Goal: Task Accomplishment & Management: Complete application form

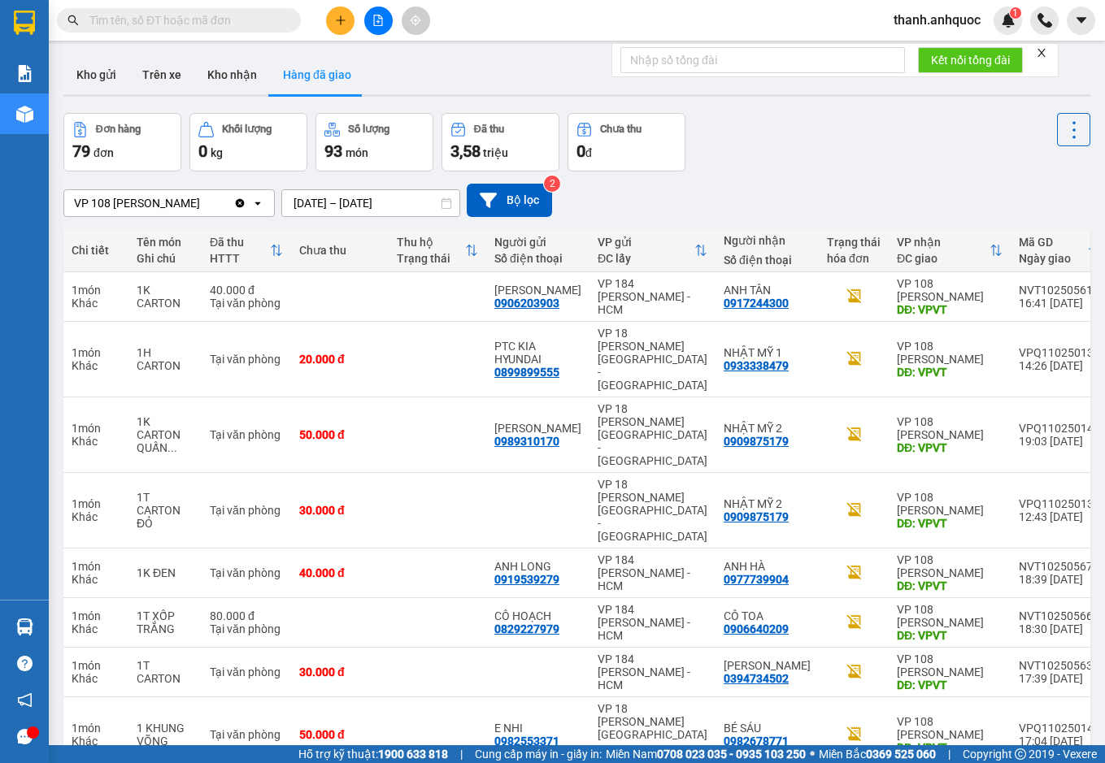
click at [246, 206] on icon "Clear value" at bounding box center [239, 203] width 13 height 13
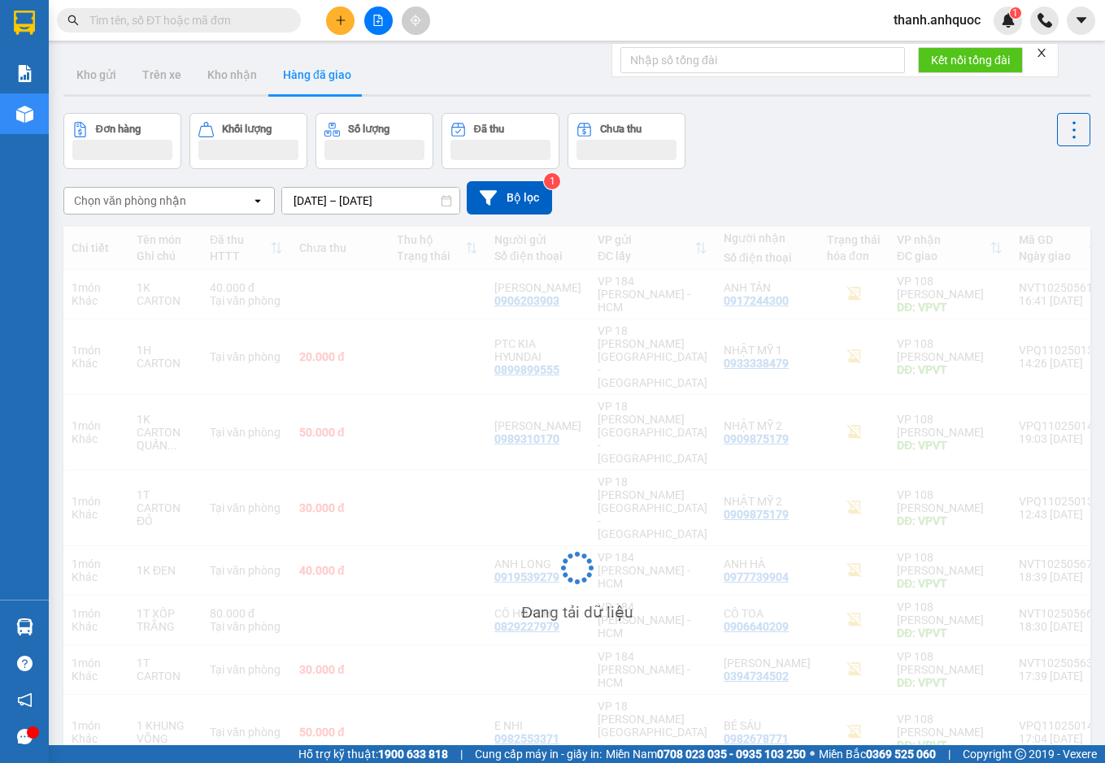
click at [412, 202] on input "[DATE] – [DATE]" at bounding box center [370, 201] width 177 height 26
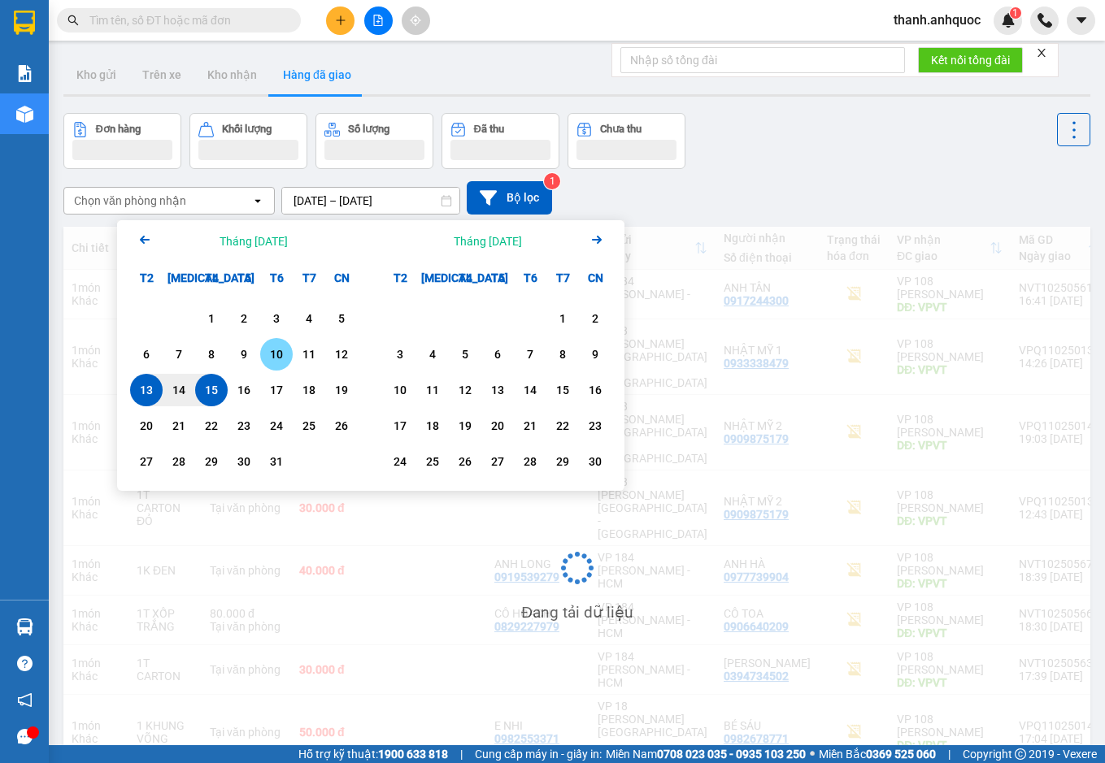
click at [276, 351] on div "10" at bounding box center [276, 355] width 23 height 20
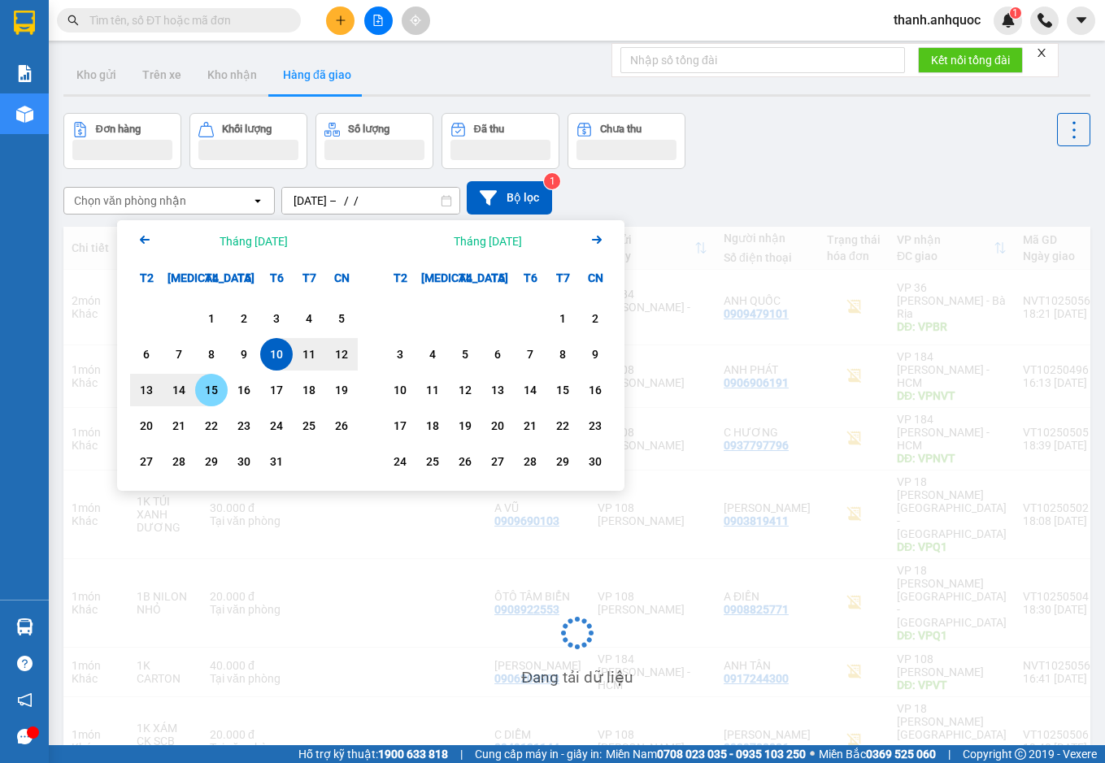
click at [218, 389] on div "15" at bounding box center [211, 390] width 23 height 20
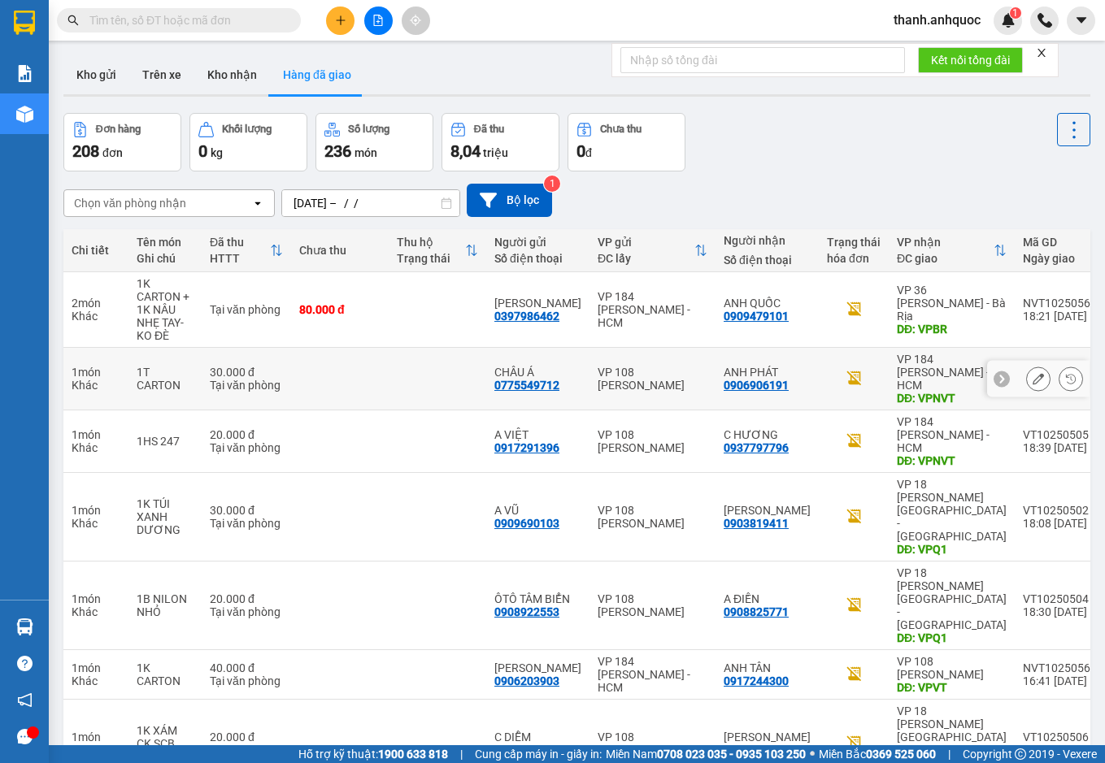
type input "[DATE] – [DATE]"
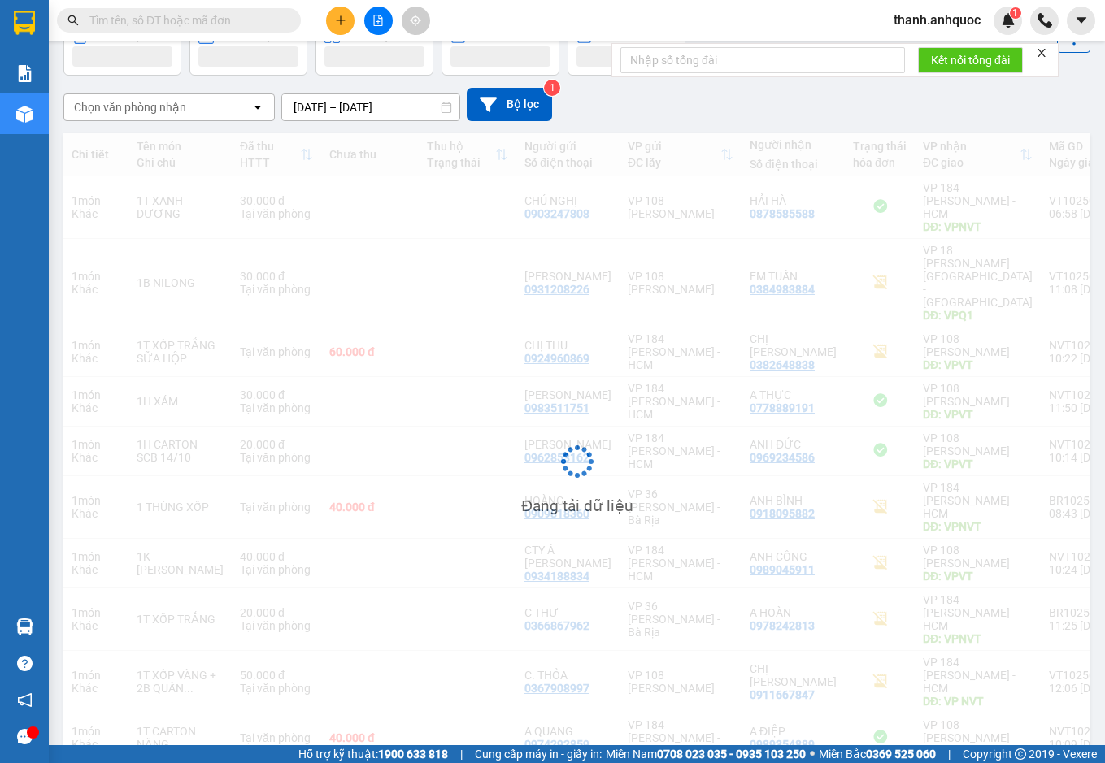
scroll to position [96, 0]
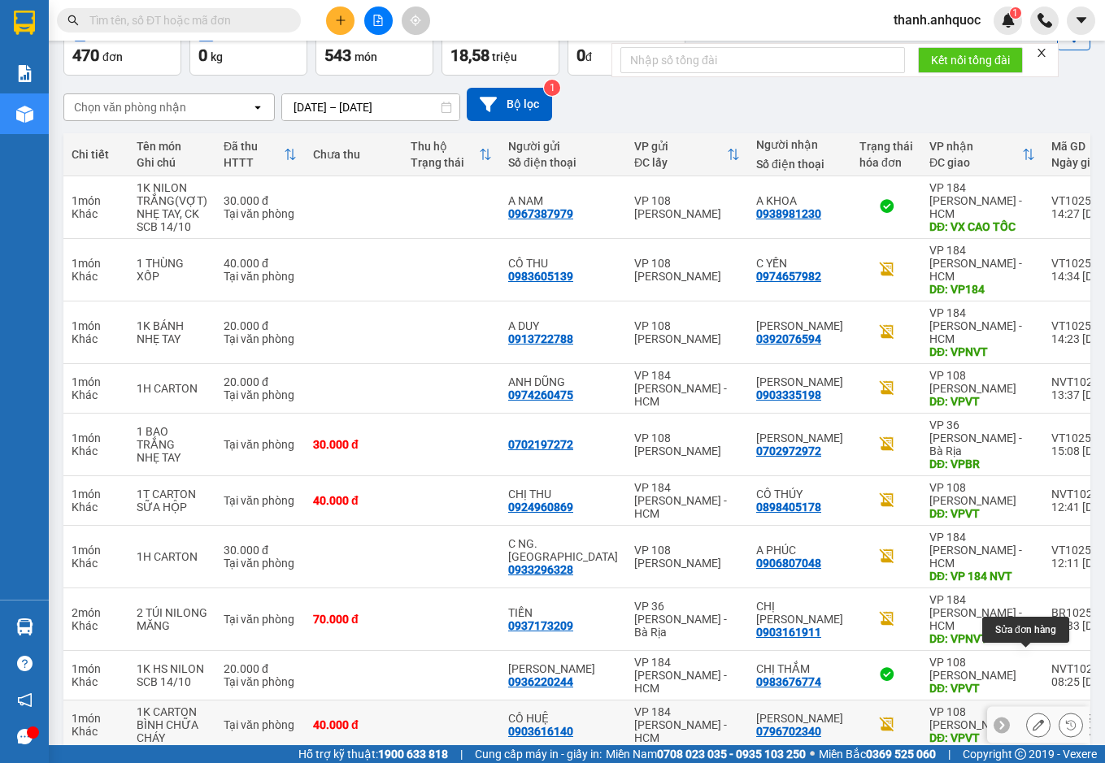
click at [1032, 719] on icon at bounding box center [1037, 724] width 11 height 11
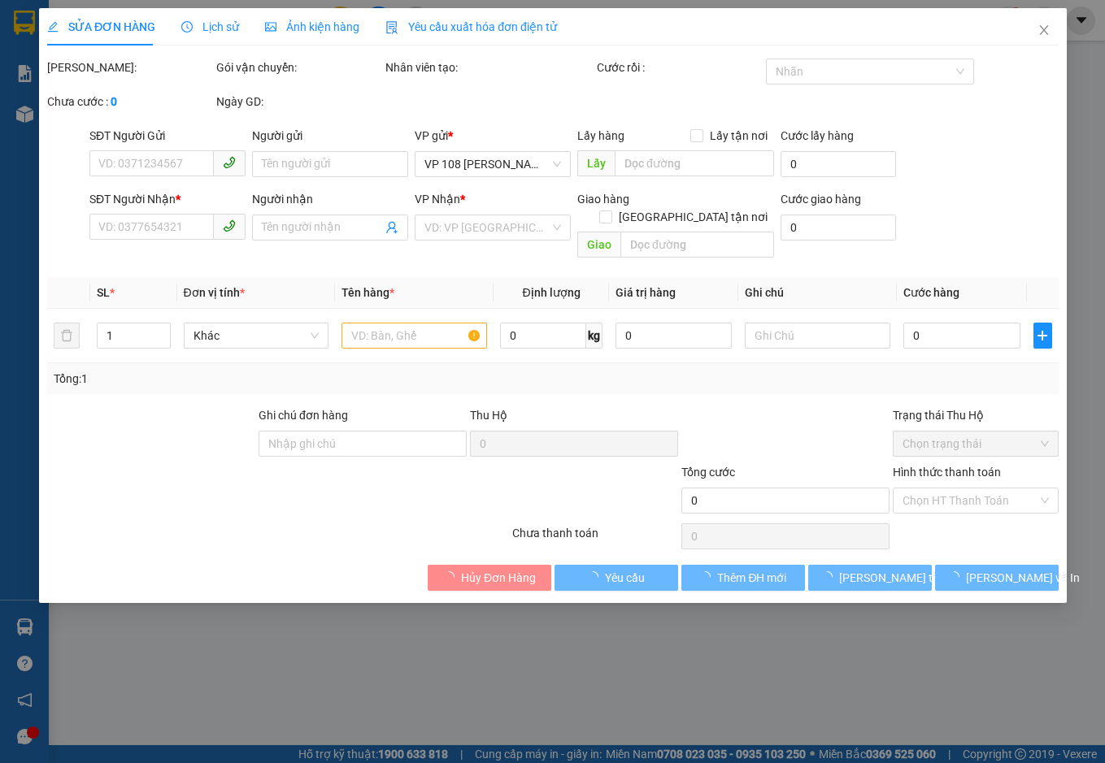
type input "0903616140"
type input "CÔ HUỆ"
type input "0796702340"
type input "[PERSON_NAME]"
type input "VPVT"
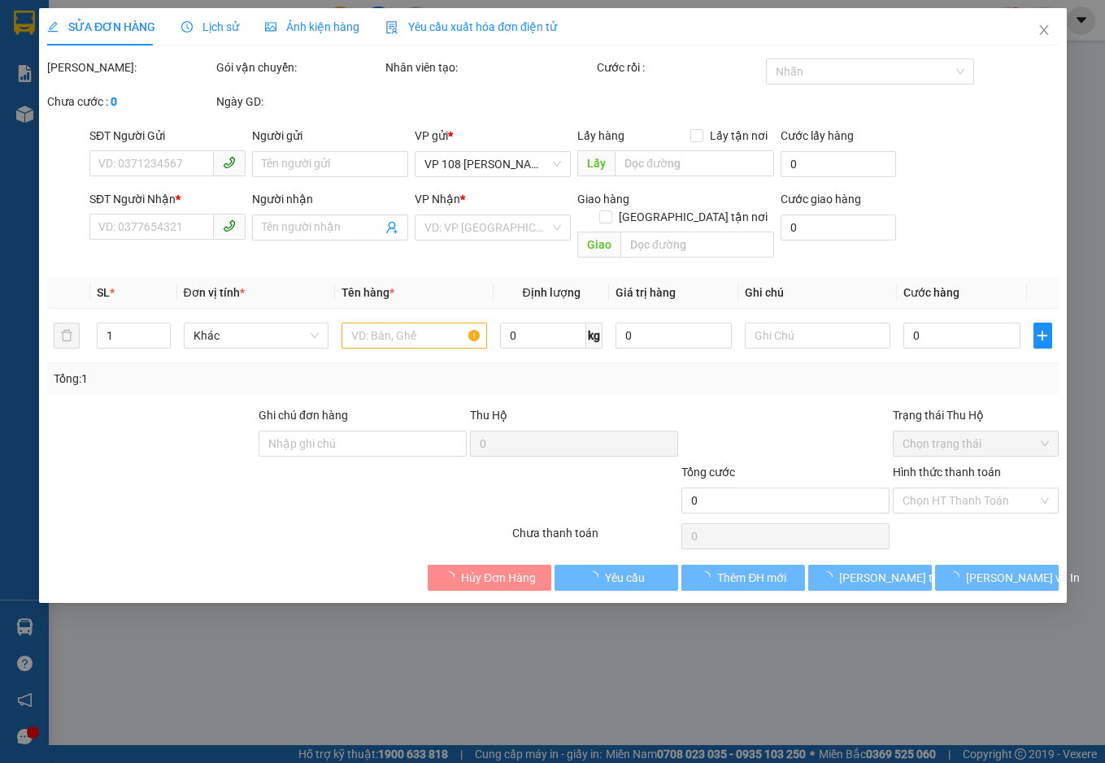
type input "40.000"
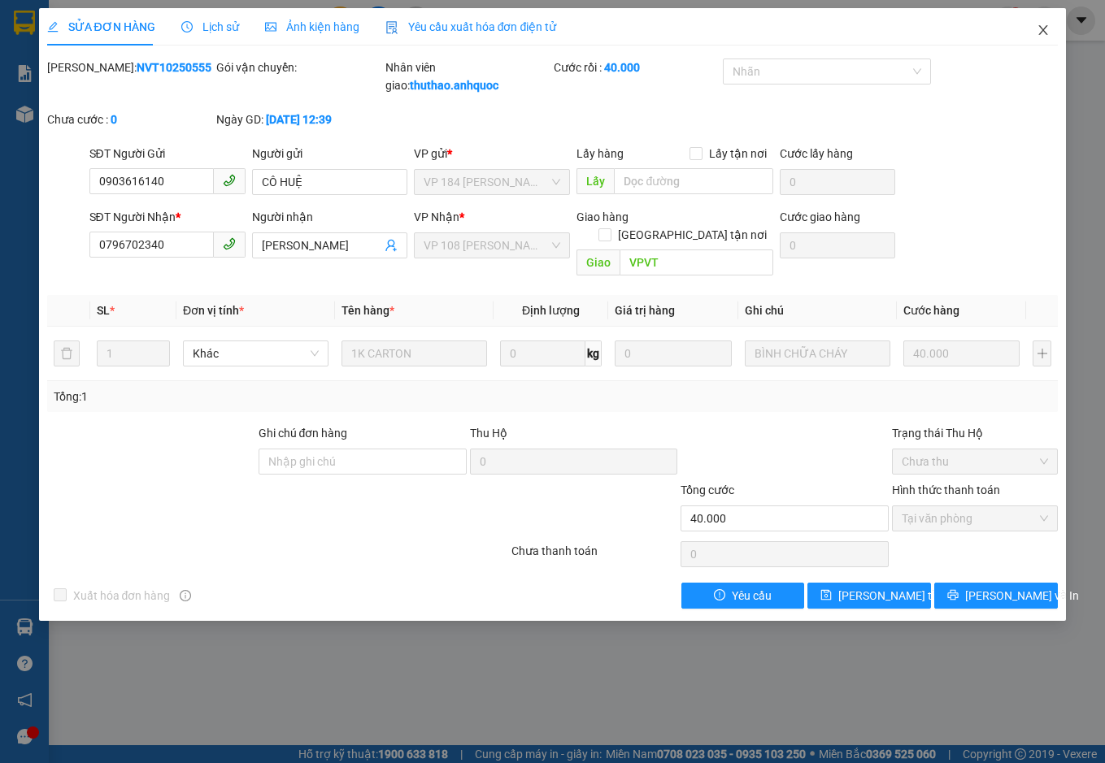
click at [1048, 28] on icon "close" at bounding box center [1042, 30] width 13 height 13
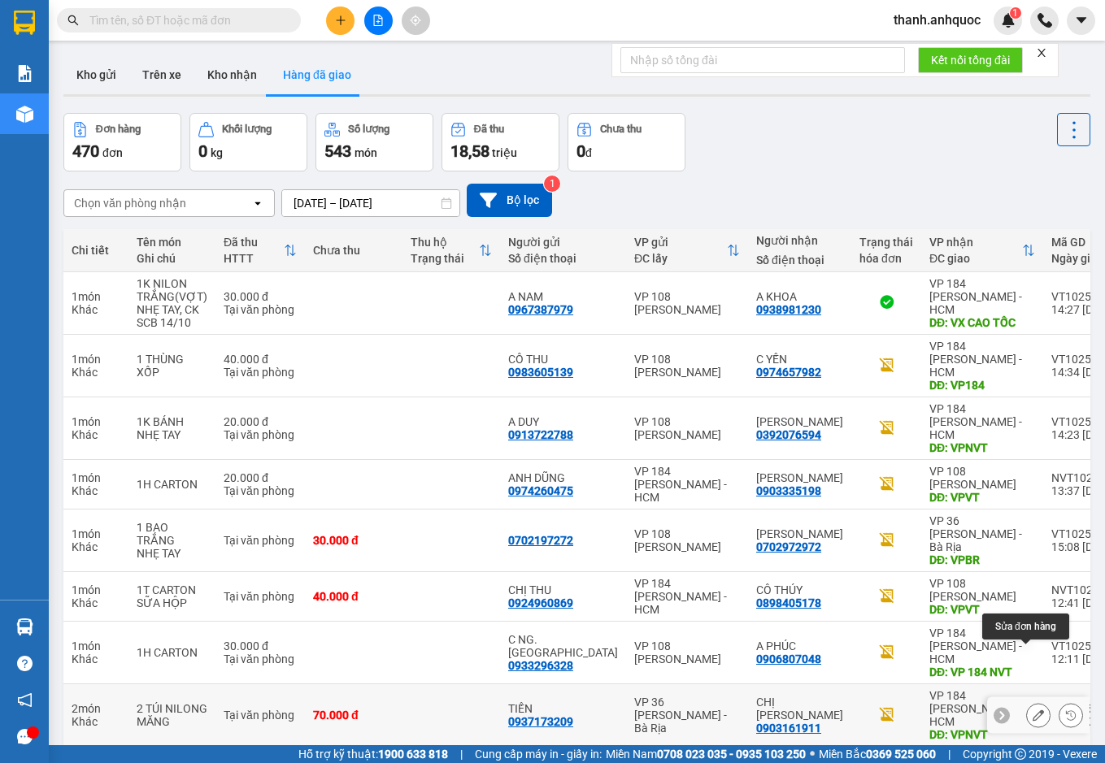
click at [1032, 710] on icon at bounding box center [1037, 715] width 11 height 11
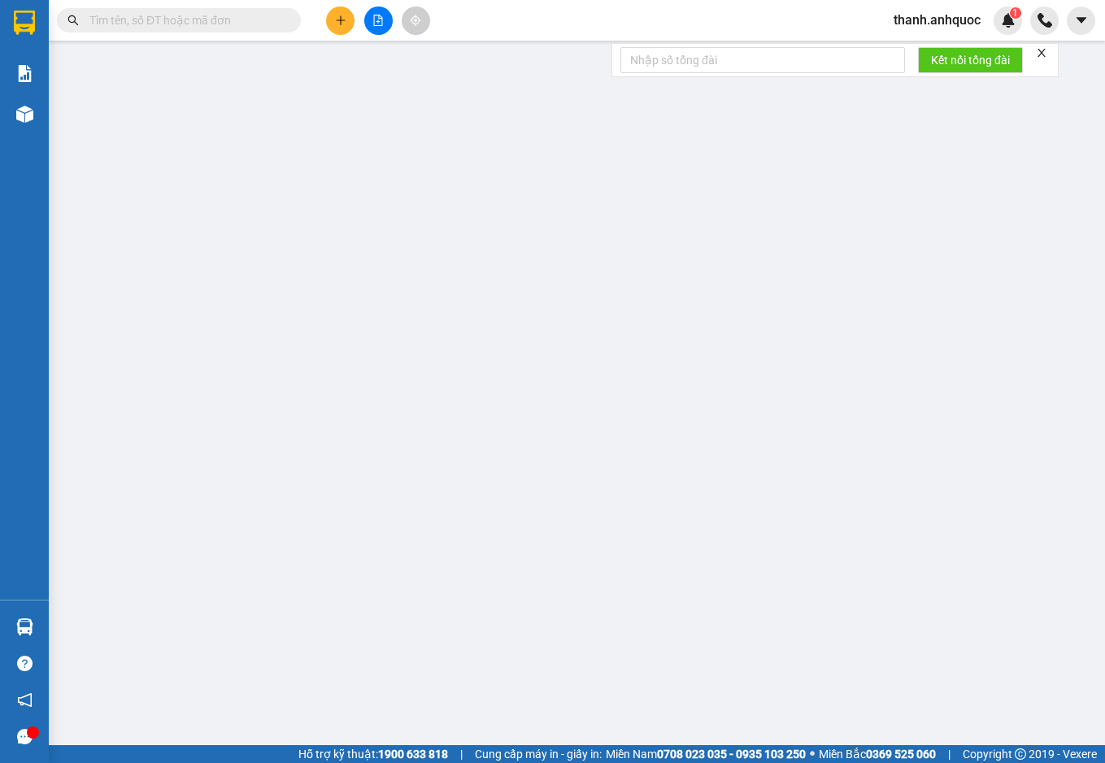
type input "0937173209"
type input "TIẾN"
type input "0903161911"
type input "CHỊ [PERSON_NAME]"
type input "VPNVT"
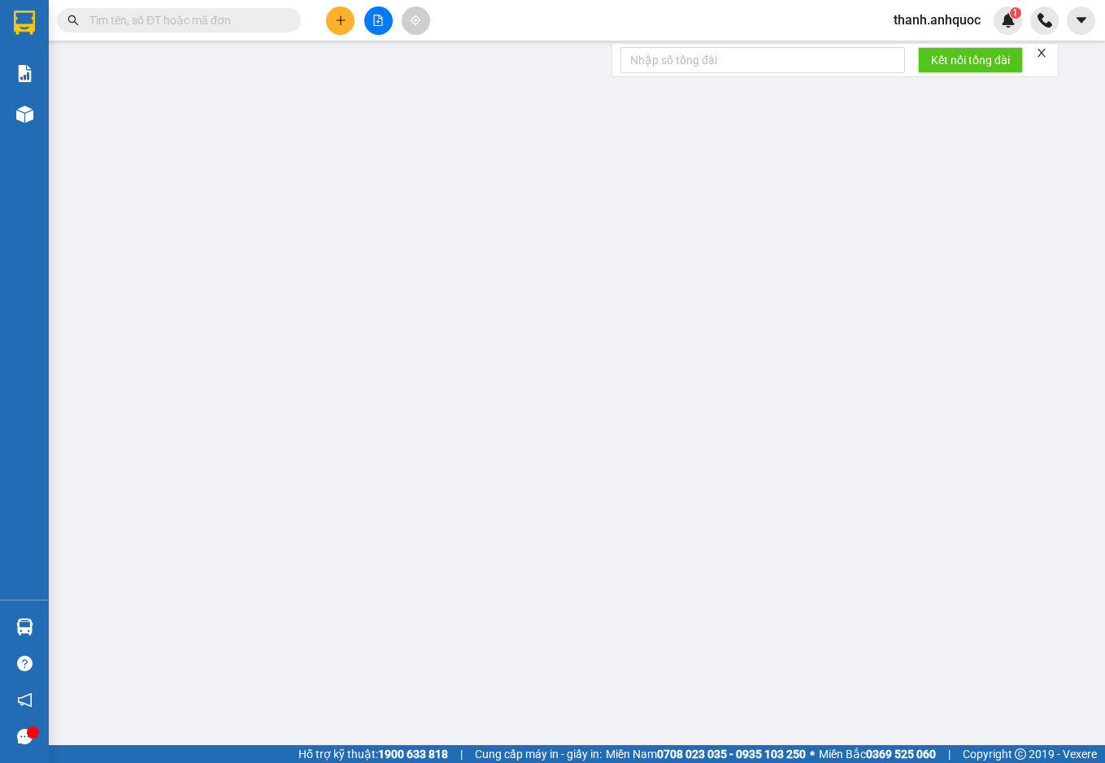
type input "70.000"
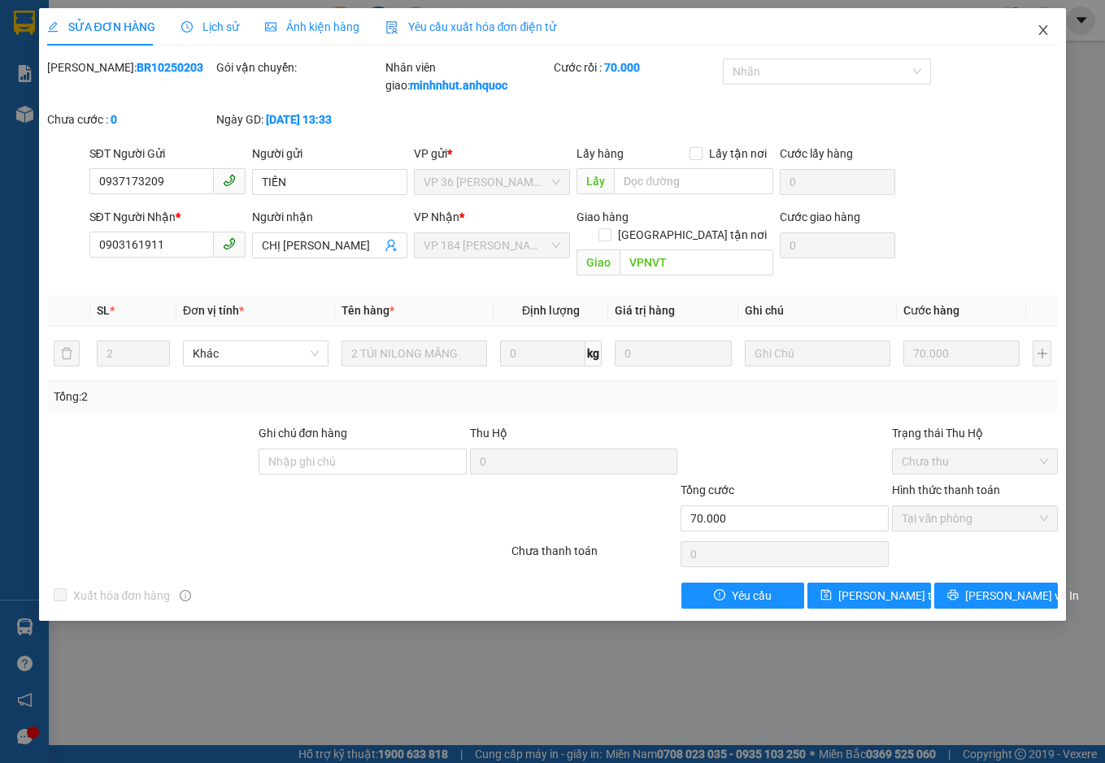
click at [1045, 31] on icon "close" at bounding box center [1042, 30] width 13 height 13
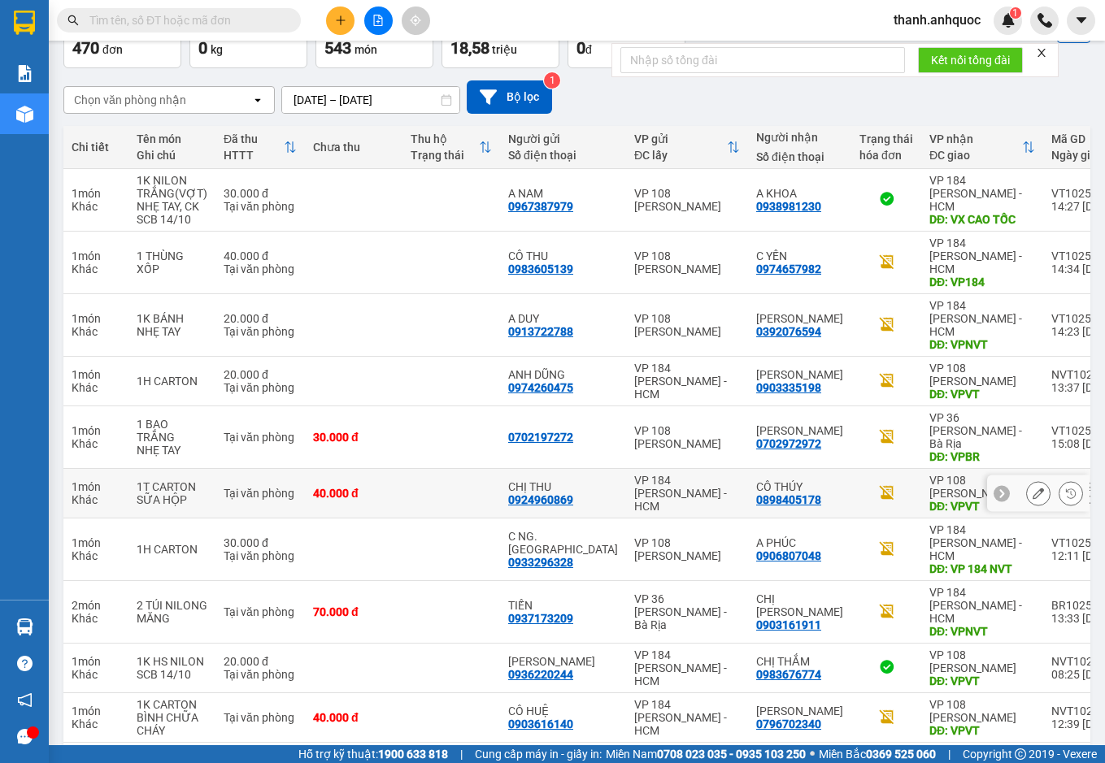
scroll to position [109, 0]
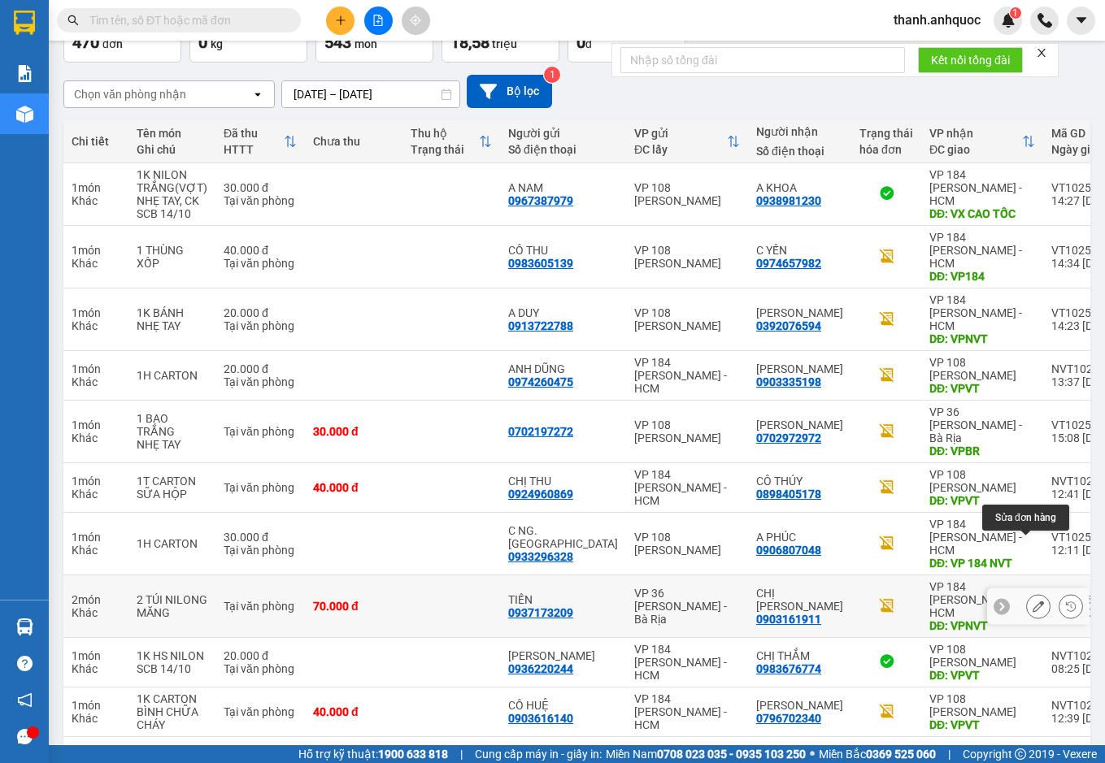
click at [1032, 601] on icon at bounding box center [1037, 606] width 11 height 11
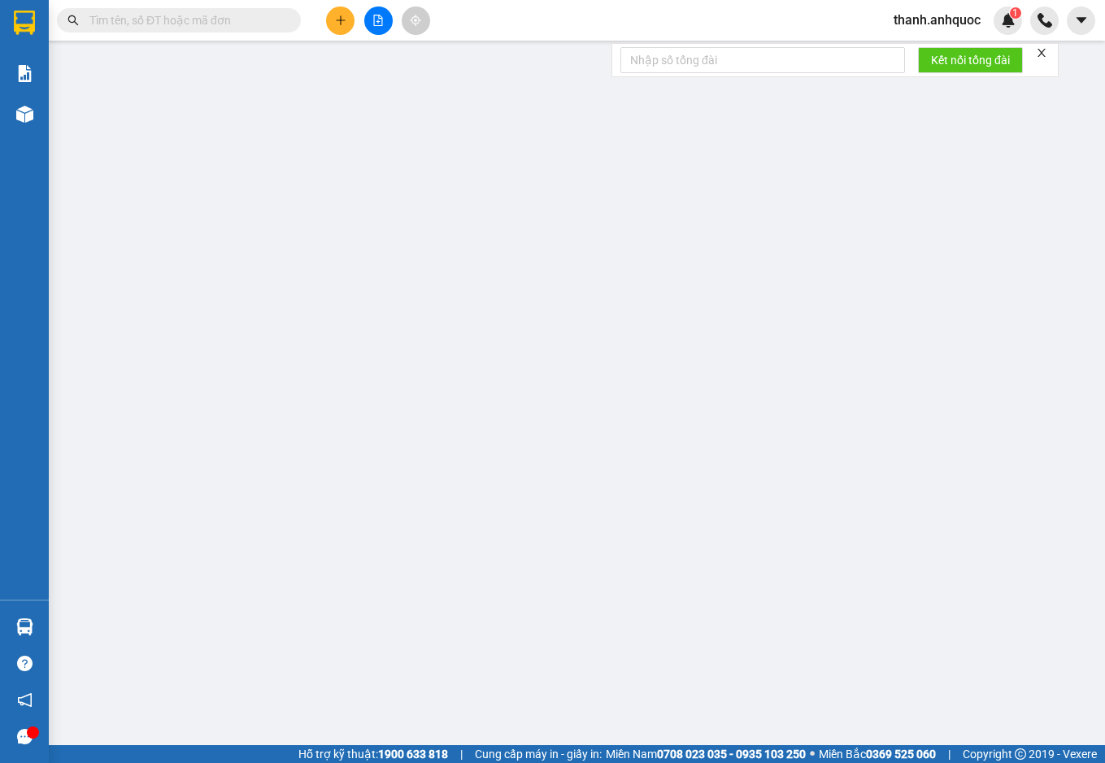
type input "0937173209"
type input "TIẾN"
type input "0903161911"
type input "CHỊ [PERSON_NAME]"
type input "VPNVT"
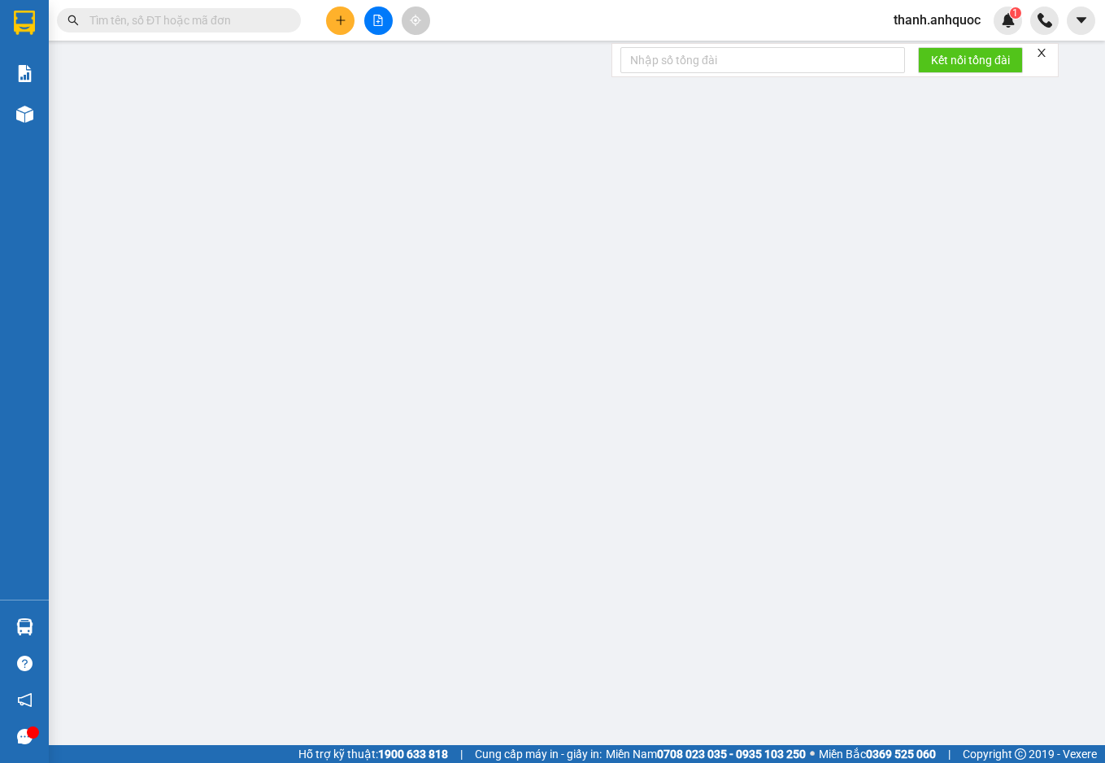
type input "70.000"
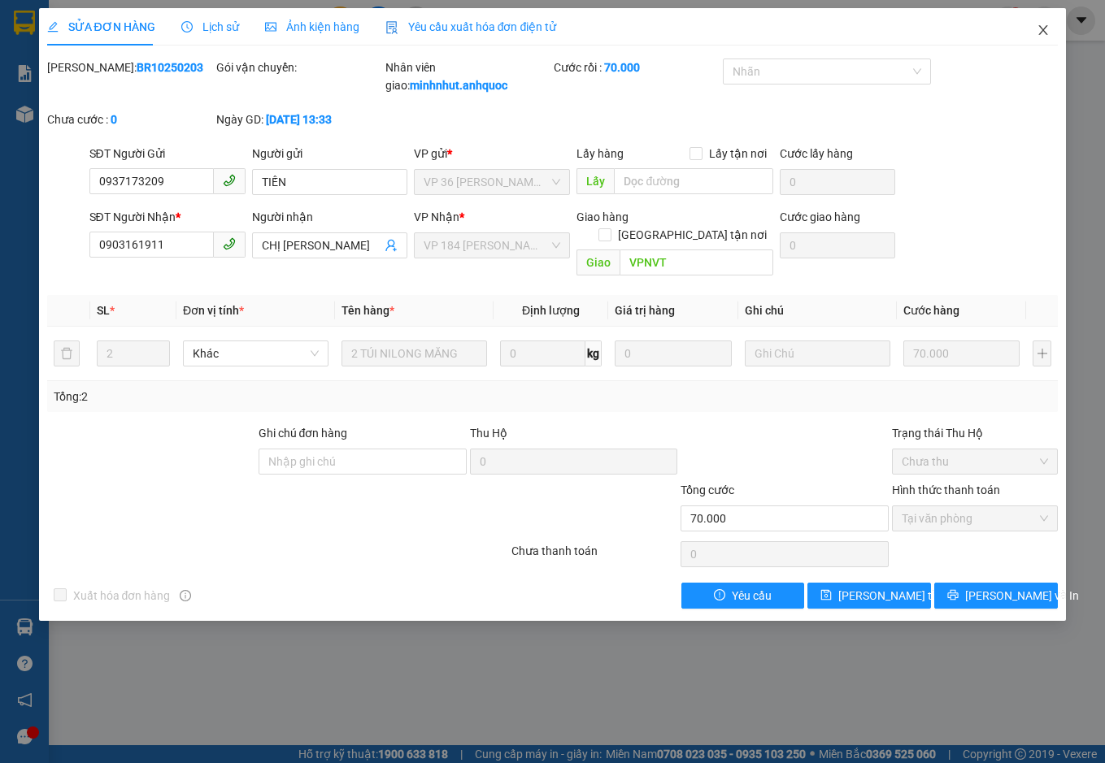
click at [1044, 34] on icon "close" at bounding box center [1042, 30] width 13 height 13
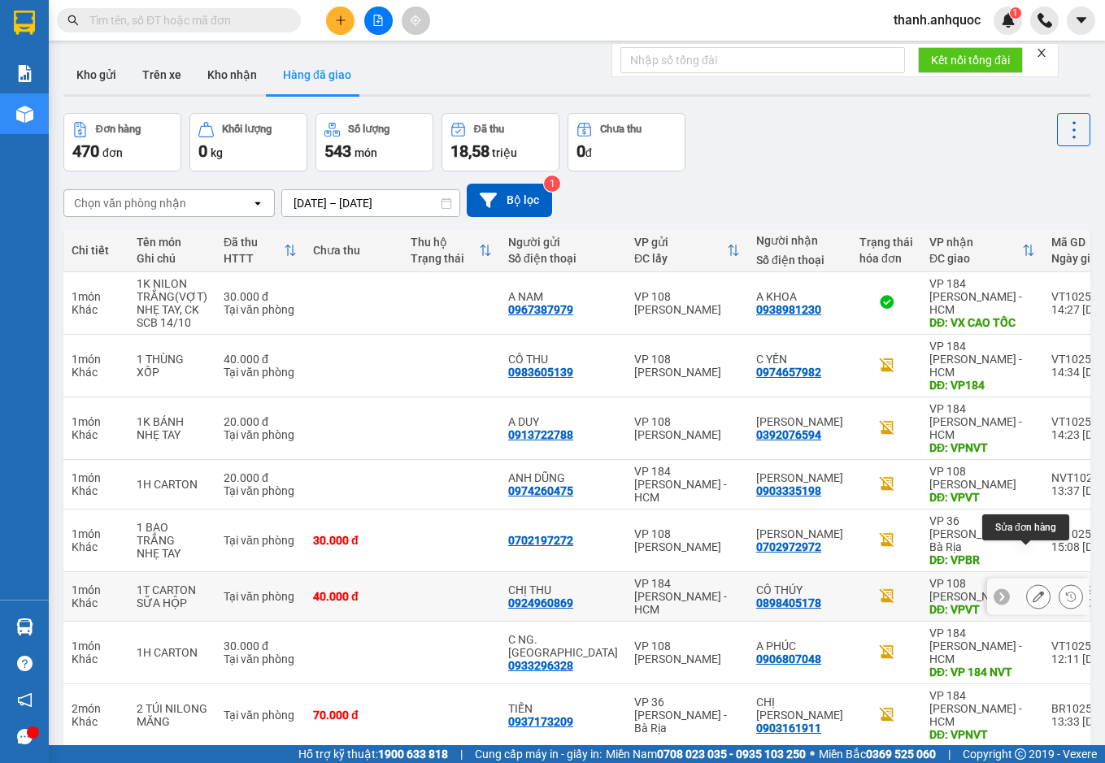
click at [1032, 591] on icon at bounding box center [1037, 596] width 11 height 11
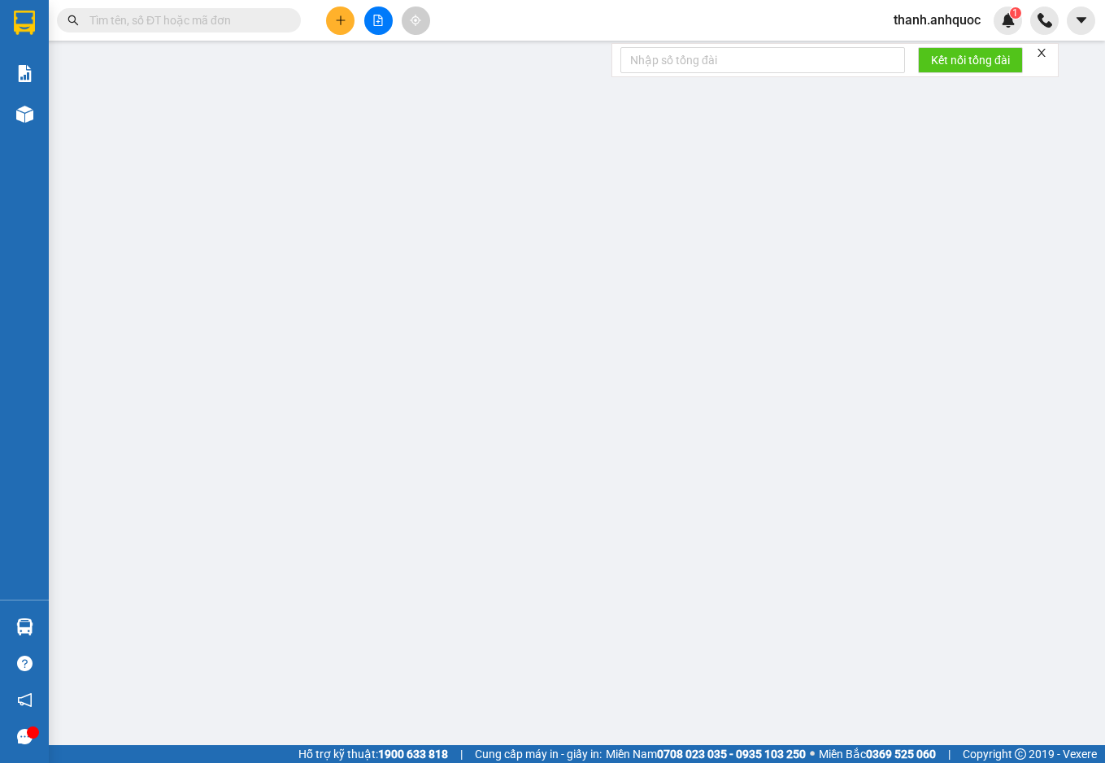
type input "0924960869"
type input "CHỊ THU"
type input "0898405178"
type input "CÔ THÚY"
type input "VPVT"
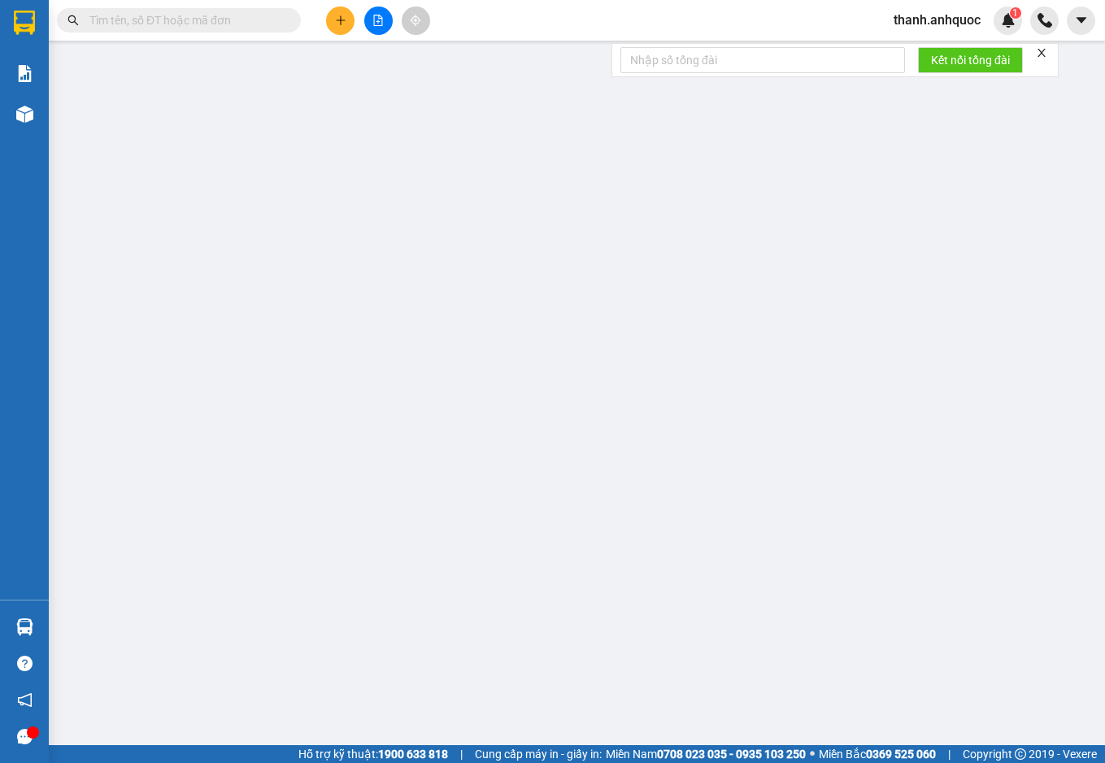
type input "40.000"
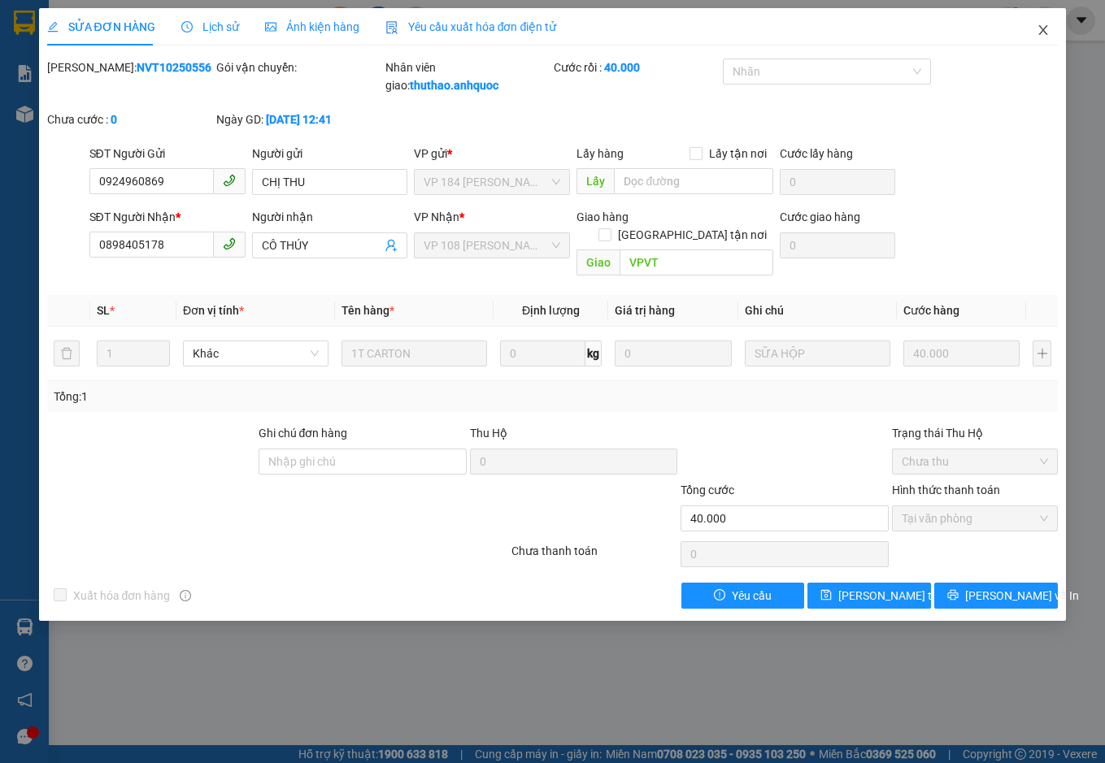
click at [1042, 27] on icon "close" at bounding box center [1042, 30] width 13 height 13
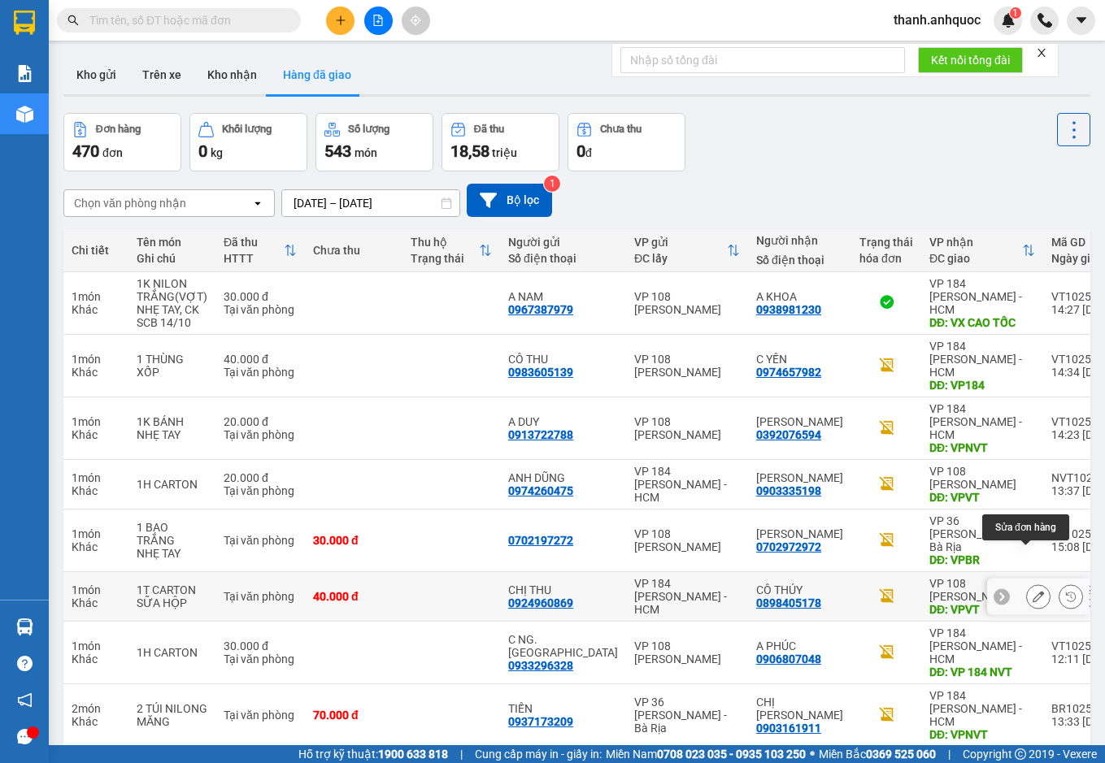
click at [1032, 591] on icon at bounding box center [1037, 596] width 11 height 11
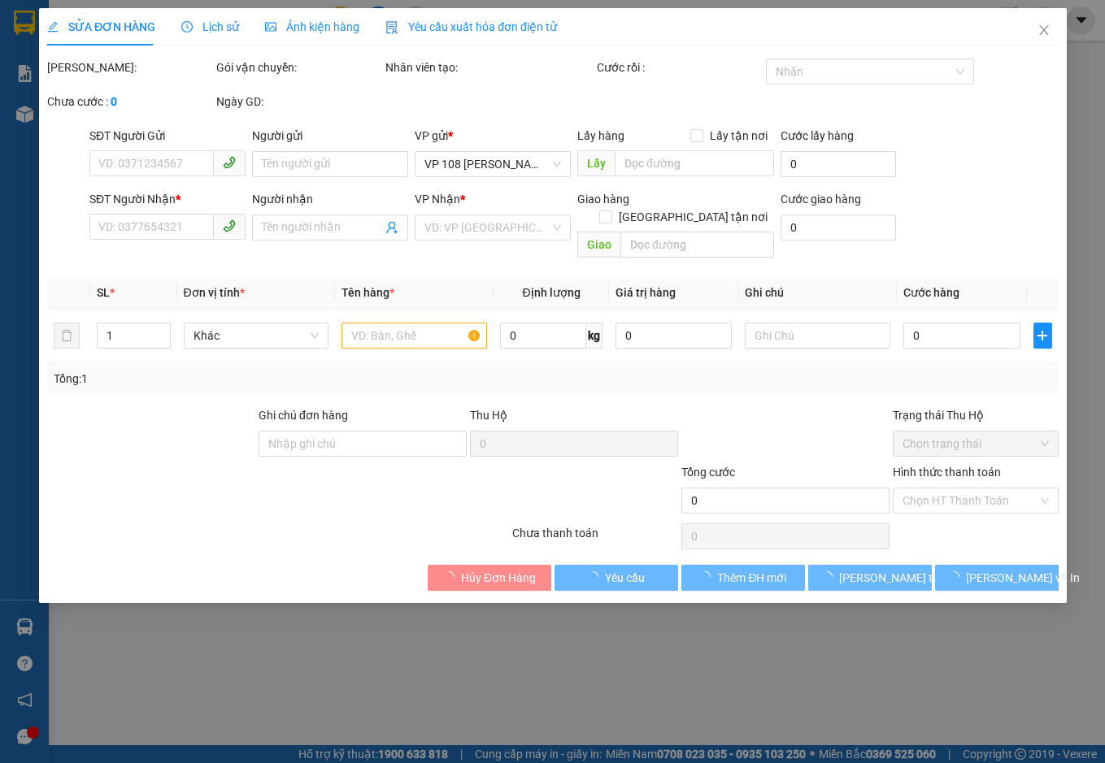
type input "0924960869"
type input "CHỊ THU"
type input "0898405178"
type input "CÔ THÚY"
type input "VPVT"
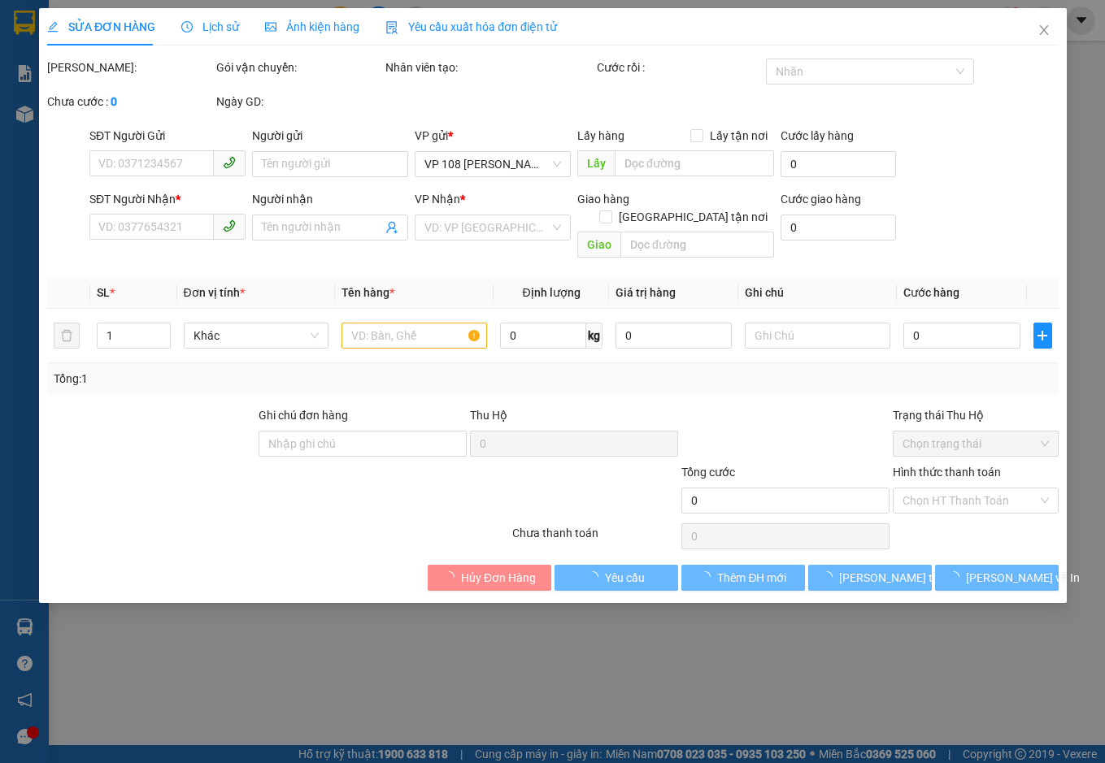
type input "40.000"
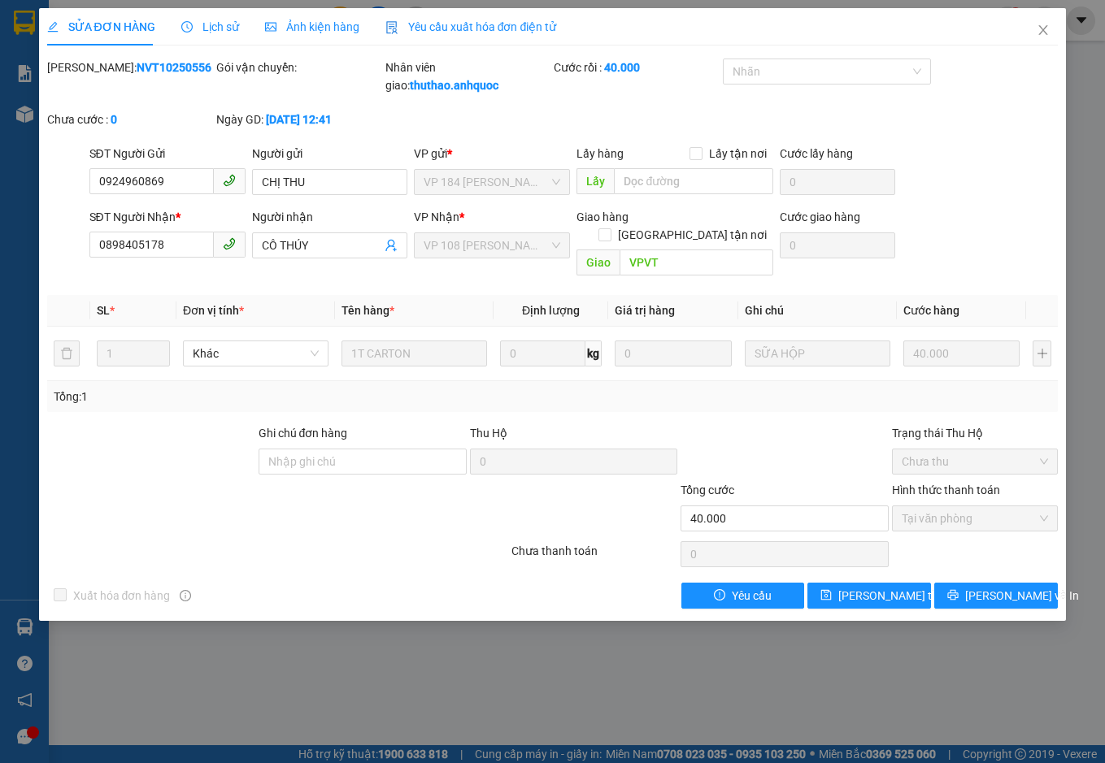
click at [497, 18] on div "Yêu cầu xuất hóa đơn điện tử" at bounding box center [470, 27] width 171 height 18
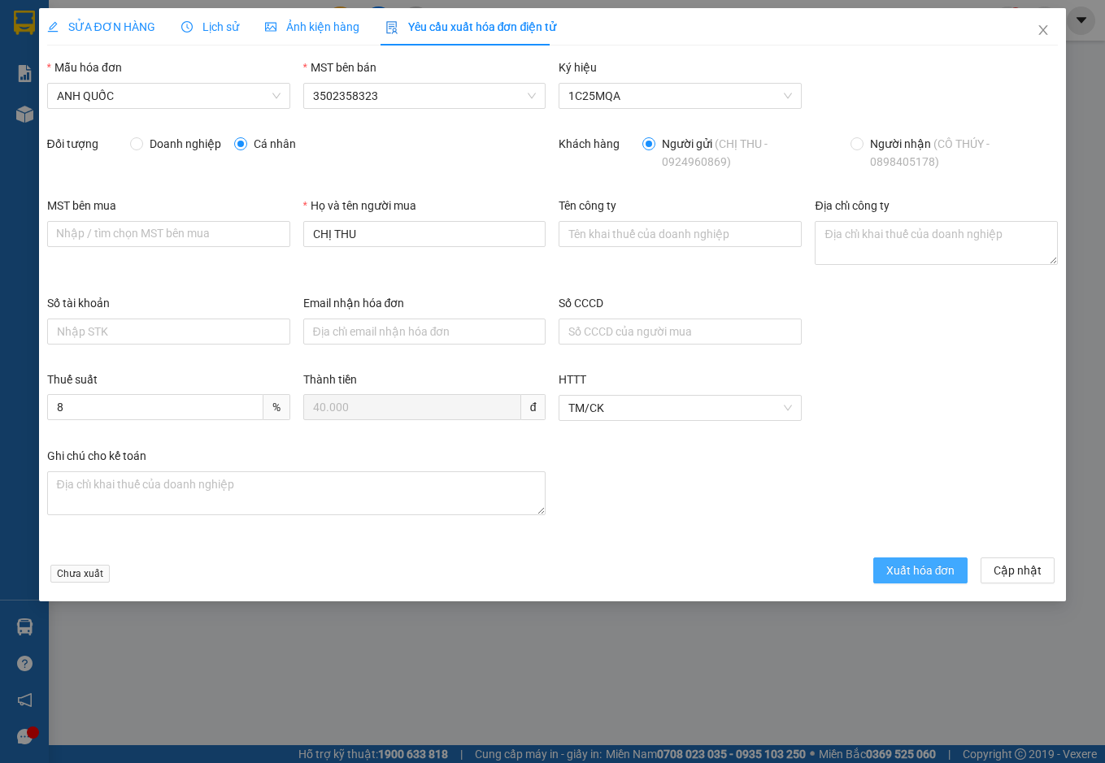
click at [931, 571] on span "Xuất hóa đơn" at bounding box center [920, 571] width 69 height 18
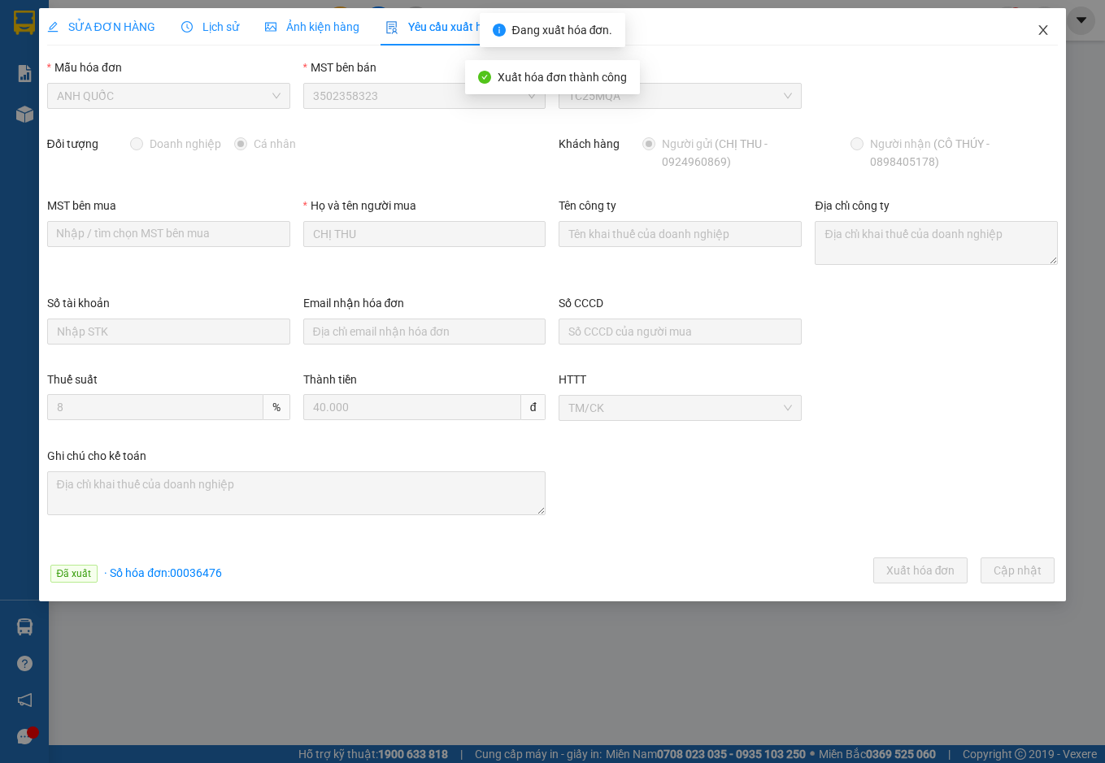
click at [1042, 31] on icon "close" at bounding box center [1042, 30] width 13 height 13
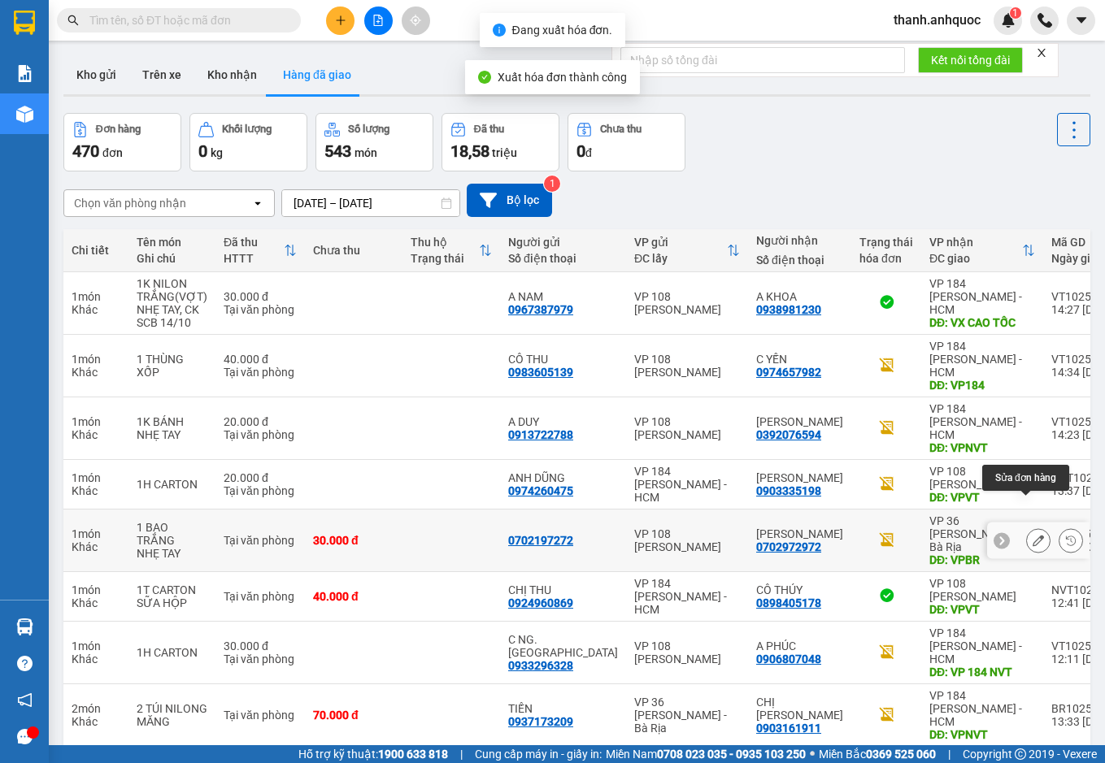
click at [1032, 535] on icon at bounding box center [1037, 540] width 11 height 11
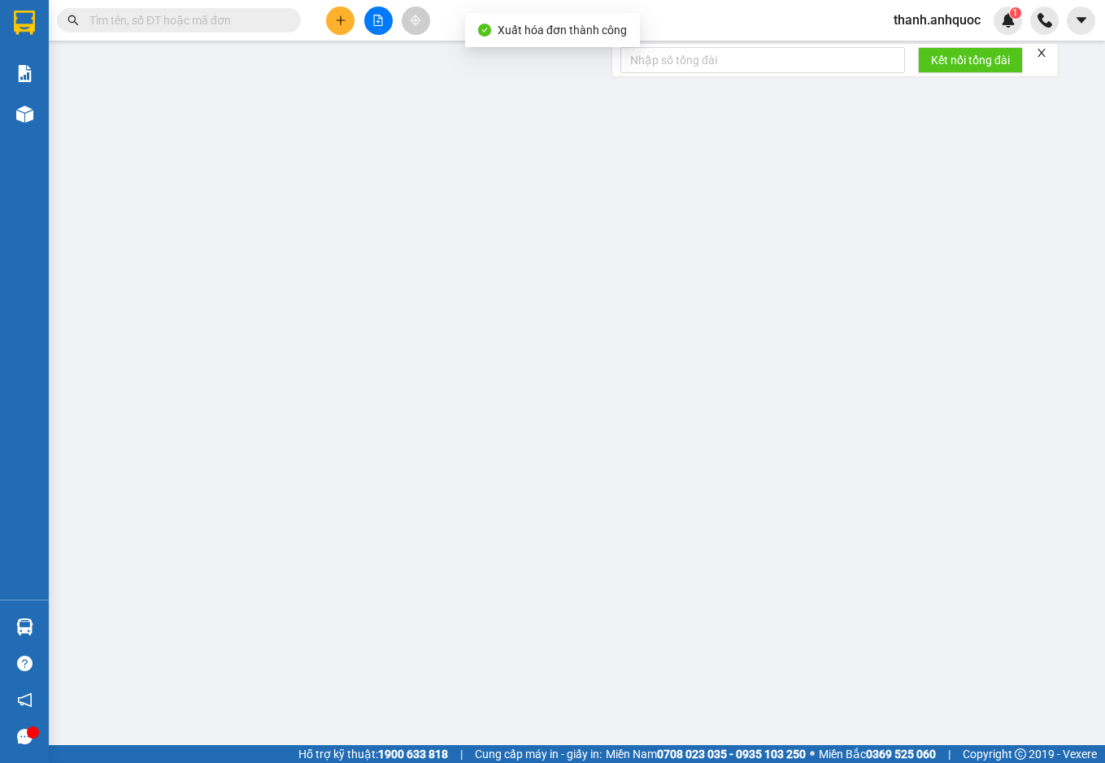
type input "0702197272"
type input "0702972972"
type input "[PERSON_NAME]"
type input "VPBR"
type input "TTTM VP"
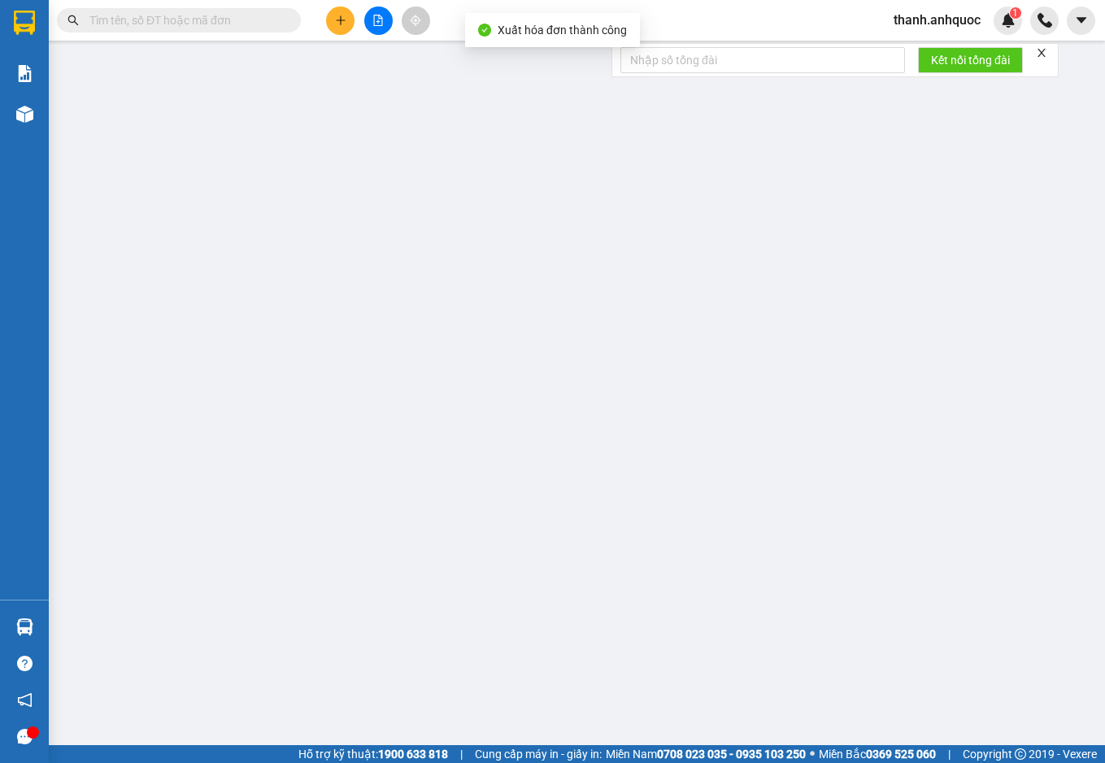
type input "30.000"
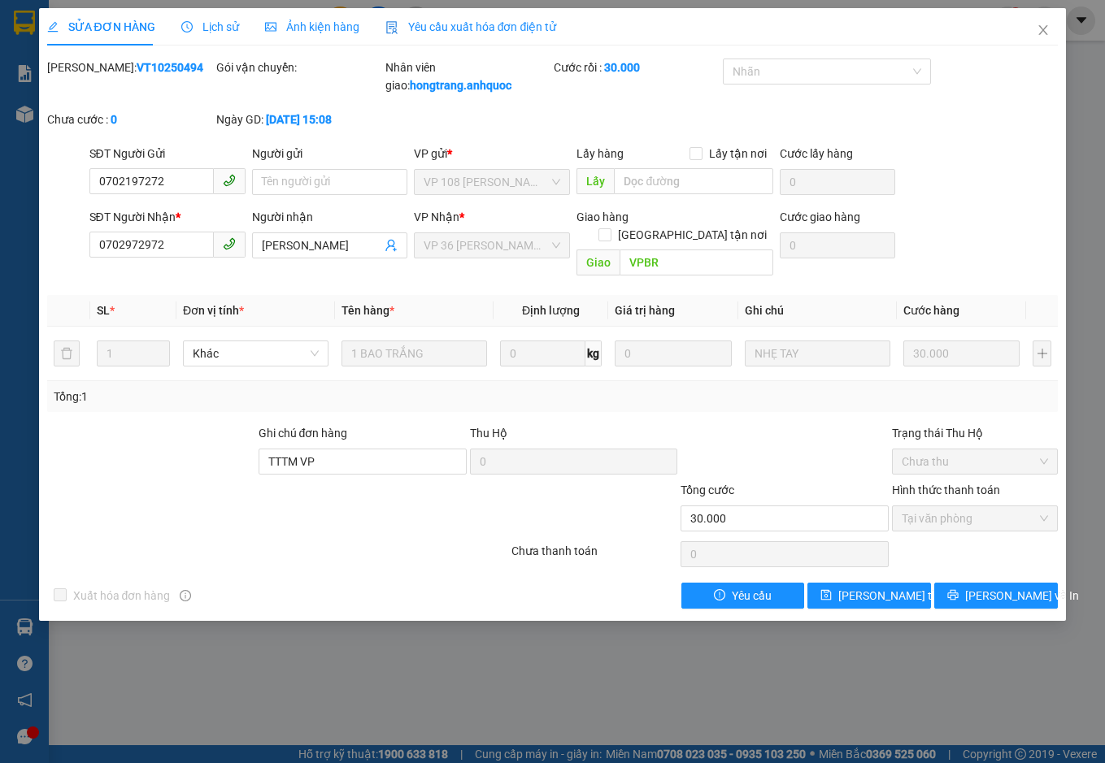
click at [224, 25] on span "Lịch sử" at bounding box center [210, 26] width 58 height 13
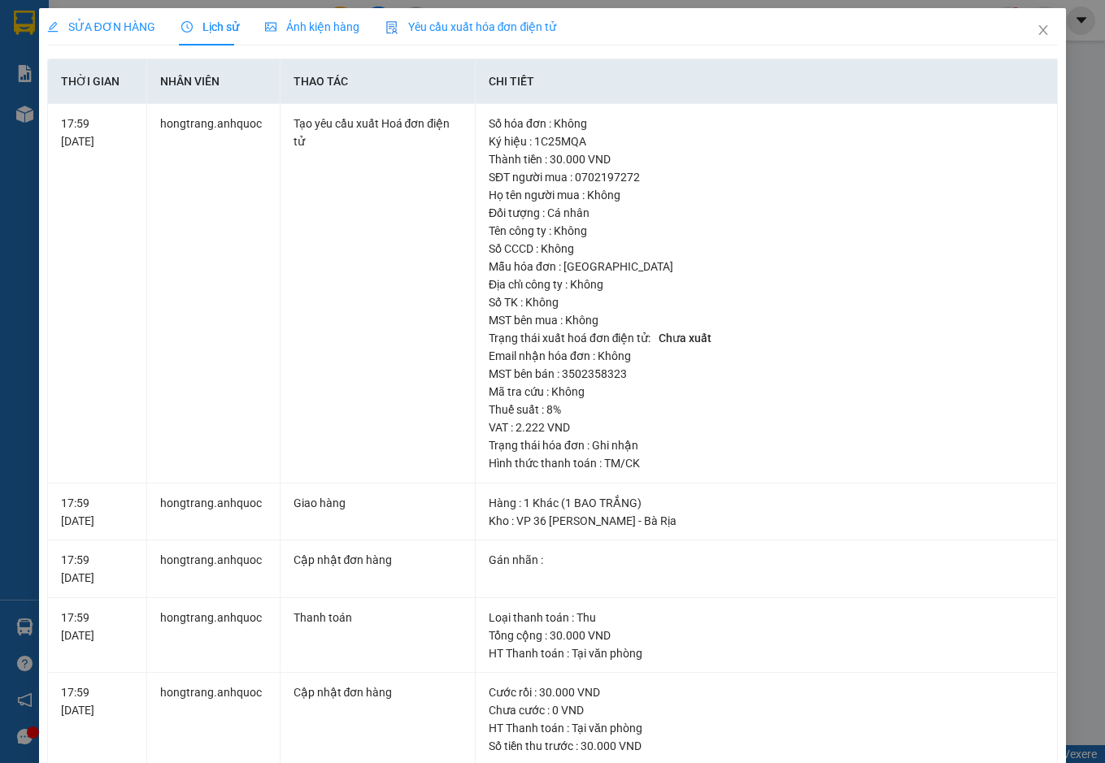
click at [106, 28] on span "SỬA ĐƠN HÀNG" at bounding box center [101, 26] width 108 height 13
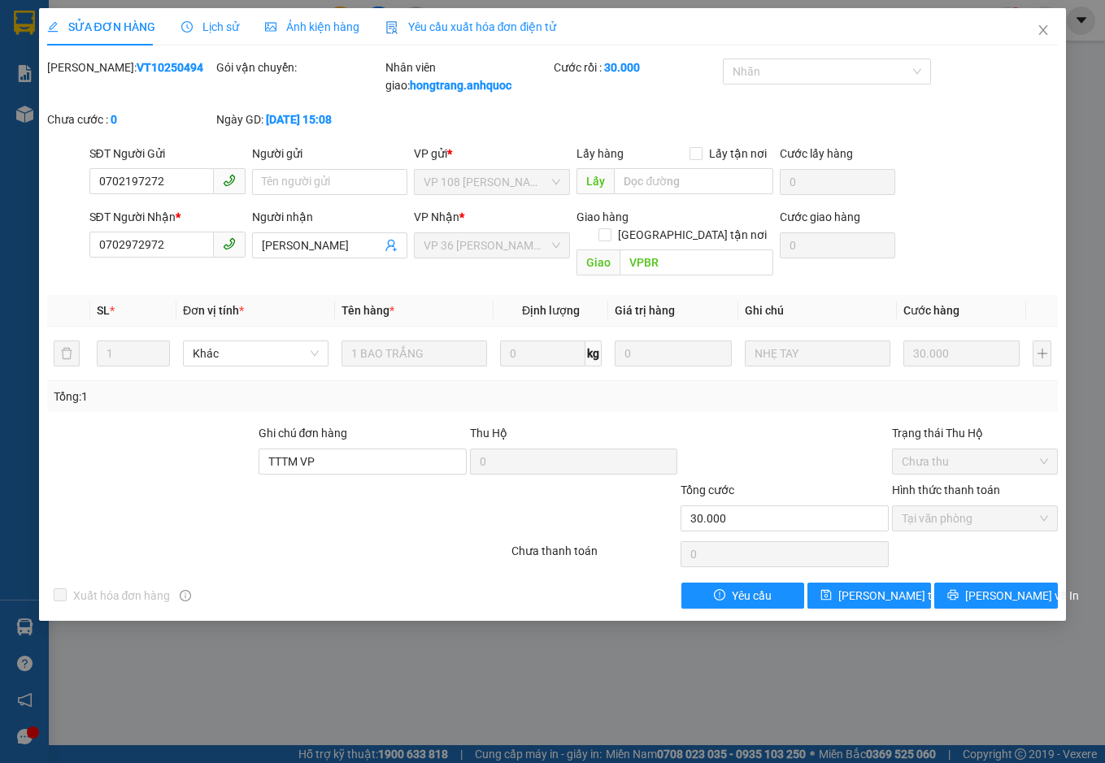
click at [465, 24] on span "Yêu cầu xuất hóa đơn điện tử" at bounding box center [470, 26] width 171 height 13
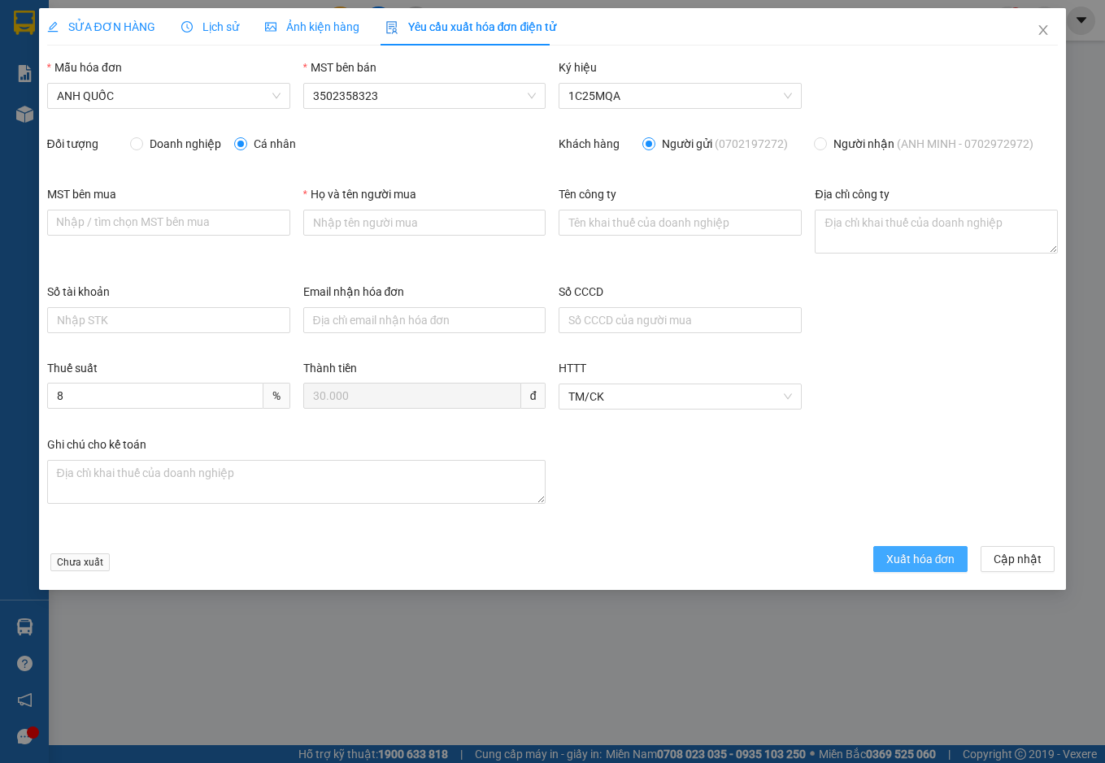
click at [936, 558] on span "Xuất hóa đơn" at bounding box center [920, 559] width 69 height 18
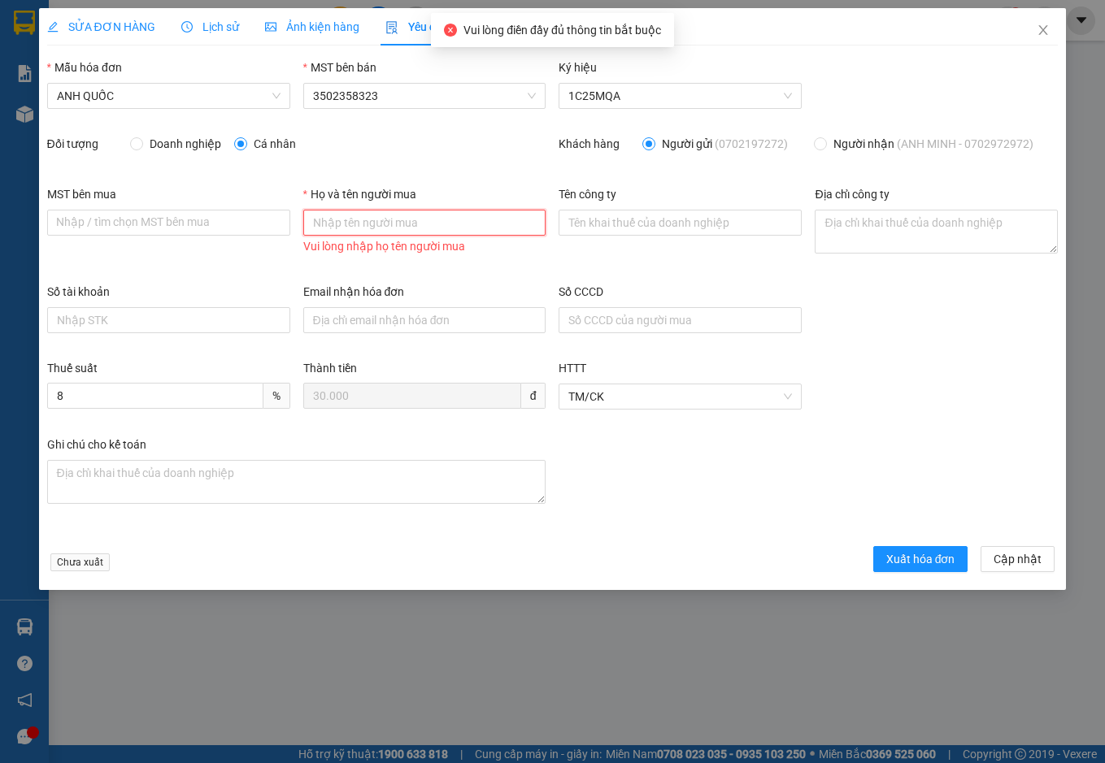
click at [356, 216] on input "Họ và tên người mua" at bounding box center [424, 223] width 243 height 26
type input "ANH HIẾU"
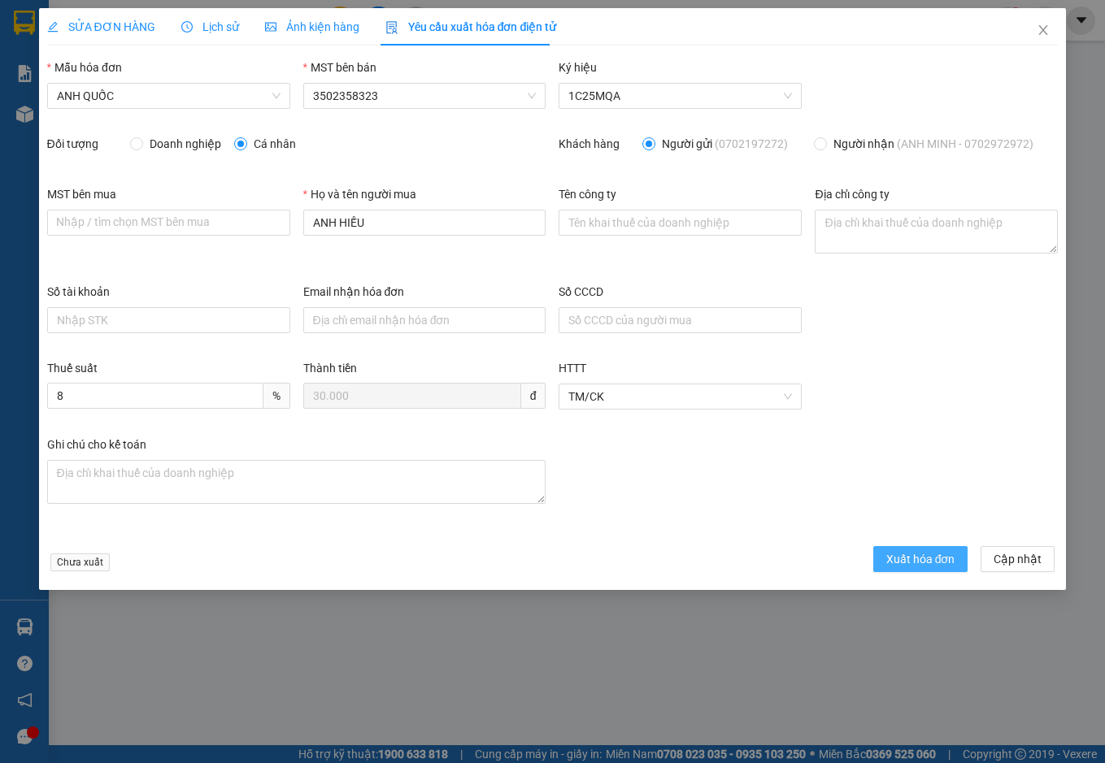
click at [918, 552] on span "Xuất hóa đơn" at bounding box center [920, 559] width 69 height 18
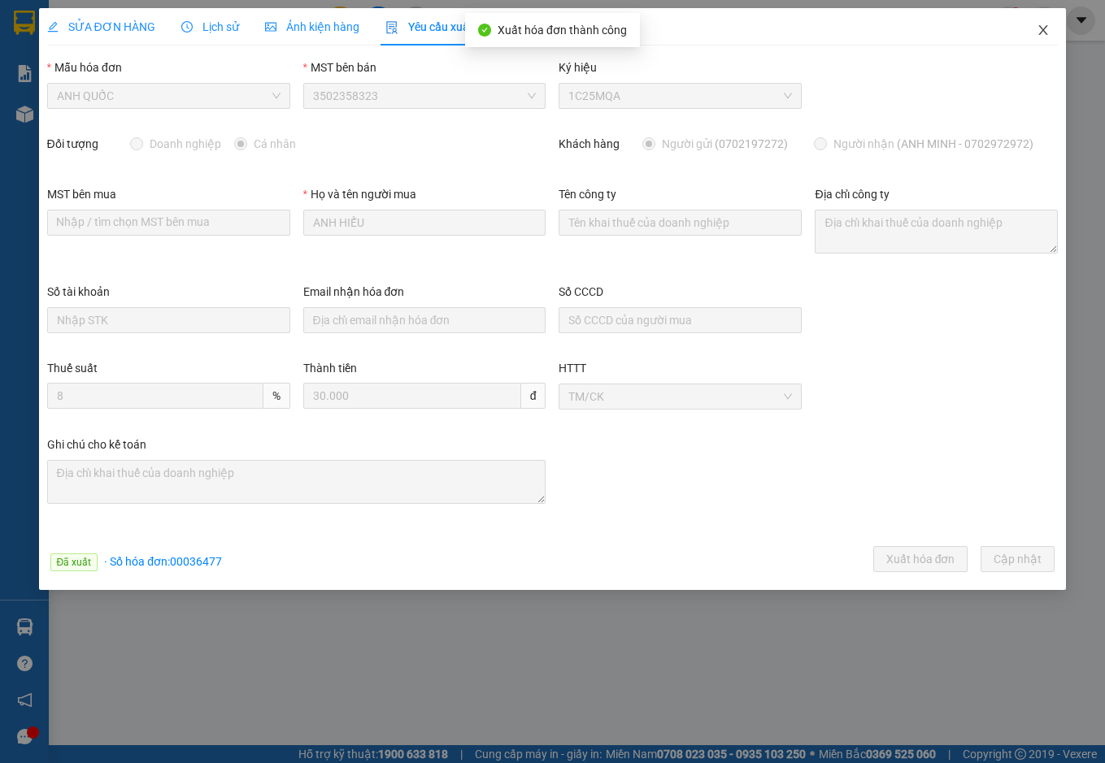
click at [1045, 25] on icon "close" at bounding box center [1042, 30] width 13 height 13
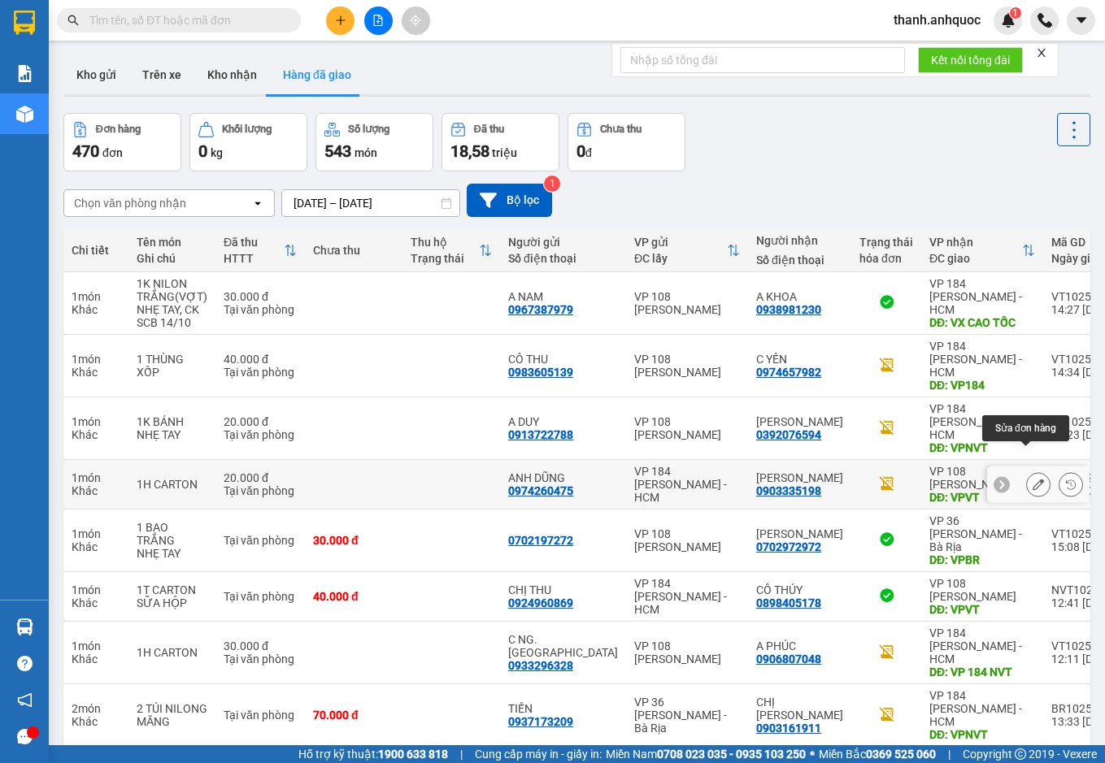
click at [1032, 479] on icon at bounding box center [1037, 484] width 11 height 11
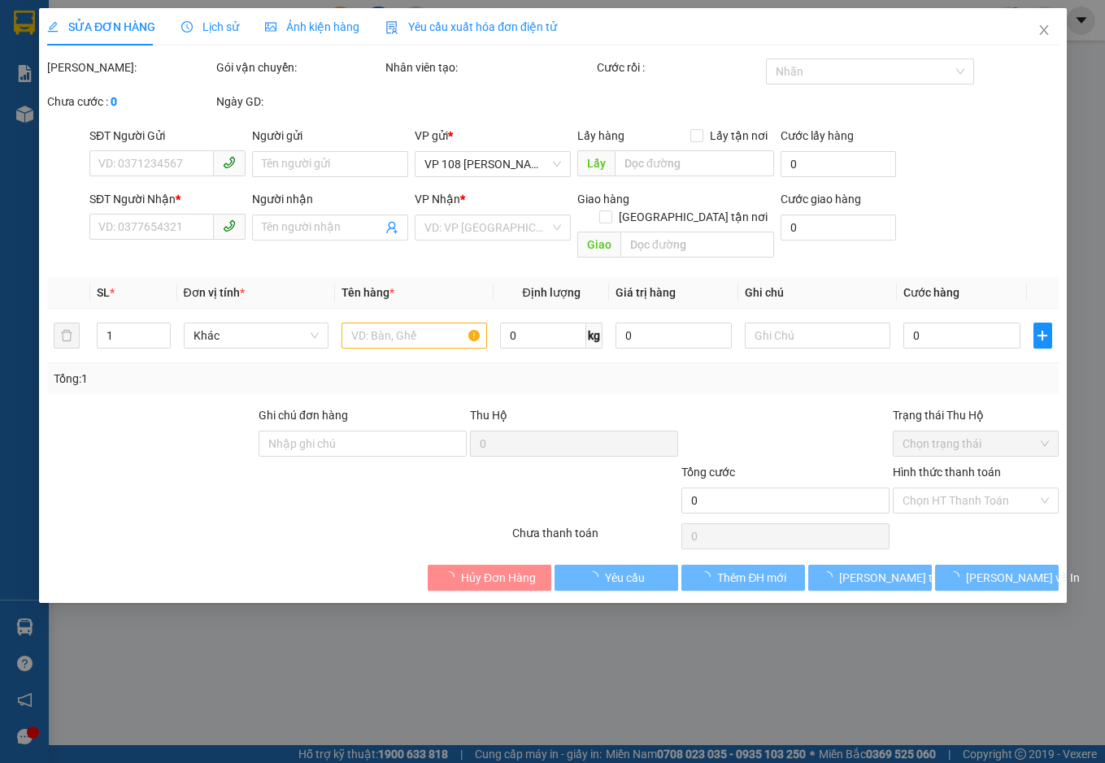
type input "0974260475"
type input "ANH DŨNG"
type input "0903335198"
type input "[PERSON_NAME]"
type input "VPVT"
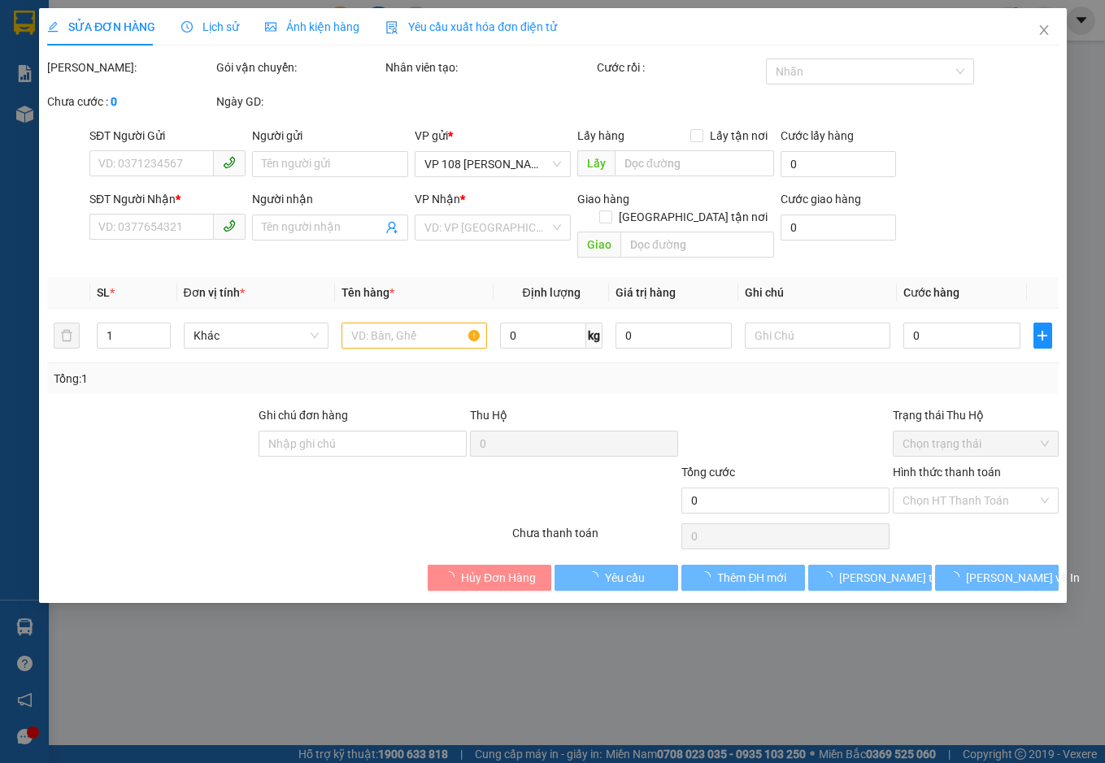
type input "20.000"
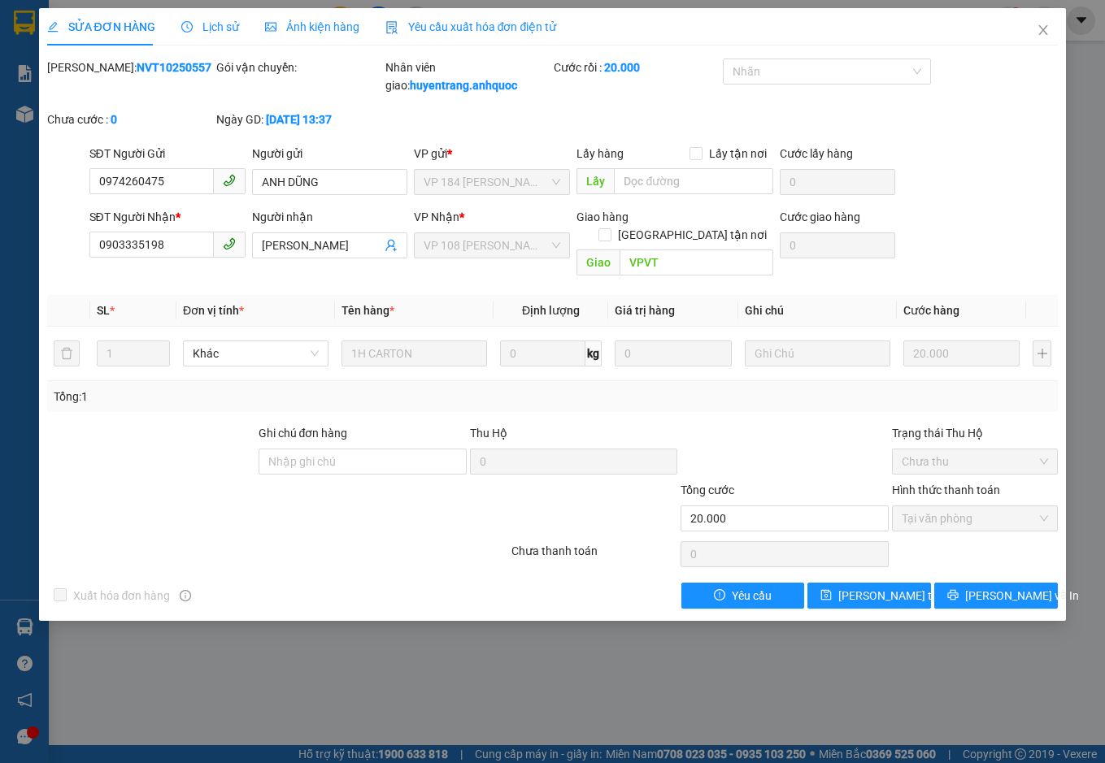
drag, startPoint x: 462, startPoint y: 20, endPoint x: 468, endPoint y: 30, distance: 12.4
click at [462, 20] on span "Yêu cầu xuất hóa đơn điện tử" at bounding box center [470, 26] width 171 height 13
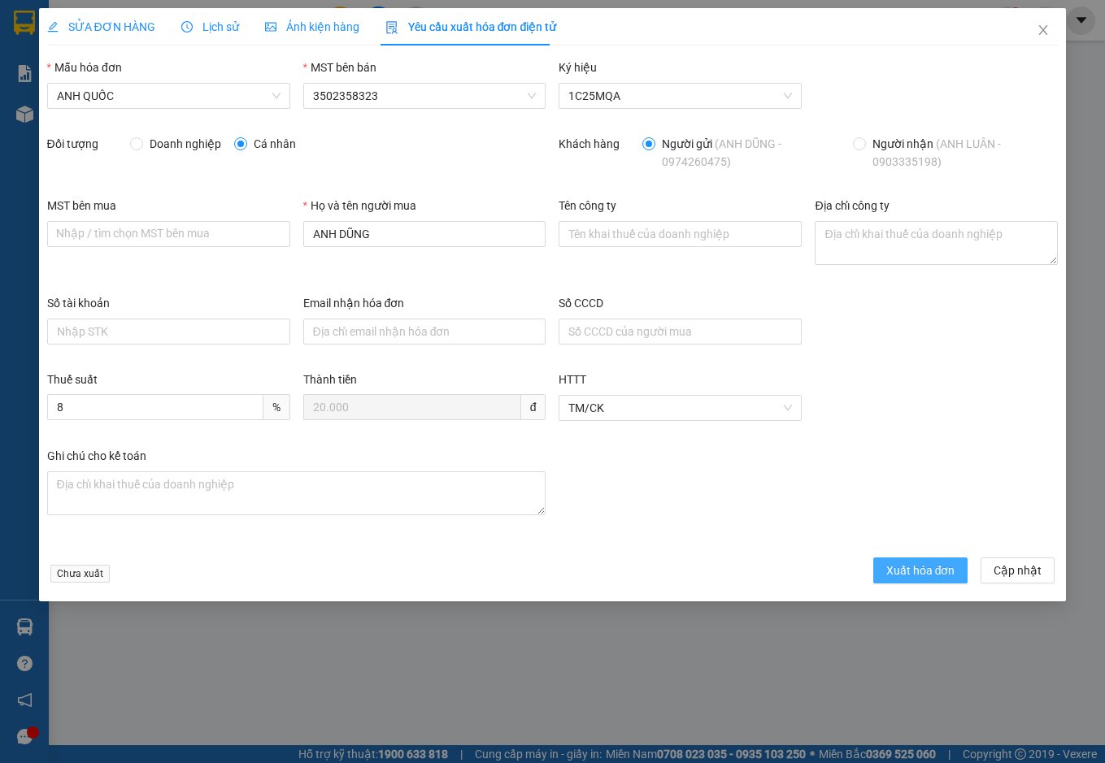
click at [909, 564] on span "Xuất hóa đơn" at bounding box center [920, 571] width 69 height 18
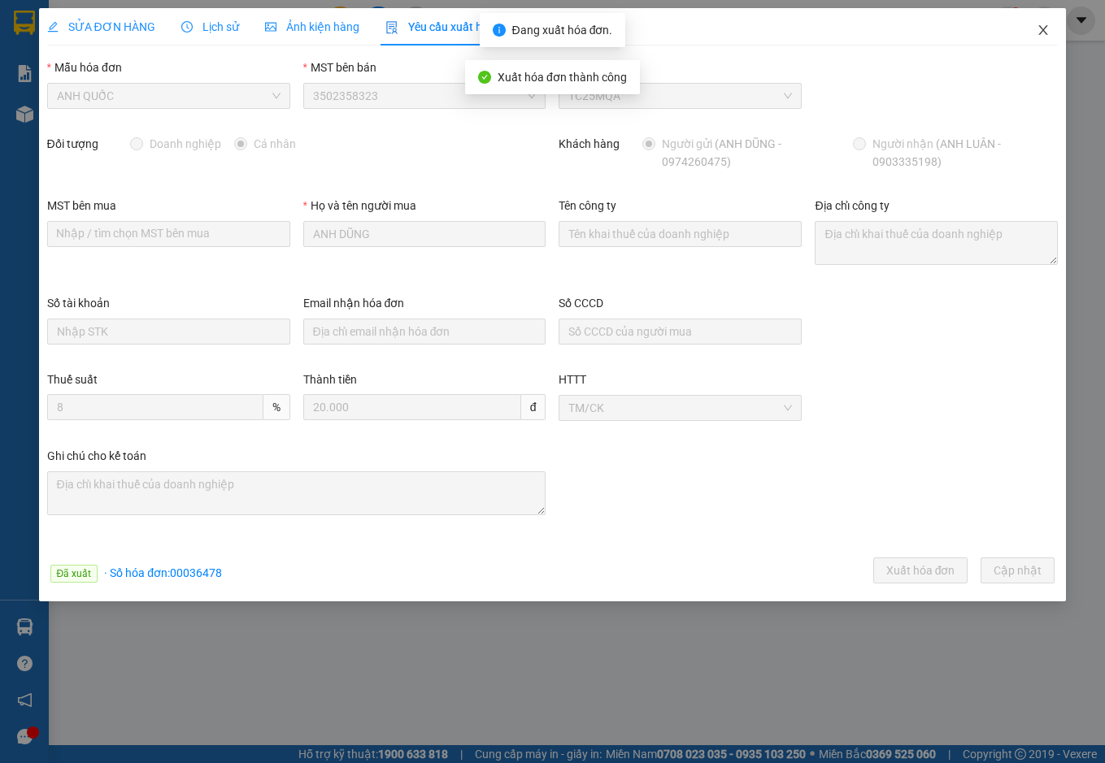
click at [1044, 27] on icon "close" at bounding box center [1042, 30] width 13 height 13
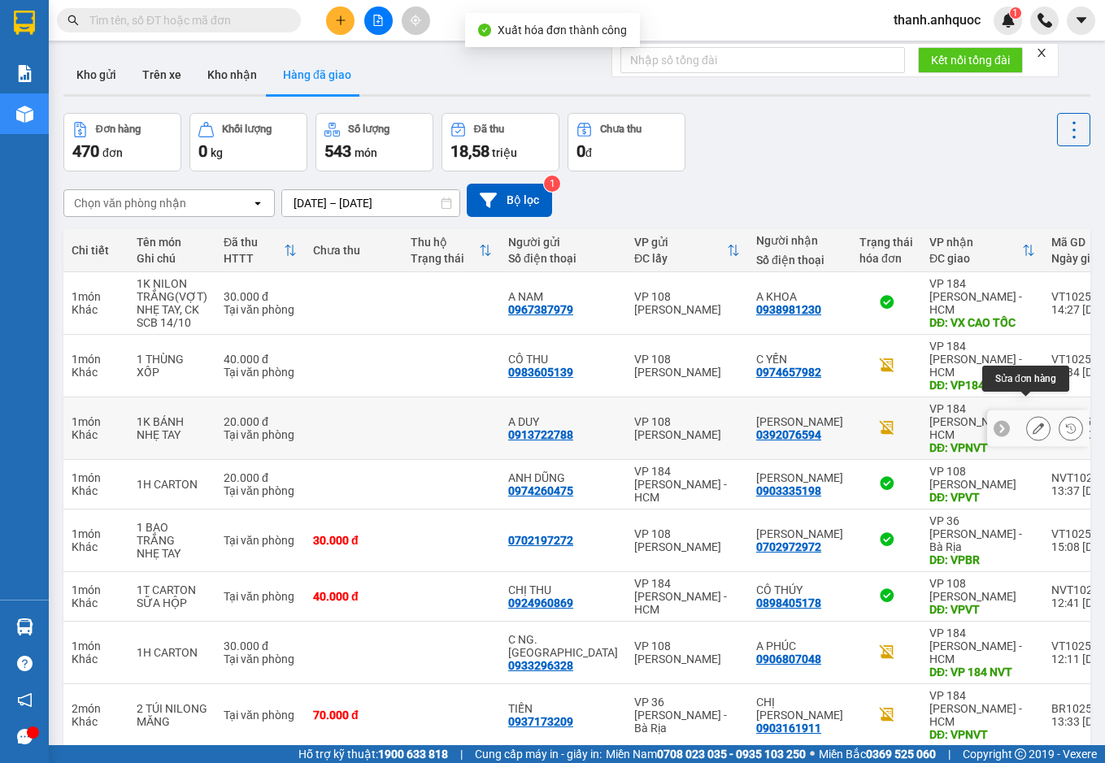
click at [1032, 423] on icon at bounding box center [1037, 428] width 11 height 11
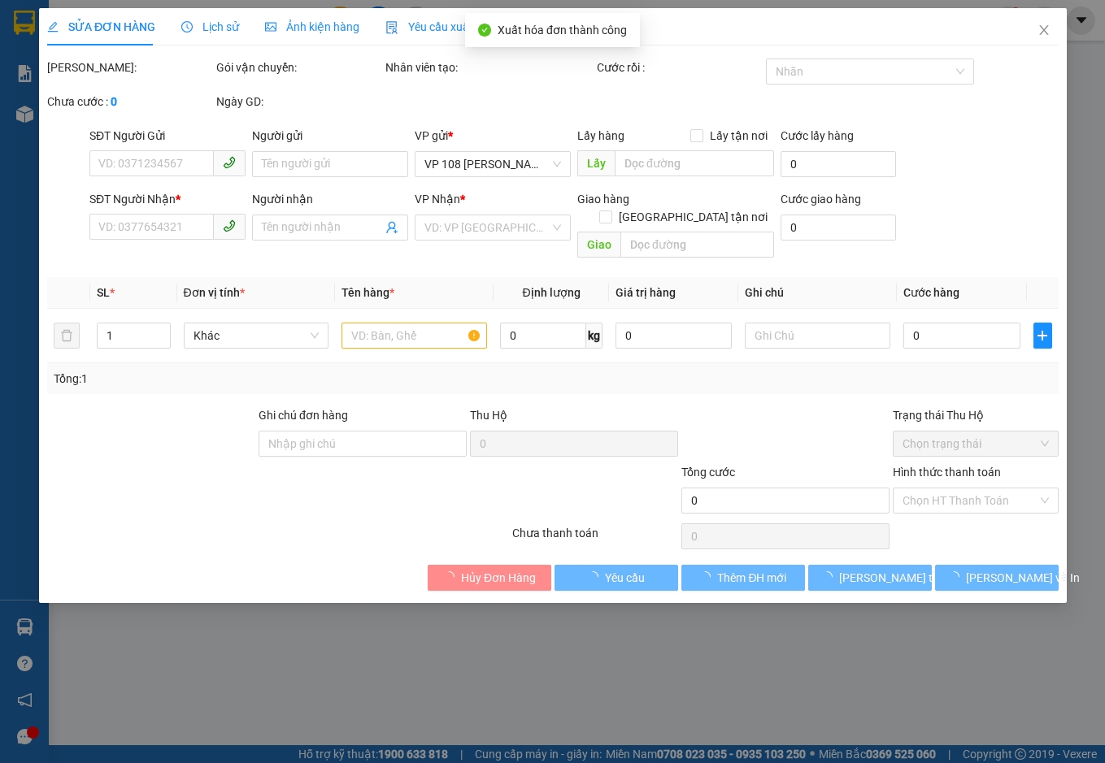
type input "0913722788"
type input "A DUY"
type input "0392076594"
type input "[PERSON_NAME]"
type input "VPNVT"
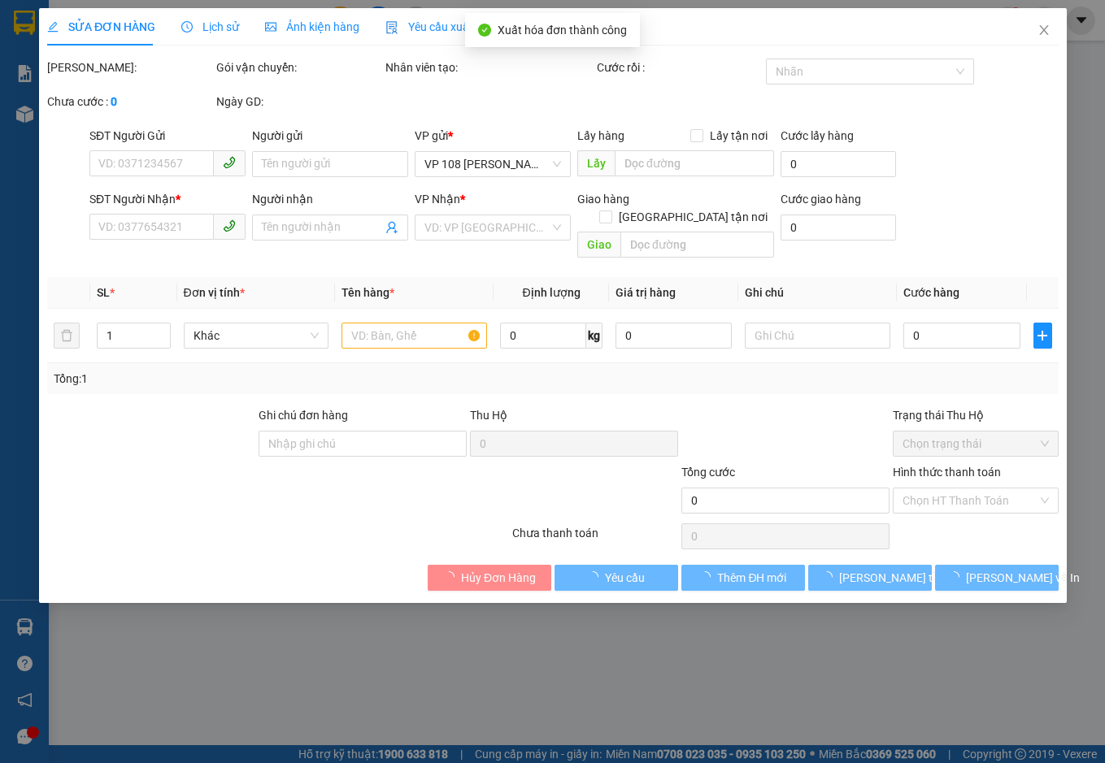
type input "20.000"
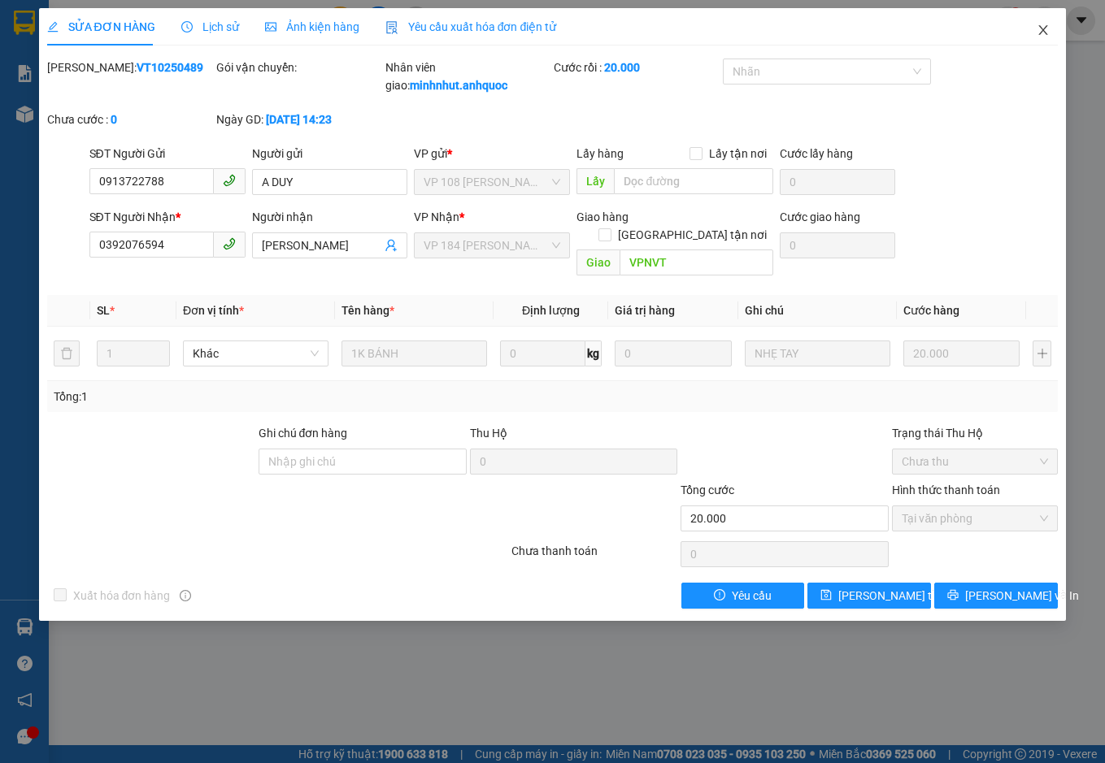
click at [1051, 27] on span "Close" at bounding box center [1043, 31] width 46 height 46
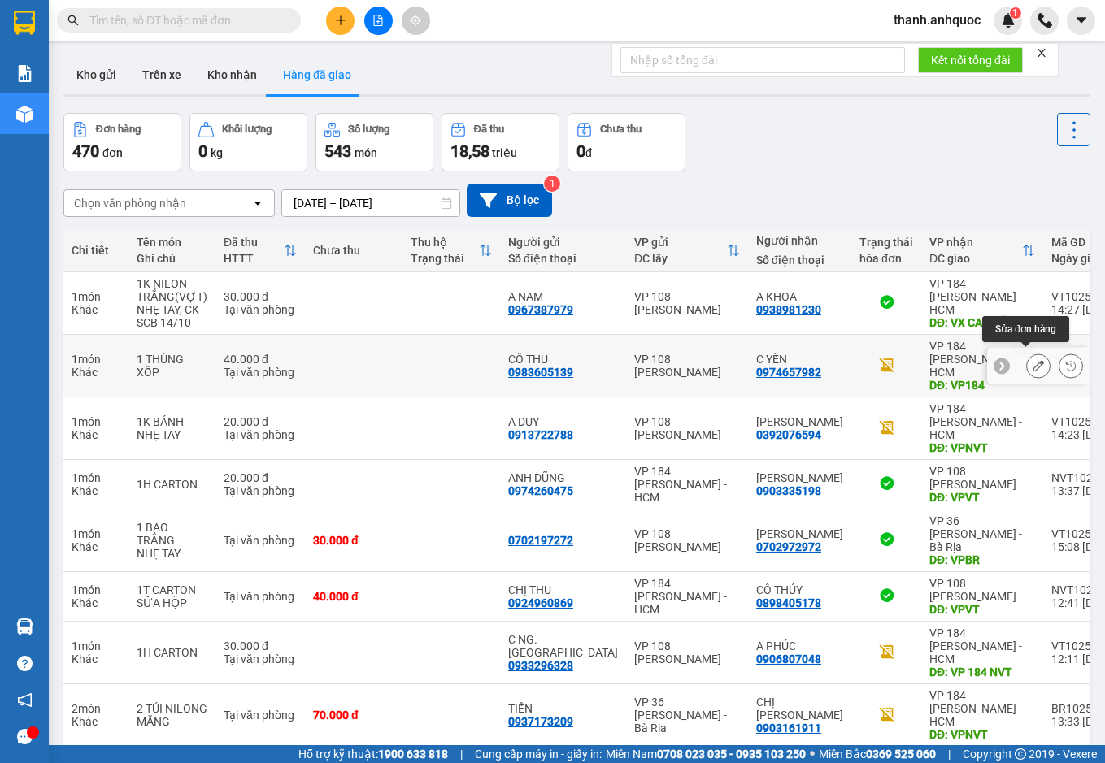
click at [1032, 360] on icon at bounding box center [1037, 365] width 11 height 11
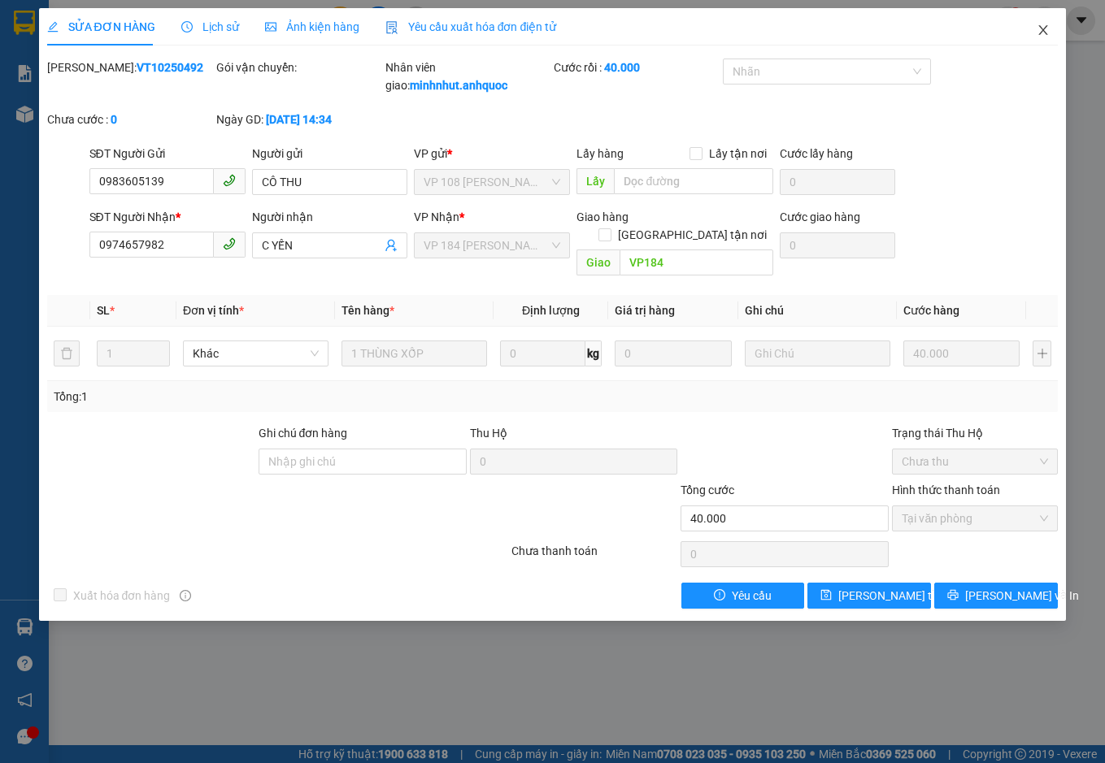
click at [1042, 31] on icon "close" at bounding box center [1042, 30] width 13 height 13
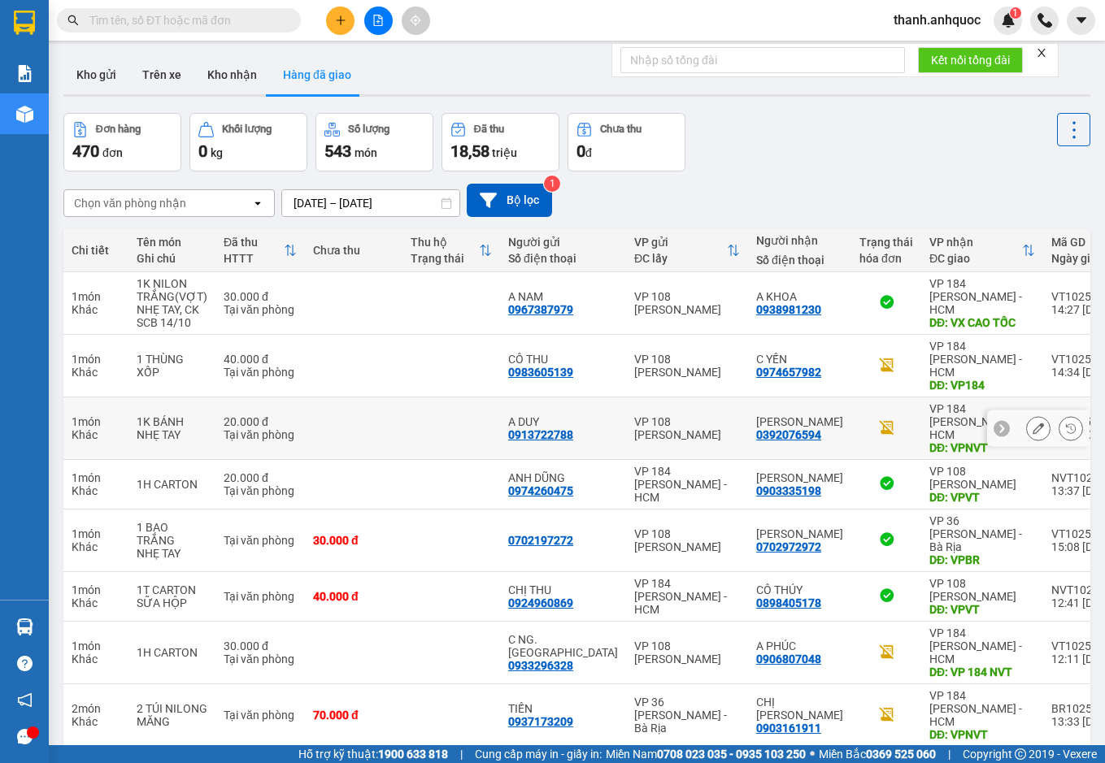
scroll to position [109, 0]
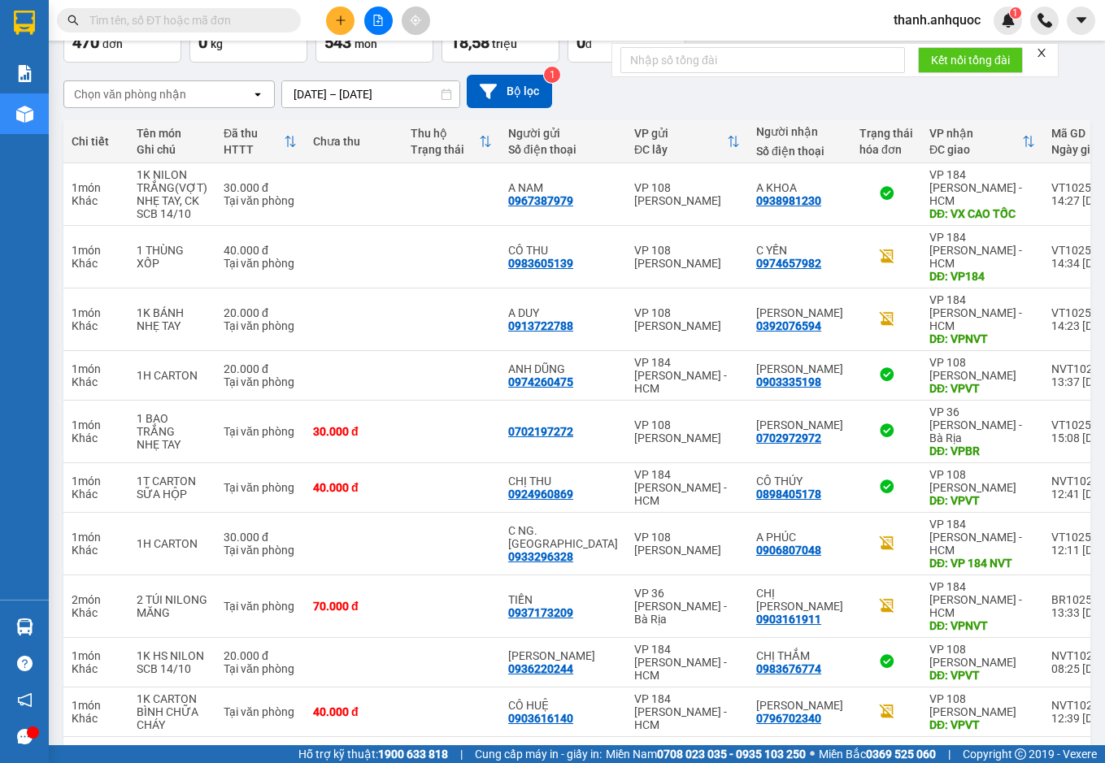
click at [787, 751] on button "3" at bounding box center [799, 763] width 24 height 24
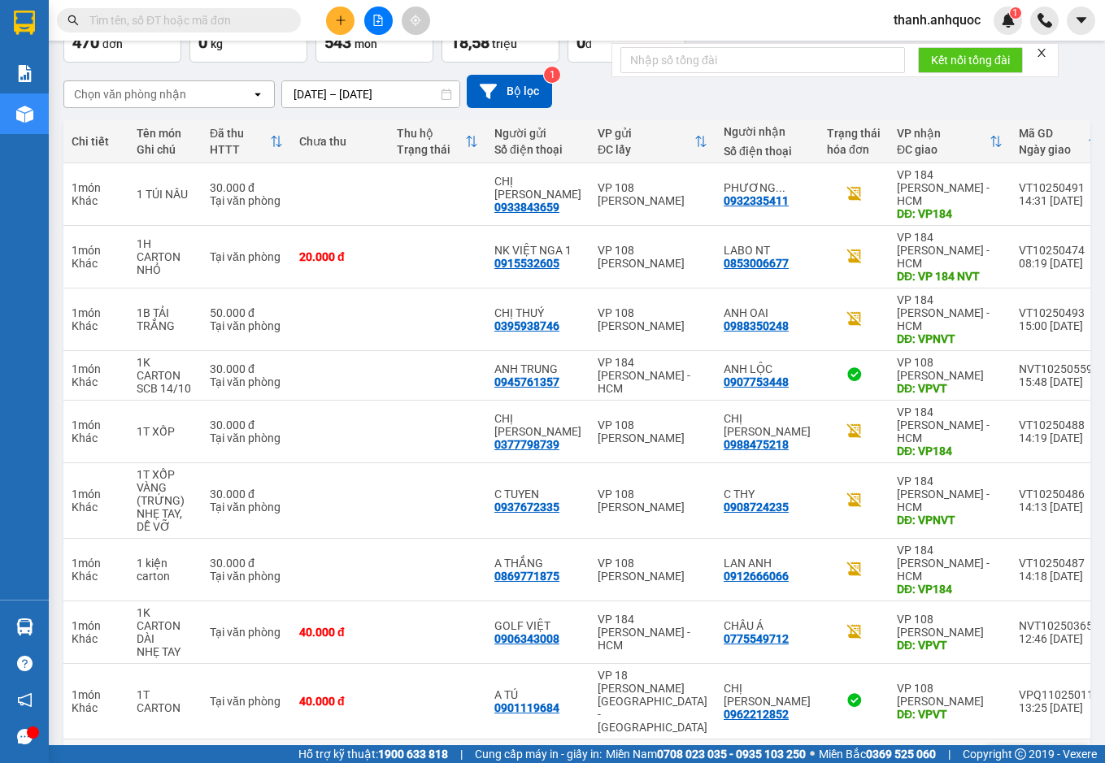
click at [1032, 758] on icon at bounding box center [1037, 763] width 11 height 11
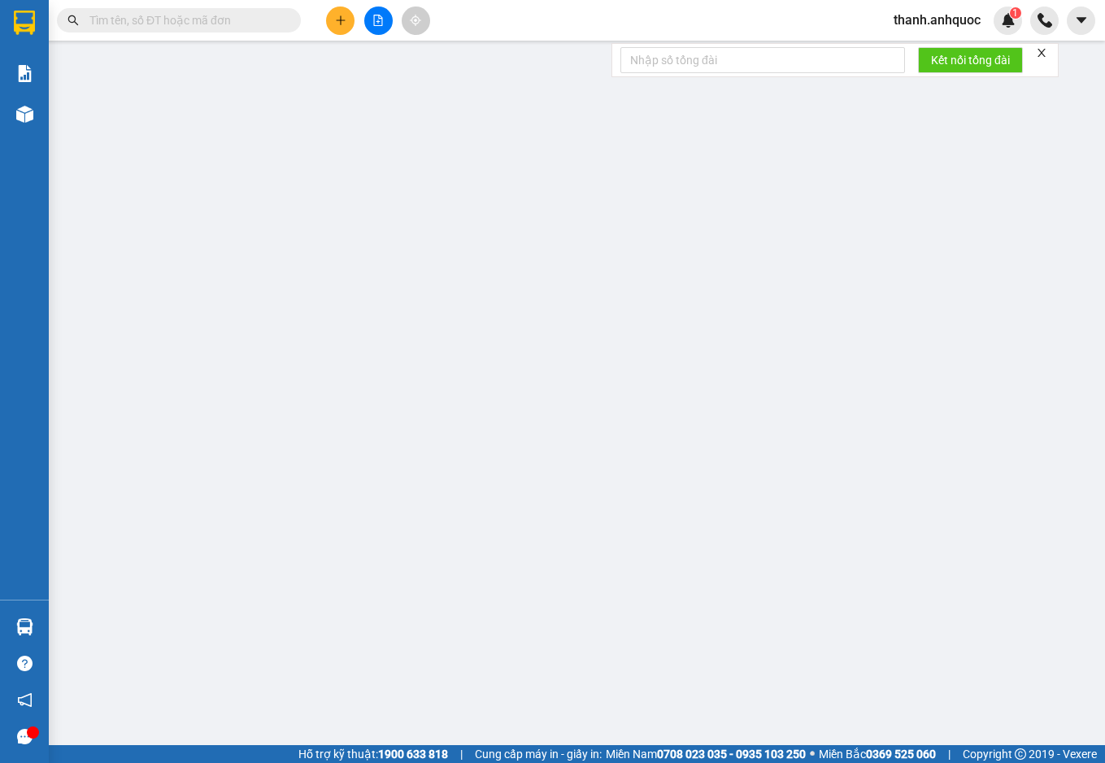
type input "0902665544"
type input "C HOÀN"
type input "VPVT"
type input "20.000"
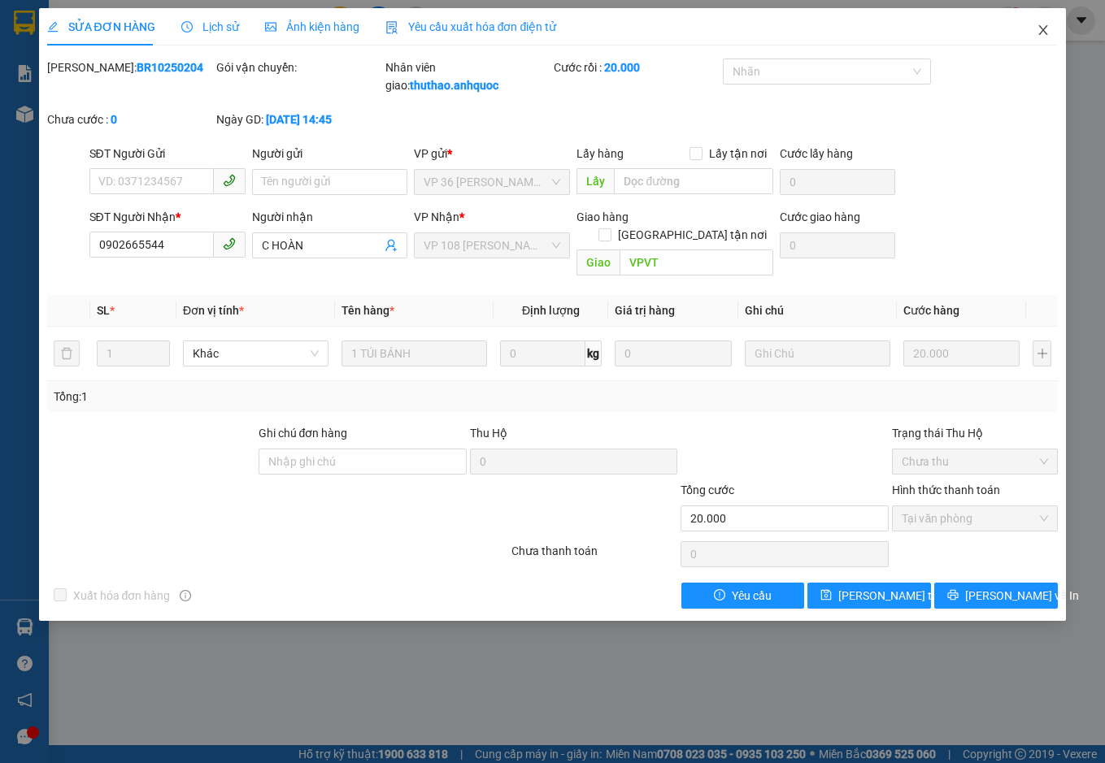
click at [1041, 29] on icon "close" at bounding box center [1043, 30] width 9 height 10
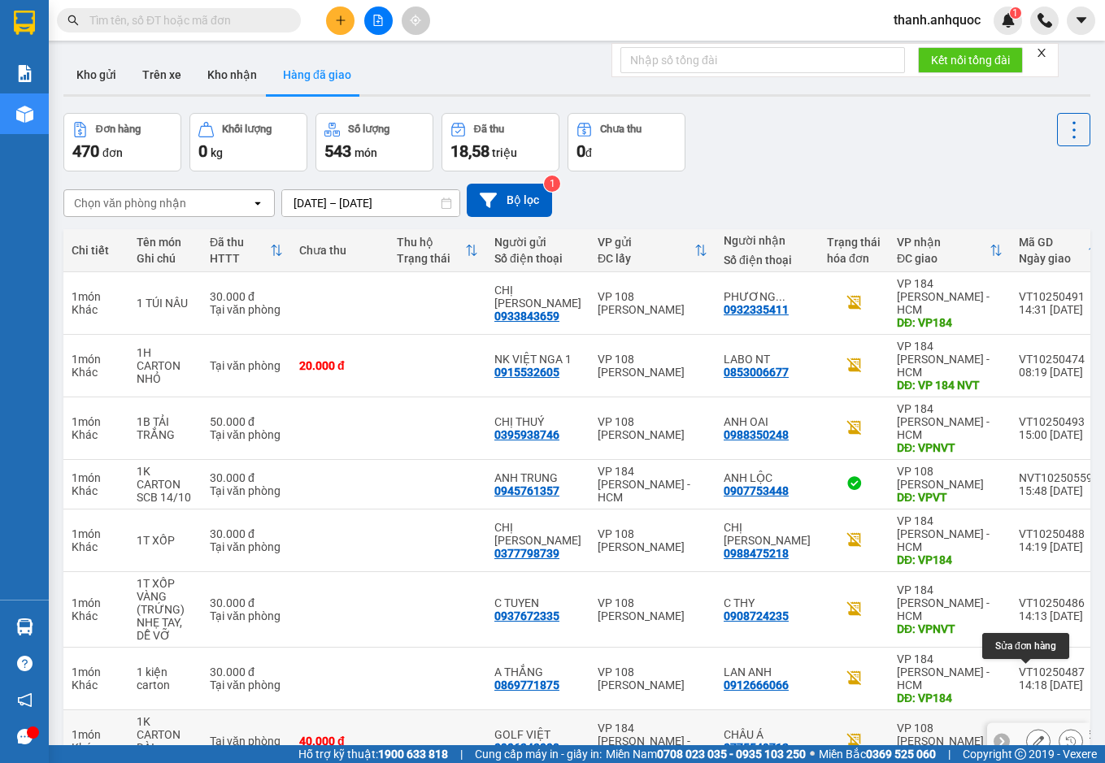
click at [1032, 736] on icon at bounding box center [1037, 741] width 11 height 11
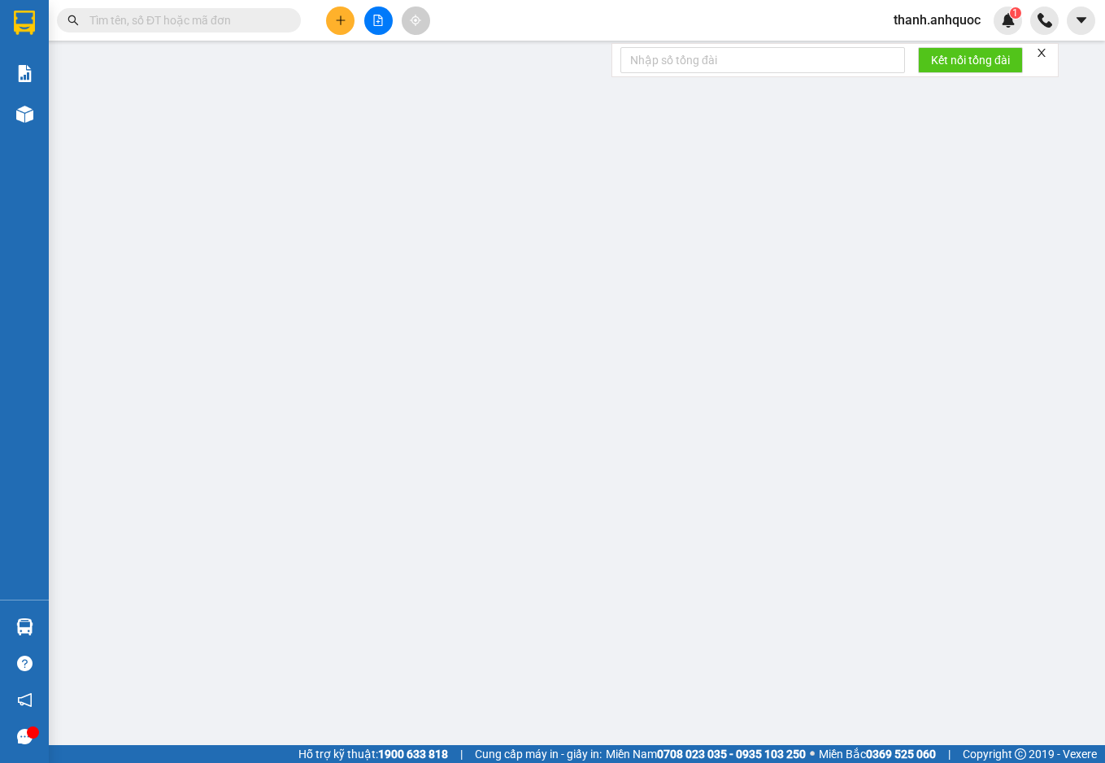
type input "0906343008"
type input "GOLF VIỆT"
type input "0775549712"
type input "CHÂU Á"
type input "VPVT"
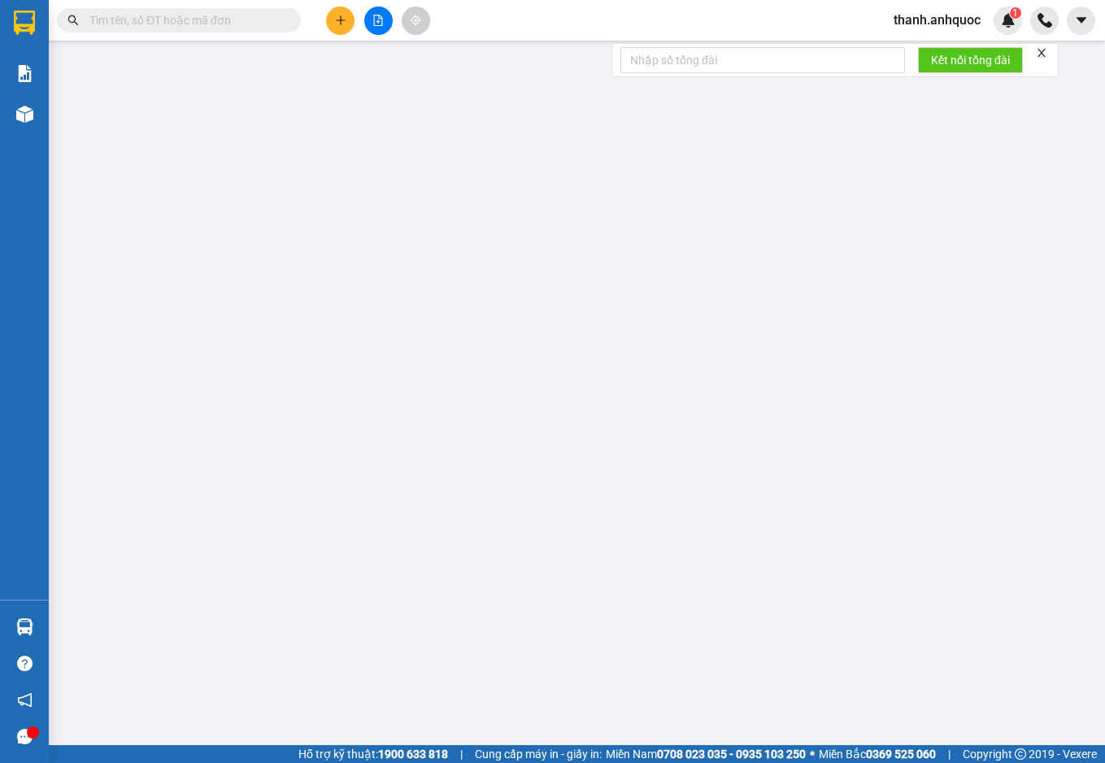
type input "40.000"
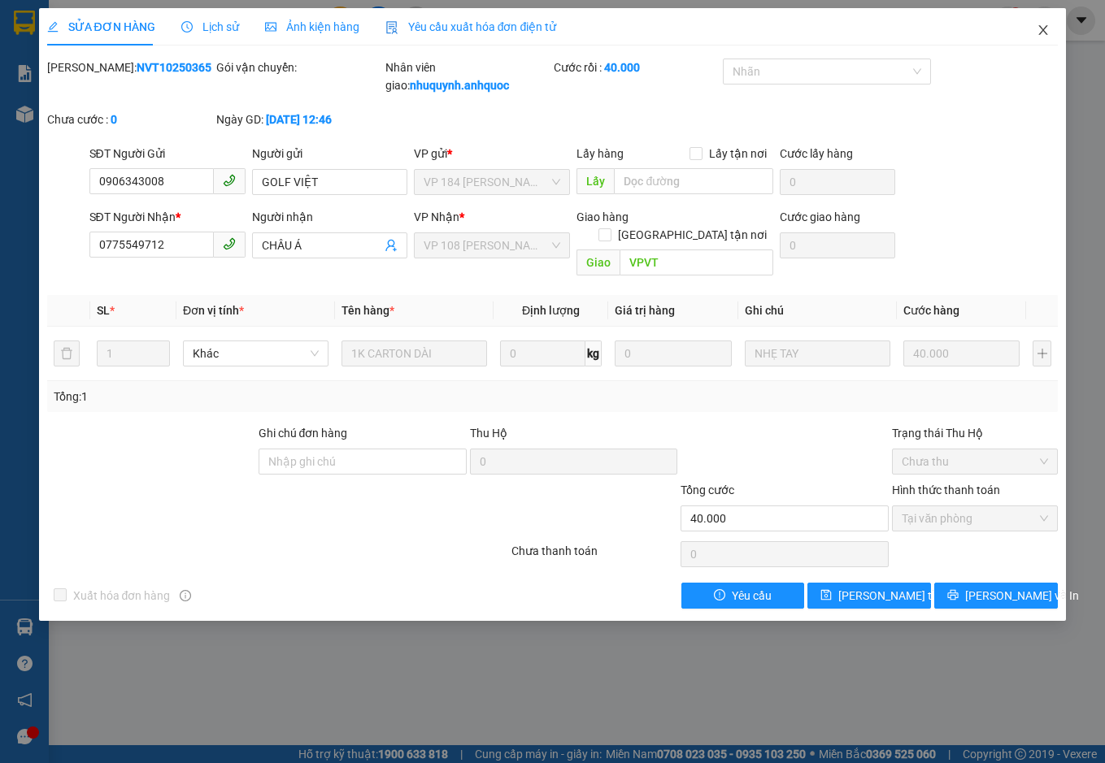
click at [1044, 30] on icon "close" at bounding box center [1043, 30] width 9 height 10
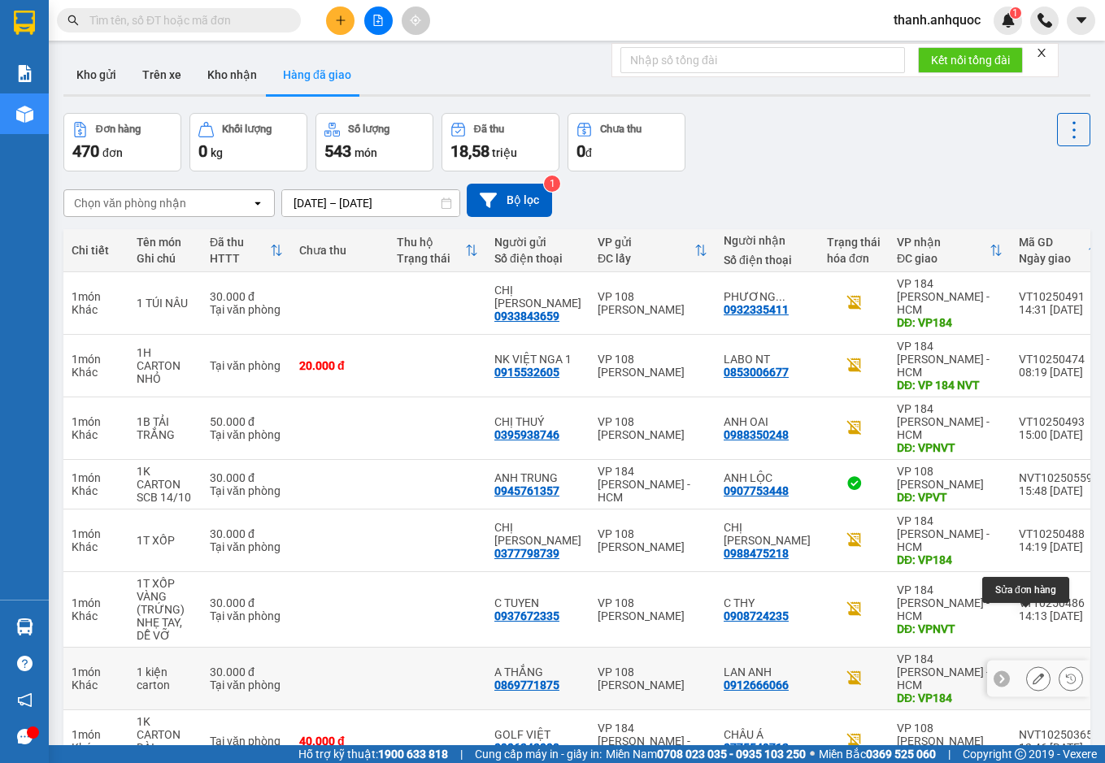
click at [1027, 665] on button at bounding box center [1038, 679] width 23 height 28
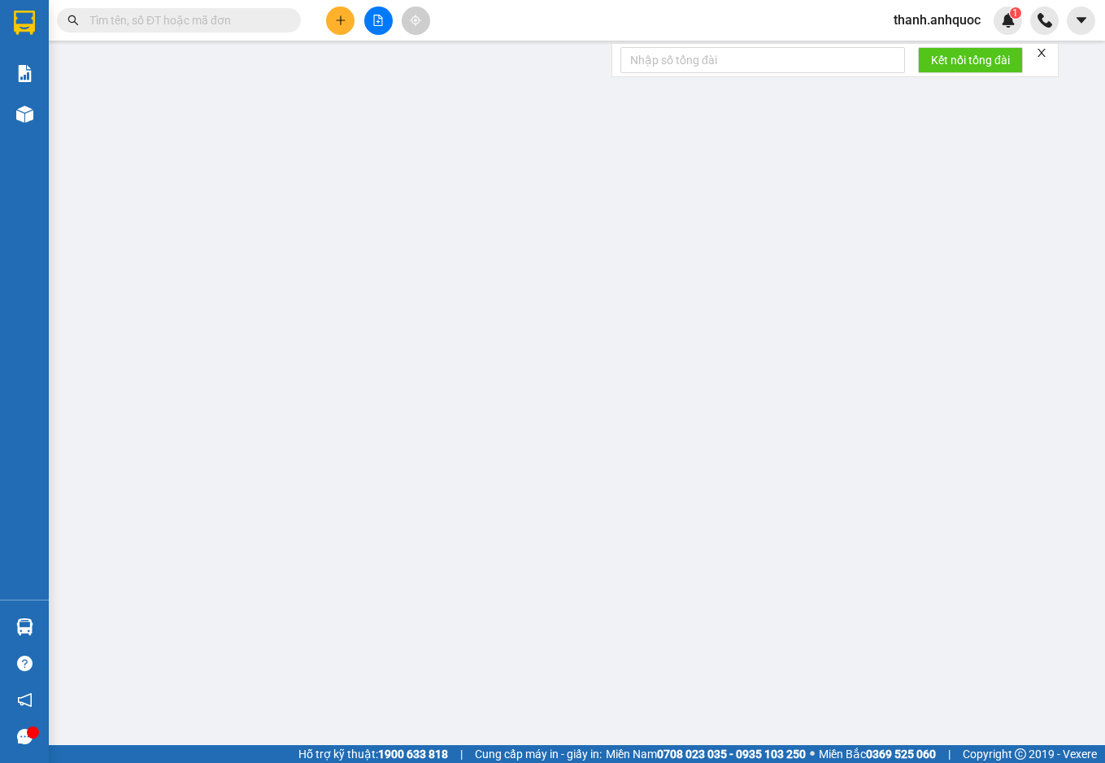
type input "0869771875"
type input "A THẮNG"
type input "0912666066"
type input "LAN ANH"
type input "VP184"
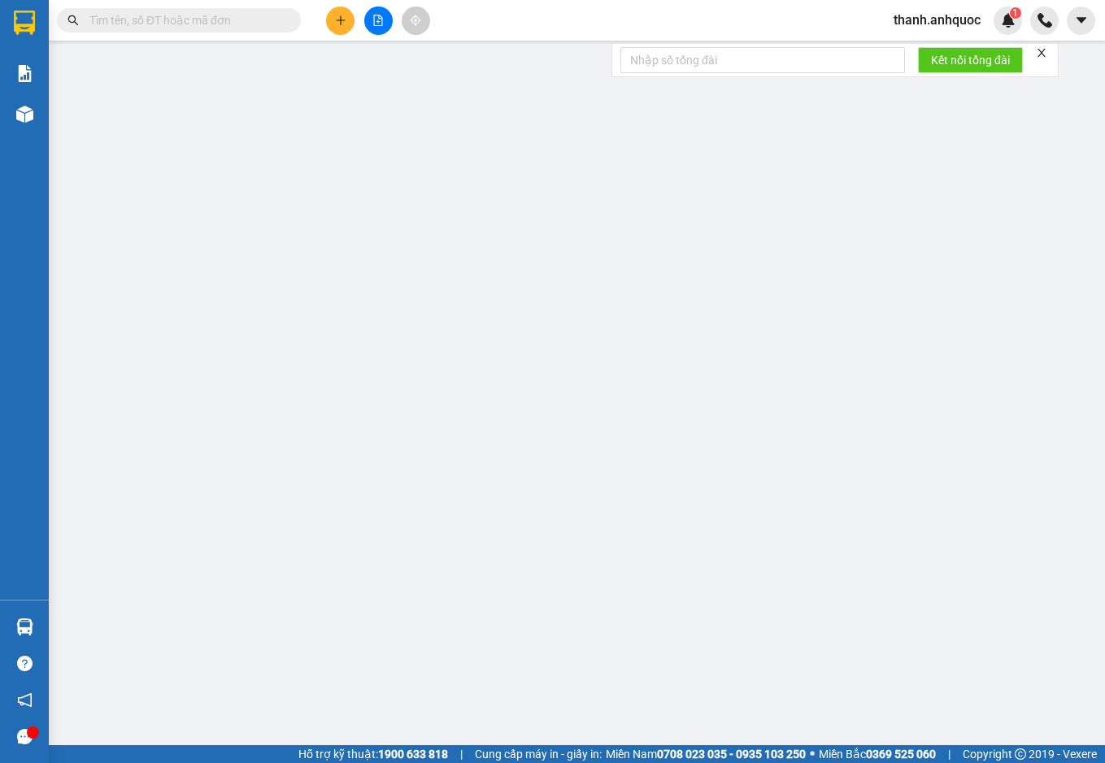
type input "30.000"
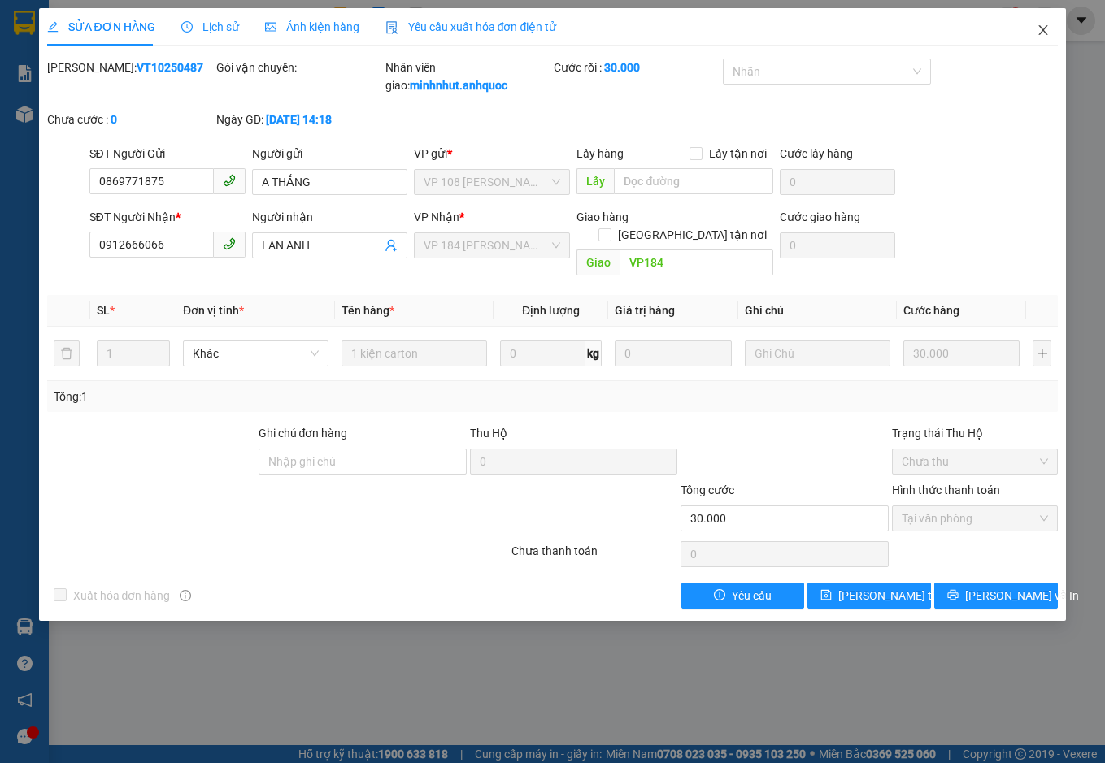
click at [1047, 30] on icon "close" at bounding box center [1042, 30] width 13 height 13
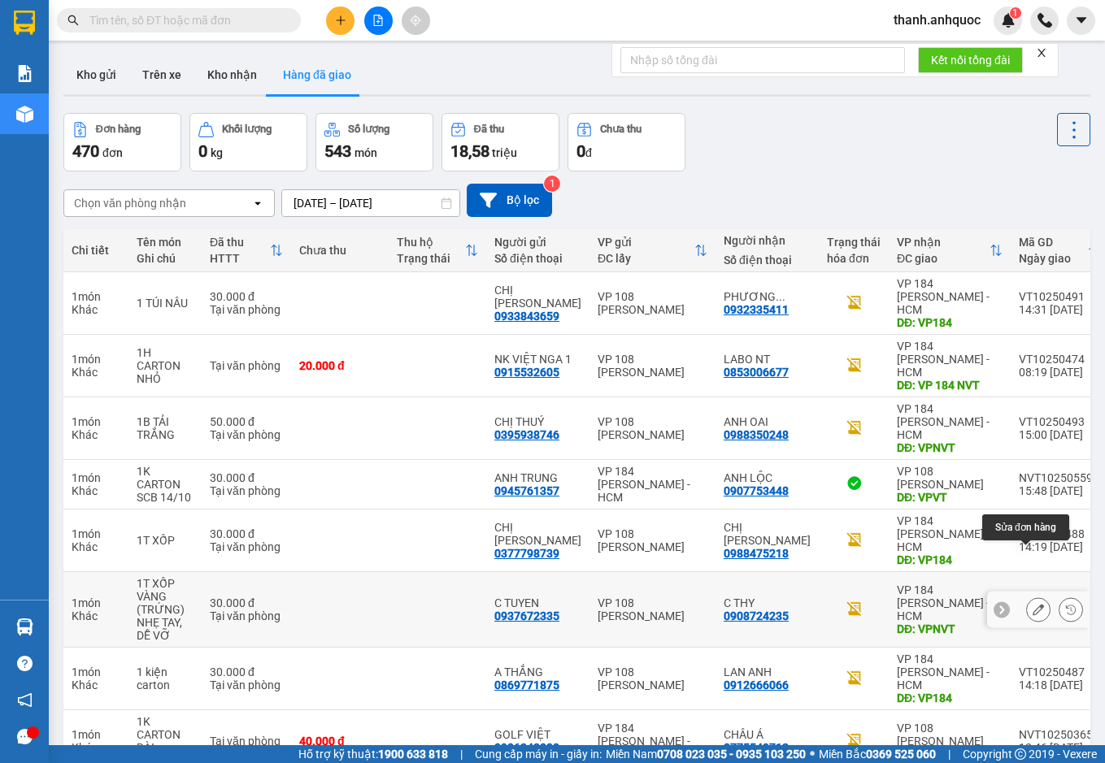
click at [1032, 604] on icon at bounding box center [1037, 609] width 11 height 11
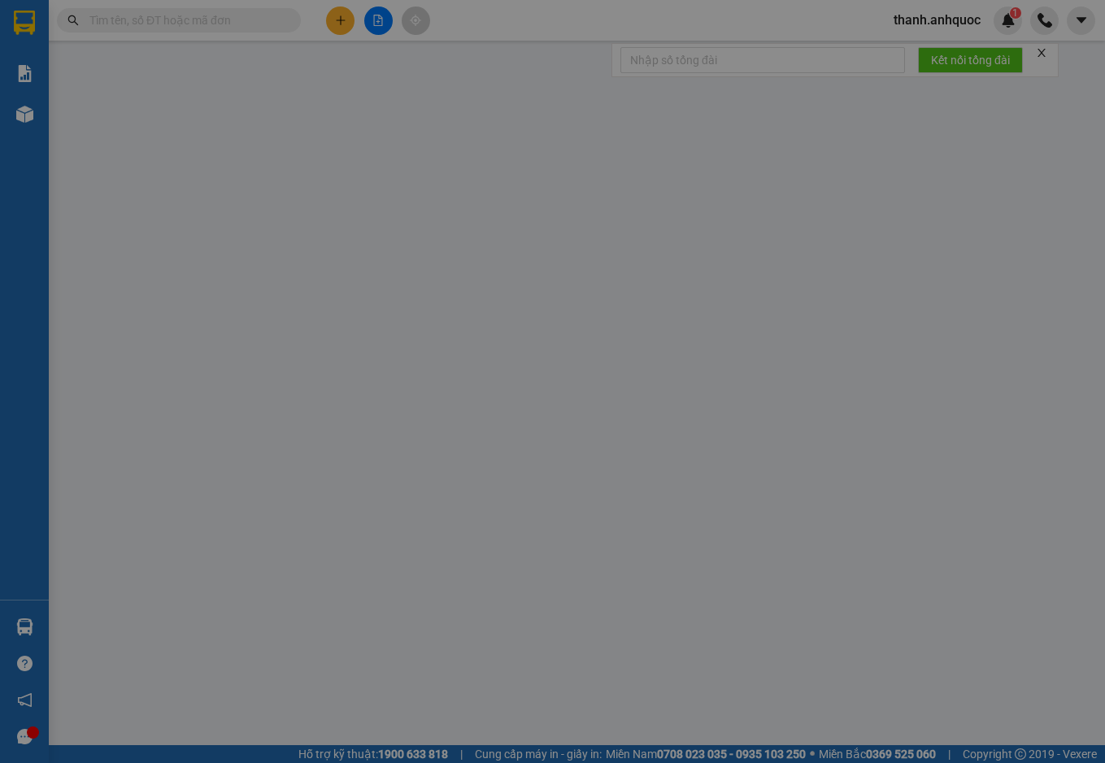
type input "0937672335"
type input "C TUYEN"
type input "0908724235"
type input "C THY"
type input "VPNVT"
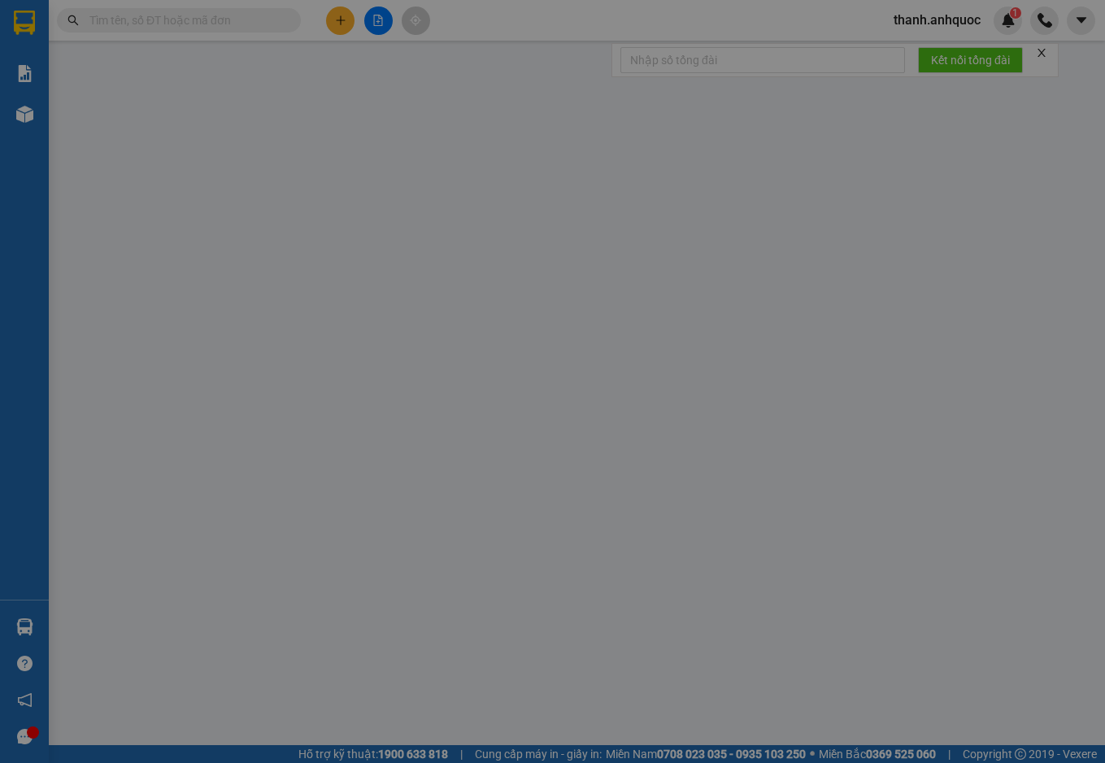
type input "30.000"
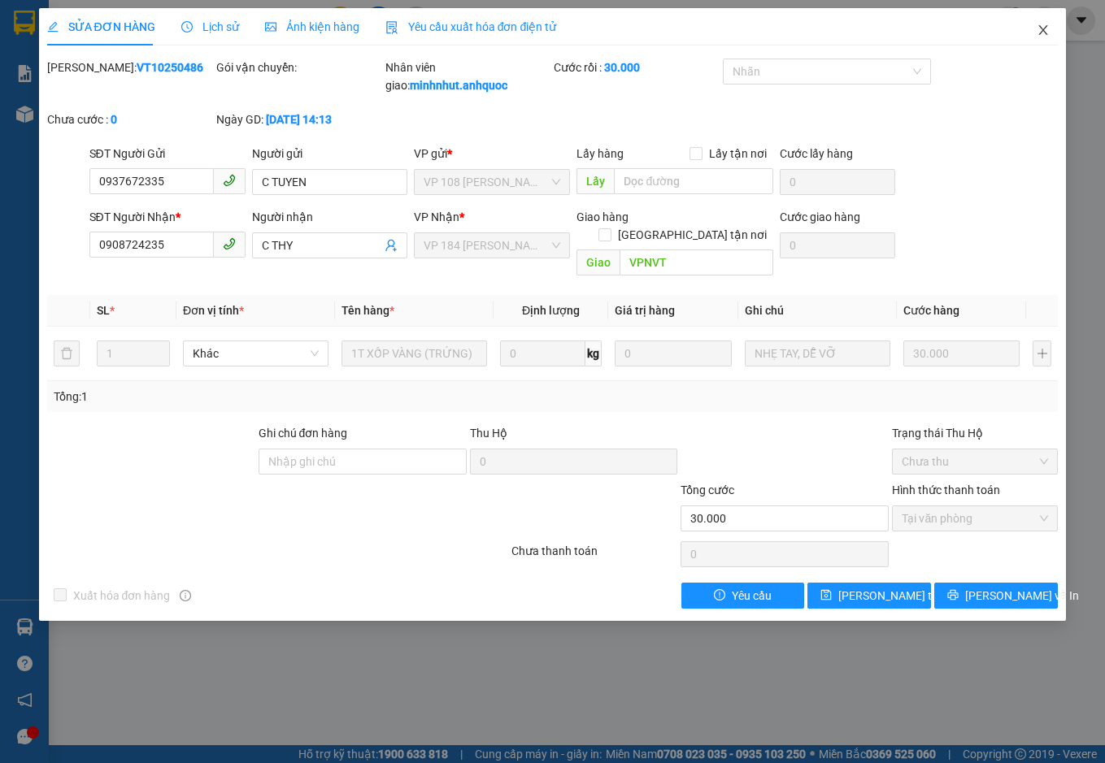
click at [1042, 29] on icon "close" at bounding box center [1043, 30] width 9 height 10
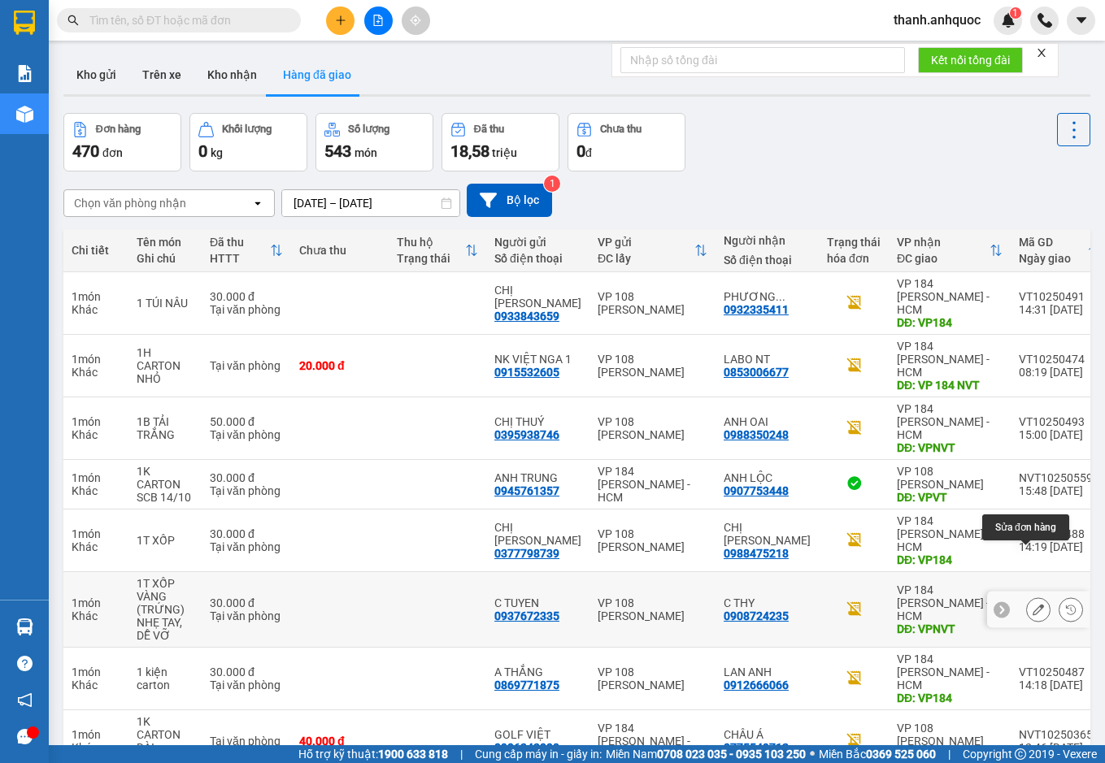
click at [1027, 596] on button at bounding box center [1038, 610] width 23 height 28
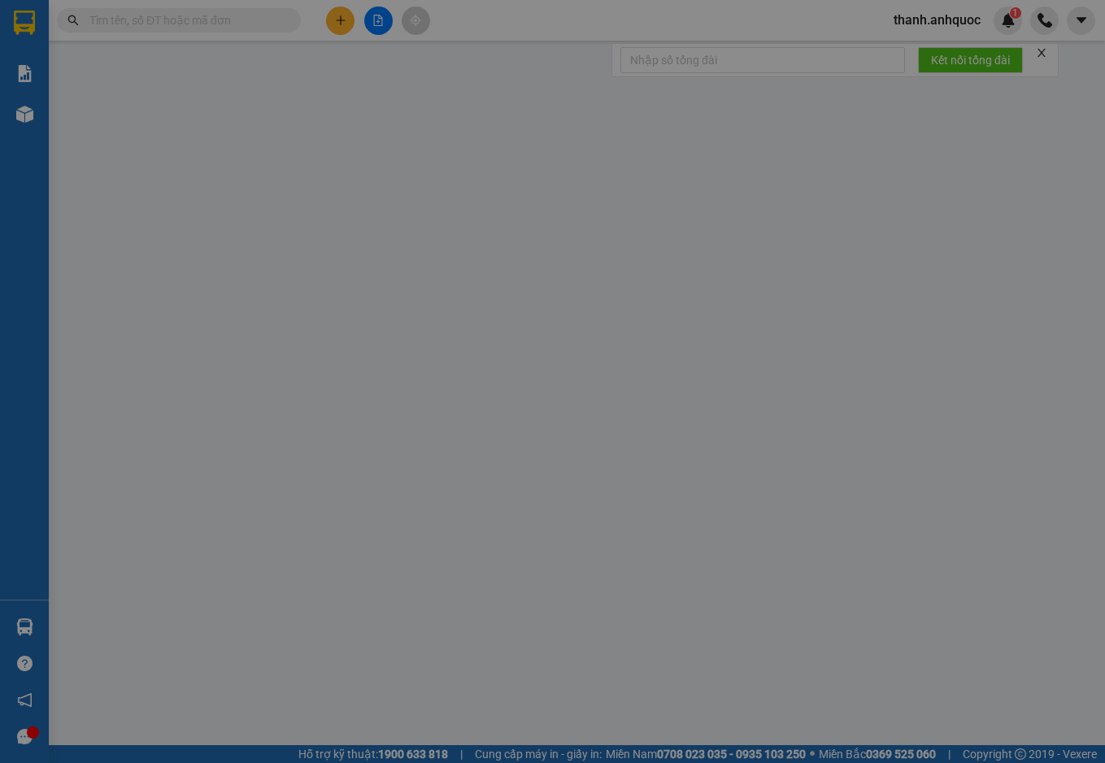
type input "0937672335"
type input "C TUYEN"
type input "0908724235"
type input "C THY"
type input "VPNVT"
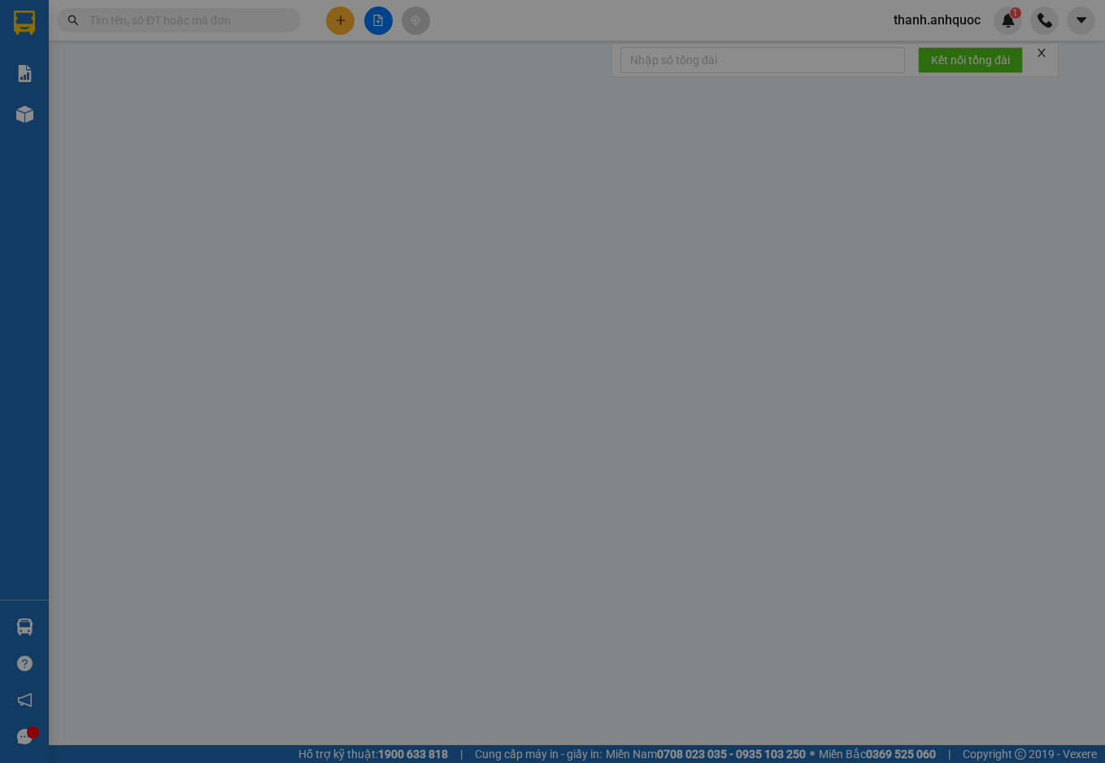
type input "30.000"
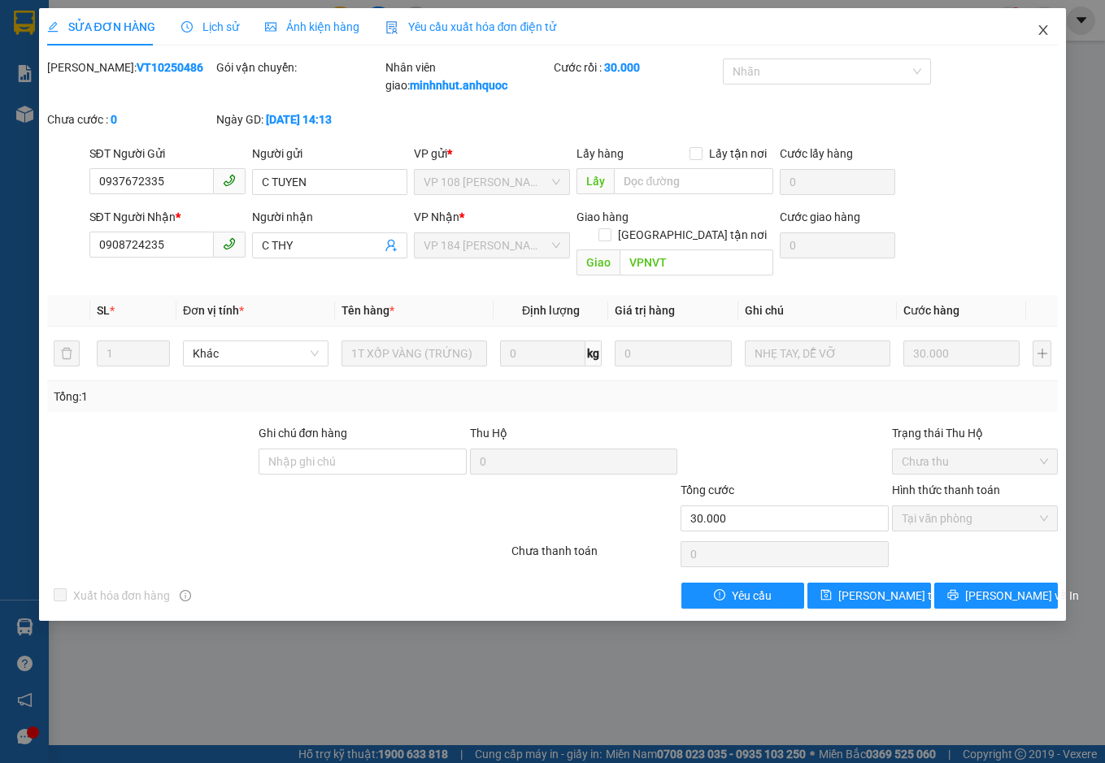
click at [1040, 25] on icon "close" at bounding box center [1042, 30] width 13 height 13
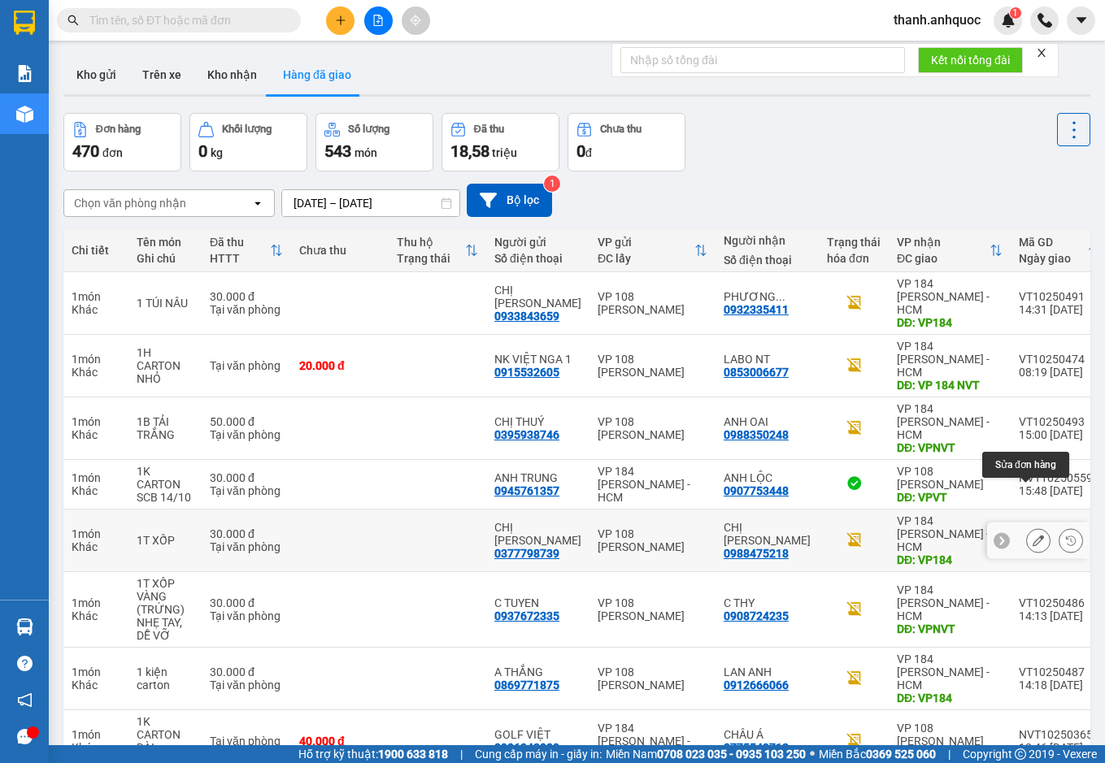
click at [1032, 535] on icon at bounding box center [1037, 540] width 11 height 11
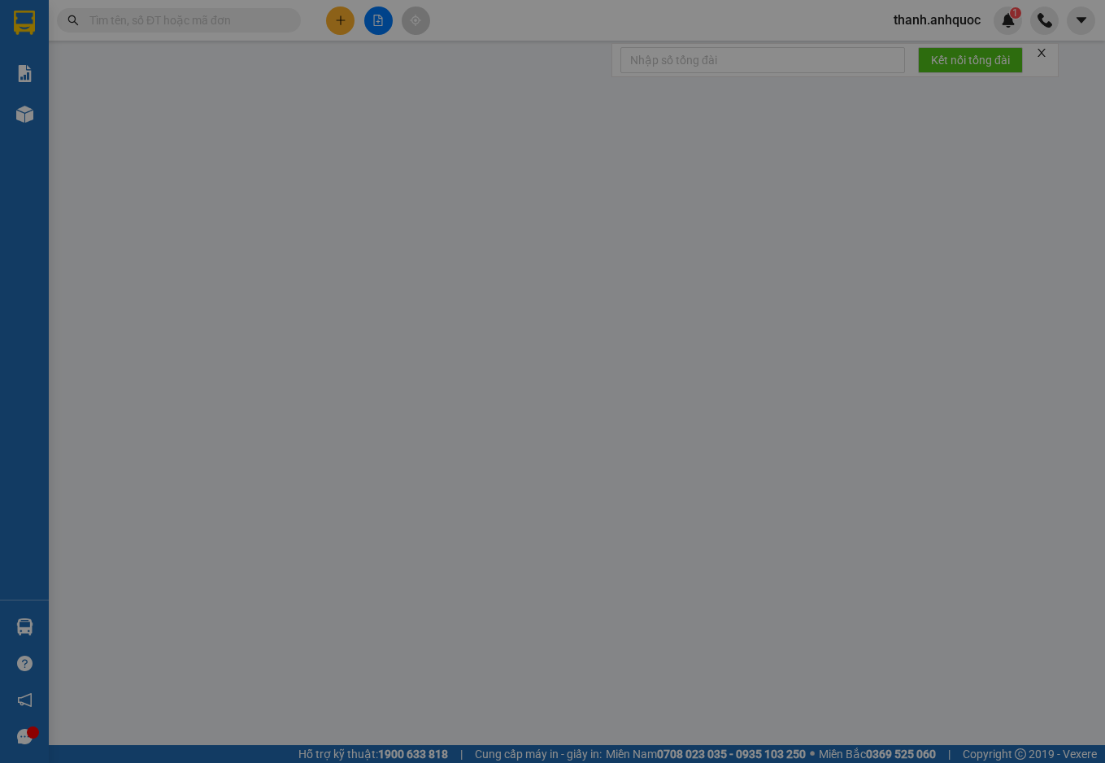
type input "0377798739"
type input "CHỊ [PERSON_NAME]"
type input "0988475218"
type input "CHỊ [PERSON_NAME]"
type input "VP184"
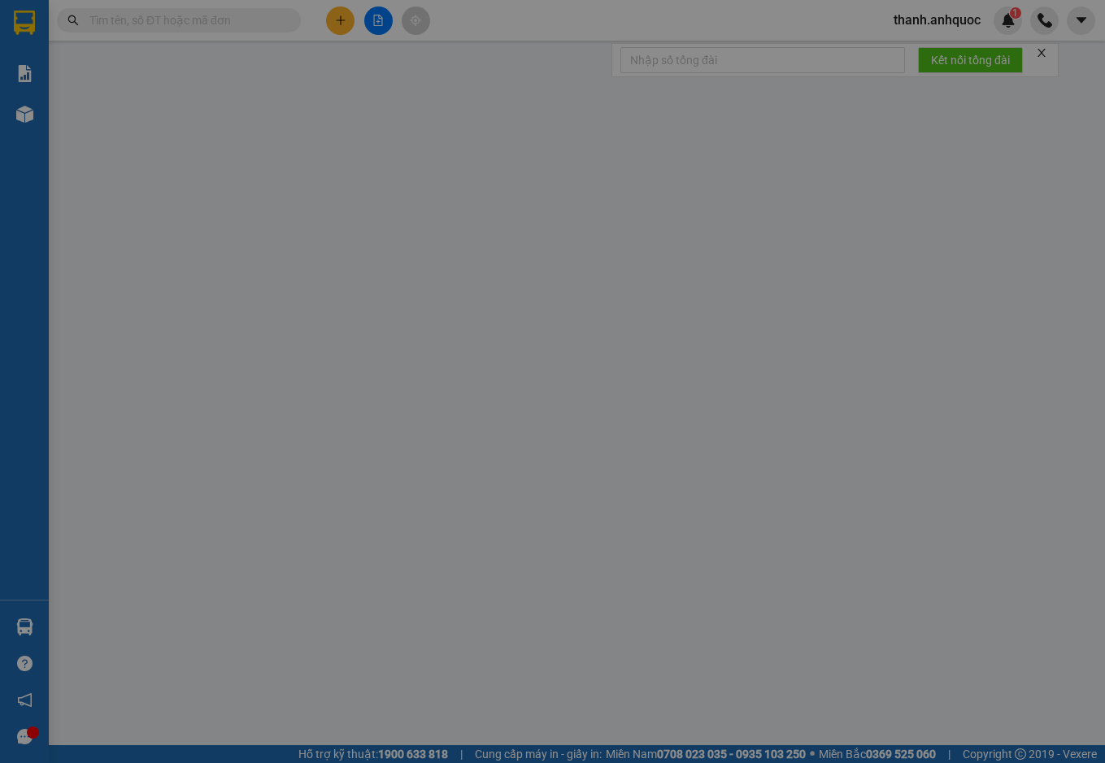
type input "30.000"
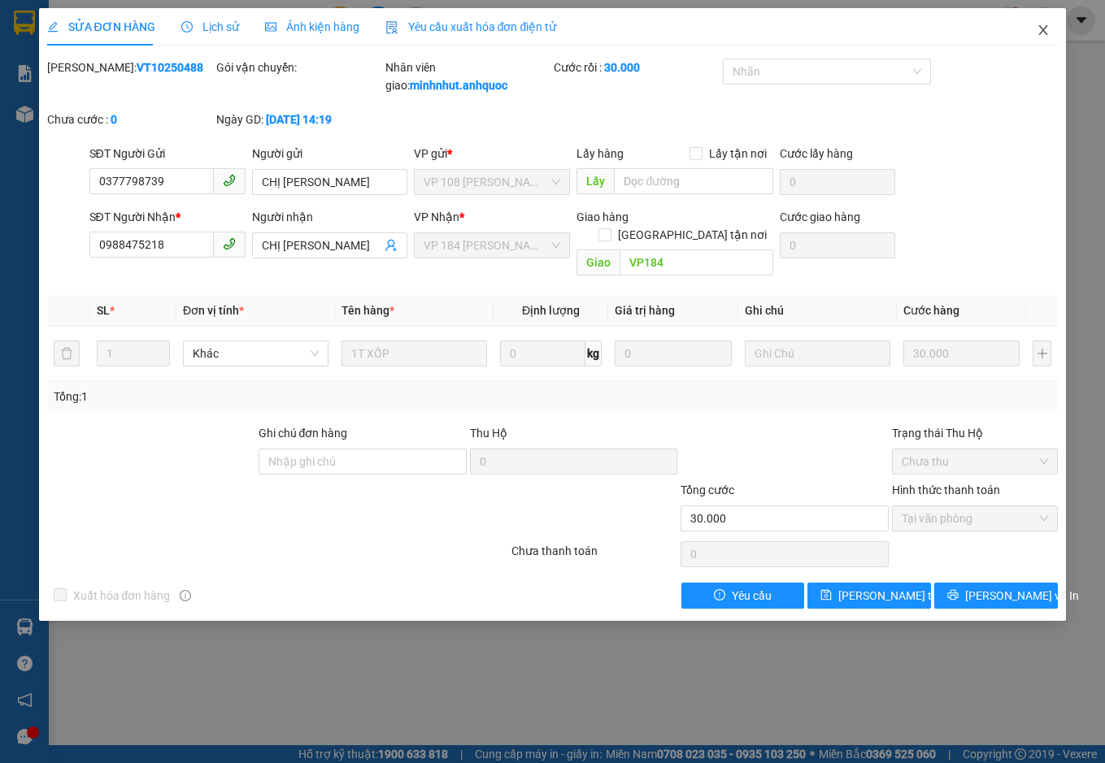
click at [1044, 25] on icon "close" at bounding box center [1042, 30] width 13 height 13
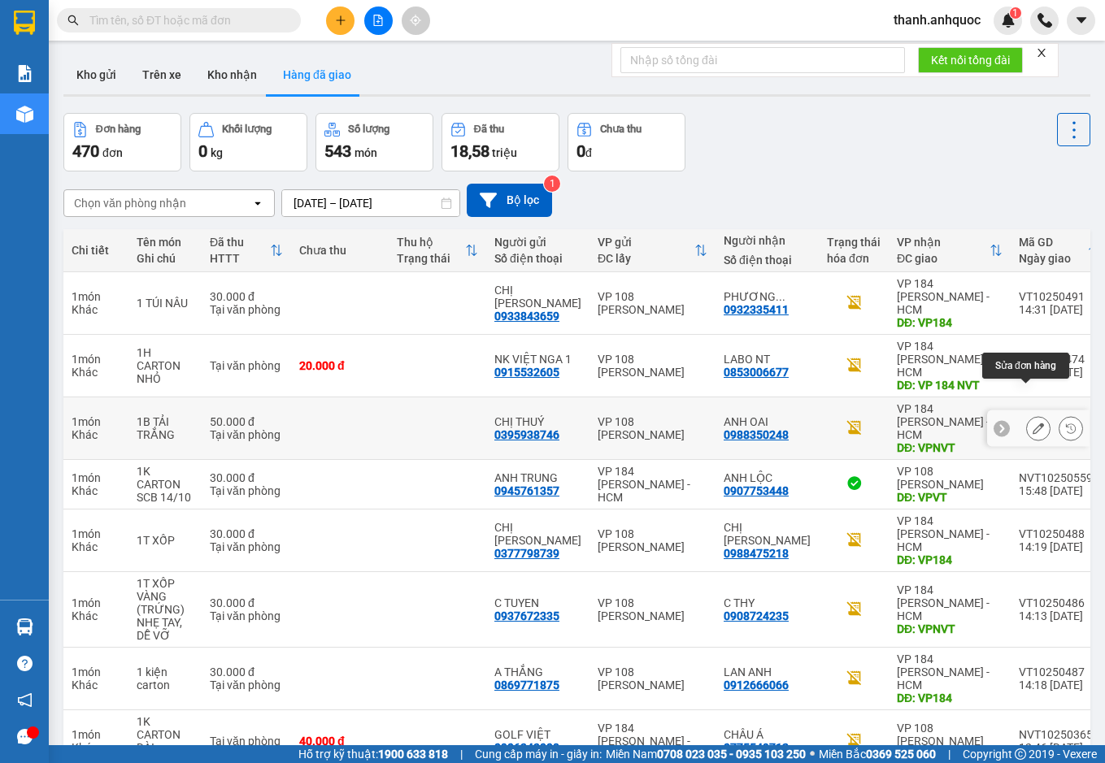
click at [1032, 423] on icon at bounding box center [1037, 428] width 11 height 11
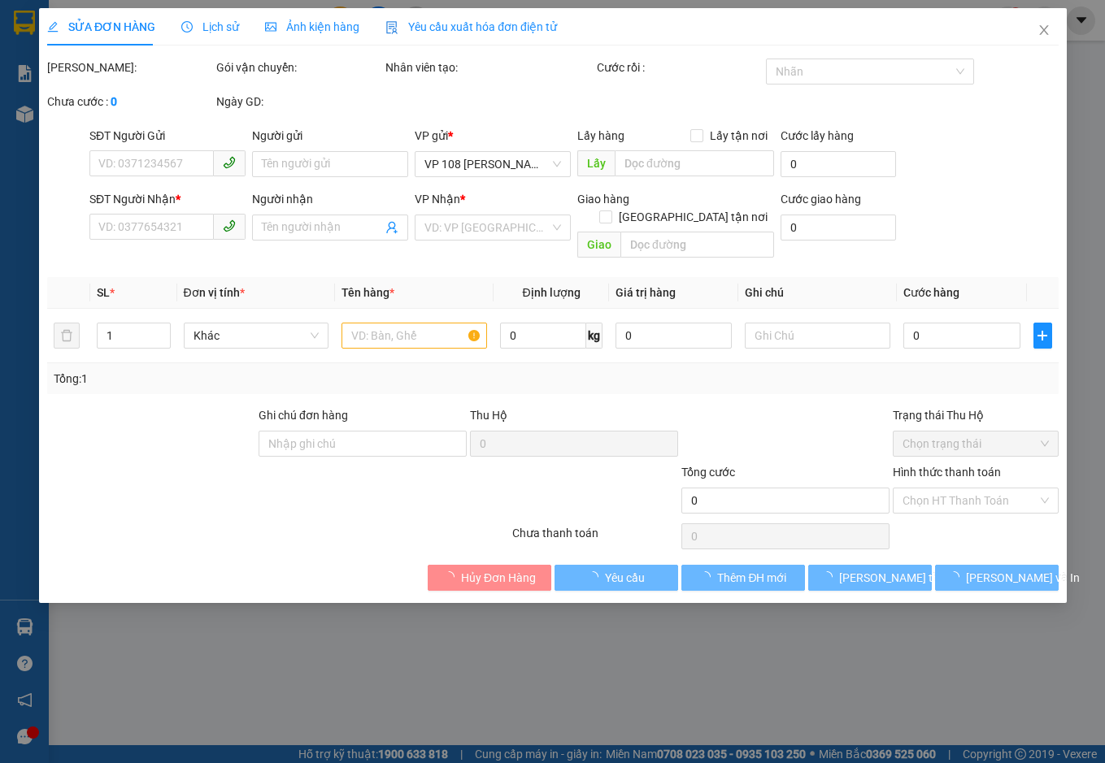
type input "0395938746"
type input "CHỊ THUÝ"
type input "0988350248"
type input "ANH OAI"
type input "VPNVT"
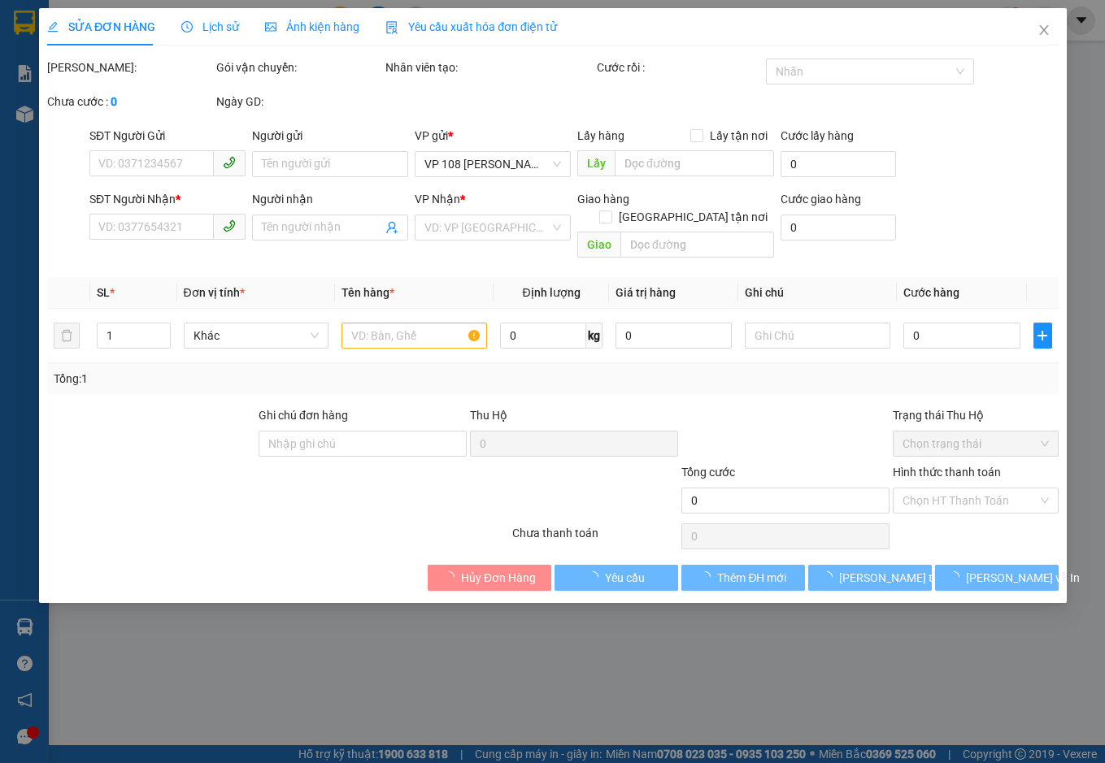
type input "50.000"
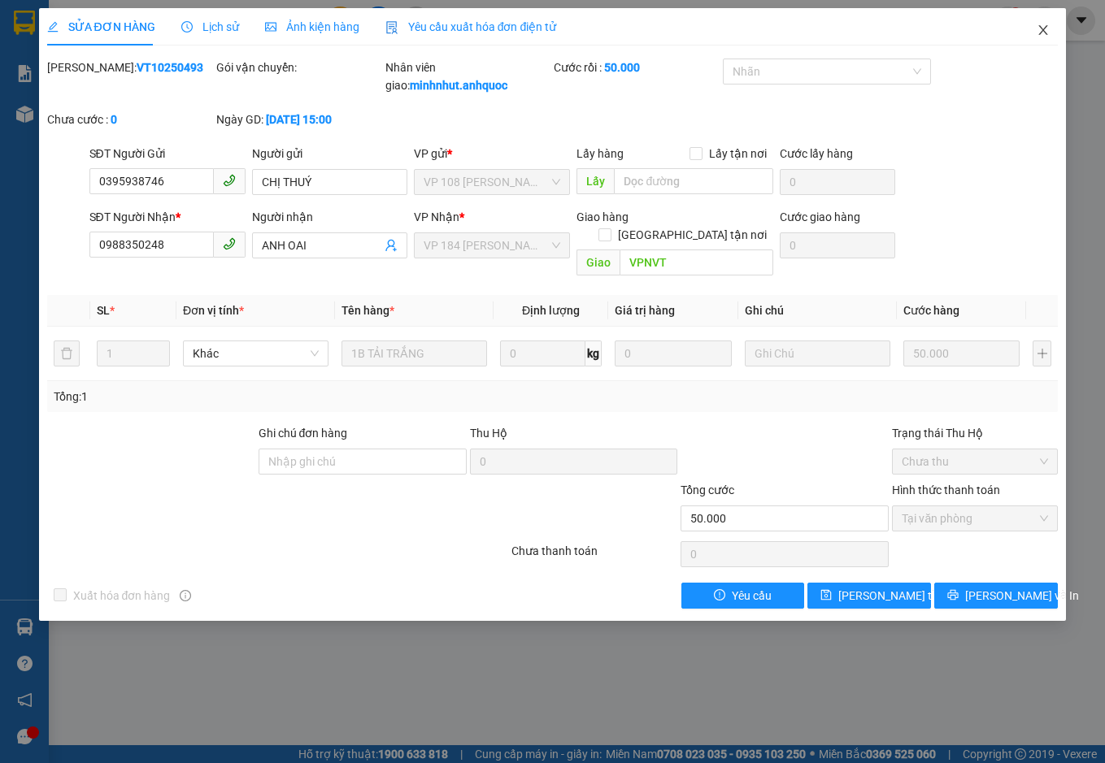
click at [1044, 28] on icon "close" at bounding box center [1042, 30] width 13 height 13
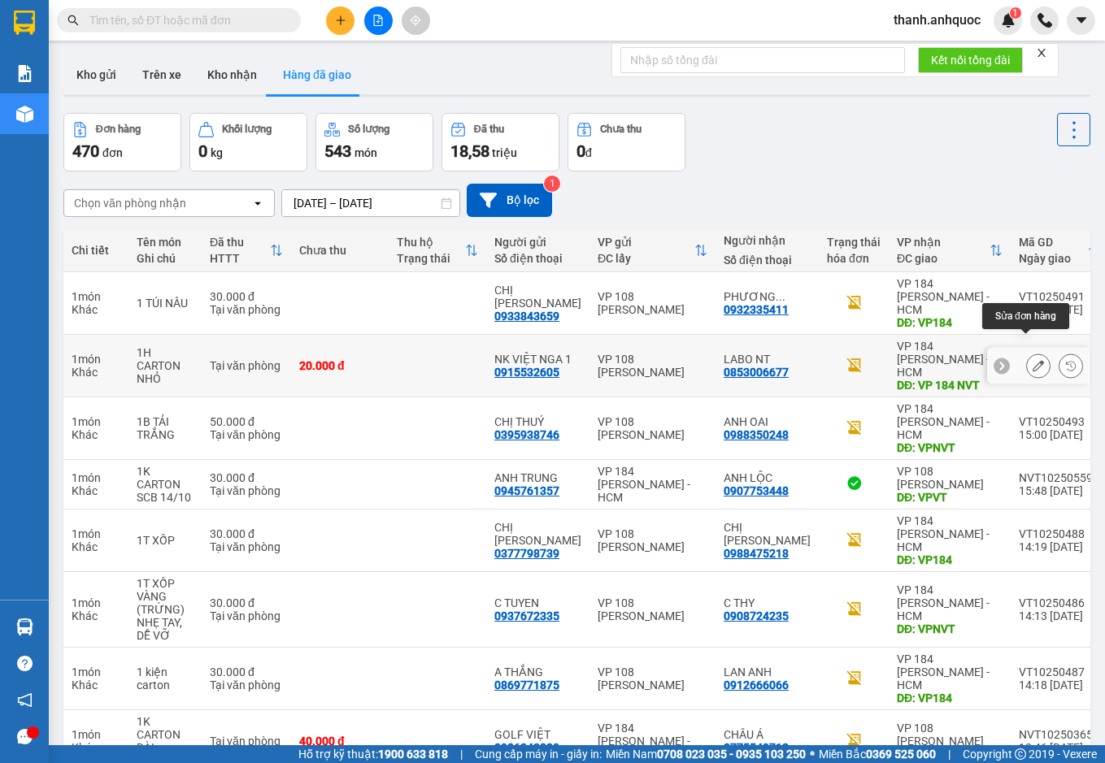
click at [1032, 360] on icon at bounding box center [1037, 365] width 11 height 11
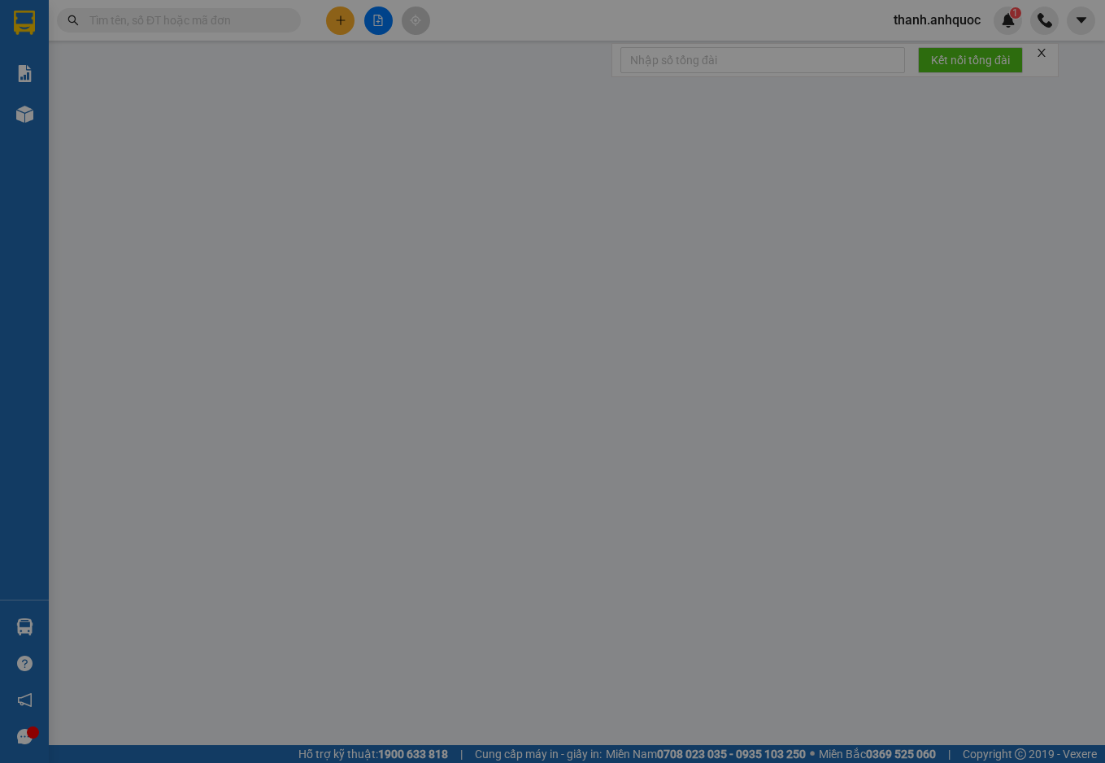
type input "0915532605"
type input "NK VIỆT NGA 1"
type input "0853006677"
type input "LABO NT"
type input "VP 184 NVT"
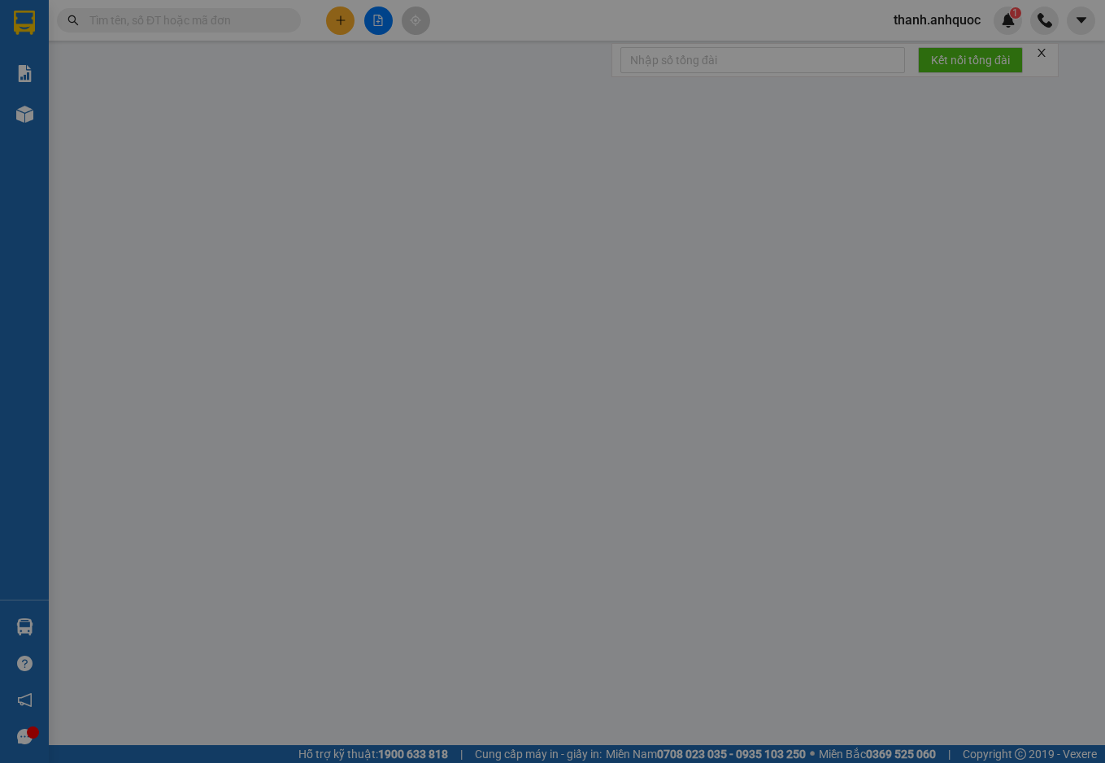
type input "20.000"
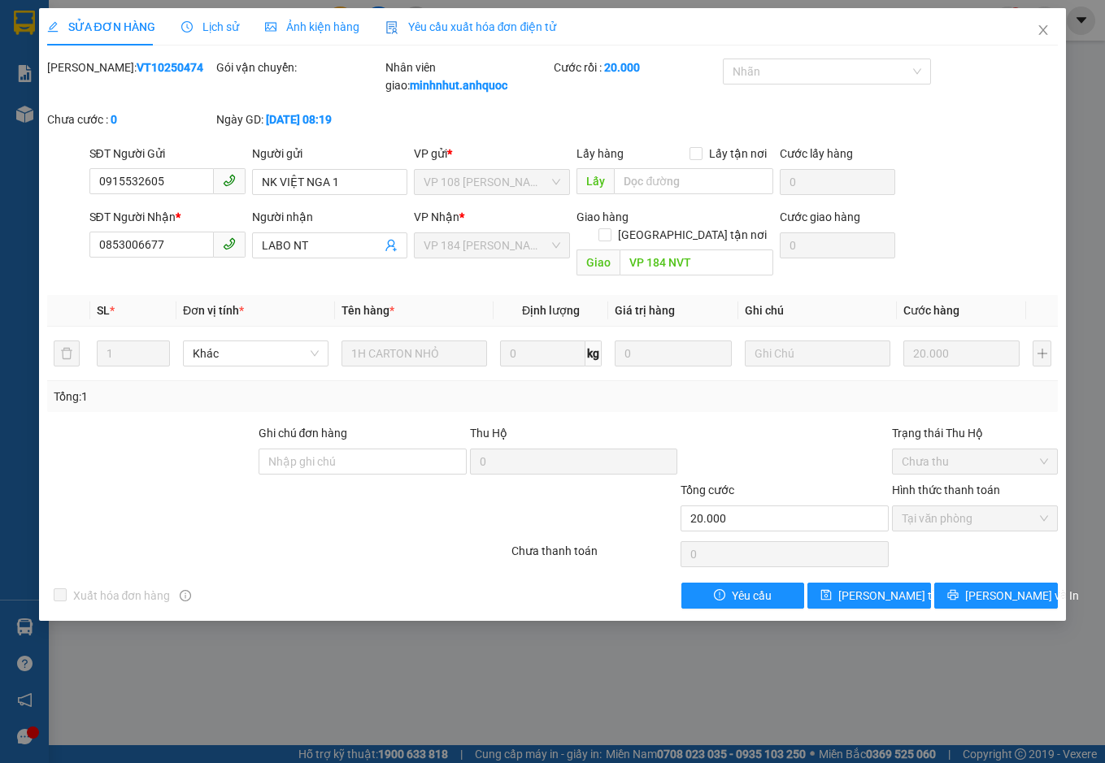
click at [510, 20] on span "Yêu cầu xuất hóa đơn điện tử" at bounding box center [470, 26] width 171 height 13
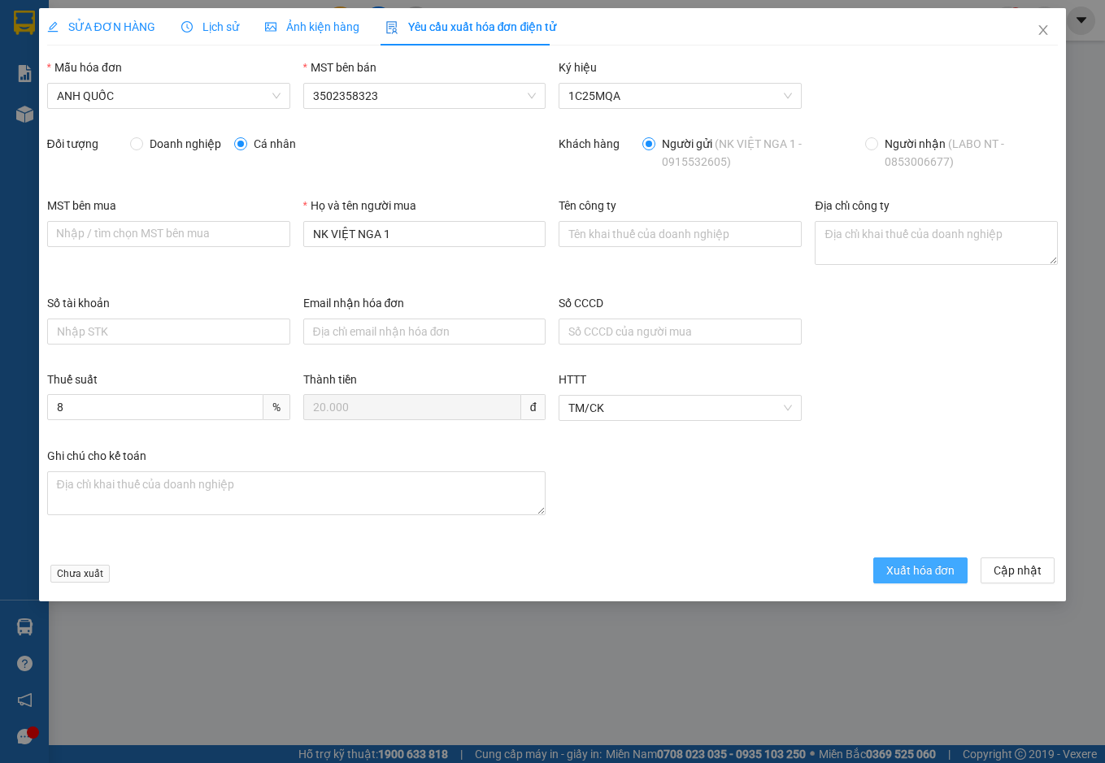
click at [934, 567] on span "Xuất hóa đơn" at bounding box center [920, 571] width 69 height 18
click at [1040, 23] on span "Close" at bounding box center [1043, 31] width 46 height 46
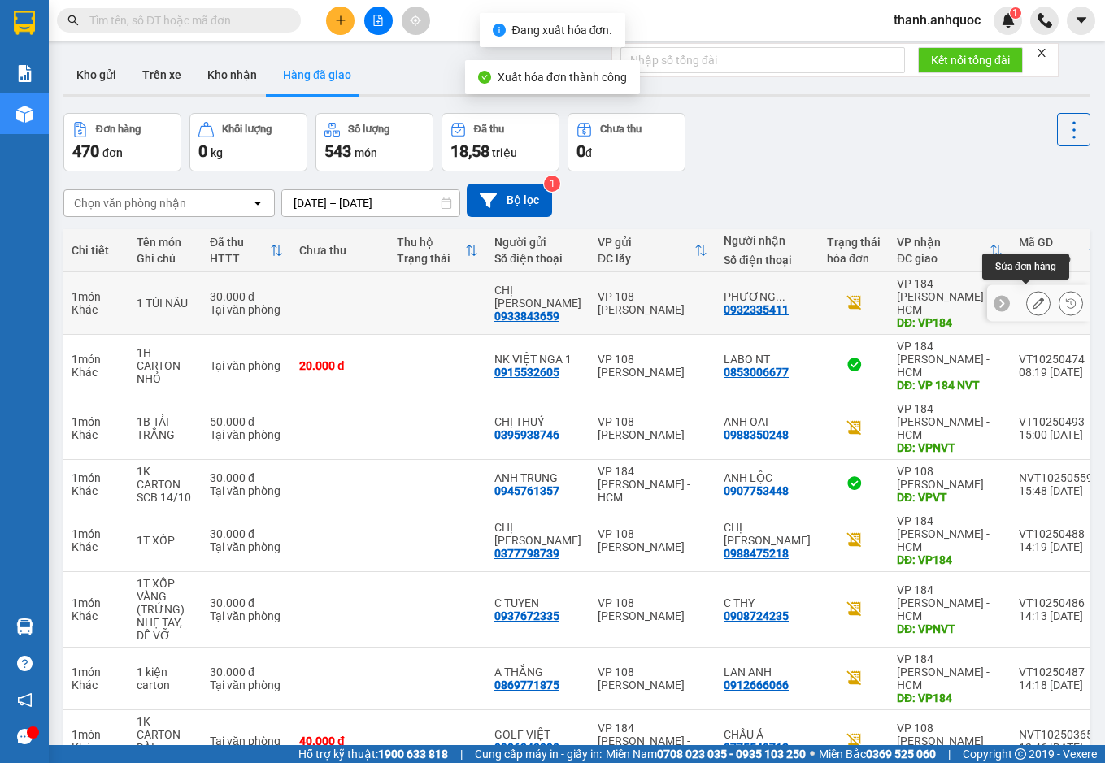
click at [1032, 297] on icon at bounding box center [1037, 302] width 11 height 11
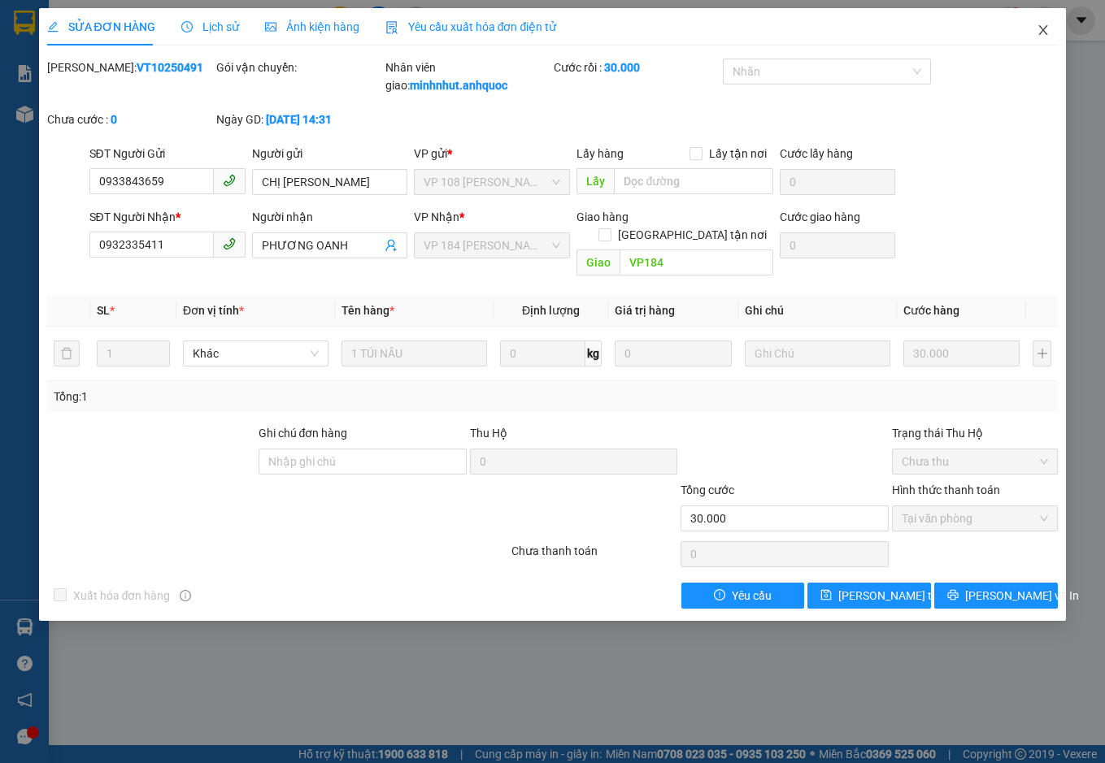
click at [1044, 30] on icon "close" at bounding box center [1043, 30] width 9 height 10
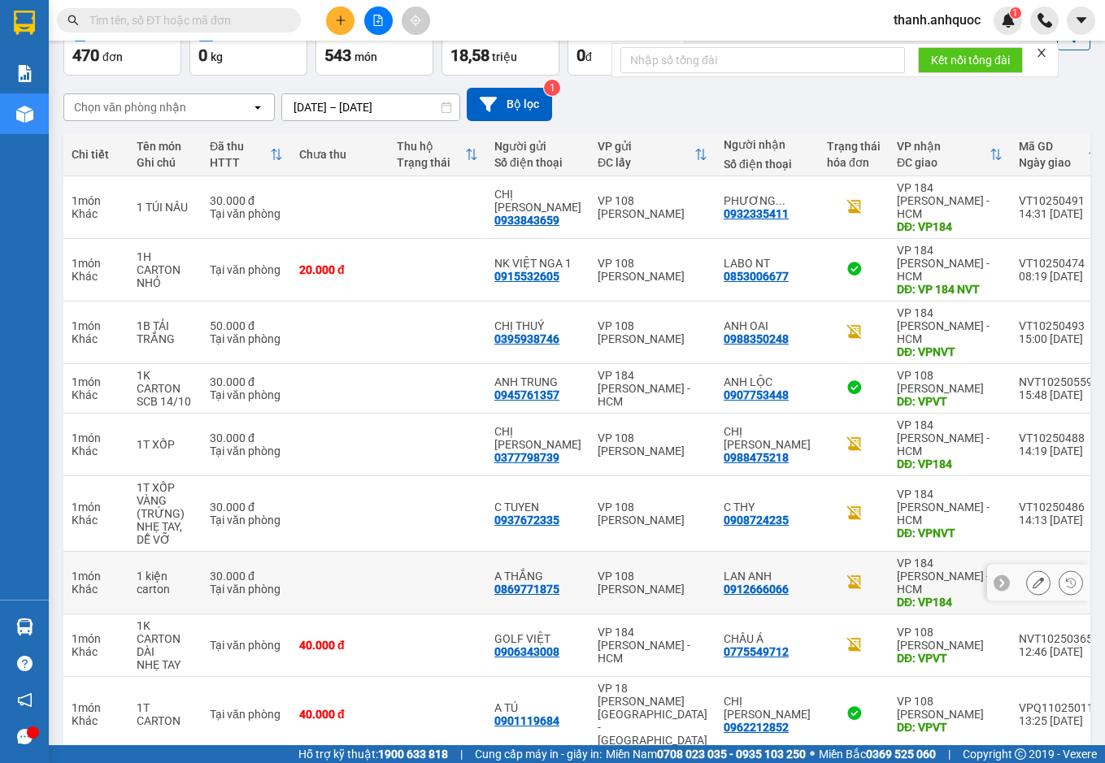
scroll to position [135, 0]
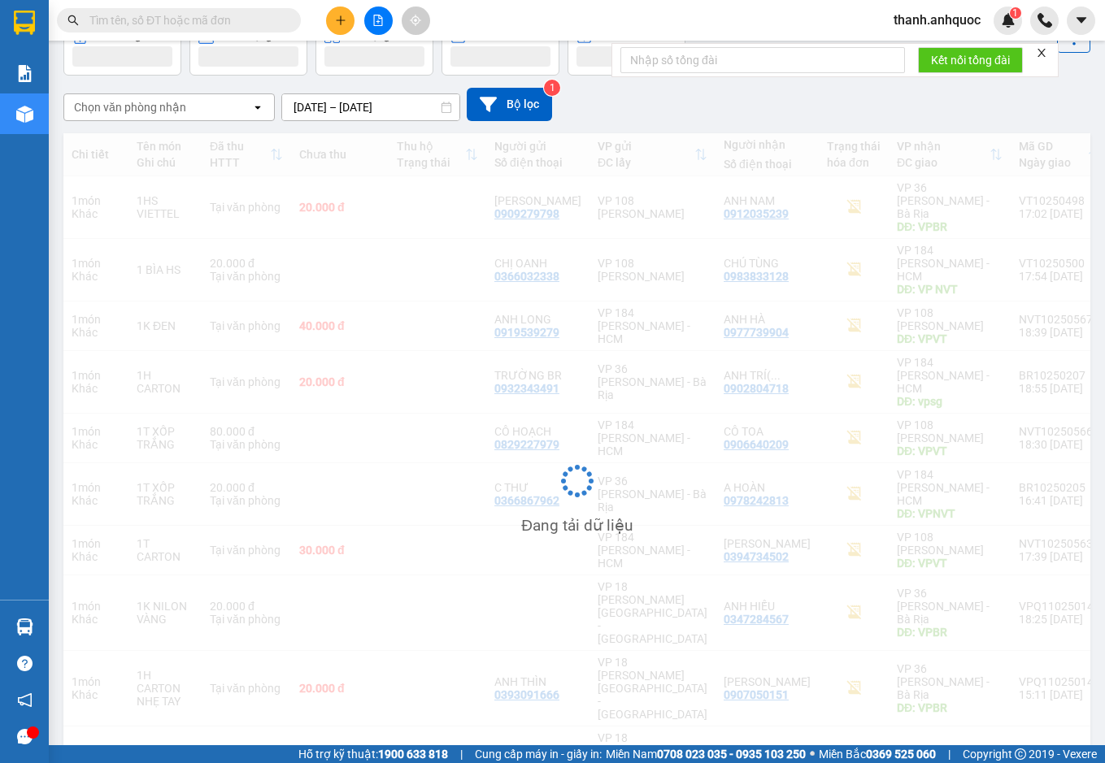
scroll to position [96, 0]
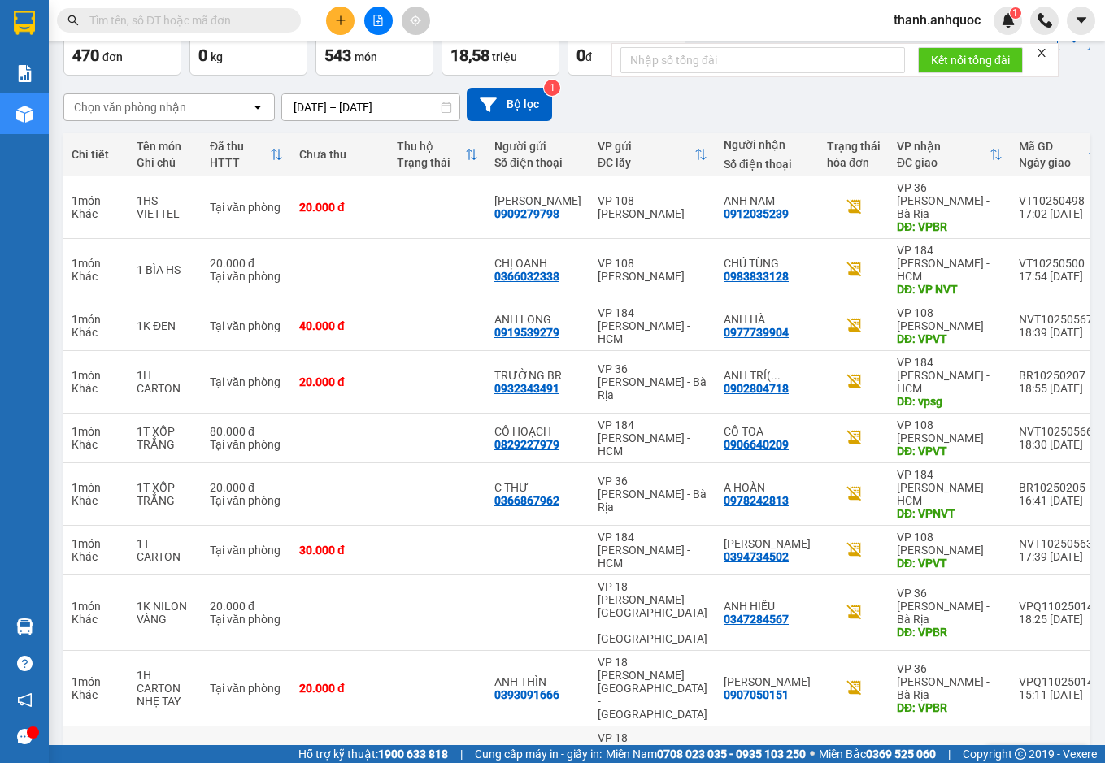
click at [1032, 758] on icon at bounding box center [1037, 763] width 11 height 11
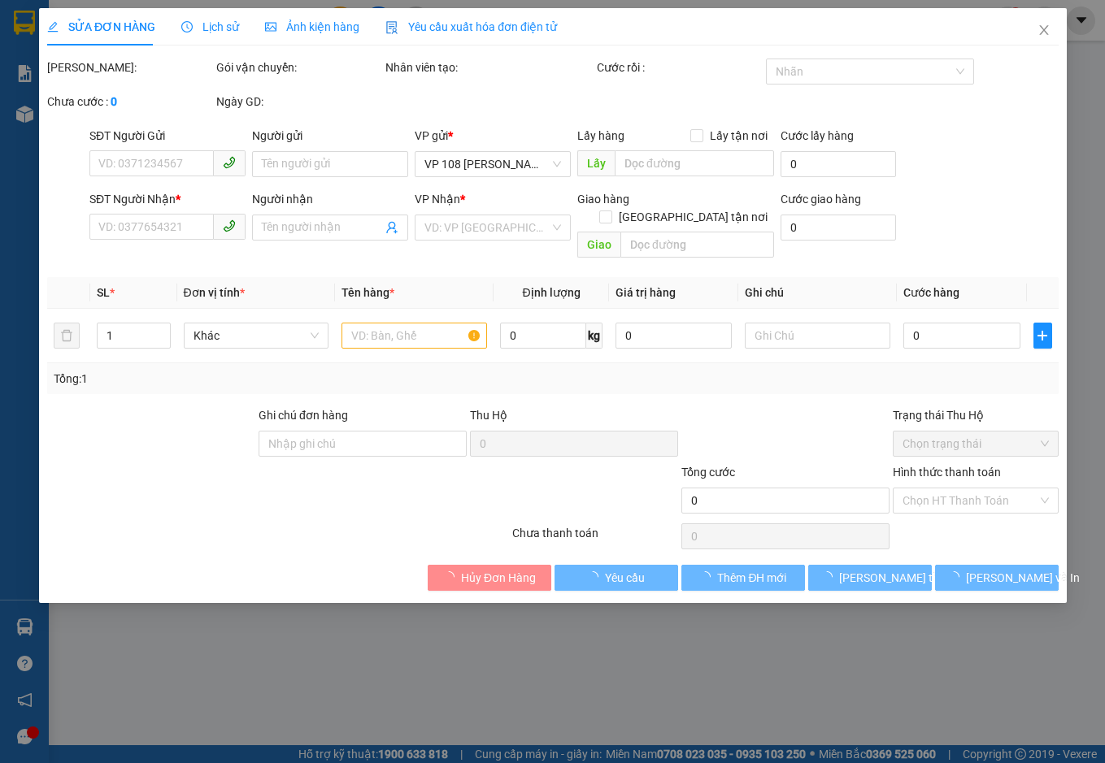
type input "0982553371"
type input "E NHI"
type input "0982678771"
type input "BÉ SÁU"
type input "VPVT"
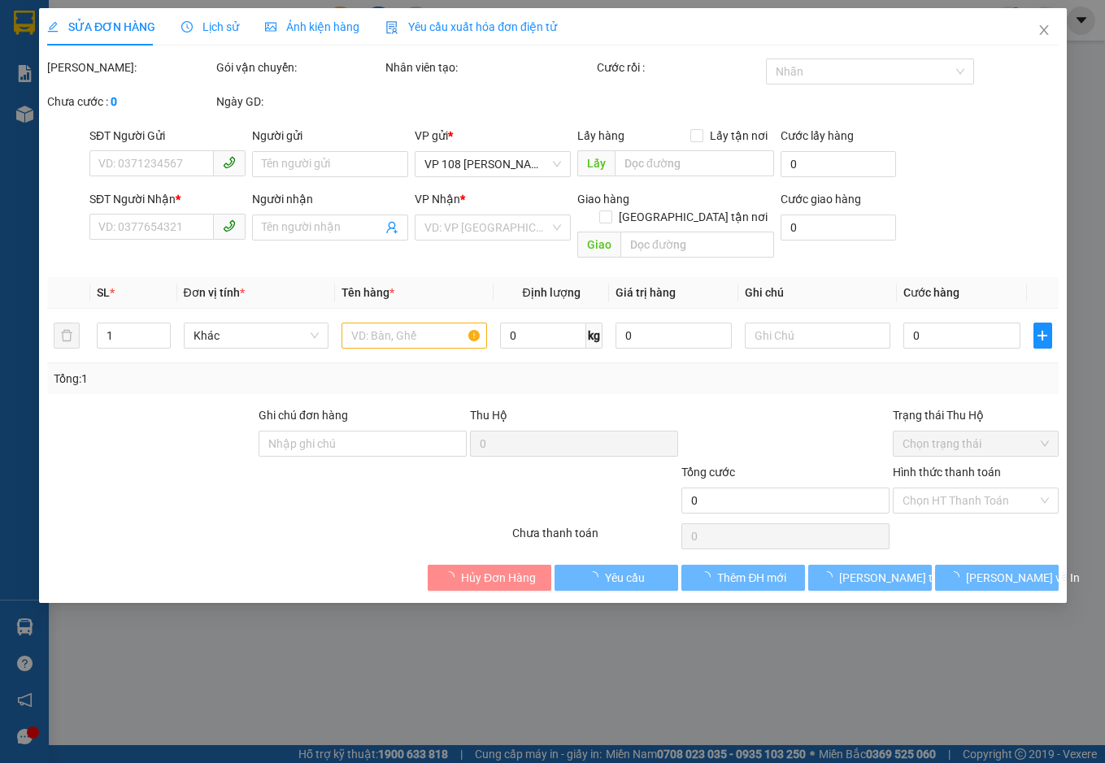
type input "50.000"
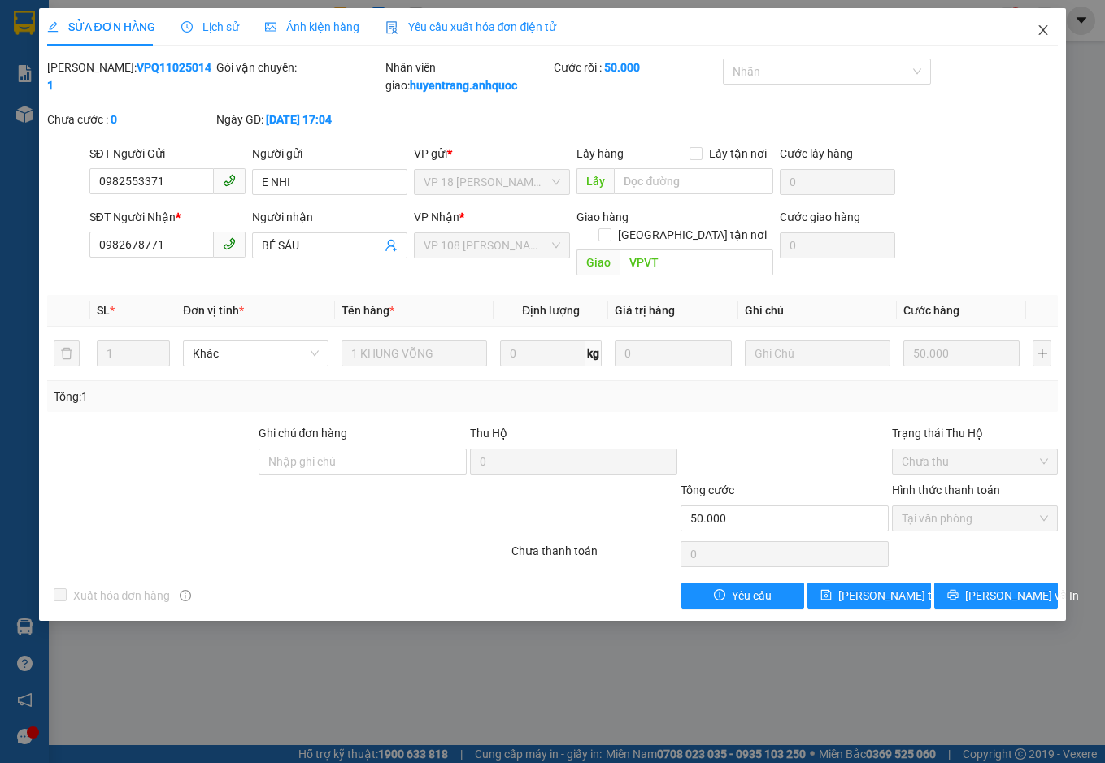
click at [1047, 28] on icon "close" at bounding box center [1042, 30] width 13 height 13
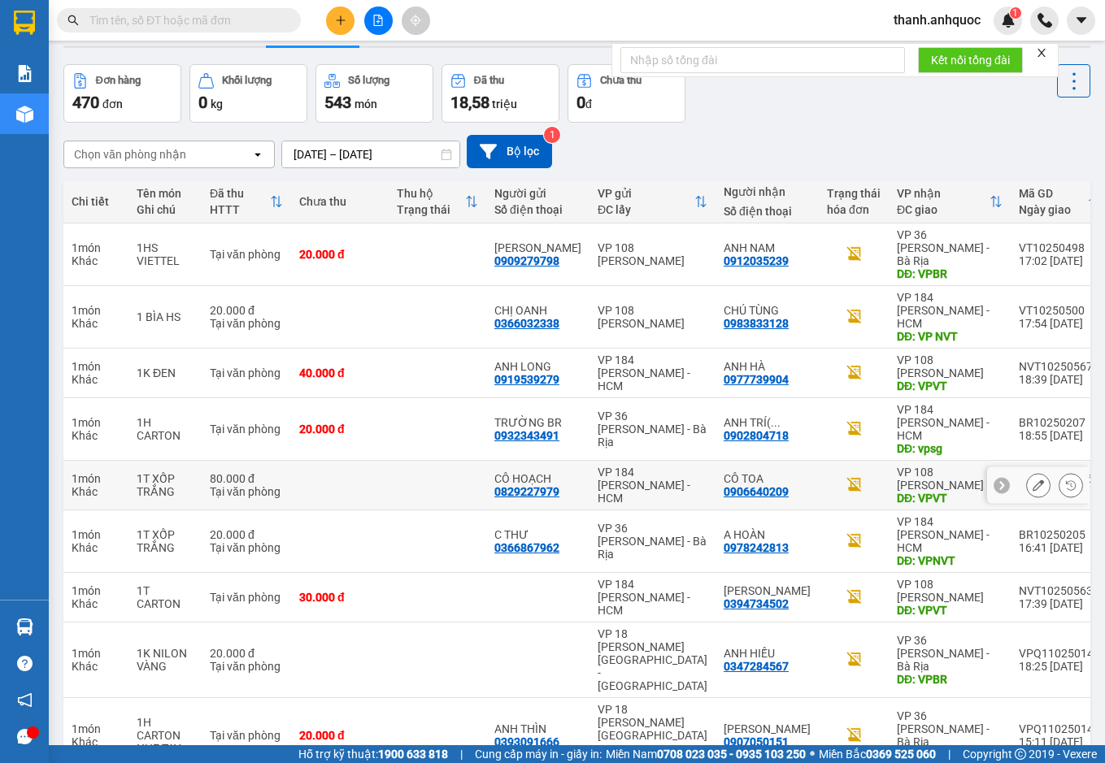
scroll to position [96, 0]
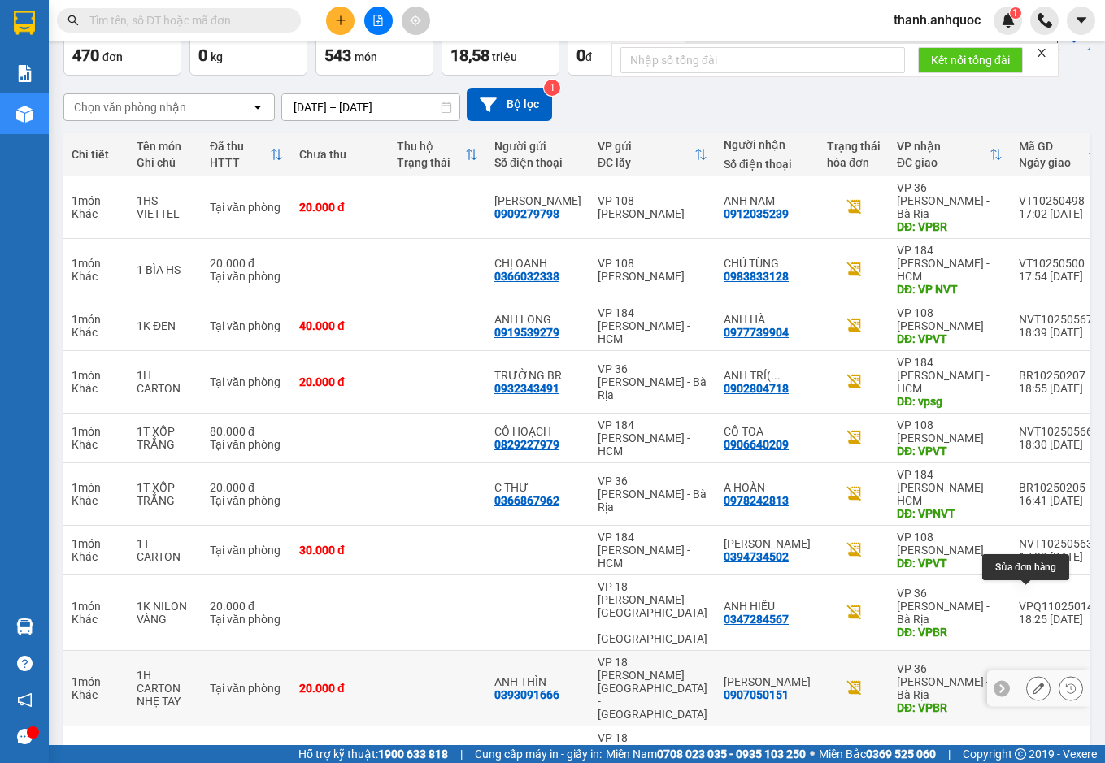
click at [1032, 683] on icon at bounding box center [1037, 688] width 11 height 11
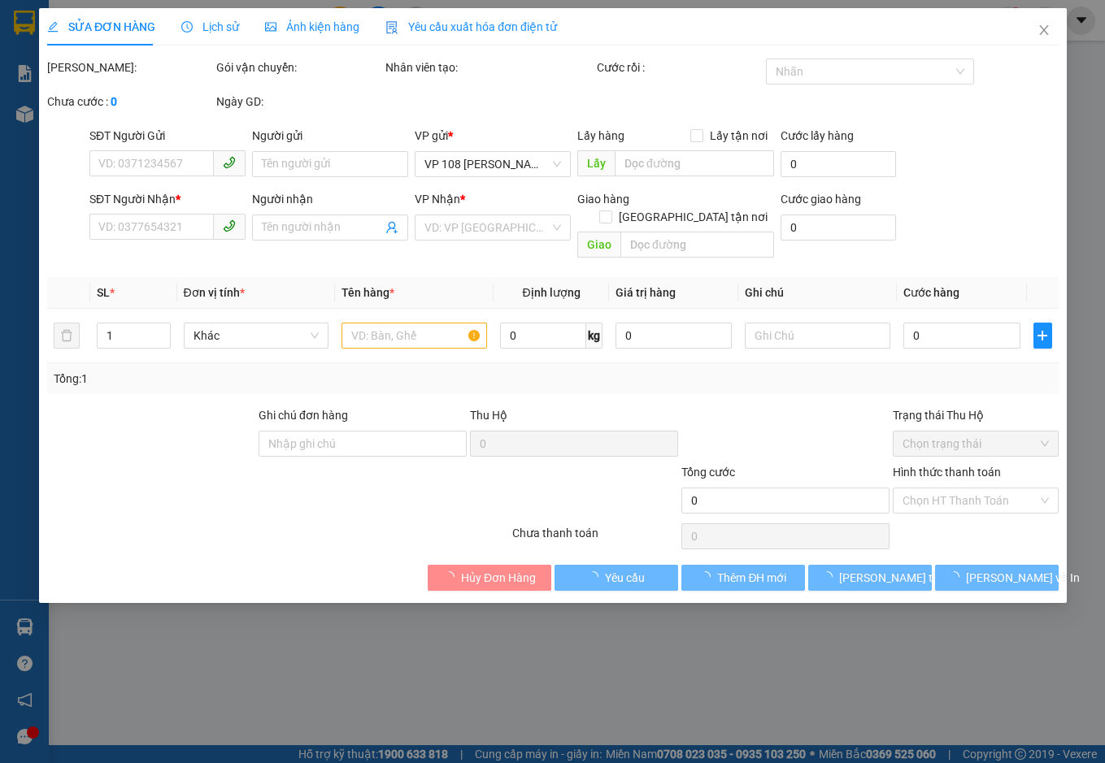
type input "0393091666"
type input "ANH THÌN"
type input "0907050151"
type input "[PERSON_NAME]"
type input "VPBR"
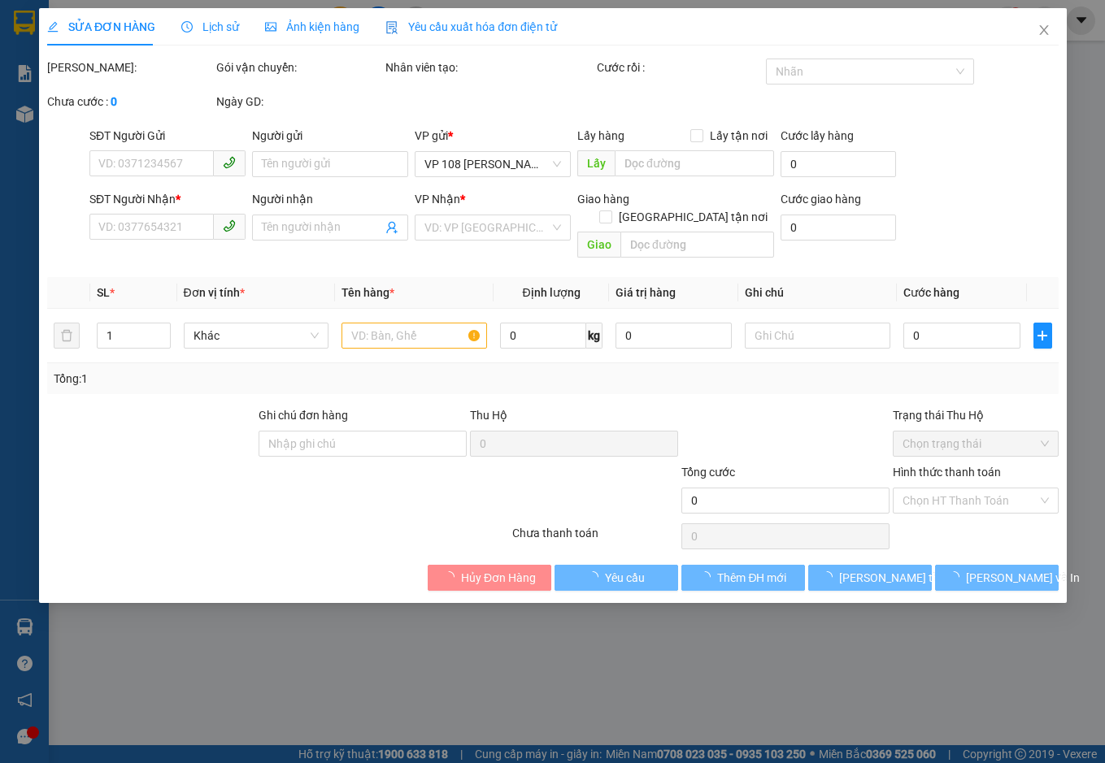
type input "20.000"
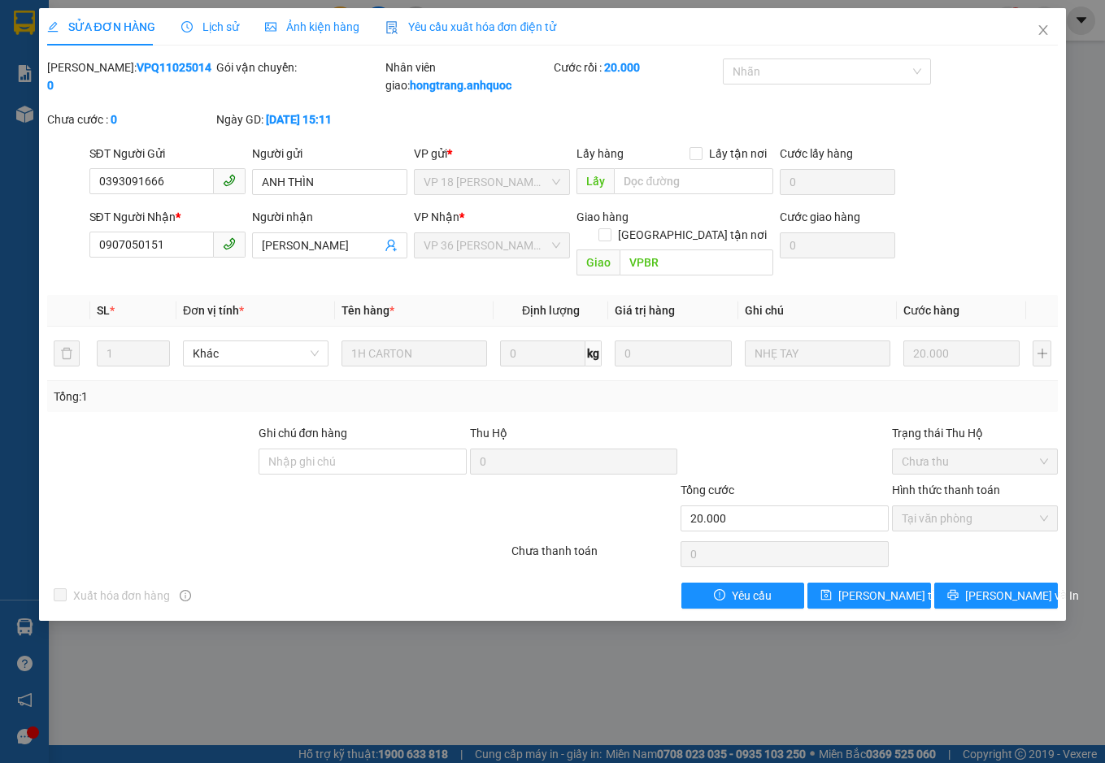
click at [456, 20] on span "Yêu cầu xuất hóa đơn điện tử" at bounding box center [470, 26] width 171 height 13
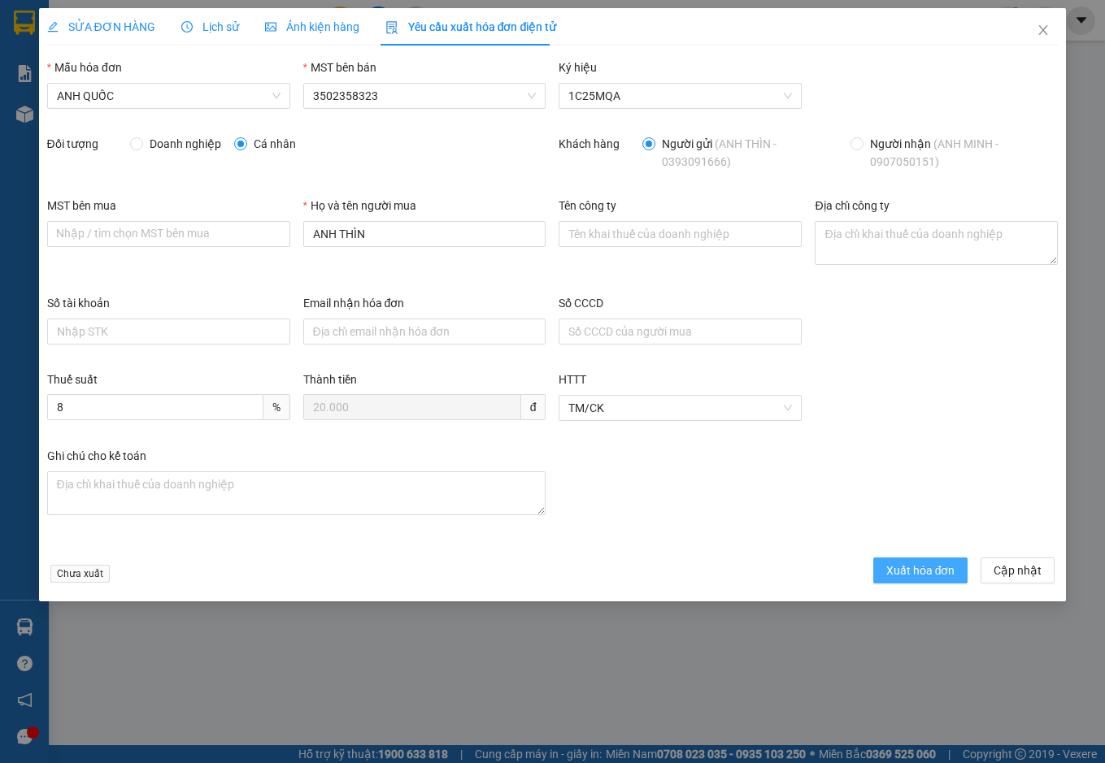
click at [914, 569] on span "Xuất hóa đơn" at bounding box center [920, 571] width 69 height 18
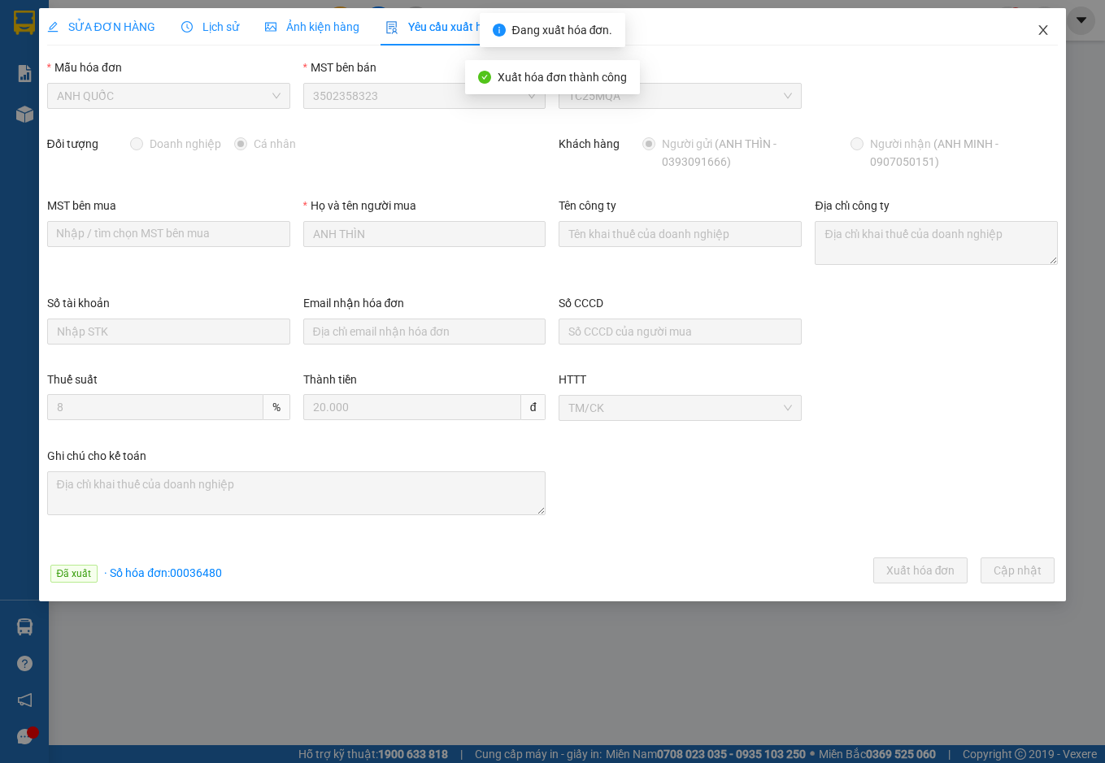
click at [1044, 33] on icon "close" at bounding box center [1043, 30] width 9 height 10
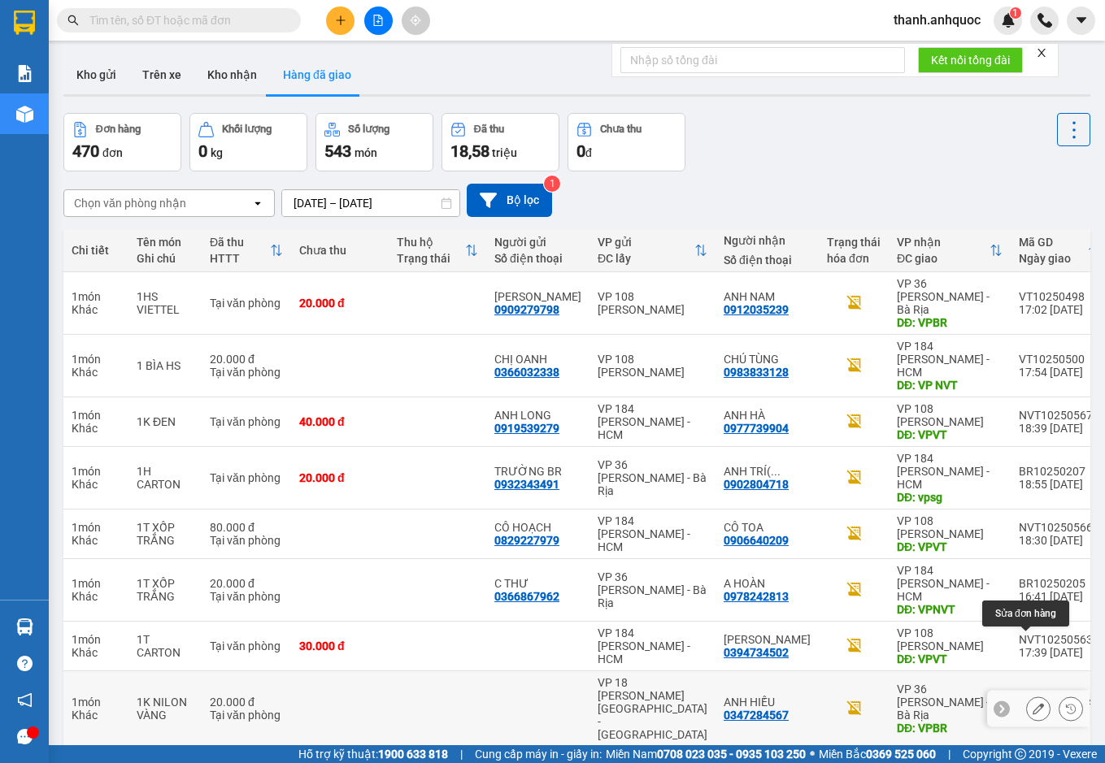
click at [1032, 703] on icon at bounding box center [1037, 708] width 11 height 11
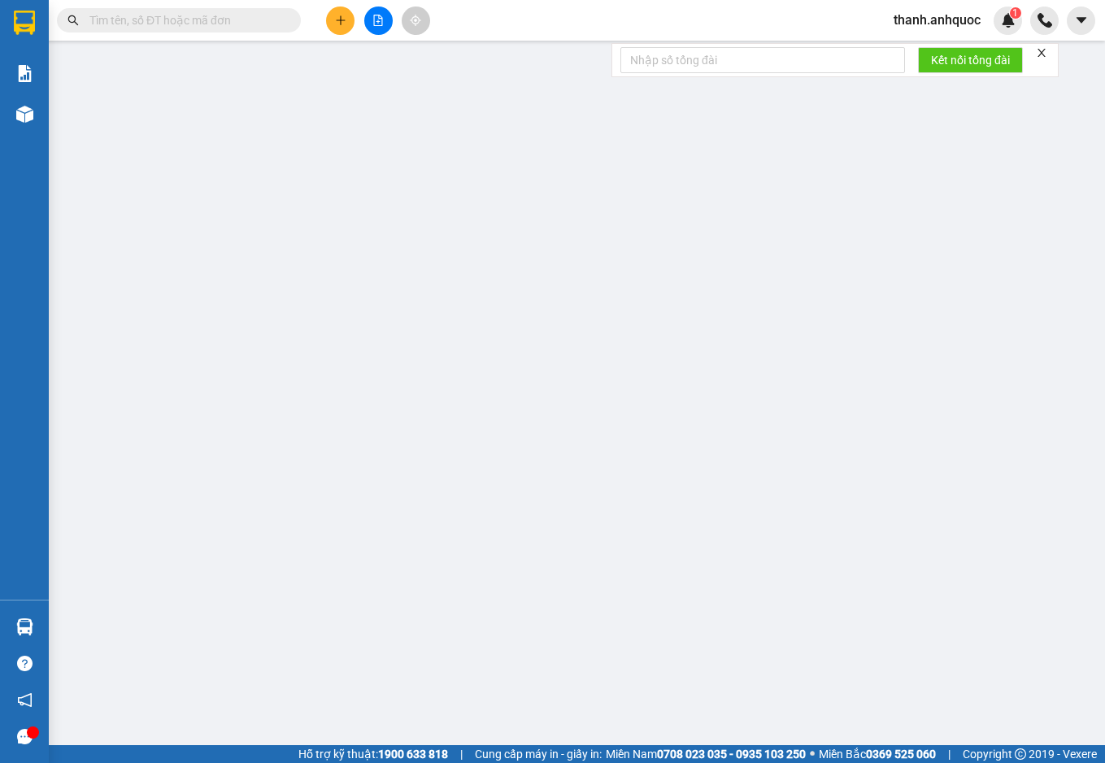
type input "0347284567"
type input "ANH HIẾU"
type input "VPBR"
type input "20.000"
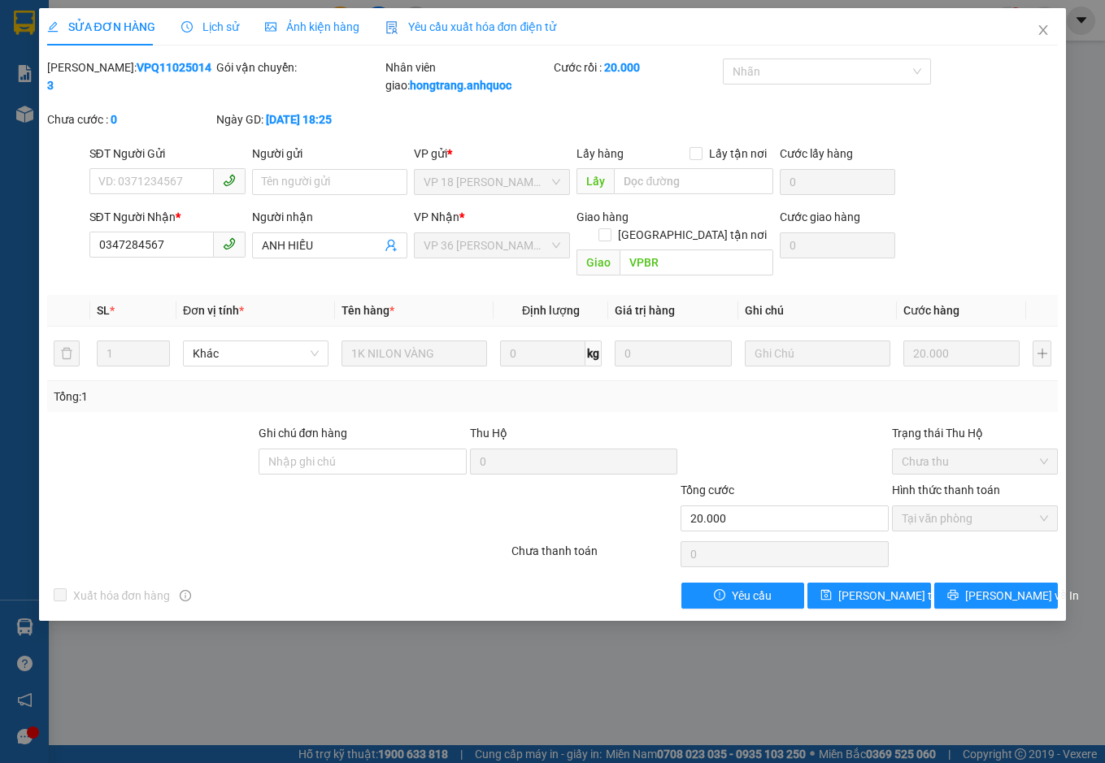
click at [505, 27] on span "Yêu cầu xuất hóa đơn điện tử" at bounding box center [470, 26] width 171 height 13
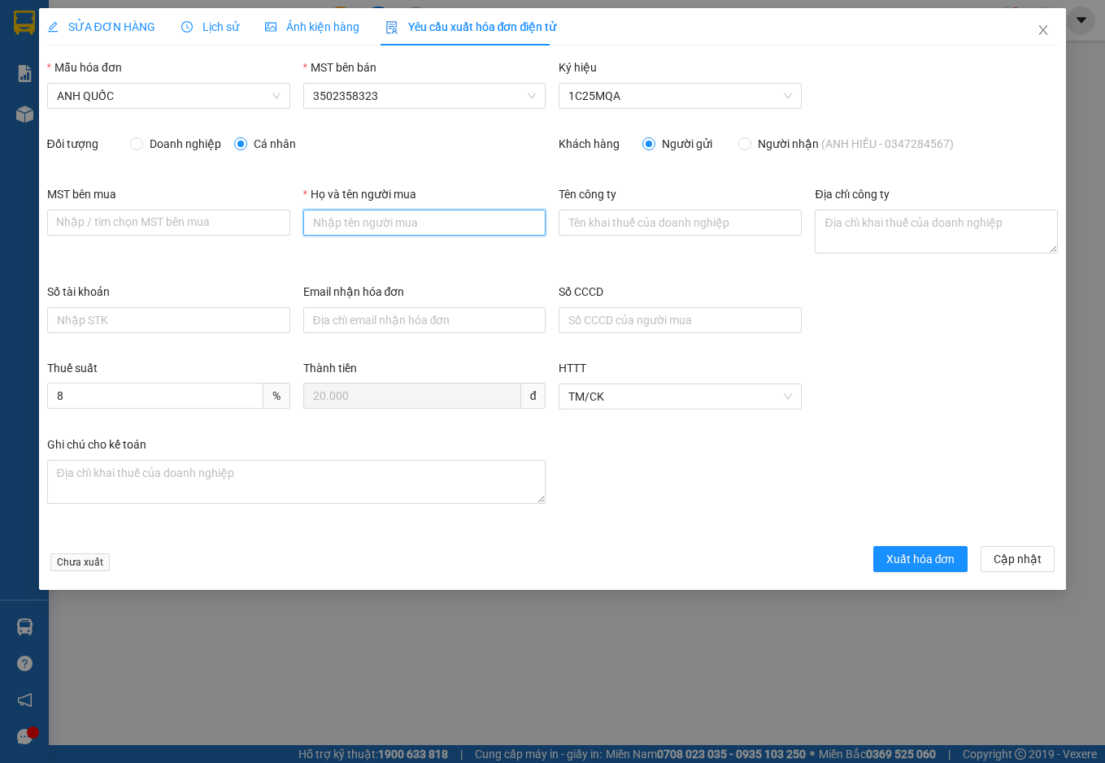
click at [384, 226] on input "Họ và tên người mua" at bounding box center [424, 223] width 243 height 26
type input "ANH HIẾU"
click at [936, 558] on span "Xuất hóa đơn" at bounding box center [920, 559] width 69 height 18
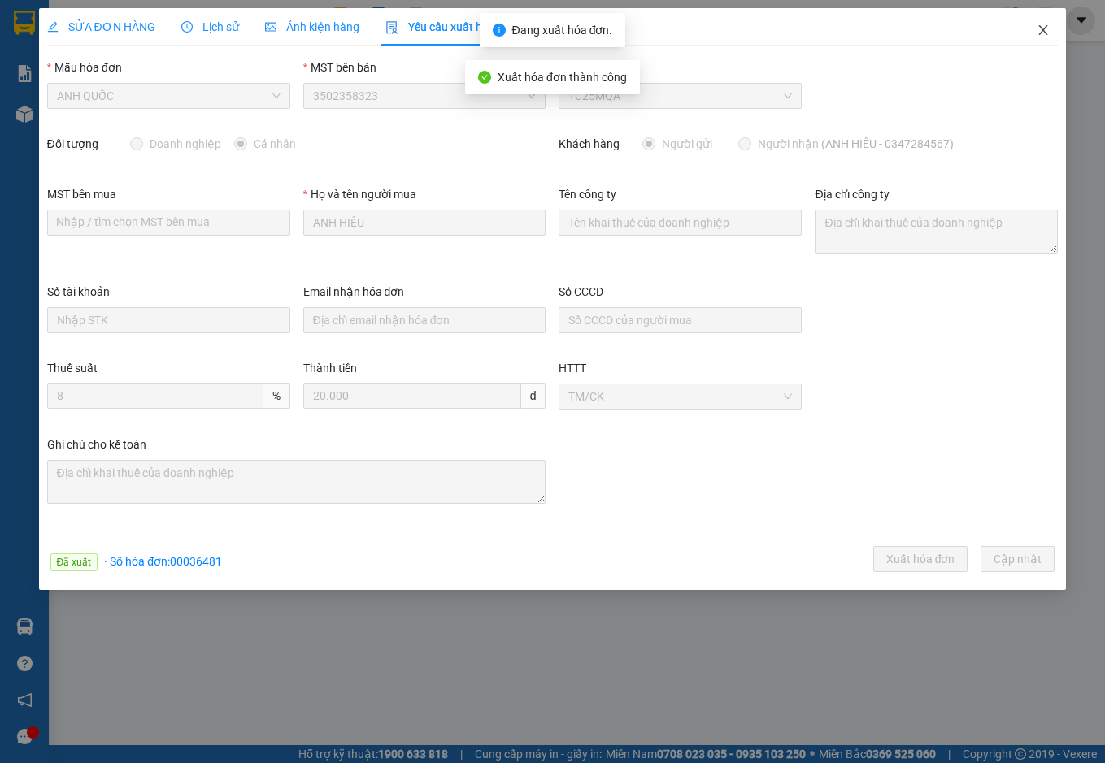
click at [1040, 29] on icon "close" at bounding box center [1042, 30] width 13 height 13
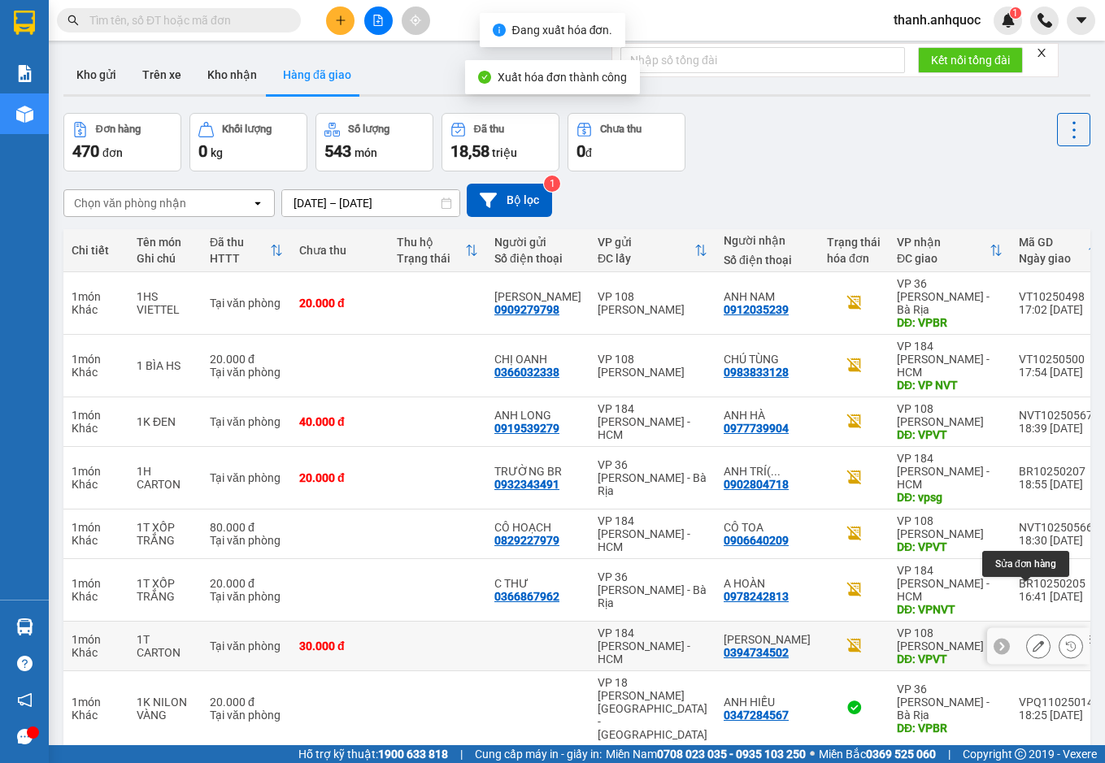
click at [1032, 640] on icon at bounding box center [1037, 645] width 11 height 11
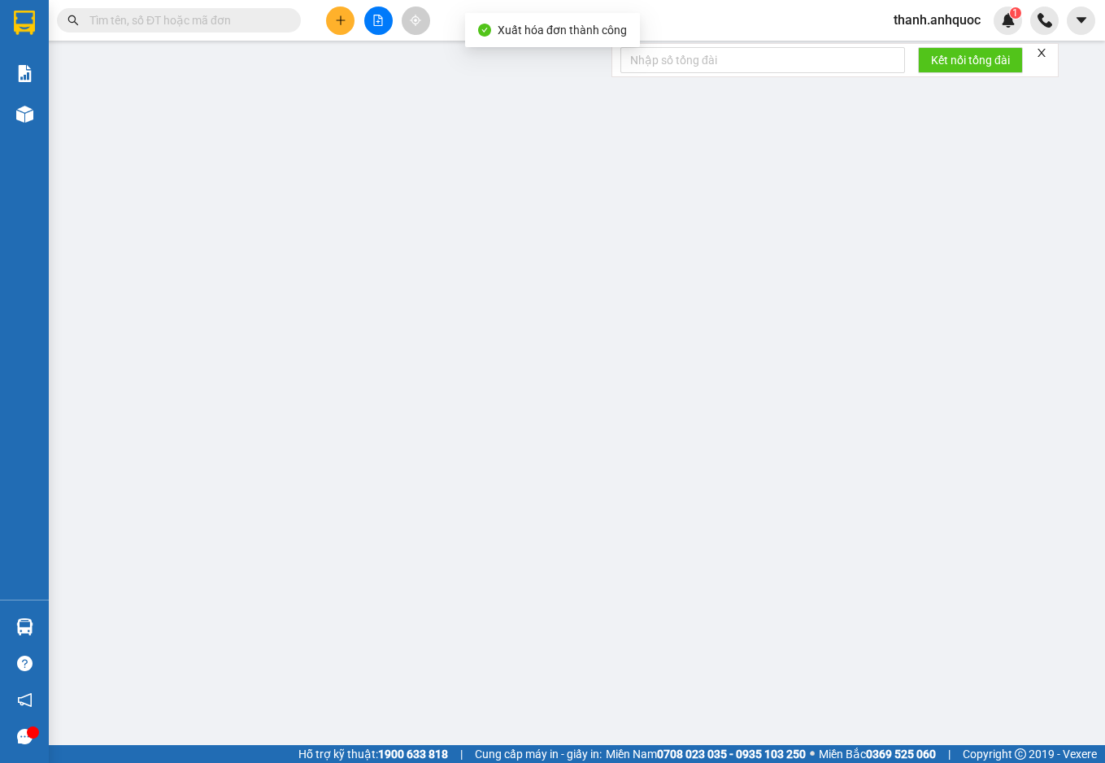
type input "0394734502"
type input "[PERSON_NAME]"
type input "VPVT"
type input "30.000"
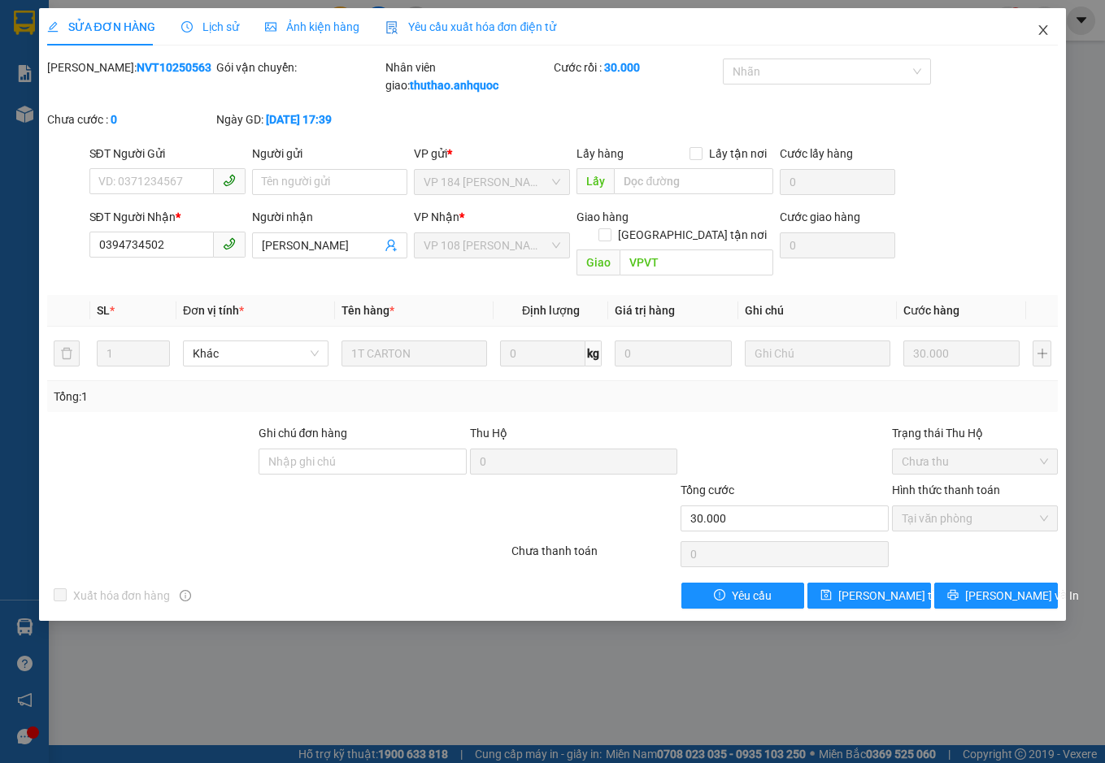
click at [1047, 30] on icon "close" at bounding box center [1042, 30] width 13 height 13
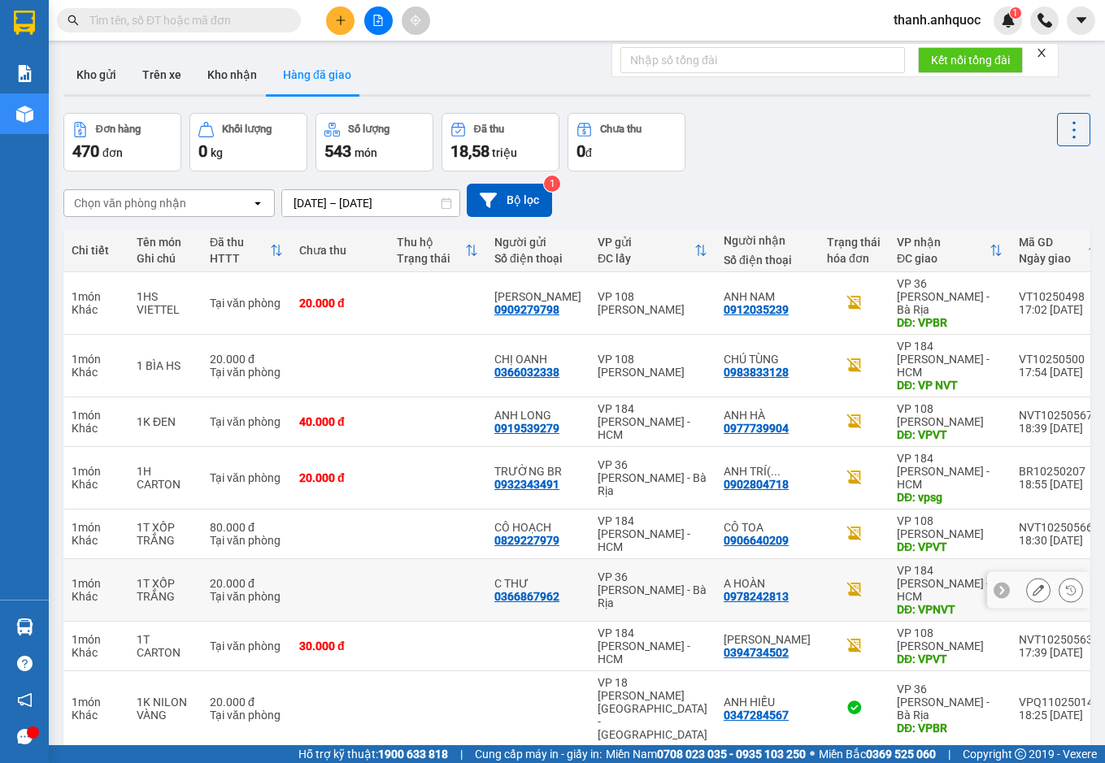
click at [1032, 584] on icon at bounding box center [1037, 589] width 11 height 11
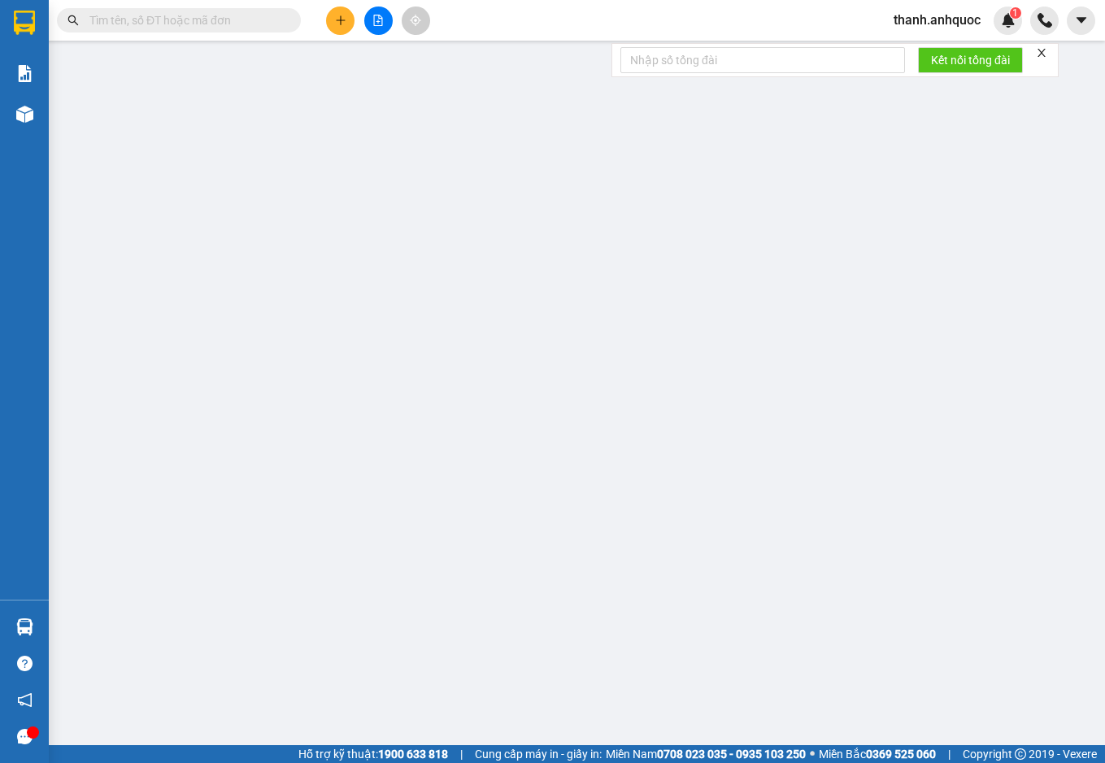
type input "0366867962"
type input "C THƯ"
type input "0978242813"
type input "A HOÀN"
type input "VPNVT"
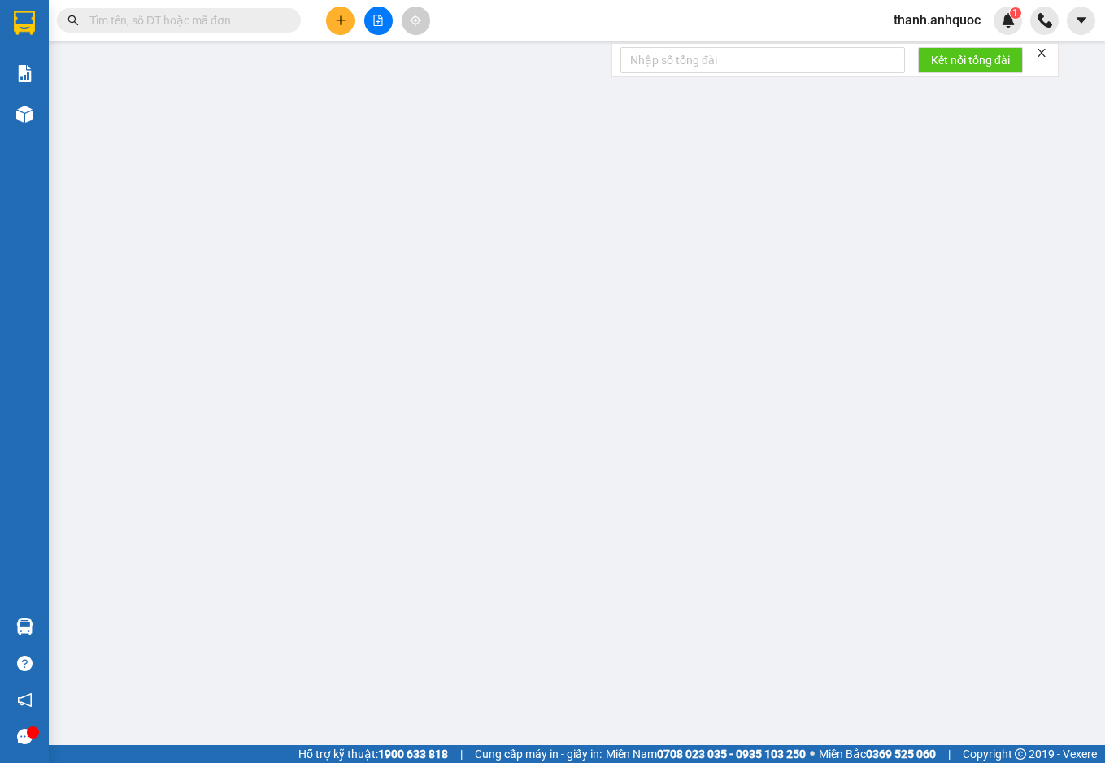
type input "20.000"
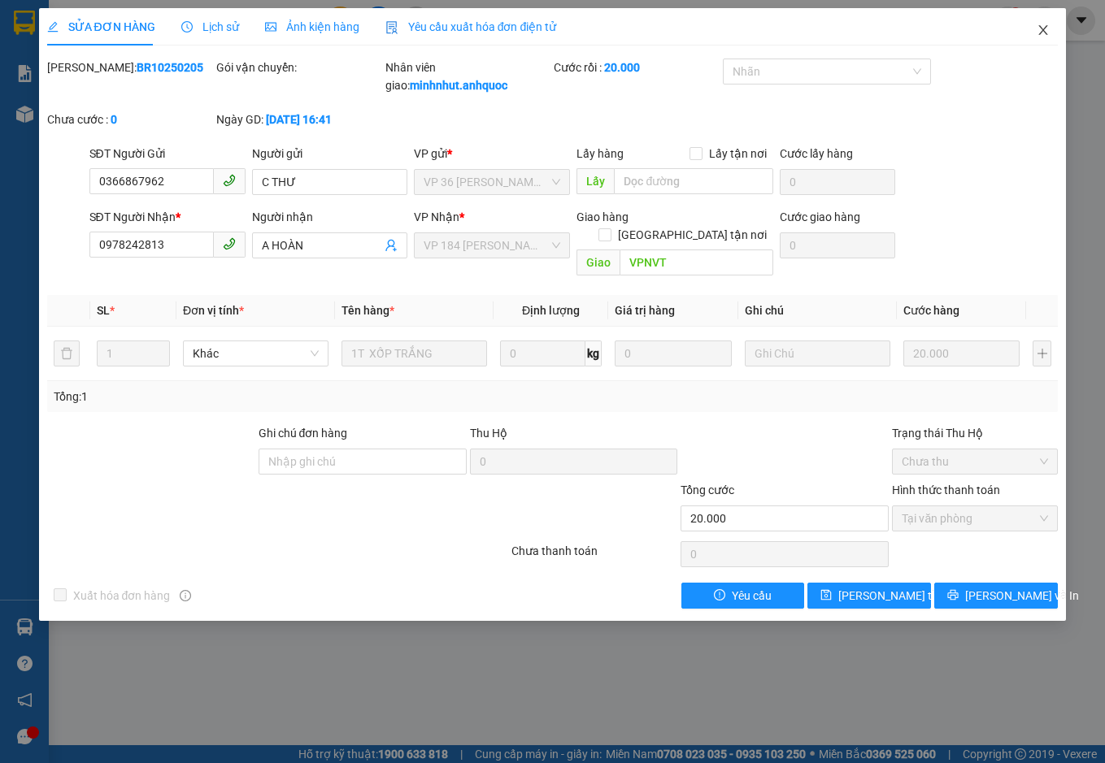
click at [1043, 26] on icon "close" at bounding box center [1042, 30] width 13 height 13
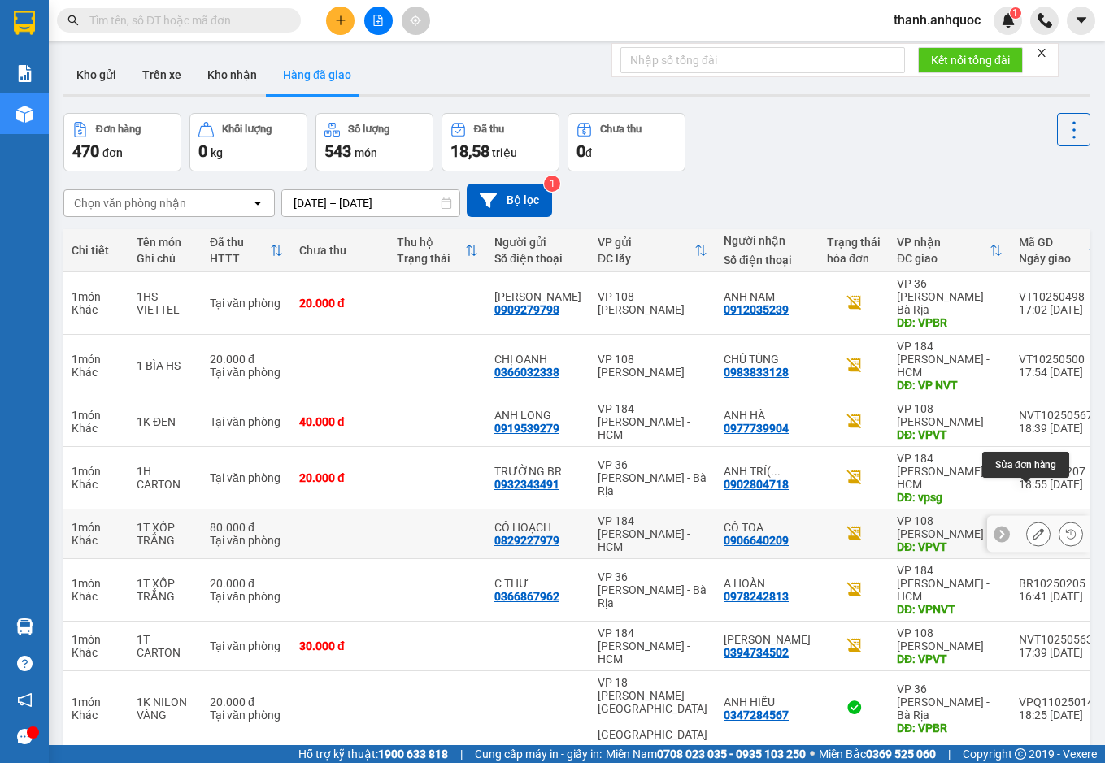
click at [1032, 528] on icon at bounding box center [1037, 533] width 11 height 11
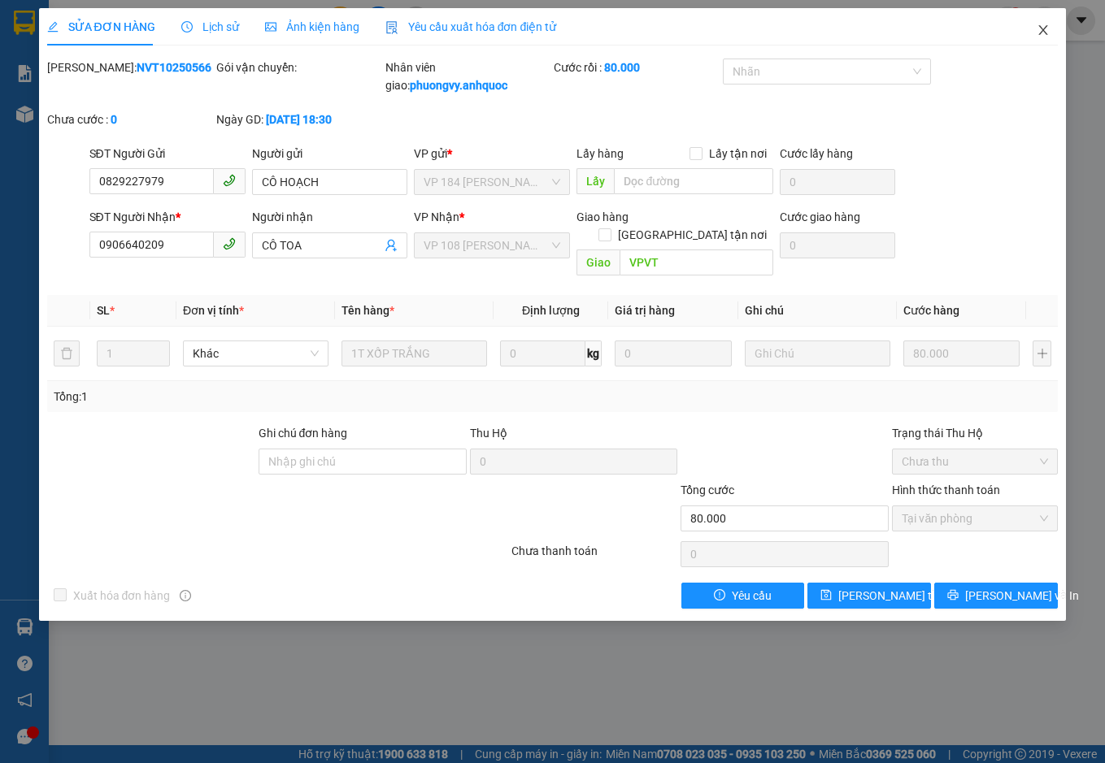
click at [1040, 26] on icon "close" at bounding box center [1042, 30] width 13 height 13
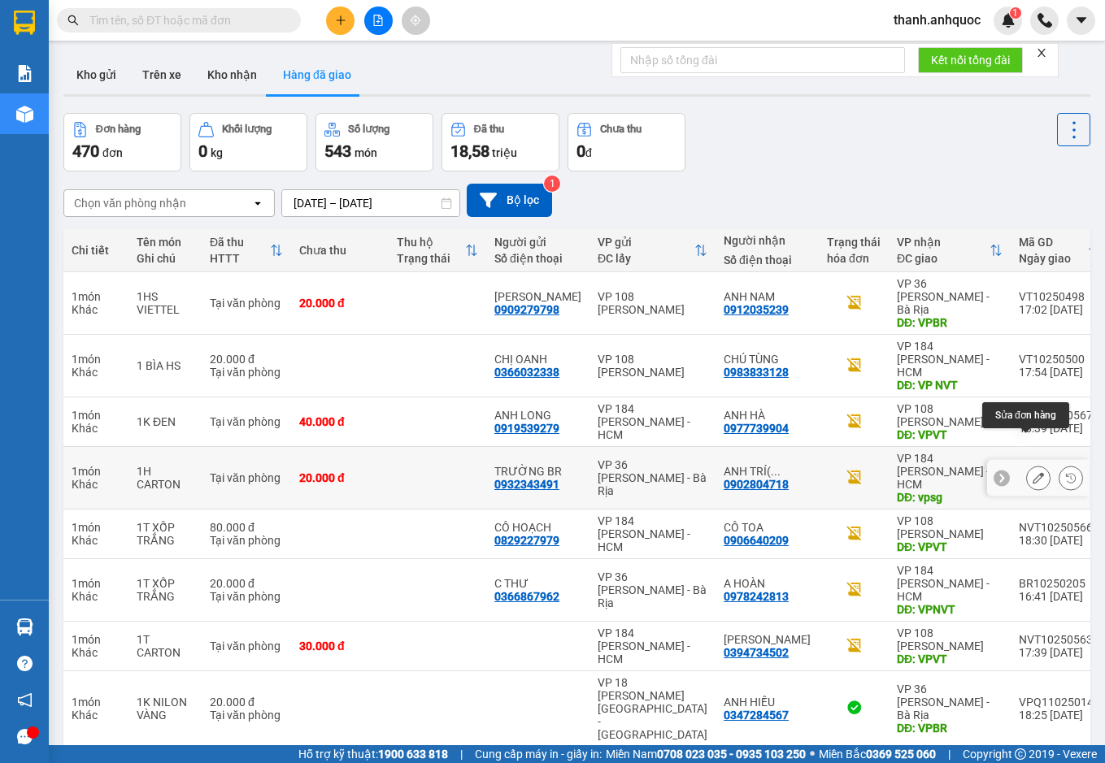
click at [1027, 464] on button at bounding box center [1038, 478] width 23 height 28
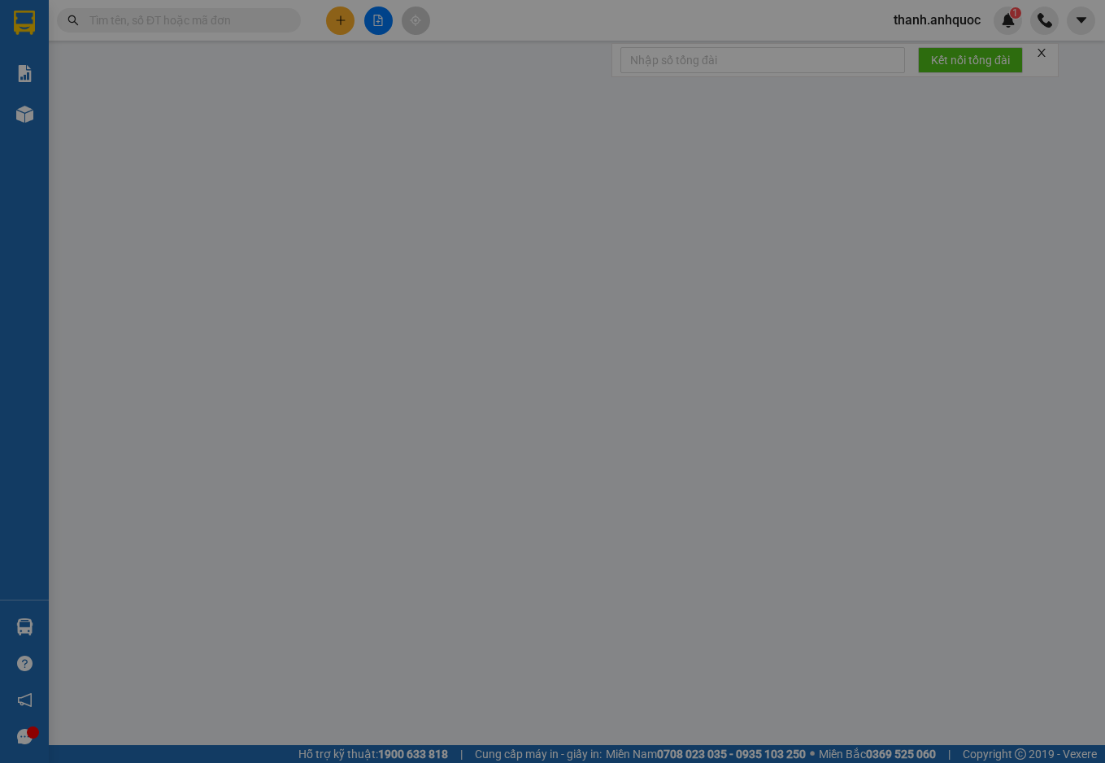
type input "0932343491"
type input "TRƯỜNG BR"
type input "0902804718"
type input "ANH TRÍ( TRƯỜNG)"
type input "vpsg"
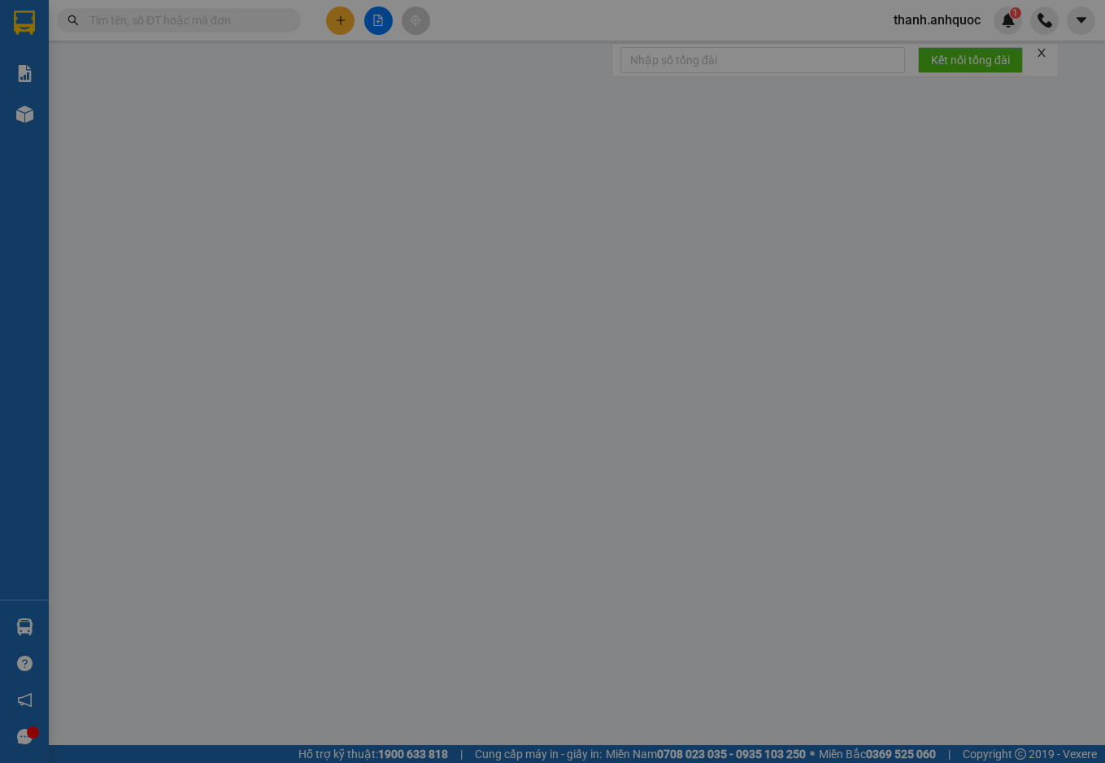
type input "20.000"
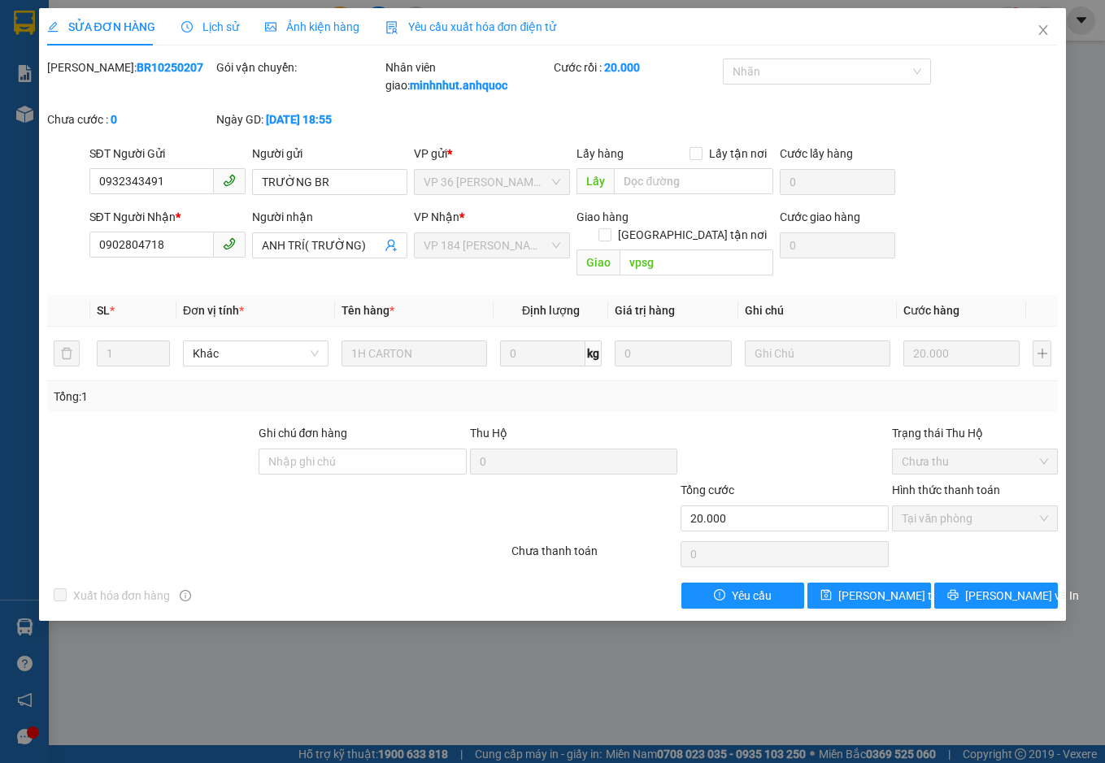
click at [466, 20] on span "Yêu cầu xuất hóa đơn điện tử" at bounding box center [470, 26] width 171 height 13
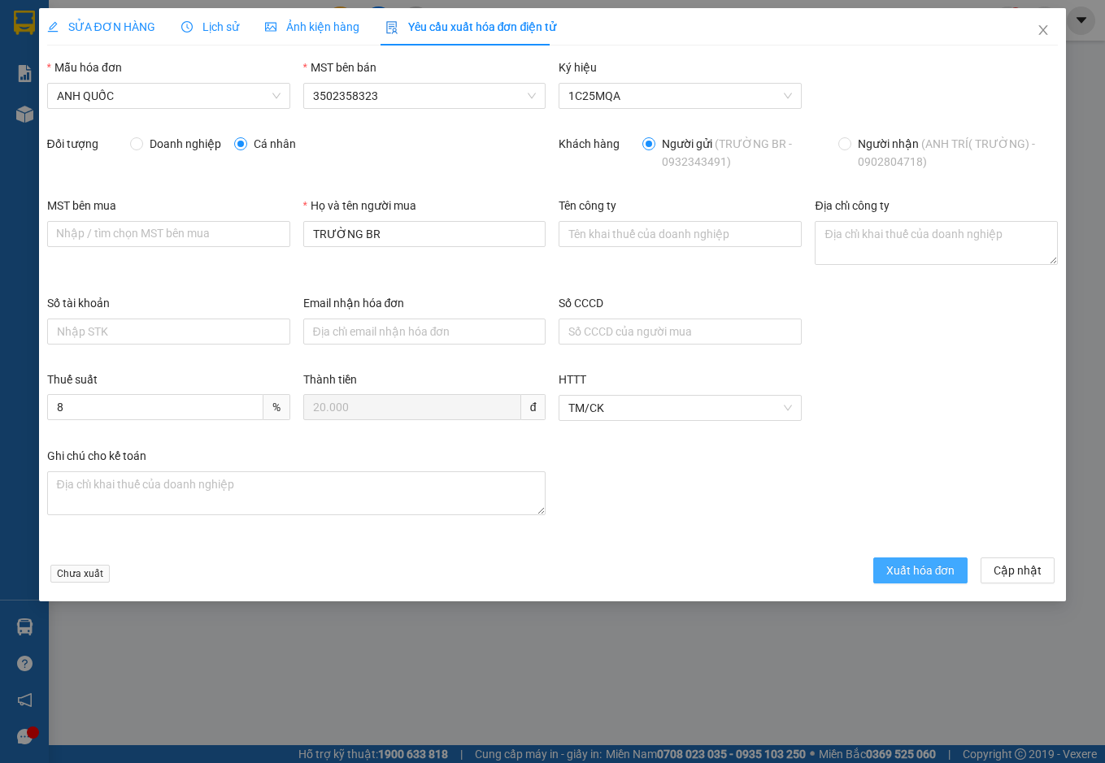
click at [914, 565] on span "Xuất hóa đơn" at bounding box center [920, 571] width 69 height 18
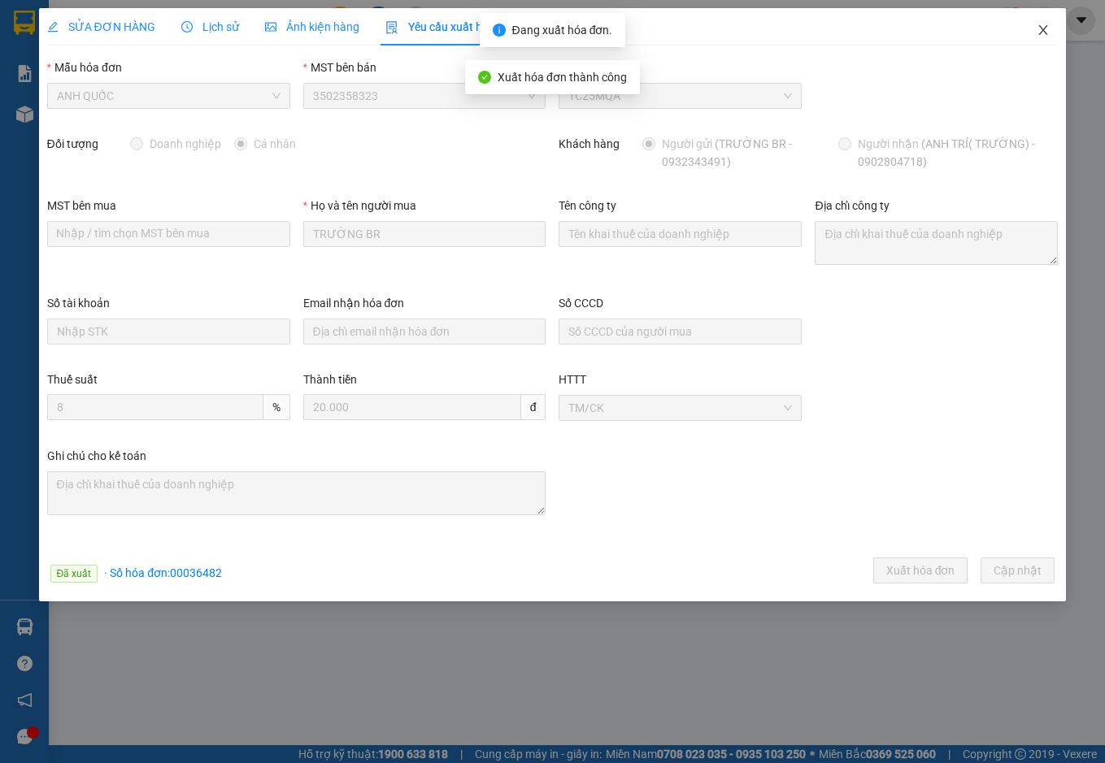
click at [1041, 29] on icon "close" at bounding box center [1043, 30] width 9 height 10
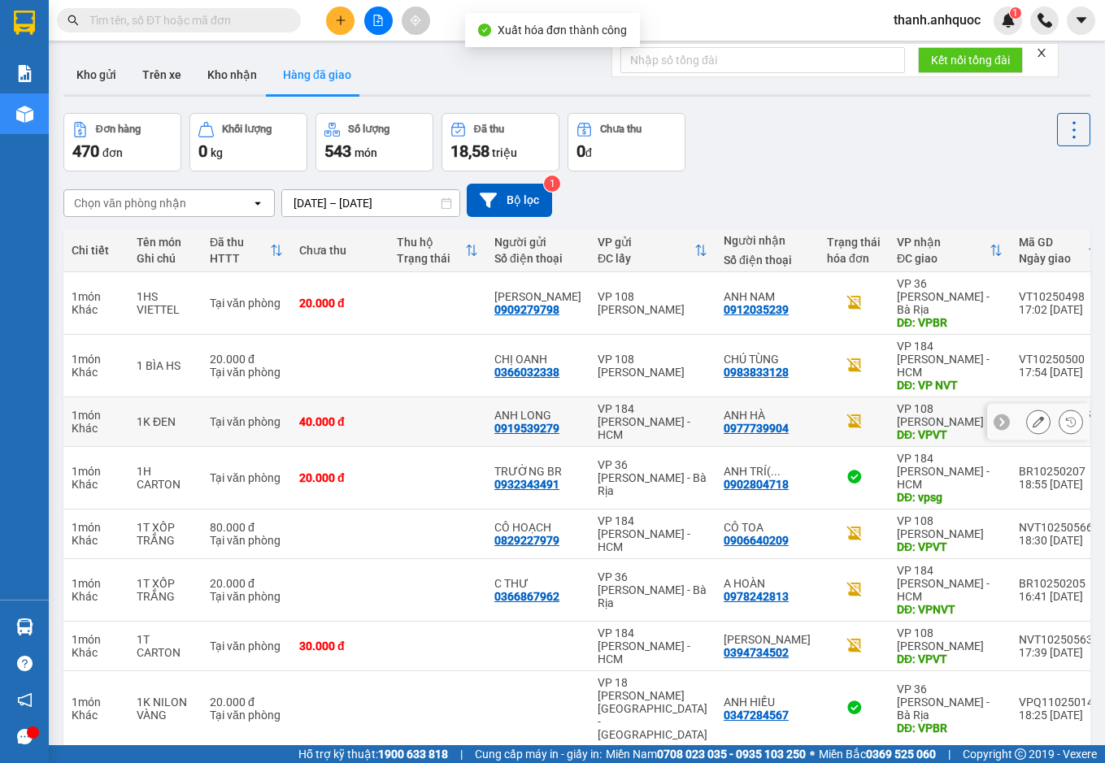
click at [1032, 416] on icon at bounding box center [1037, 421] width 11 height 11
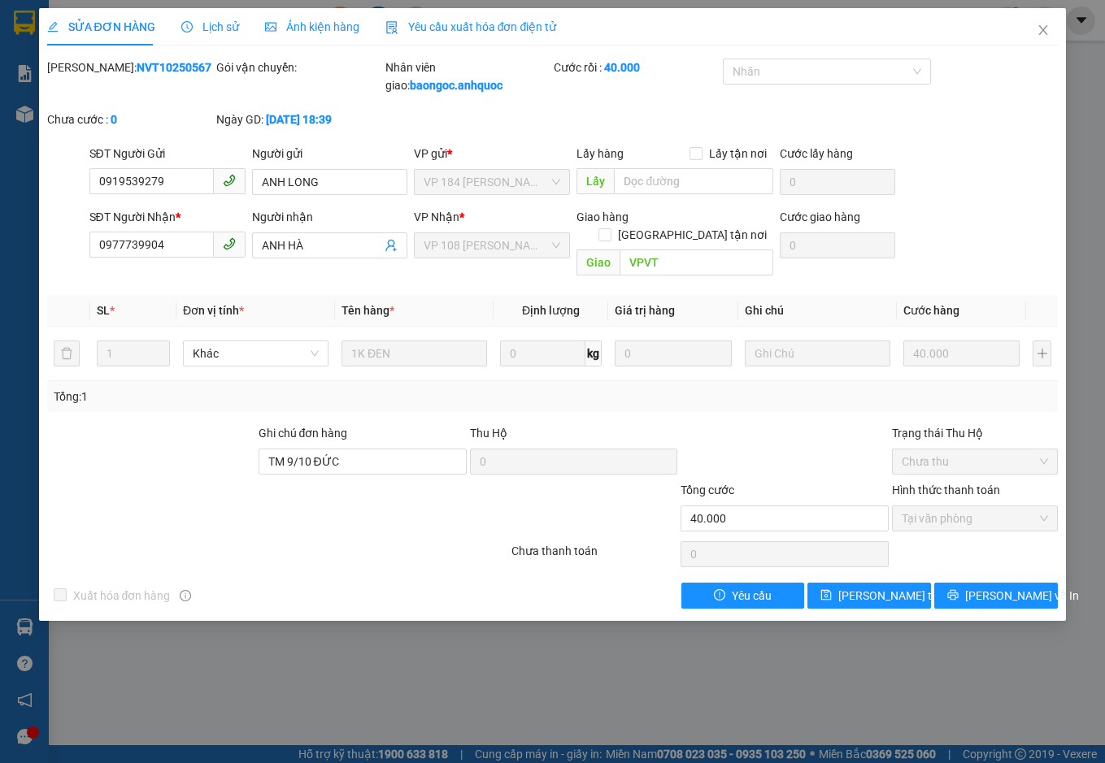
click at [216, 24] on span "Lịch sử" at bounding box center [210, 26] width 58 height 13
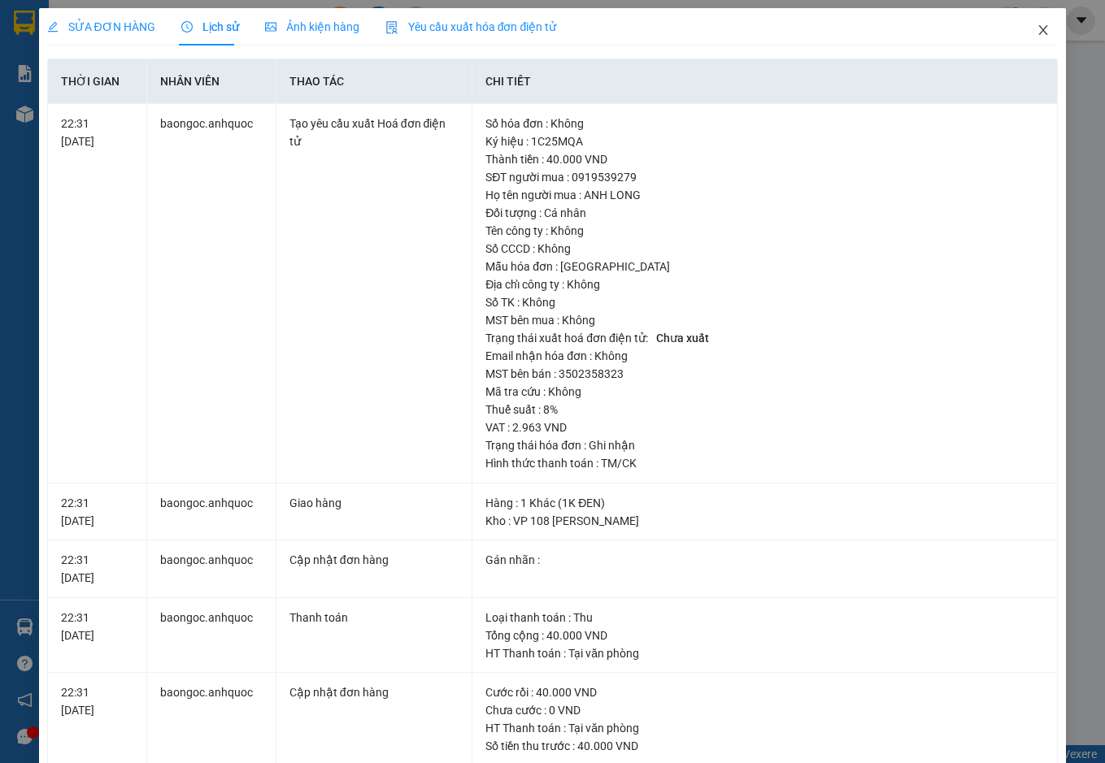
click at [1039, 28] on icon "close" at bounding box center [1043, 30] width 9 height 10
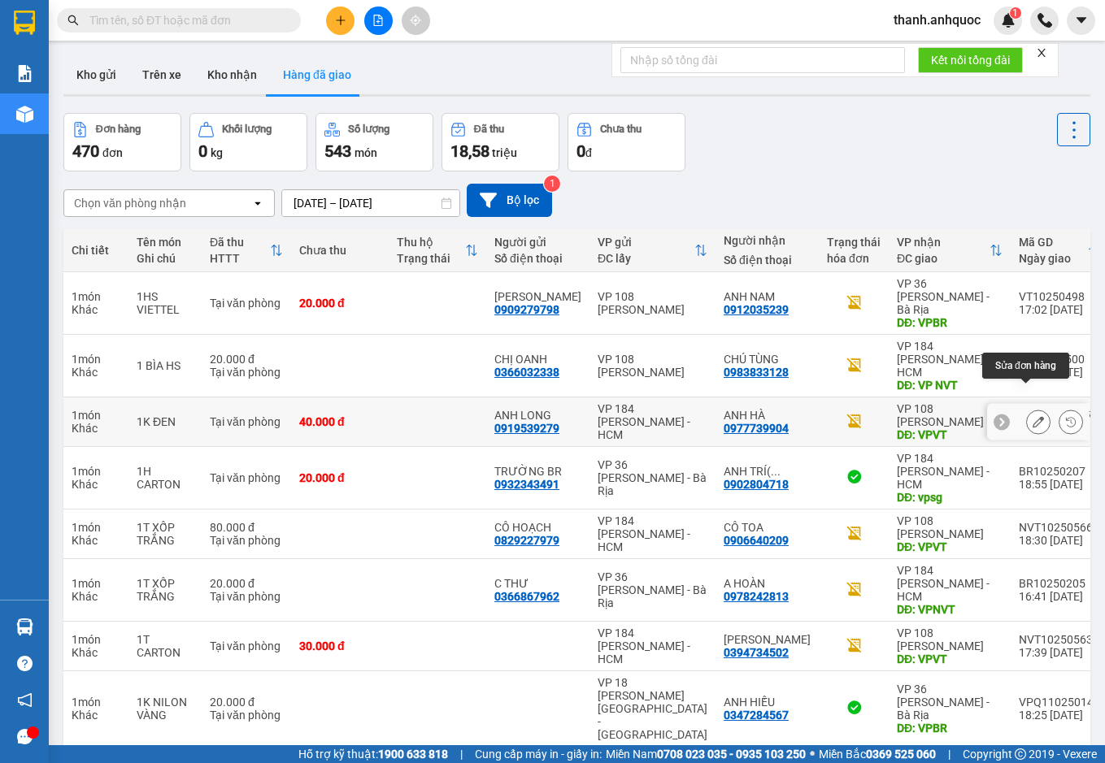
click at [1027, 408] on button at bounding box center [1038, 422] width 23 height 28
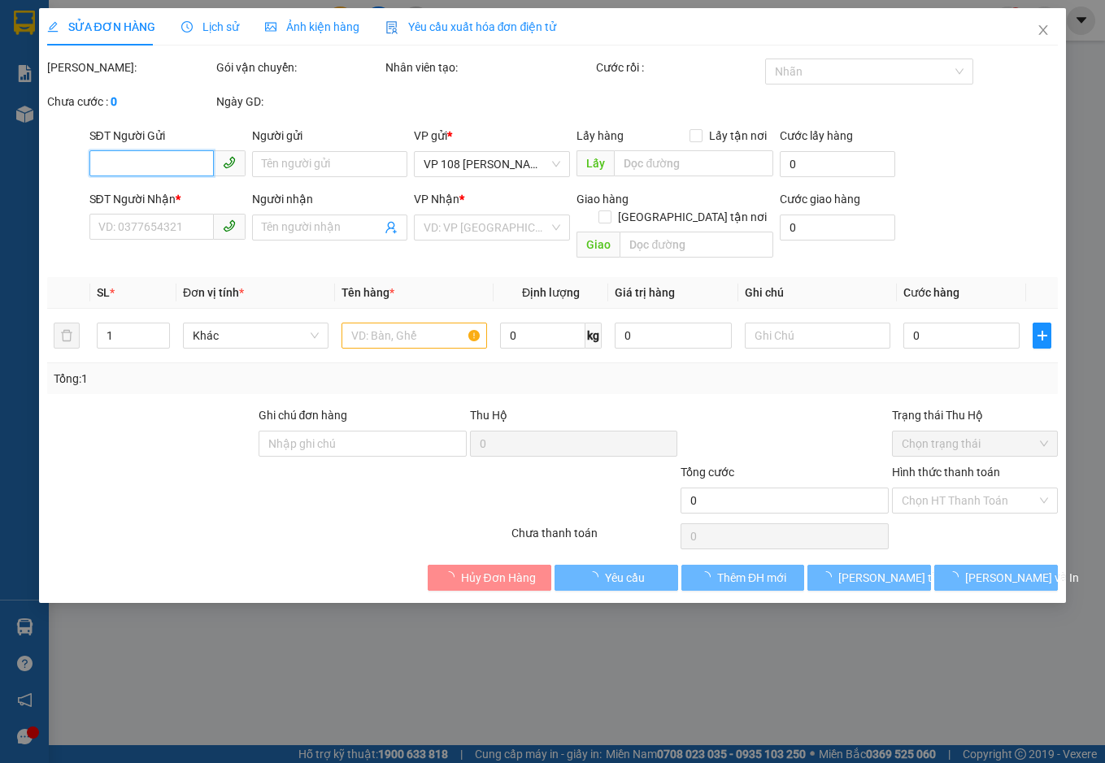
type input "0919539279"
type input "ANH LONG"
type input "0977739904"
type input "ANH HÀ"
type input "VPVT"
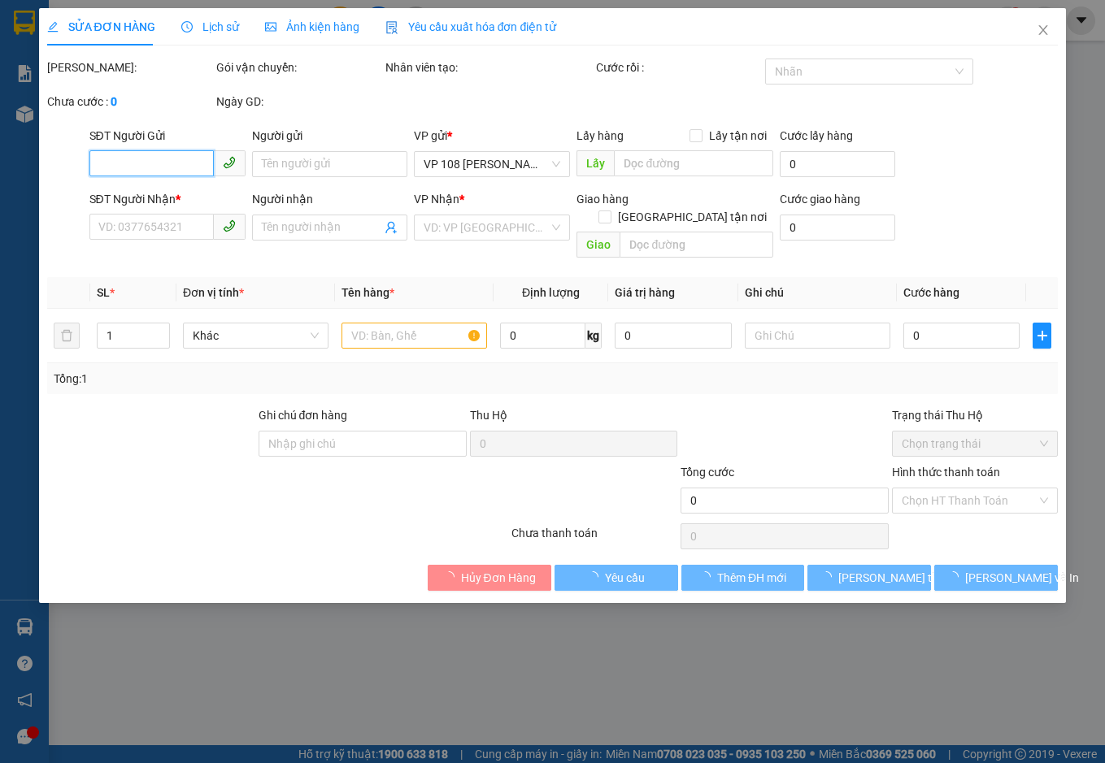
type input "TM 9/10 ĐỨC"
type input "40.000"
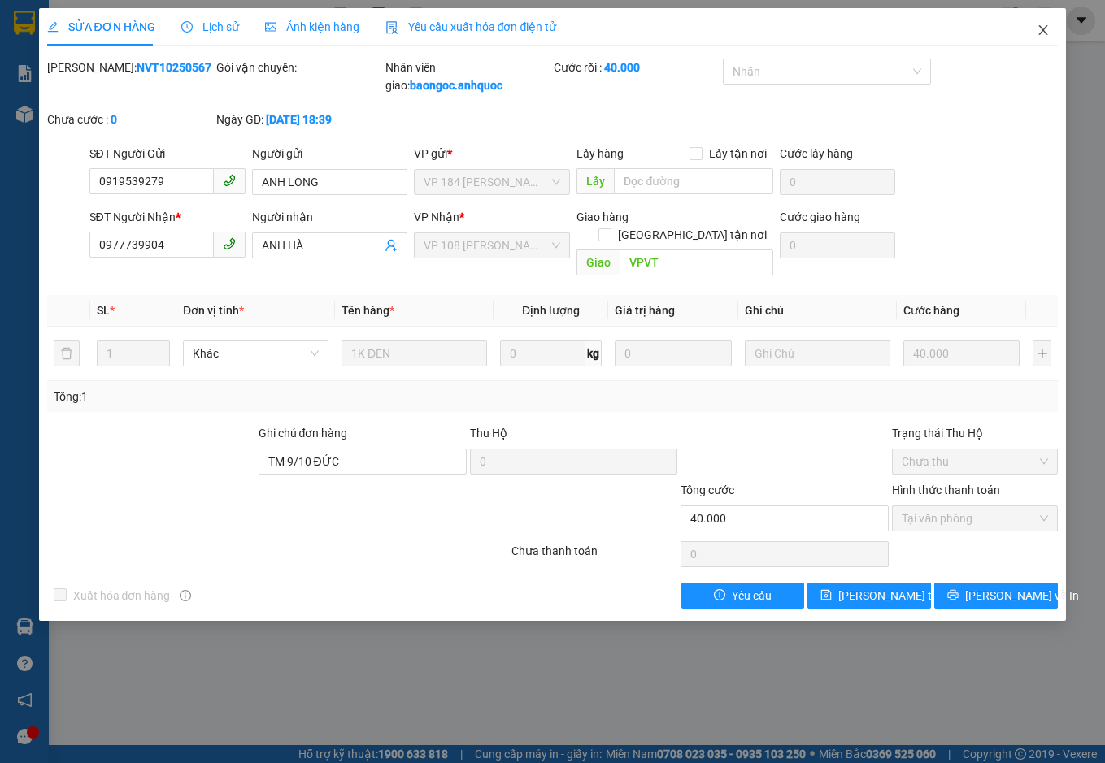
click at [1044, 32] on icon "close" at bounding box center [1043, 30] width 9 height 10
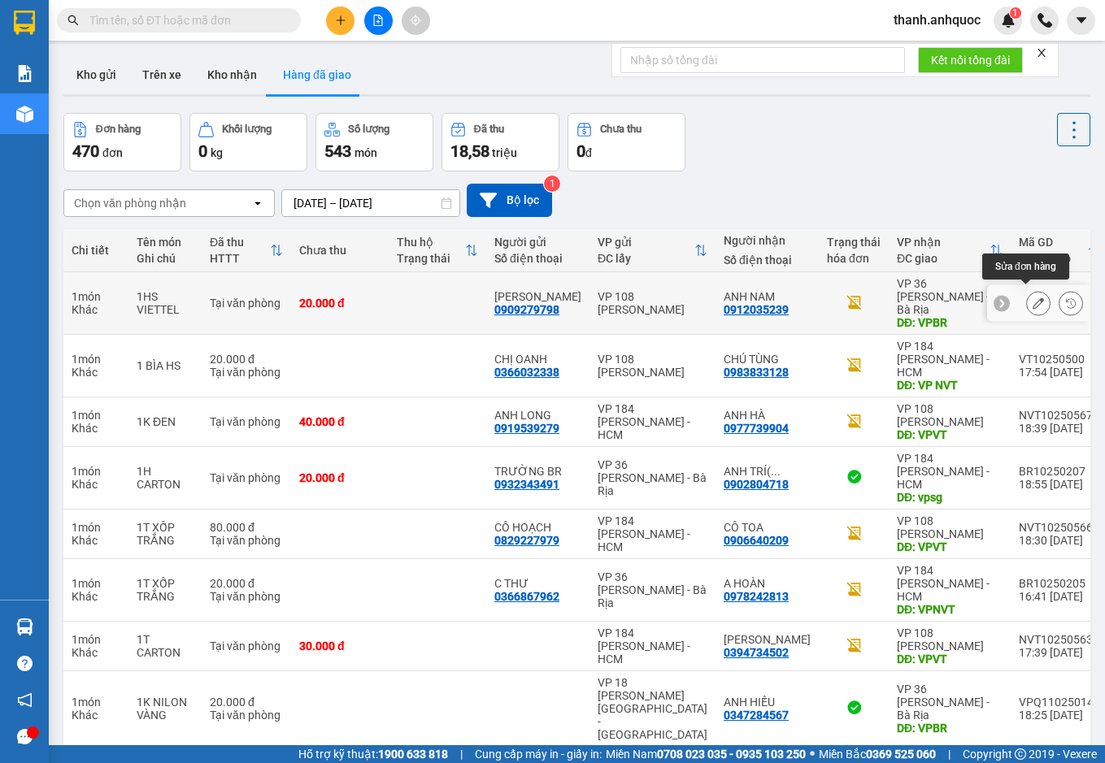
click at [1032, 300] on icon at bounding box center [1037, 302] width 11 height 11
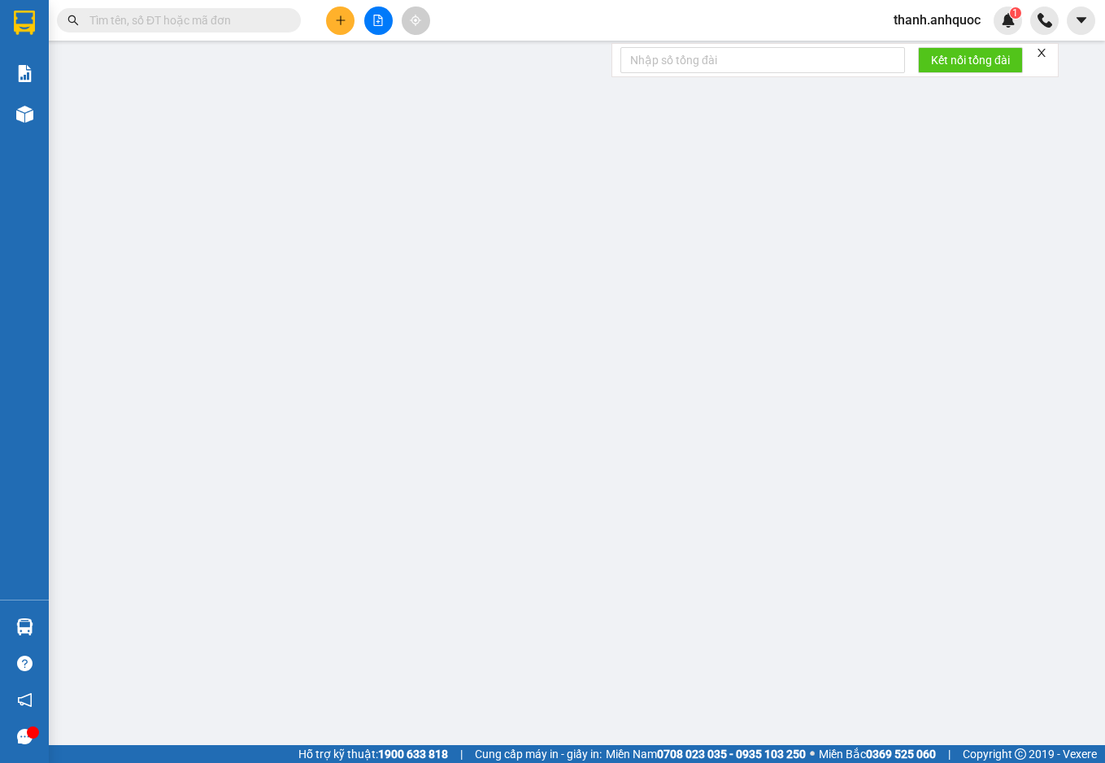
type input "0909279798"
type input "[PERSON_NAME]"
type input "0912035239"
type input "ANH NAM"
type input "VPBR"
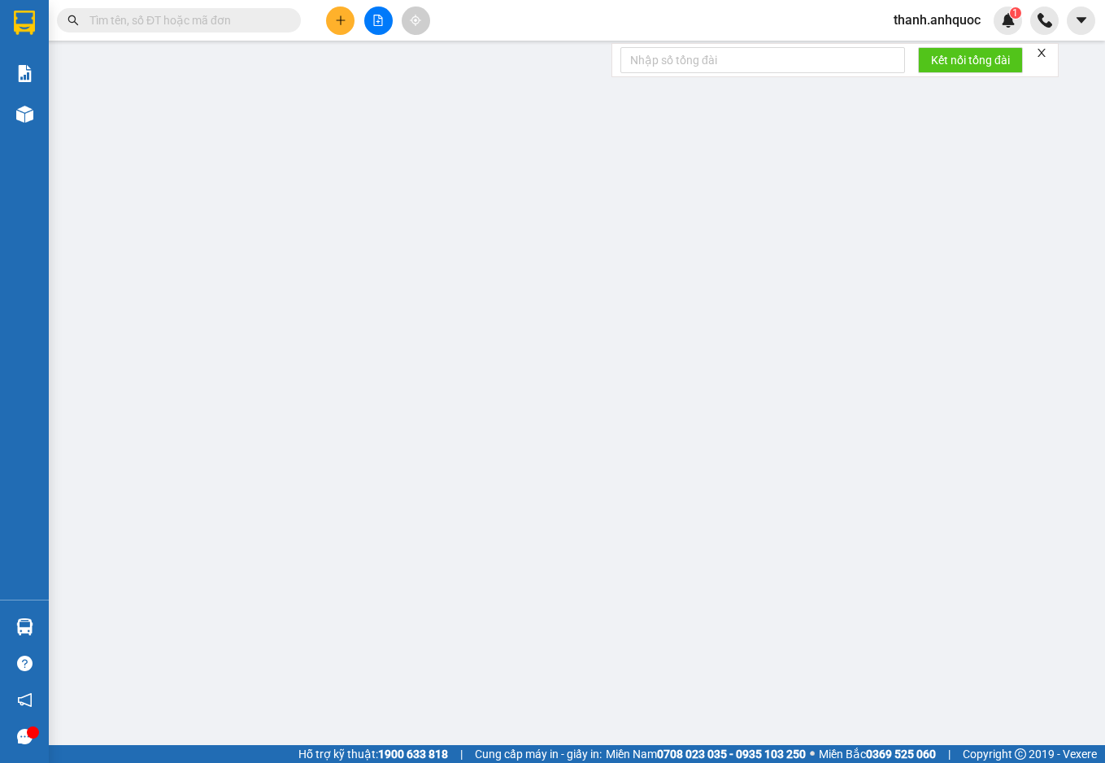
type input "TTTM VP"
type input "20.000"
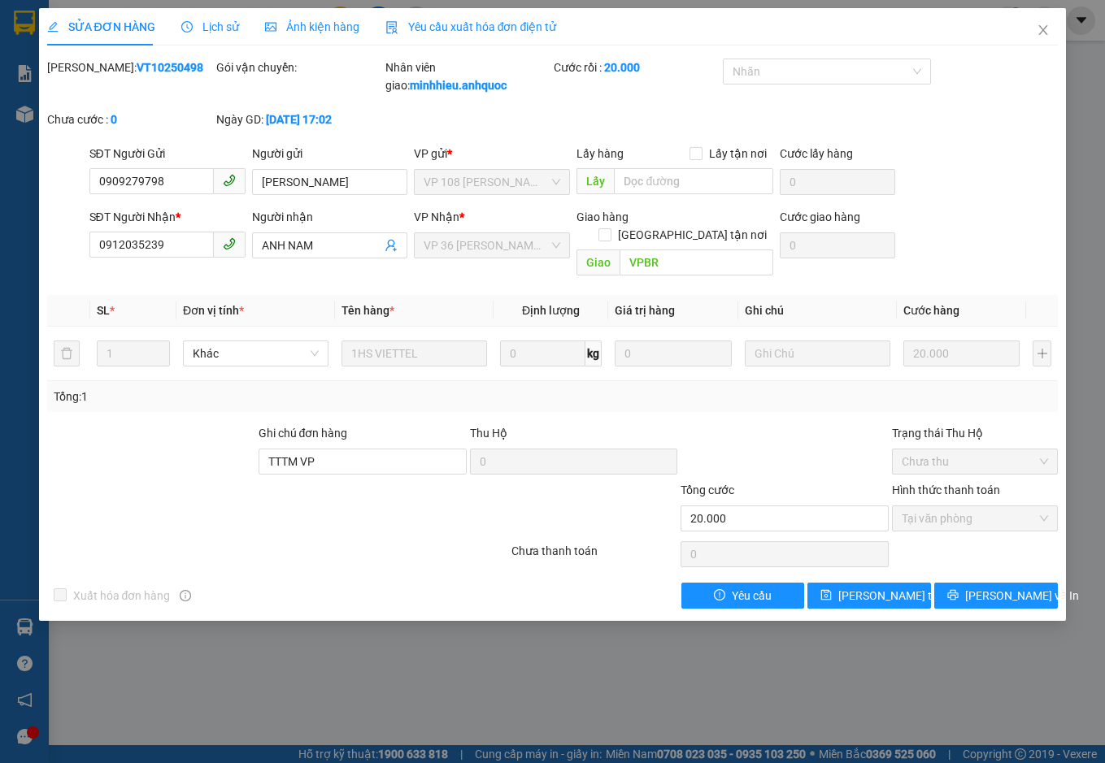
click at [467, 20] on span "Yêu cầu xuất hóa đơn điện tử" at bounding box center [470, 26] width 171 height 13
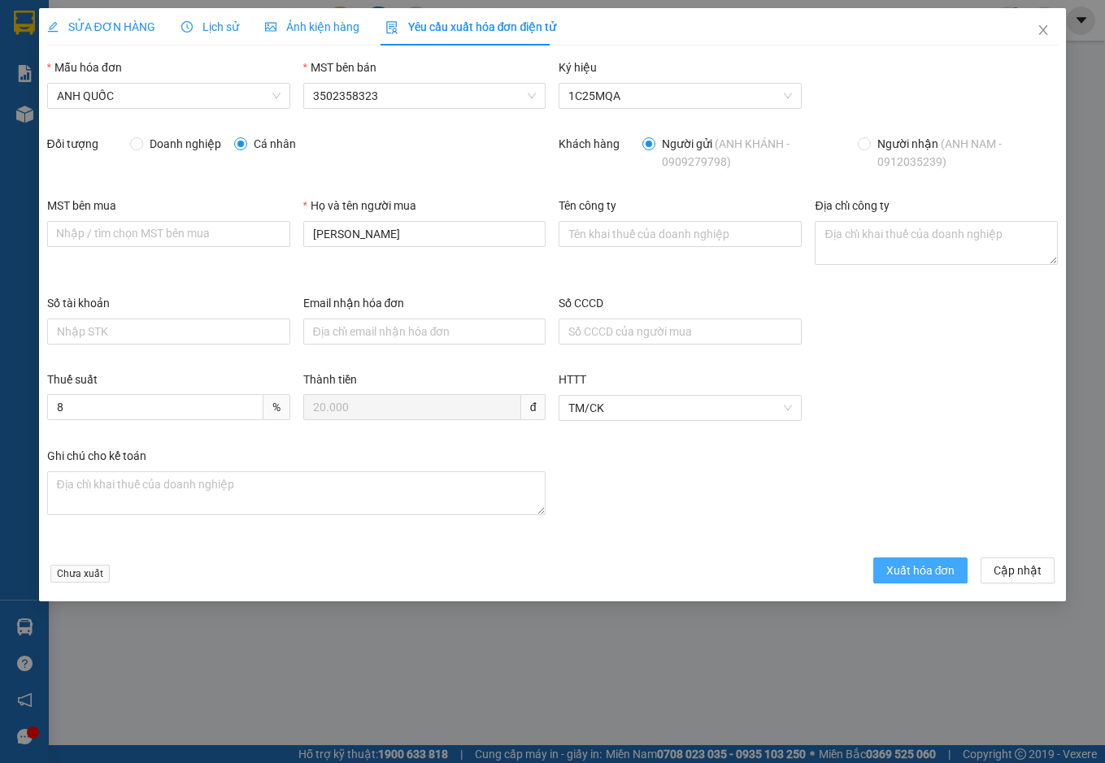
click at [916, 574] on span "Xuất hóa đơn" at bounding box center [920, 571] width 69 height 18
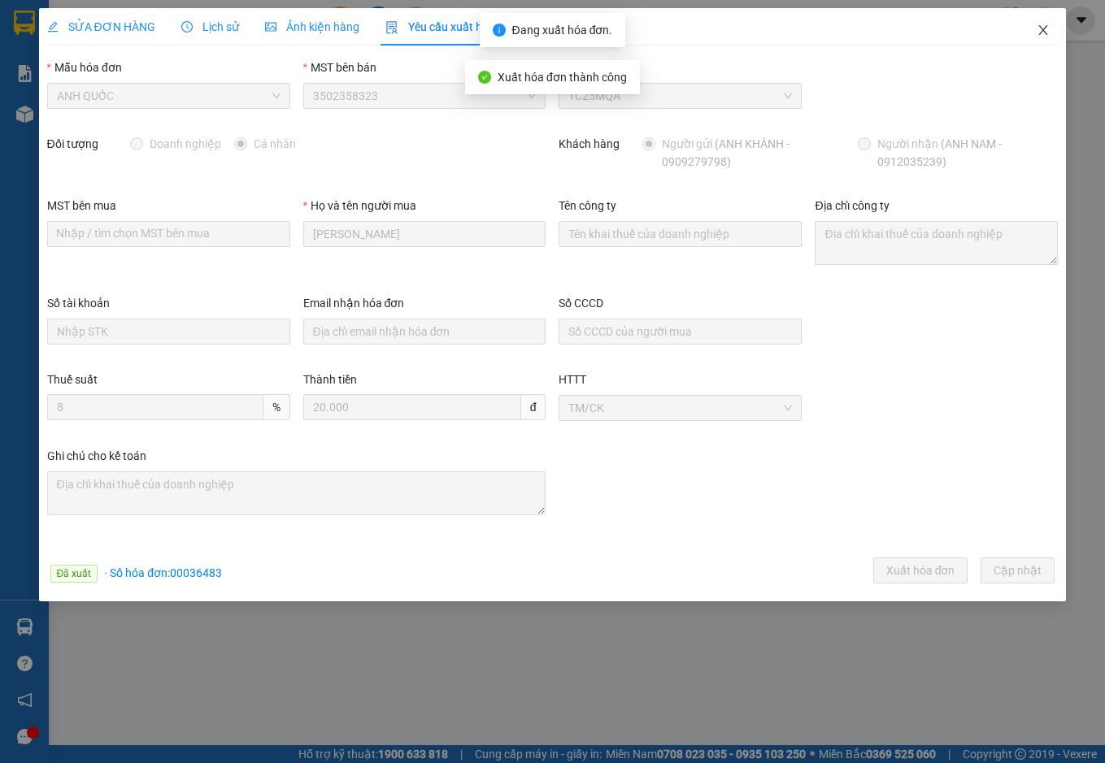
click at [1043, 25] on icon "close" at bounding box center [1042, 30] width 13 height 13
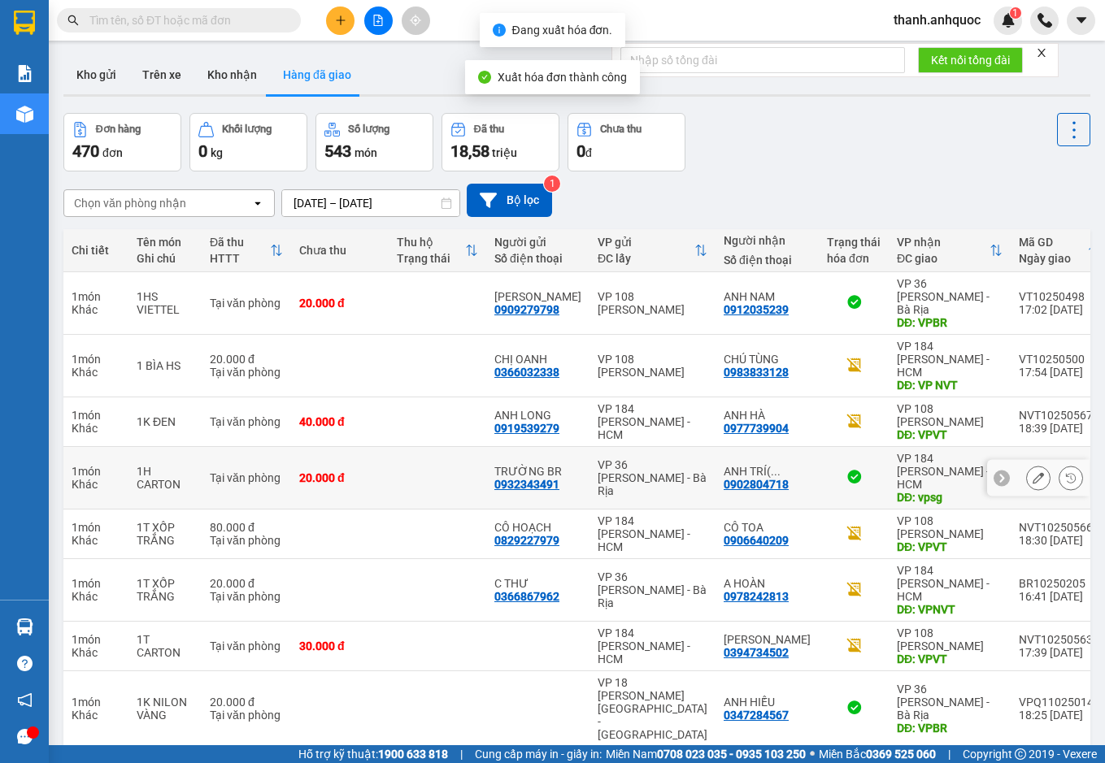
scroll to position [96, 0]
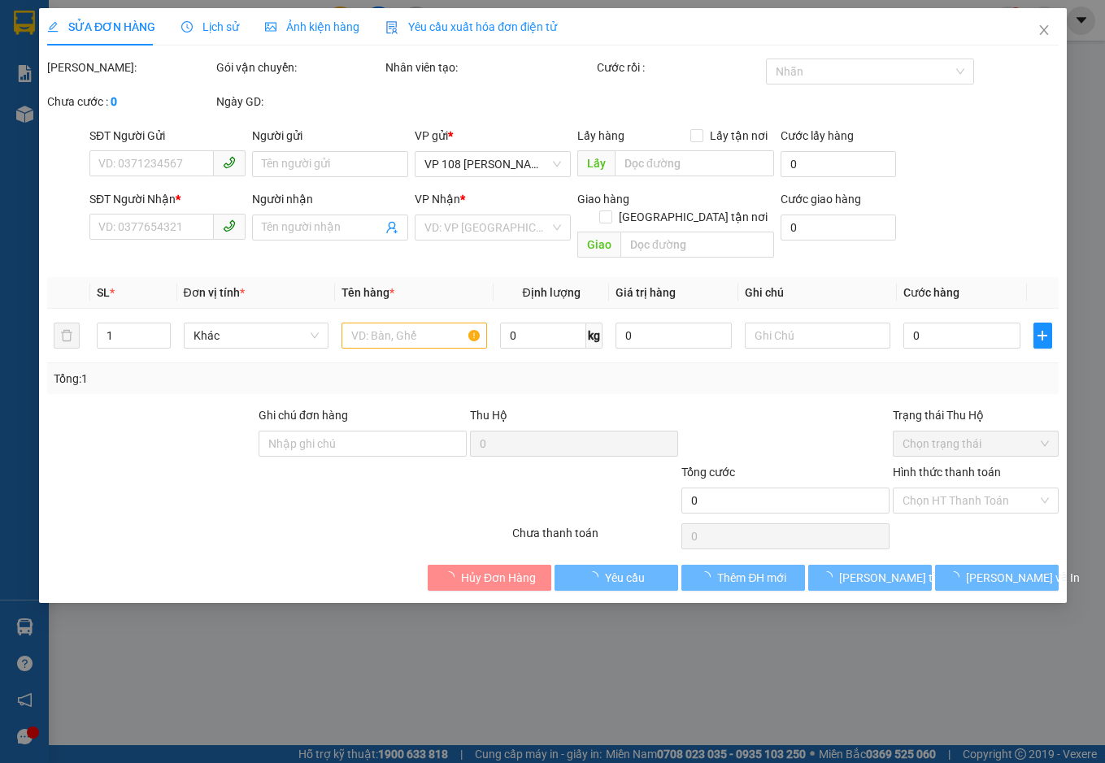
type input "0909875179"
type input "NHẬT MỸ 2"
type input "VPVT"
type input "30.000"
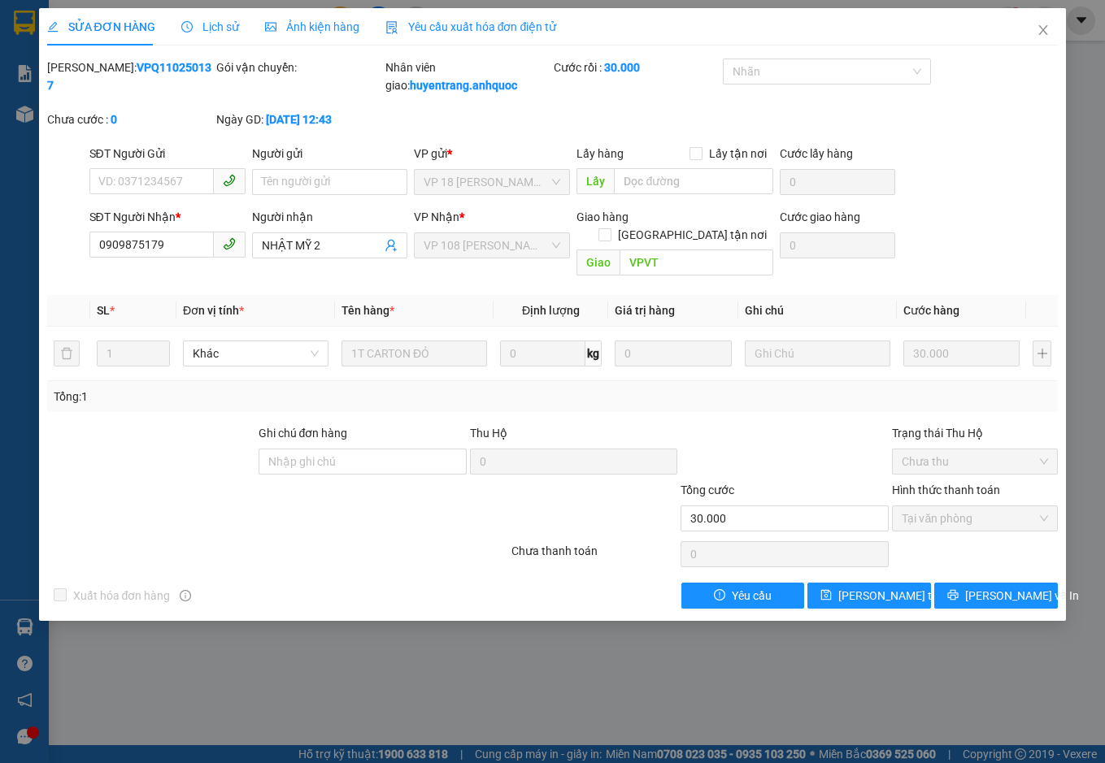
click at [454, 22] on span "Yêu cầu xuất hóa đơn điện tử" at bounding box center [470, 26] width 171 height 13
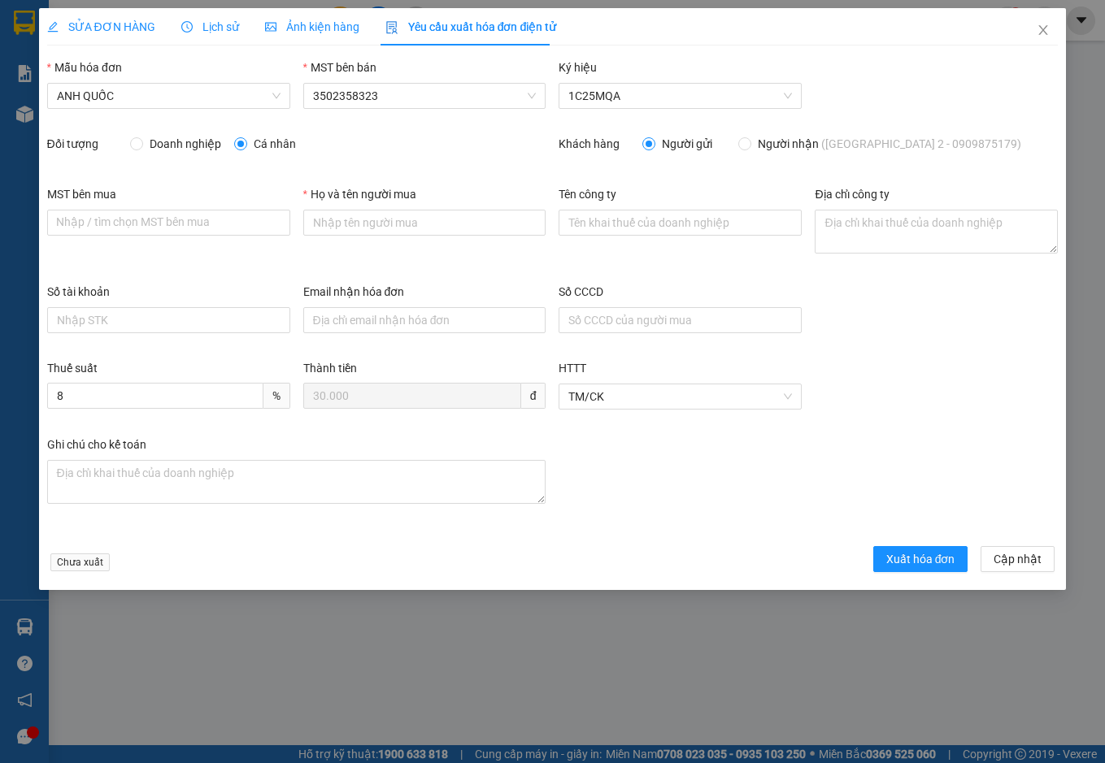
click at [164, 141] on span "Doanh nghiệp" at bounding box center [185, 144] width 85 height 18
click at [141, 141] on input "Doanh nghiệp" at bounding box center [135, 142] width 11 height 11
radio input "true"
radio input "false"
click at [136, 212] on input "MST bên mua" at bounding box center [168, 223] width 243 height 26
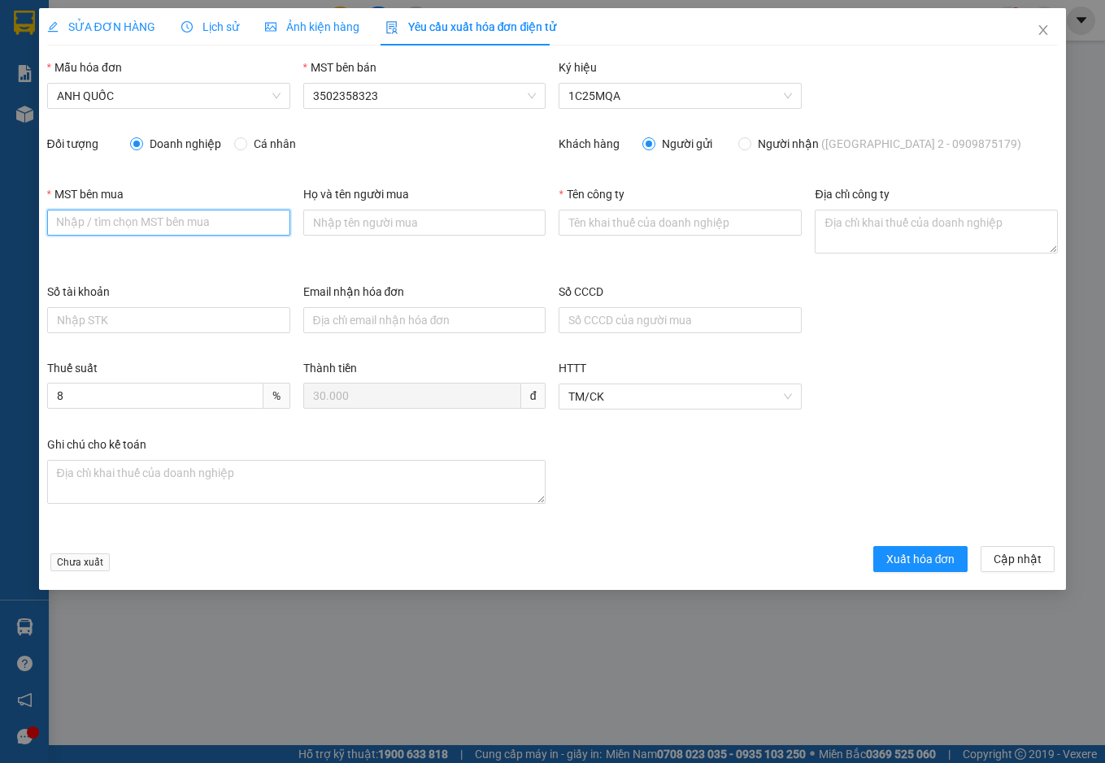
paste input "3502206708"
type input "3502206708"
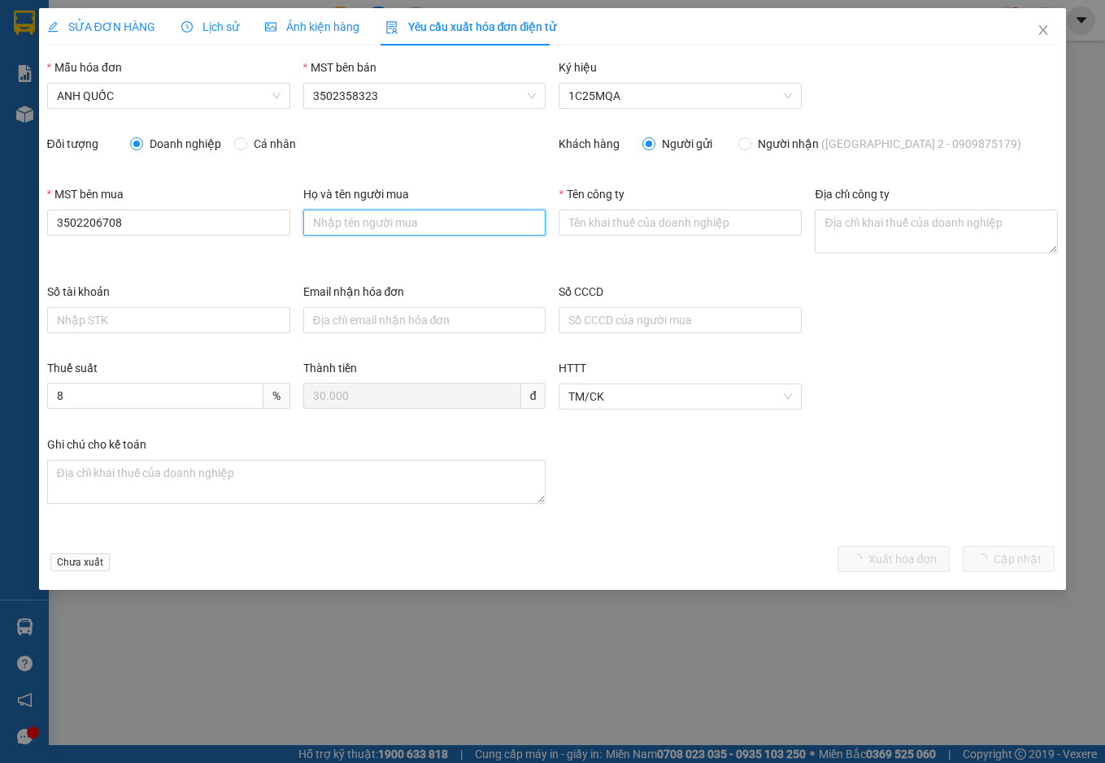
click at [367, 225] on input "Họ và tên người mua" at bounding box center [424, 223] width 243 height 26
type input "."
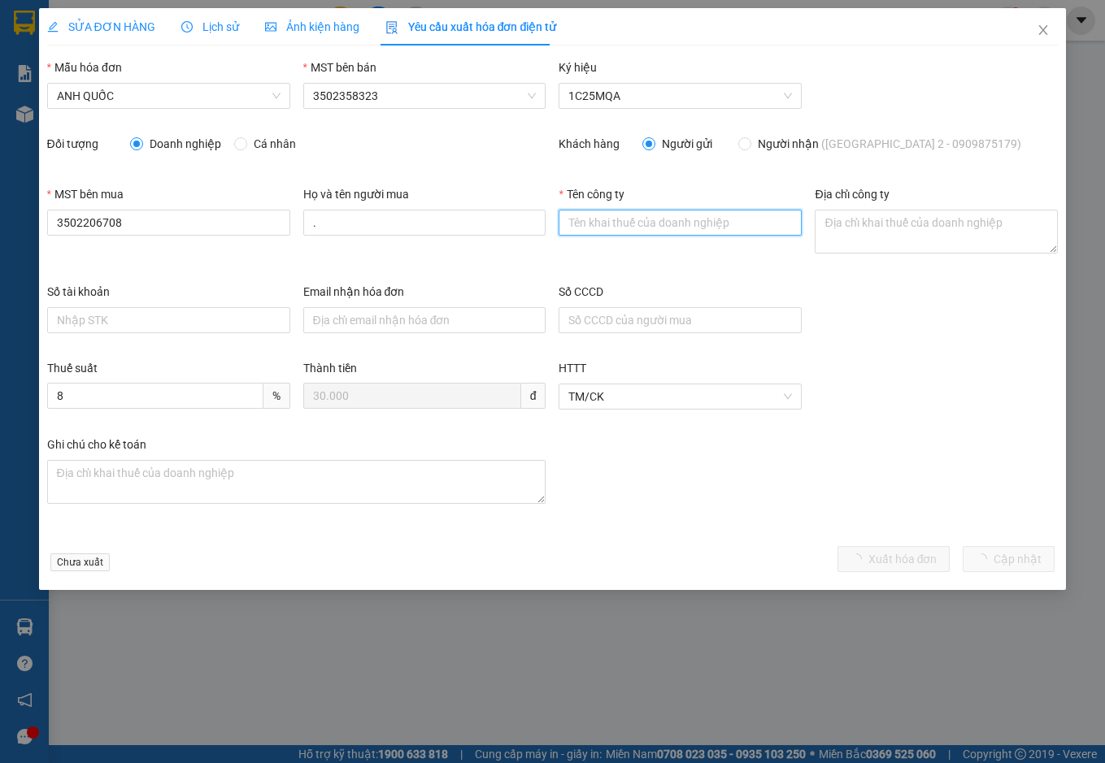
click at [603, 227] on input "Tên công ty" at bounding box center [679, 223] width 243 height 26
type input "Công Ty TNHH Thương Mại Dịch Vụ Ô Tô [GEOGRAPHIC_DATA]"
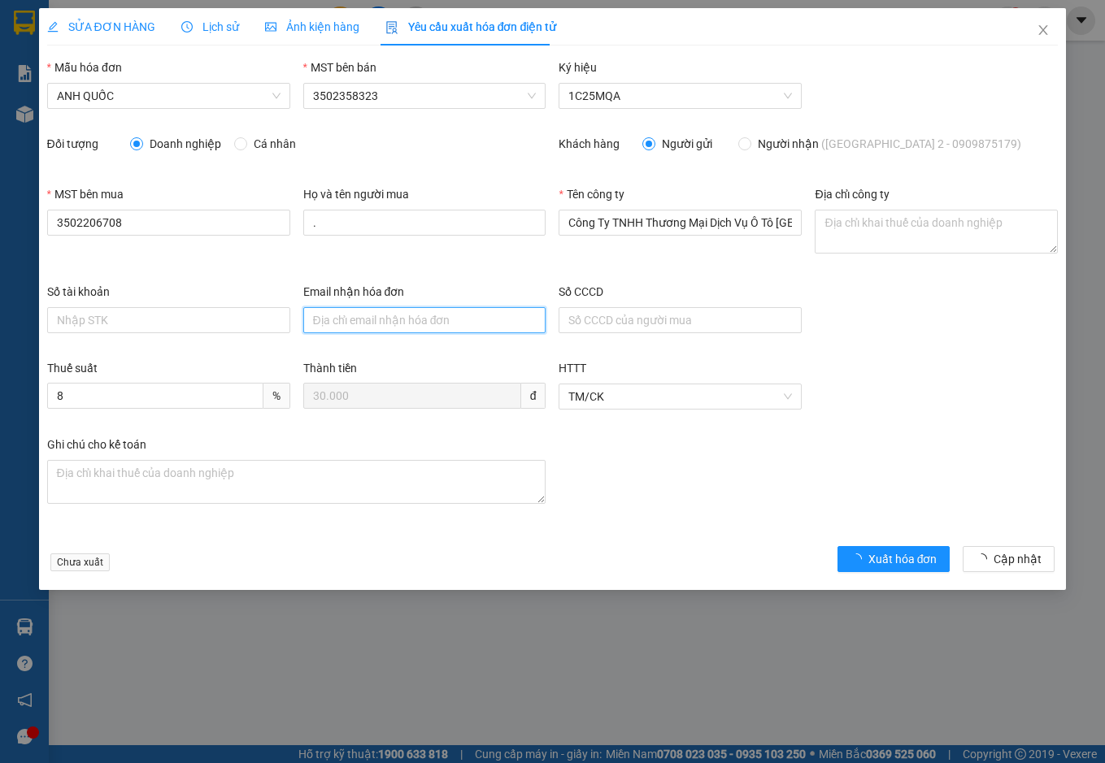
click at [408, 322] on input "Email nhận hóa đơn" at bounding box center [424, 320] width 243 height 26
type input "[EMAIL_ADDRESS][DOMAIN_NAME]"
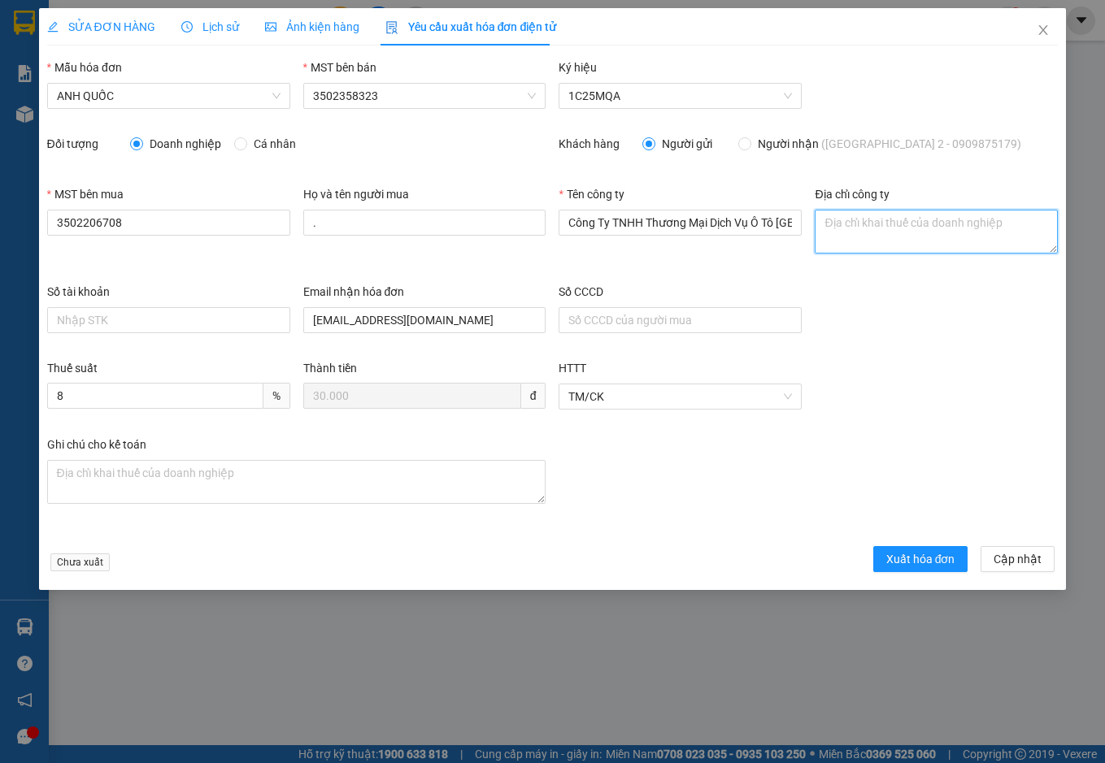
click at [861, 228] on textarea "Địa chỉ công ty" at bounding box center [935, 232] width 243 height 44
paste textarea "219B [PERSON_NAME], [GEOGRAPHIC_DATA], [GEOGRAPHIC_DATA], [GEOGRAPHIC_DATA]"
type textarea "219B [PERSON_NAME], [GEOGRAPHIC_DATA], [GEOGRAPHIC_DATA], [GEOGRAPHIC_DATA]"
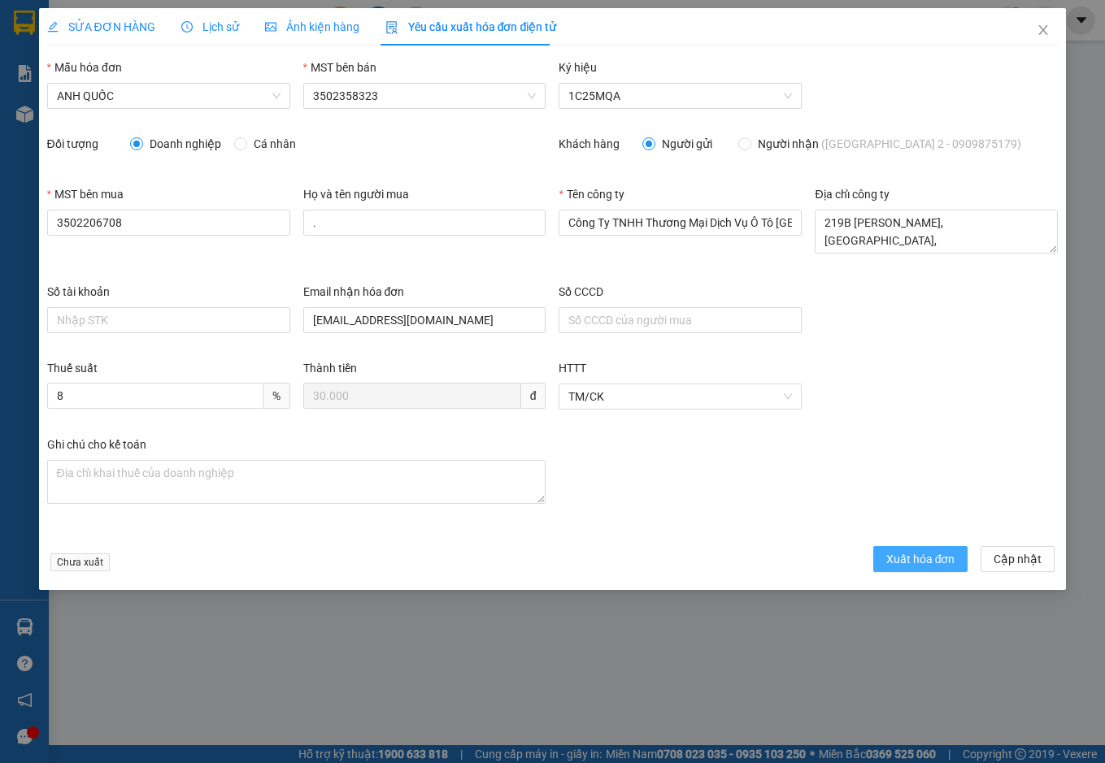
click at [901, 554] on span "Xuất hóa đơn" at bounding box center [920, 559] width 69 height 18
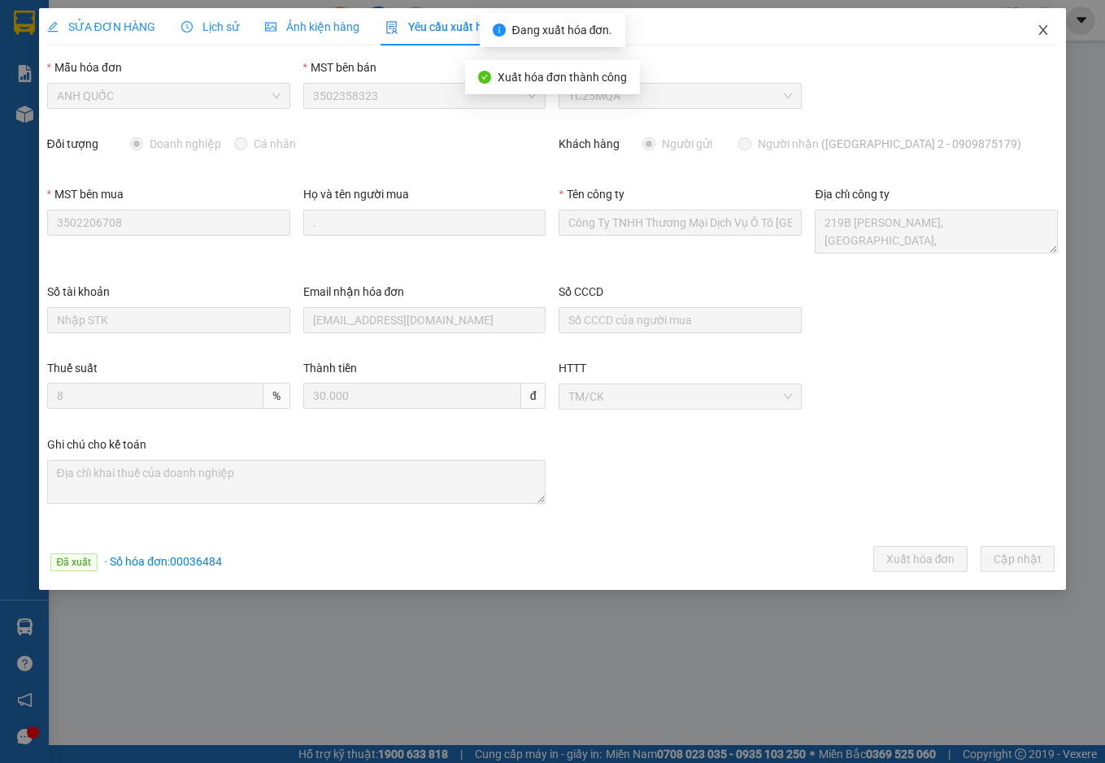
click at [1040, 25] on icon "close" at bounding box center [1042, 30] width 13 height 13
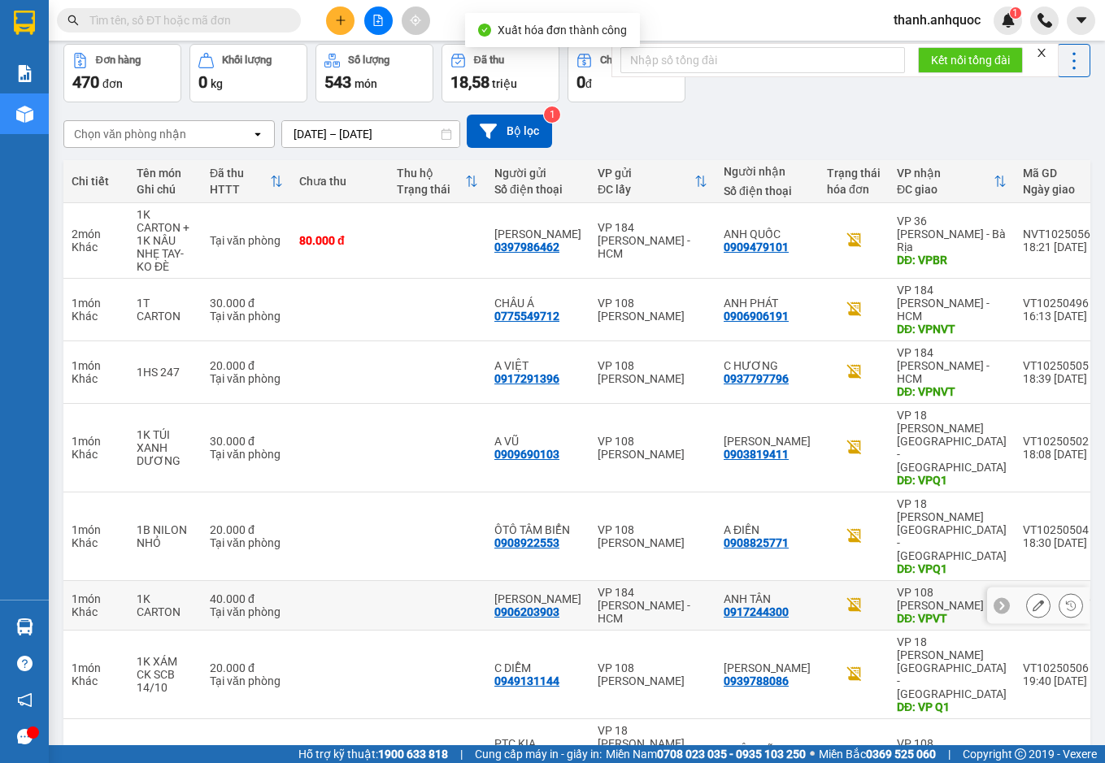
scroll to position [119, 0]
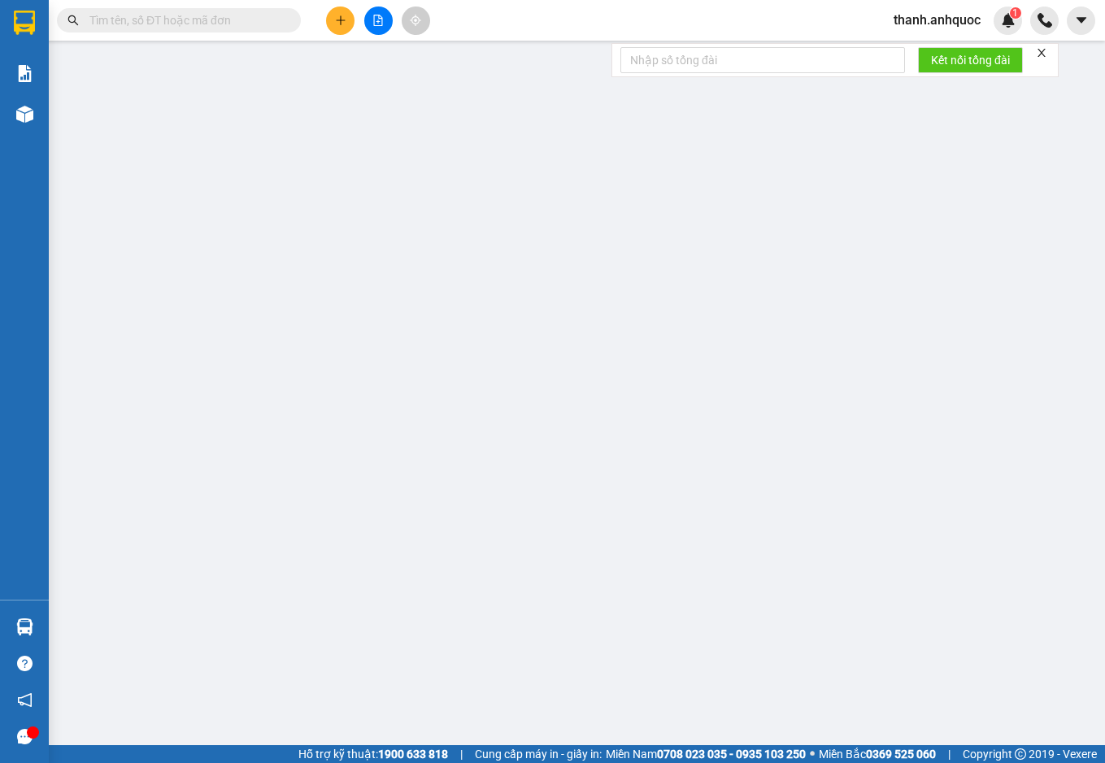
type input "0989310170"
type input "[PERSON_NAME]"
type input "0909875179"
type input "NHẬT MỸ 2"
type input "VPVT"
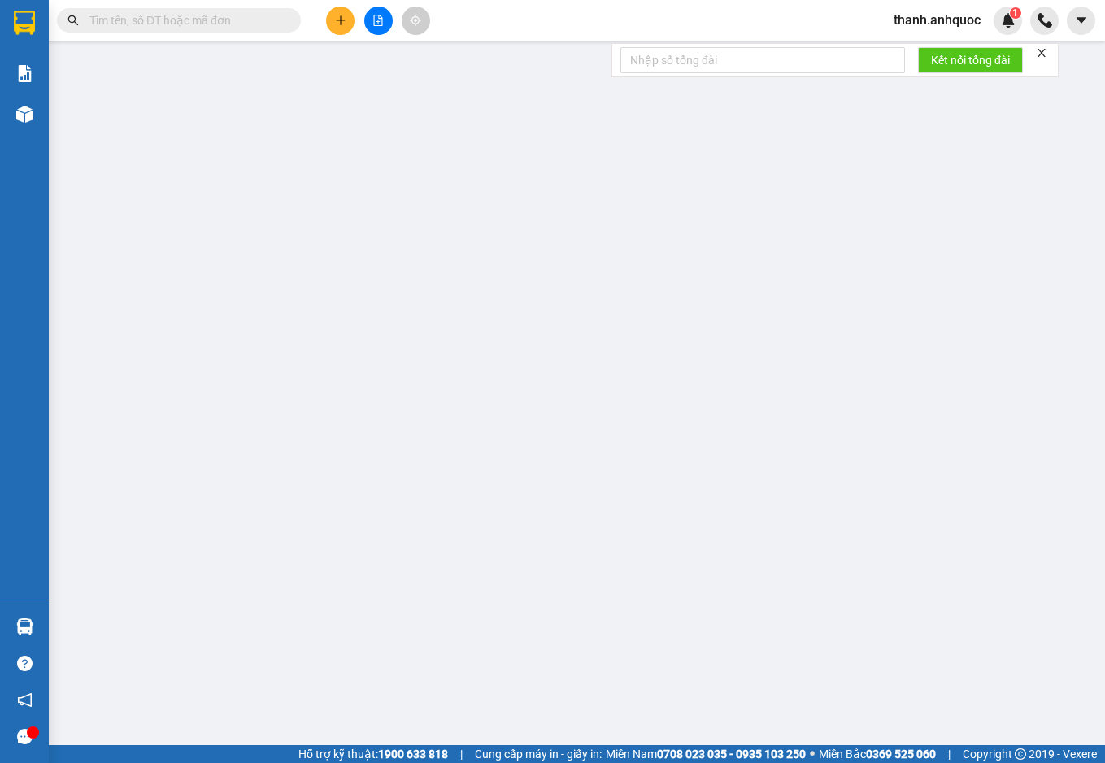
type input "50.000"
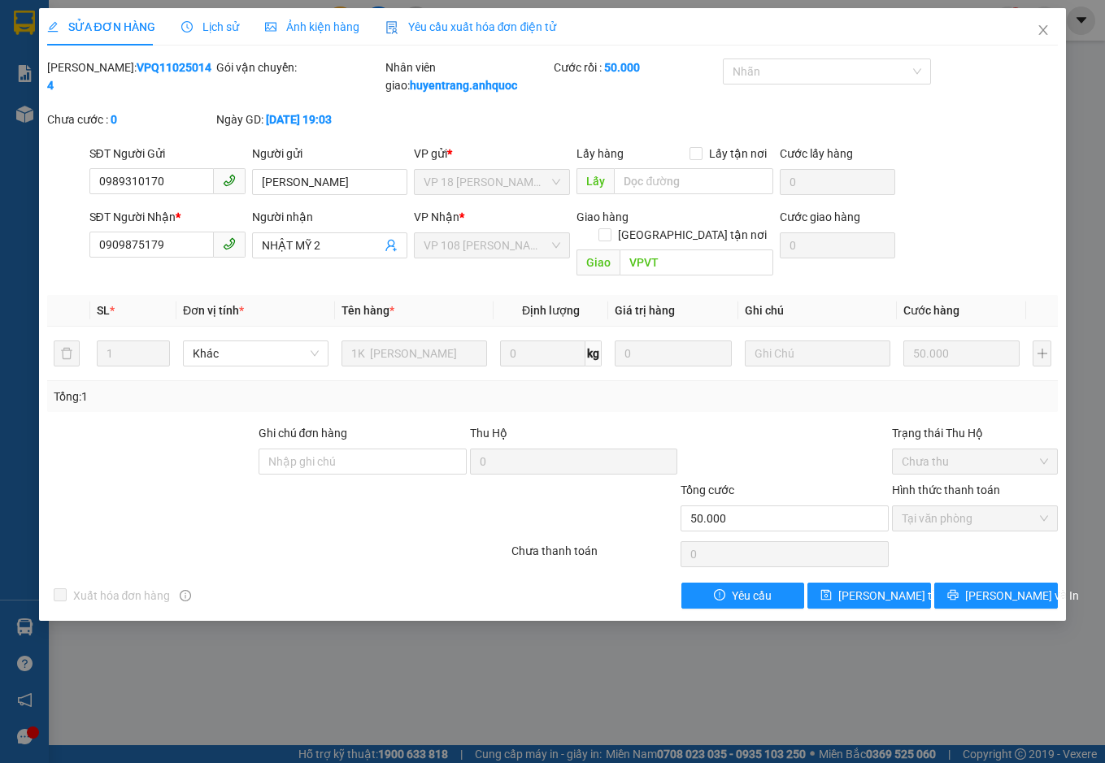
click at [439, 22] on span "Yêu cầu xuất hóa đơn điện tử" at bounding box center [470, 26] width 171 height 13
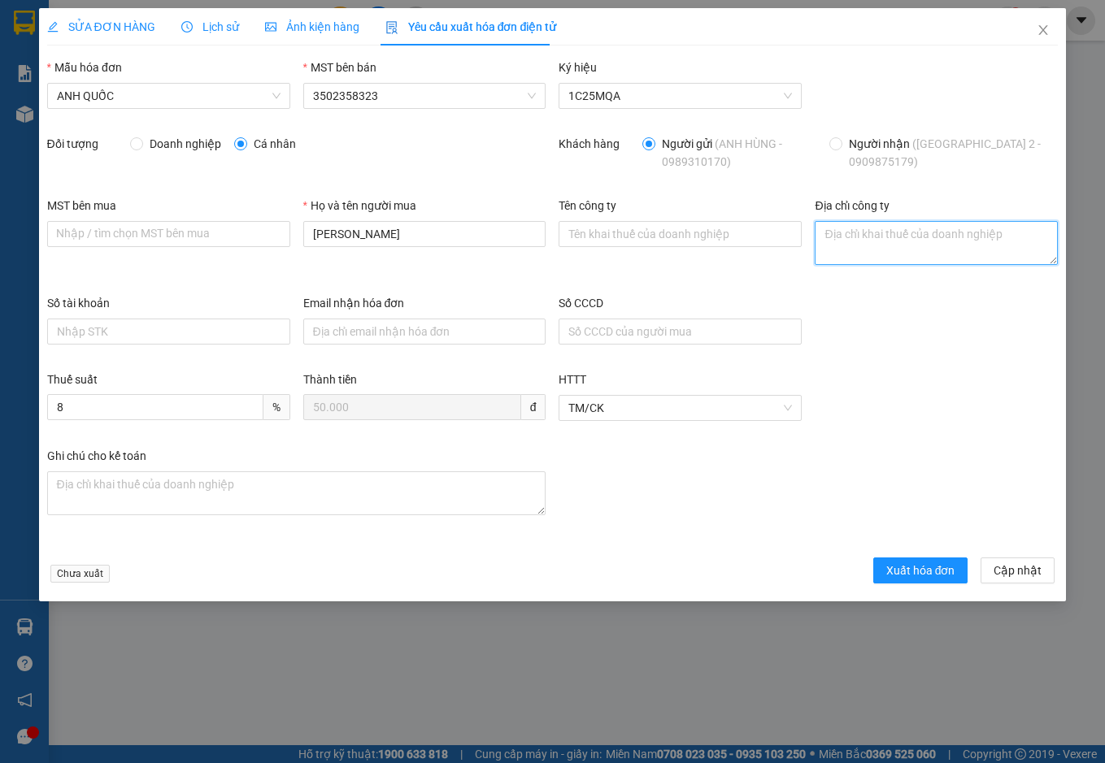
click at [853, 235] on textarea "Địa chỉ công ty" at bounding box center [935, 243] width 243 height 44
paste textarea "219B [PERSON_NAME], [GEOGRAPHIC_DATA], [GEOGRAPHIC_DATA], [GEOGRAPHIC_DATA]"
type textarea "219B [PERSON_NAME], [GEOGRAPHIC_DATA], [GEOGRAPHIC_DATA], [GEOGRAPHIC_DATA]"
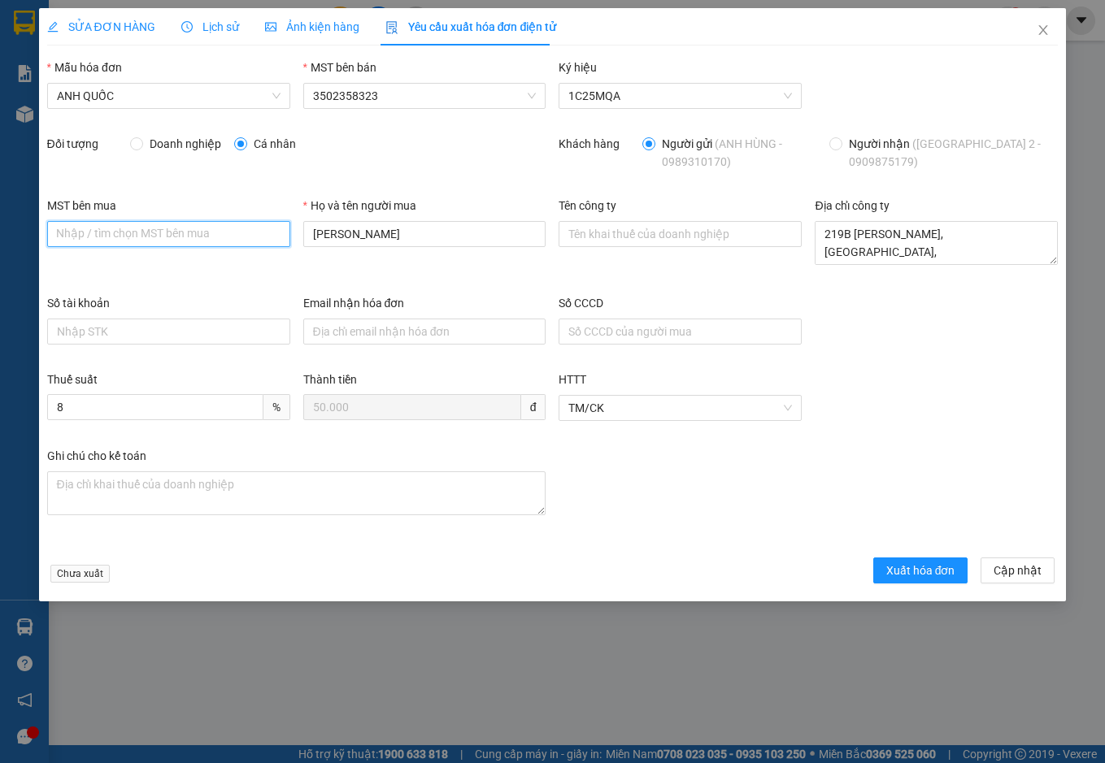
click at [91, 233] on input "MST bên mua" at bounding box center [168, 234] width 243 height 26
paste input "3502206708"
type input "3502206708"
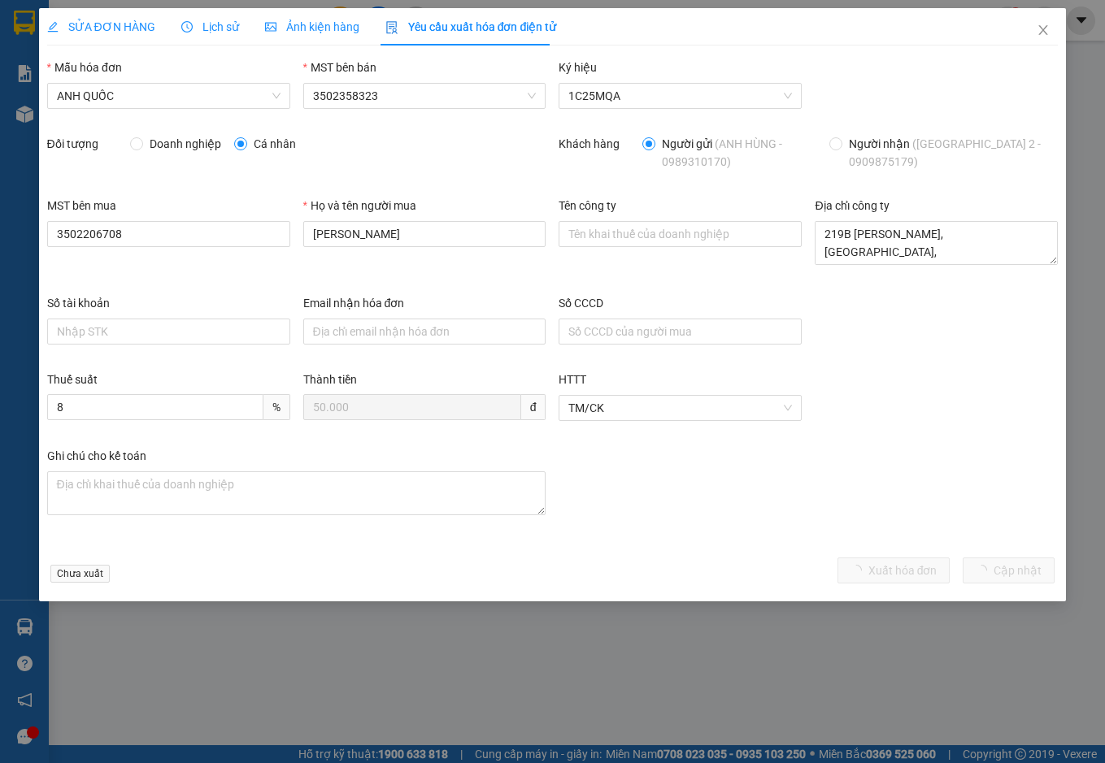
click at [172, 139] on span "Doanh nghiệp" at bounding box center [185, 144] width 85 height 18
click at [135, 143] on input "Doanh nghiệp" at bounding box center [135, 142] width 11 height 11
radio input "true"
radio input "false"
drag, startPoint x: 395, startPoint y: 228, endPoint x: 26, endPoint y: 243, distance: 369.3
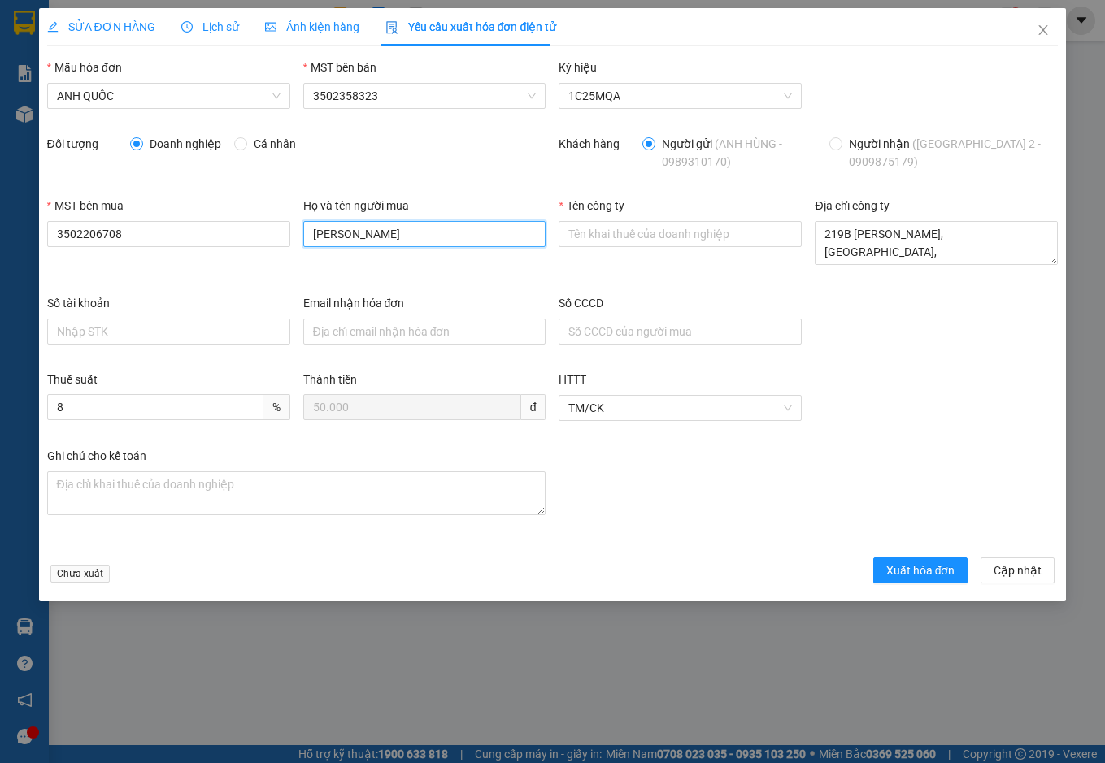
click at [26, 243] on div "SỬA ĐƠN HÀNG Lịch sử Ảnh kiện hàng Yêu cầu xuất hóa đơn điện tử Total Paid Fee …" at bounding box center [552, 381] width 1105 height 763
type input "."
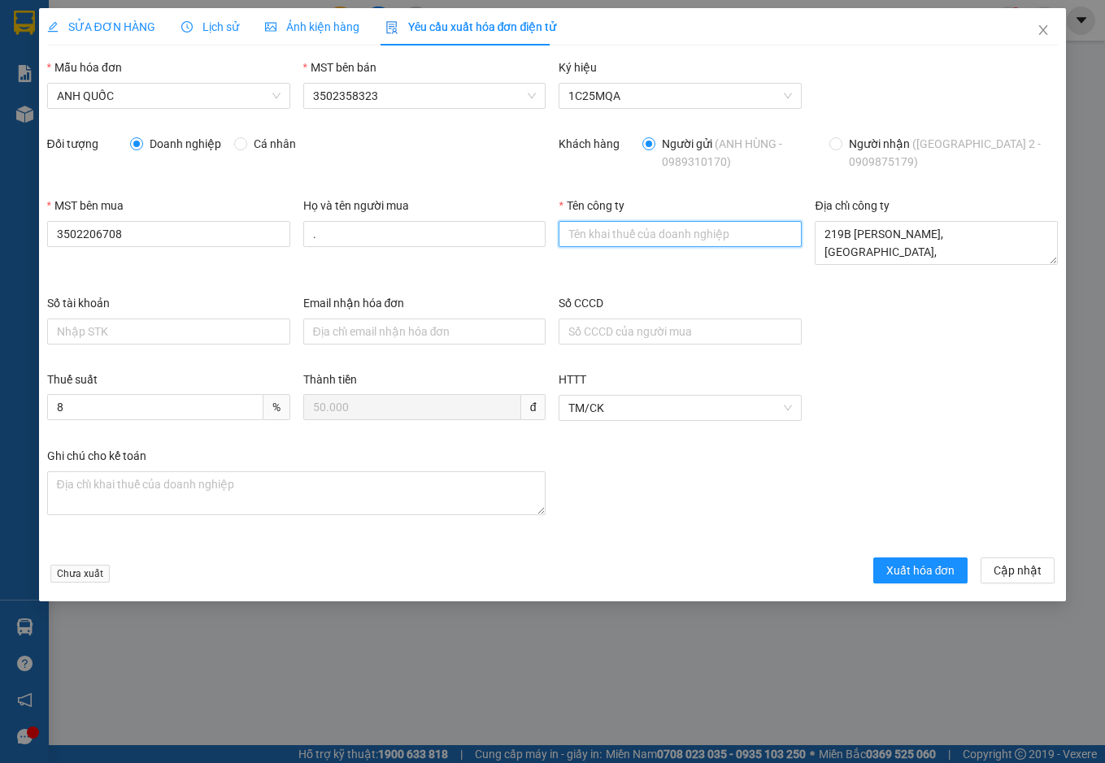
click at [595, 234] on input "Tên công ty" at bounding box center [679, 234] width 243 height 26
type input "Công Ty TNHH Thương Mại Dịch Vụ Ô Tô [GEOGRAPHIC_DATA]"
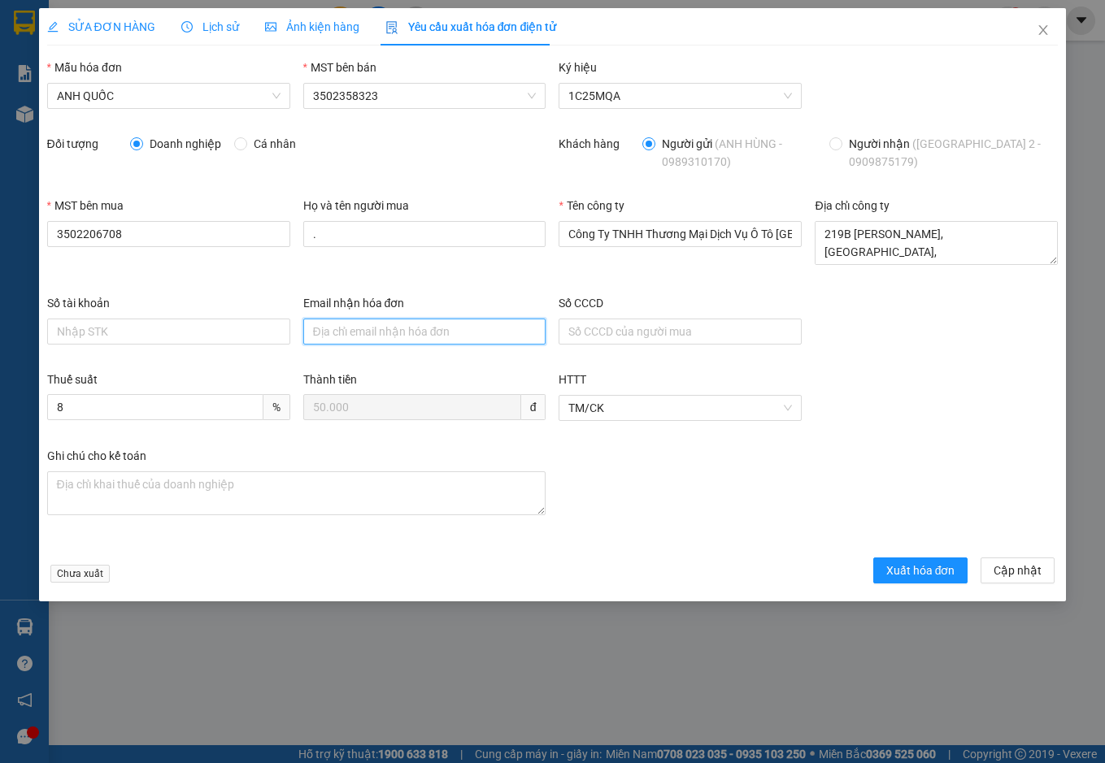
click at [433, 332] on input "Email nhận hóa đơn" at bounding box center [424, 332] width 243 height 26
type input "[EMAIL_ADDRESS][DOMAIN_NAME]"
click at [921, 575] on span "Xuất hóa đơn" at bounding box center [920, 571] width 69 height 18
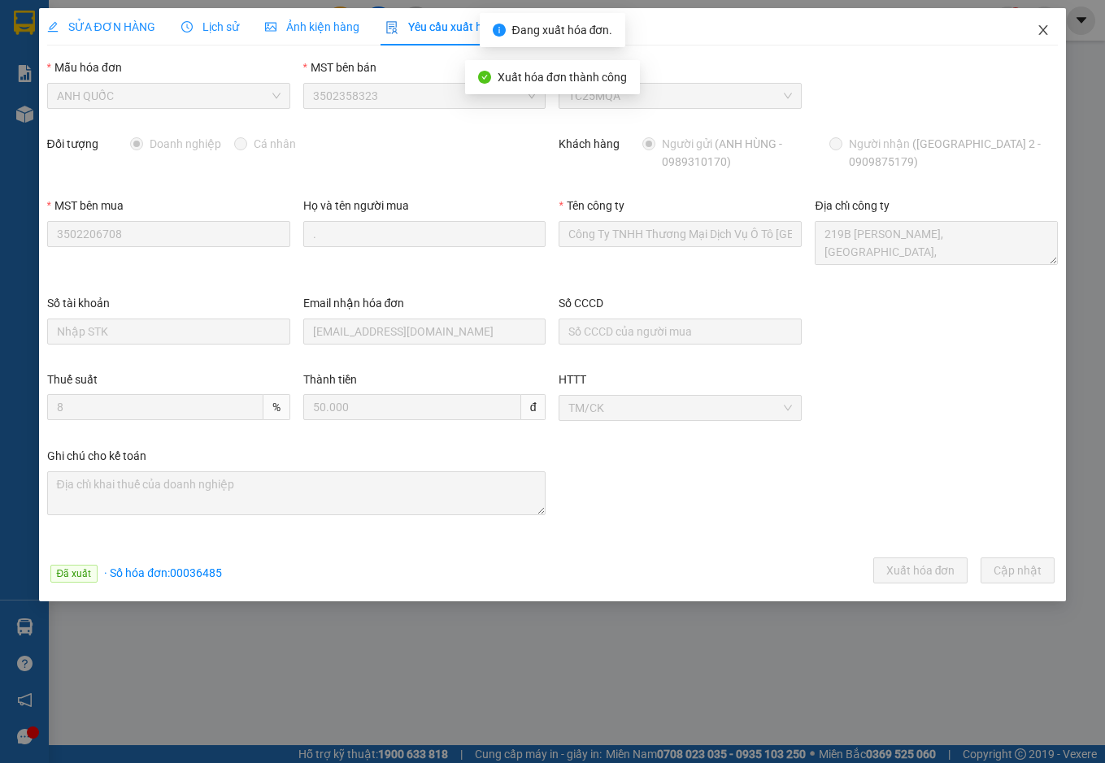
click at [1047, 28] on icon "close" at bounding box center [1042, 30] width 13 height 13
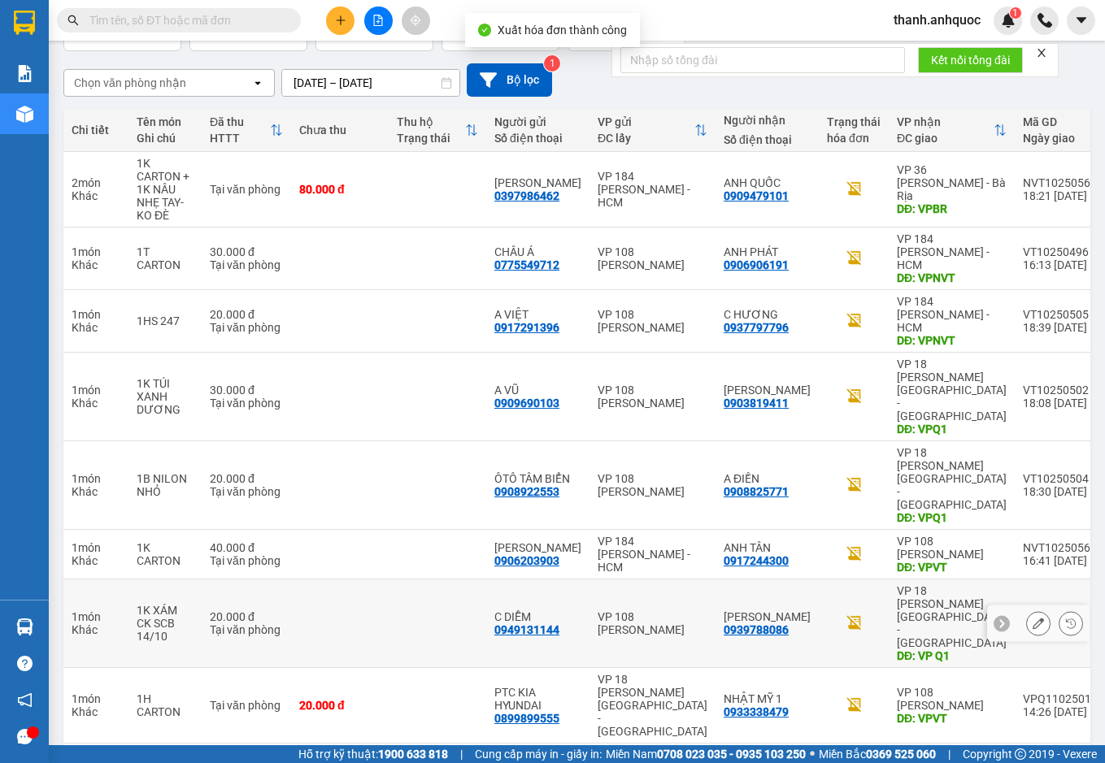
scroll to position [122, 0]
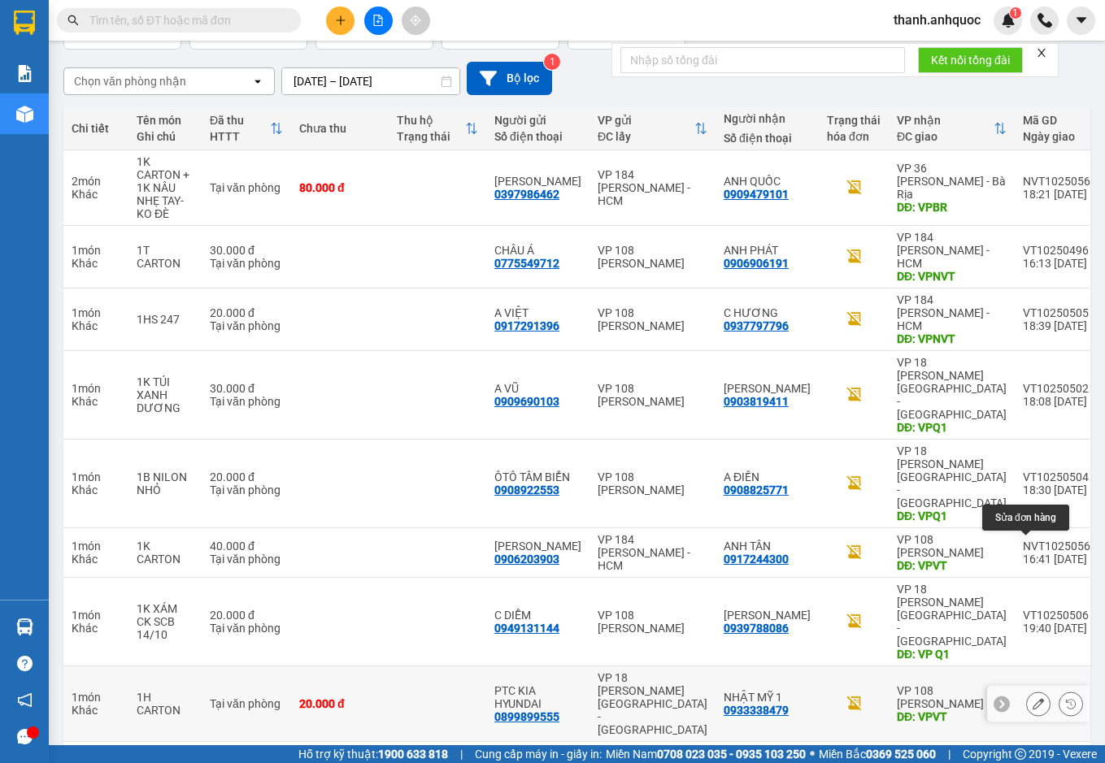
click at [1031, 690] on button at bounding box center [1038, 704] width 23 height 28
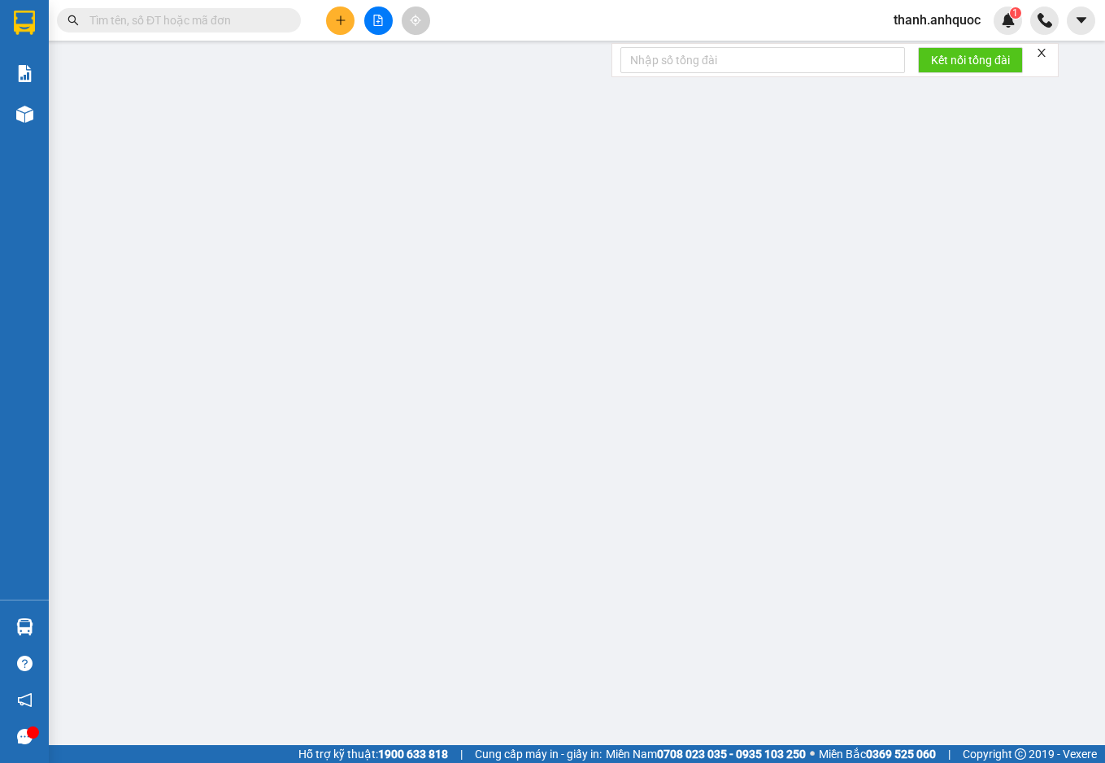
type input "0899899555"
type input "PTC KIA HYUNDAI"
type input "0933338479"
type input "NHẬT MỸ 1"
type input "VPVT"
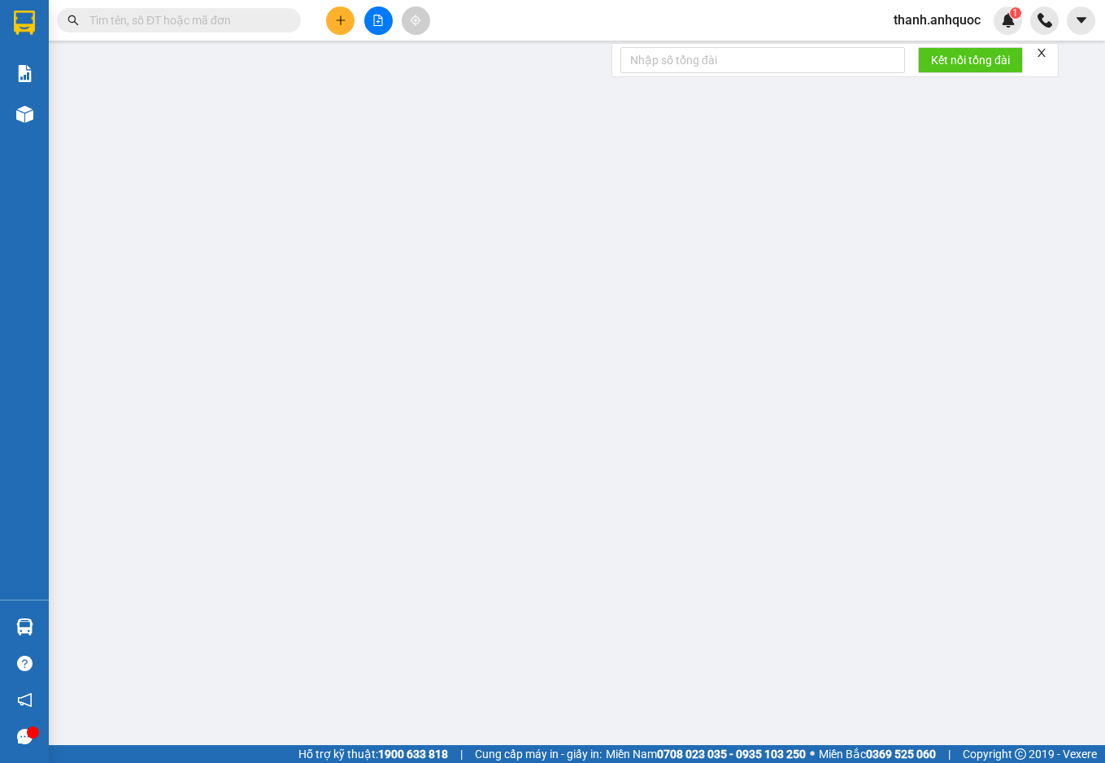
type input "20.000"
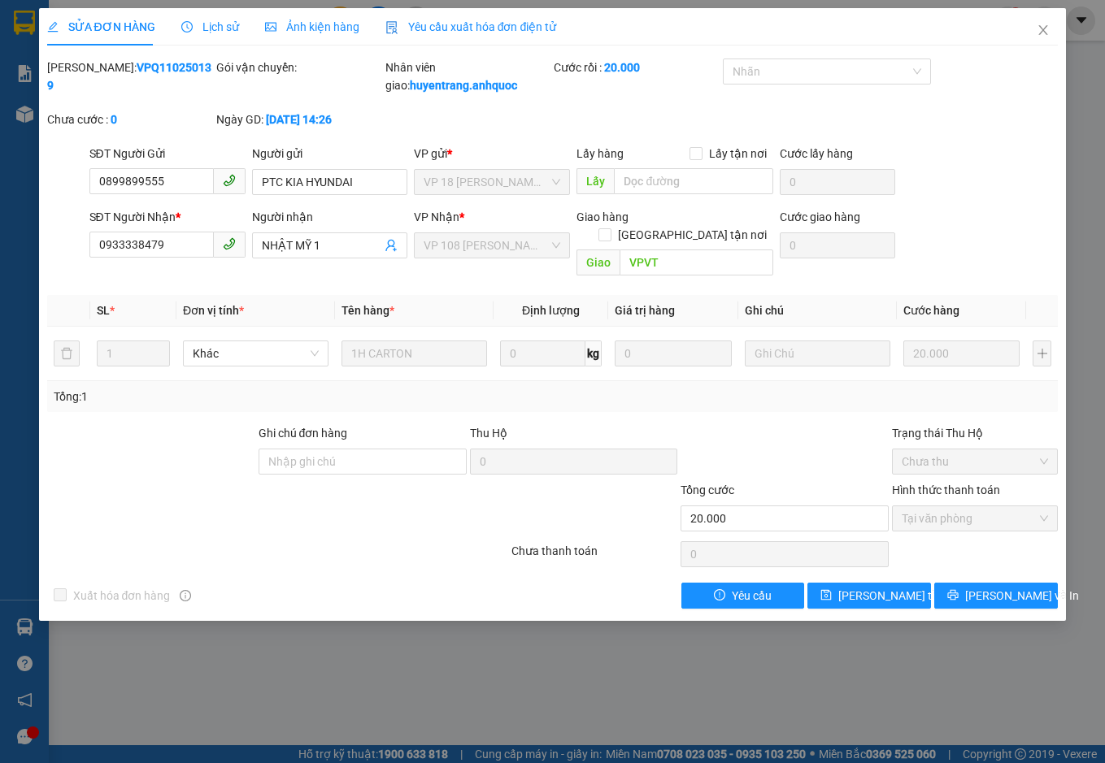
click at [450, 26] on span "Yêu cầu xuất hóa đơn điện tử" at bounding box center [470, 26] width 171 height 13
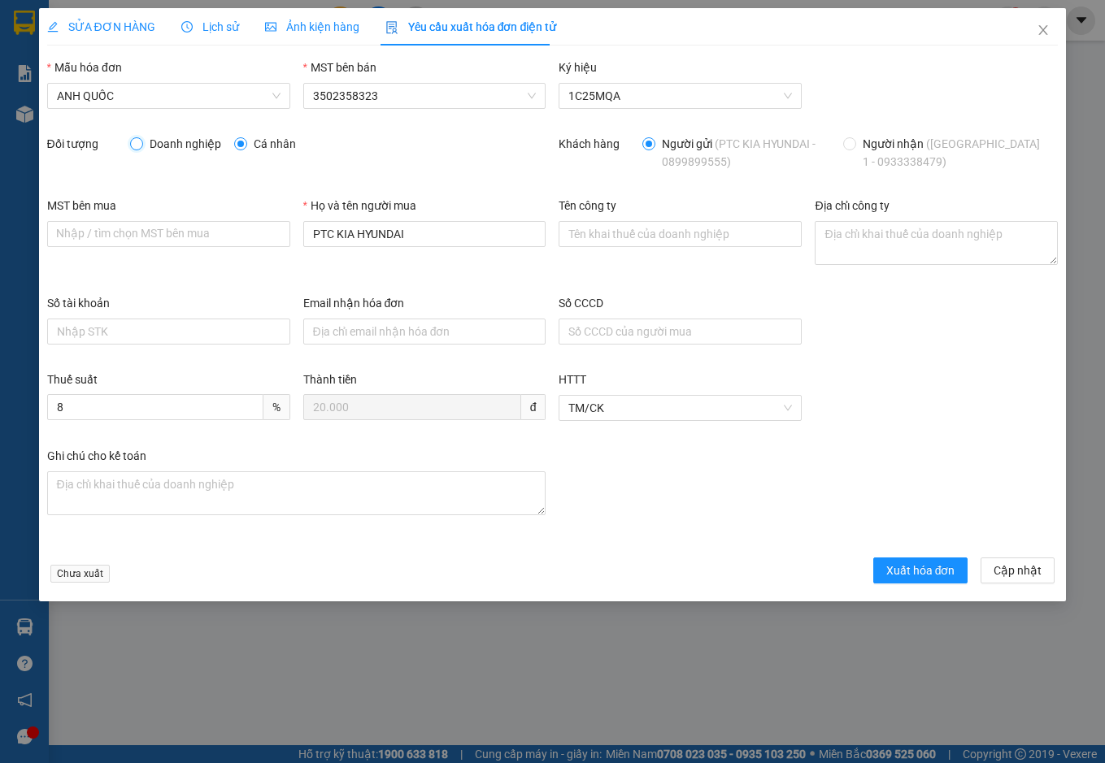
click at [139, 142] on input "Doanh nghiệp" at bounding box center [135, 142] width 11 height 11
radio input "true"
radio input "false"
click at [101, 238] on input "MST bên mua" at bounding box center [168, 234] width 243 height 26
paste input "3502206708"
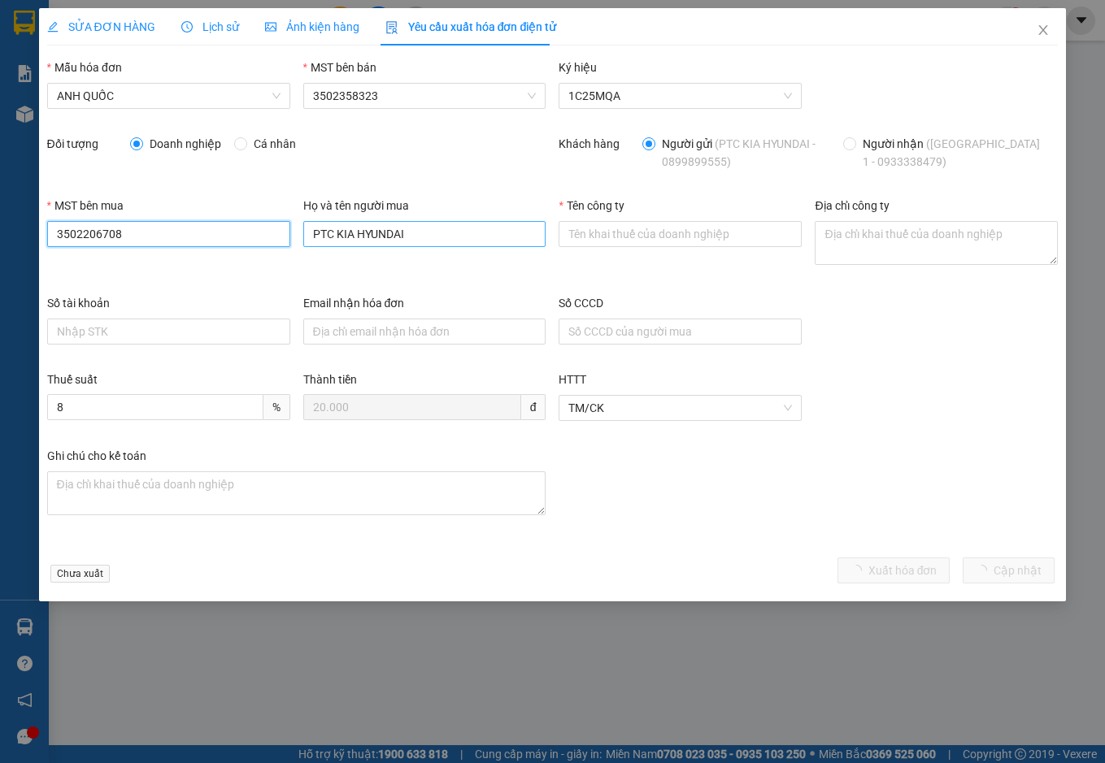
type input "3502206708"
drag, startPoint x: 423, startPoint y: 229, endPoint x: 119, endPoint y: 225, distance: 304.0
click at [119, 225] on div "MST bên mua 3502206708 Họ và tên người mua PTC KIA HYUNDAI Tên công ty Địa chỉ …" at bounding box center [553, 246] width 1024 height 98
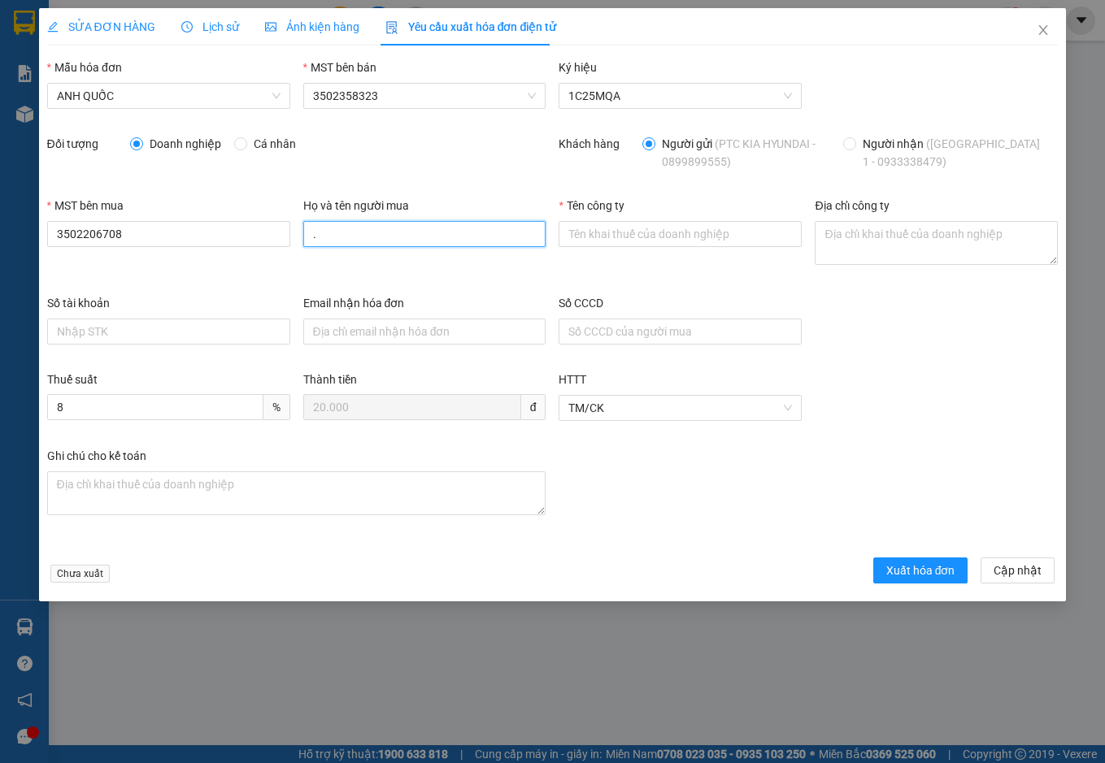
type input "."
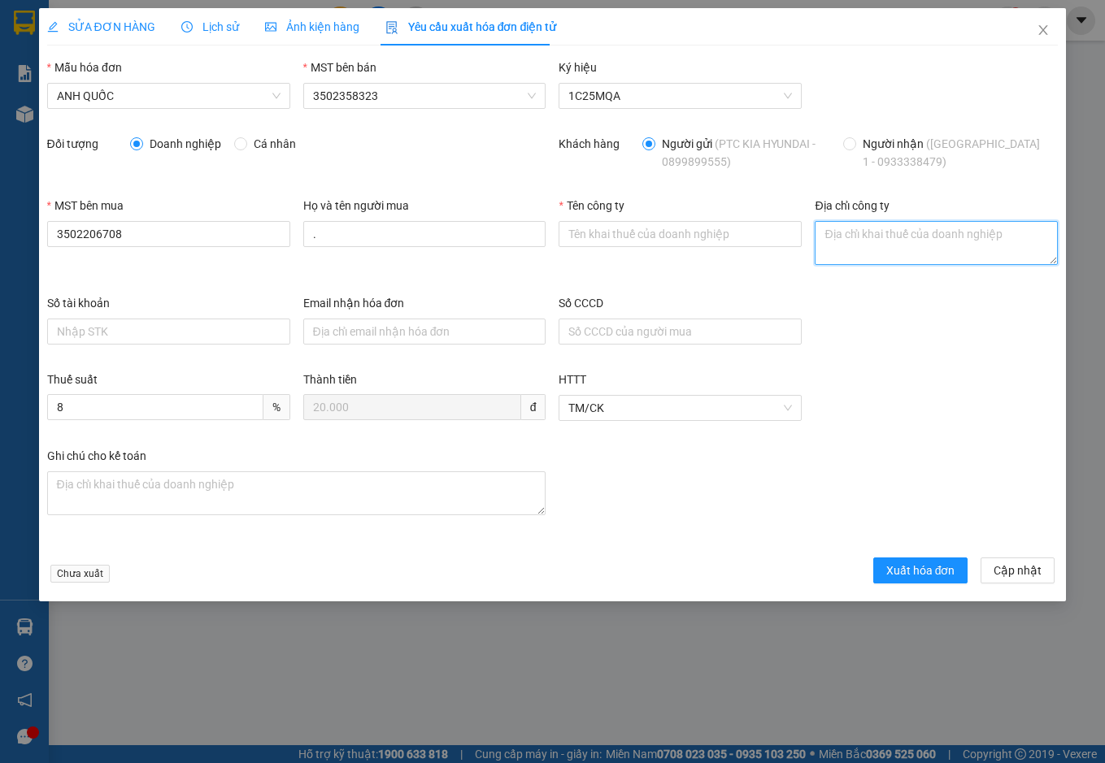
click at [901, 240] on textarea "Địa chỉ công ty" at bounding box center [935, 243] width 243 height 44
paste textarea "219B [PERSON_NAME], [GEOGRAPHIC_DATA], [GEOGRAPHIC_DATA], [GEOGRAPHIC_DATA]"
type textarea "219B [PERSON_NAME], [GEOGRAPHIC_DATA], [GEOGRAPHIC_DATA], [GEOGRAPHIC_DATA]"
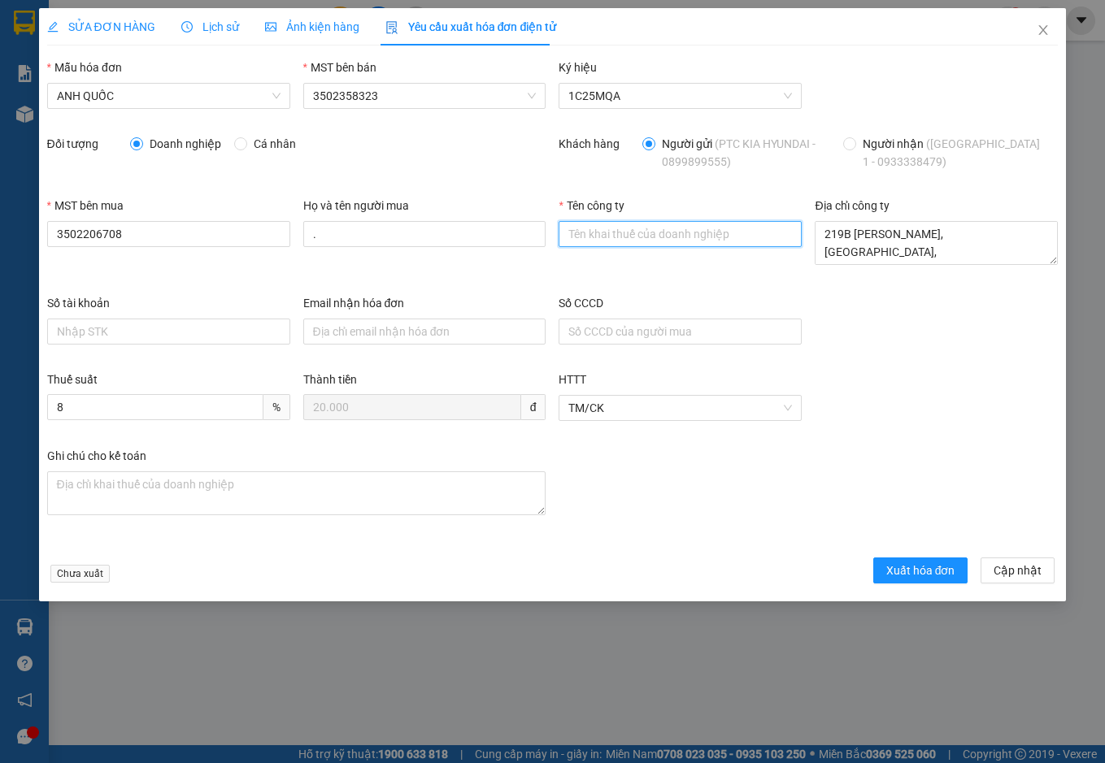
click at [610, 233] on input "Tên công ty" at bounding box center [679, 234] width 243 height 26
type input "Công Ty TNHH Thương Mại Dịch Vụ Ô Tô [GEOGRAPHIC_DATA]"
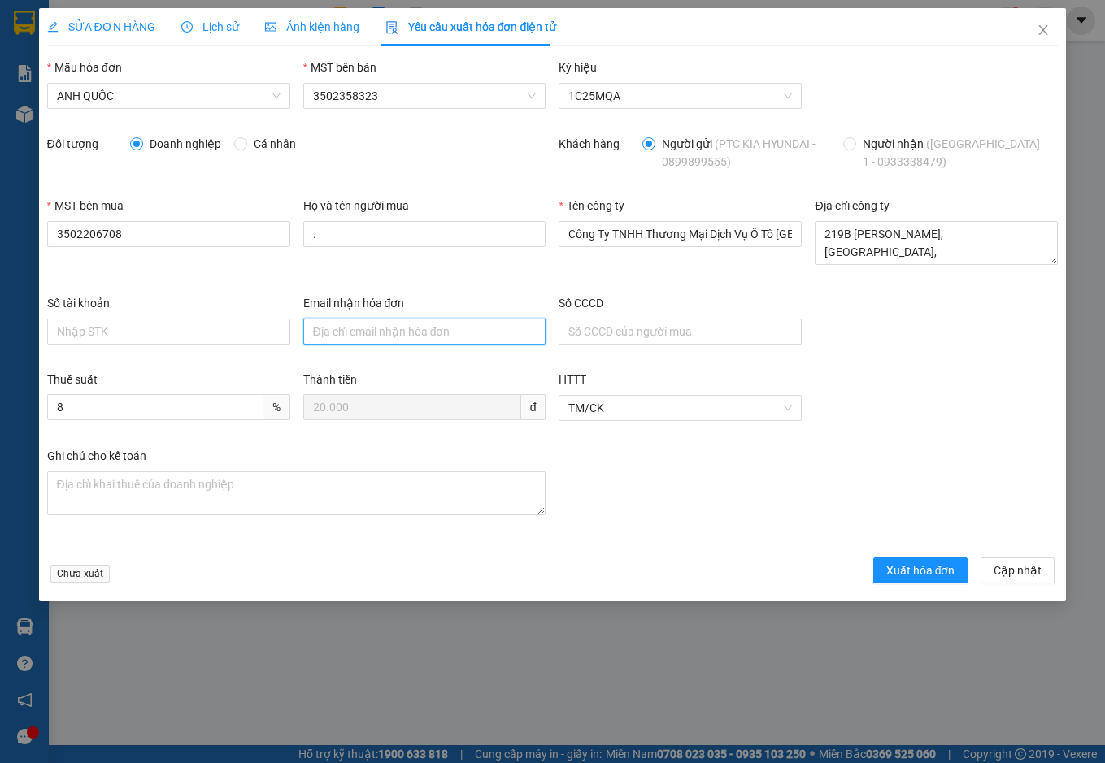
click at [376, 327] on input "Email nhận hóa đơn" at bounding box center [424, 332] width 243 height 26
type input "[EMAIL_ADDRESS][DOMAIN_NAME]"
click at [907, 558] on button "Xuất hóa đơn" at bounding box center [920, 571] width 95 height 26
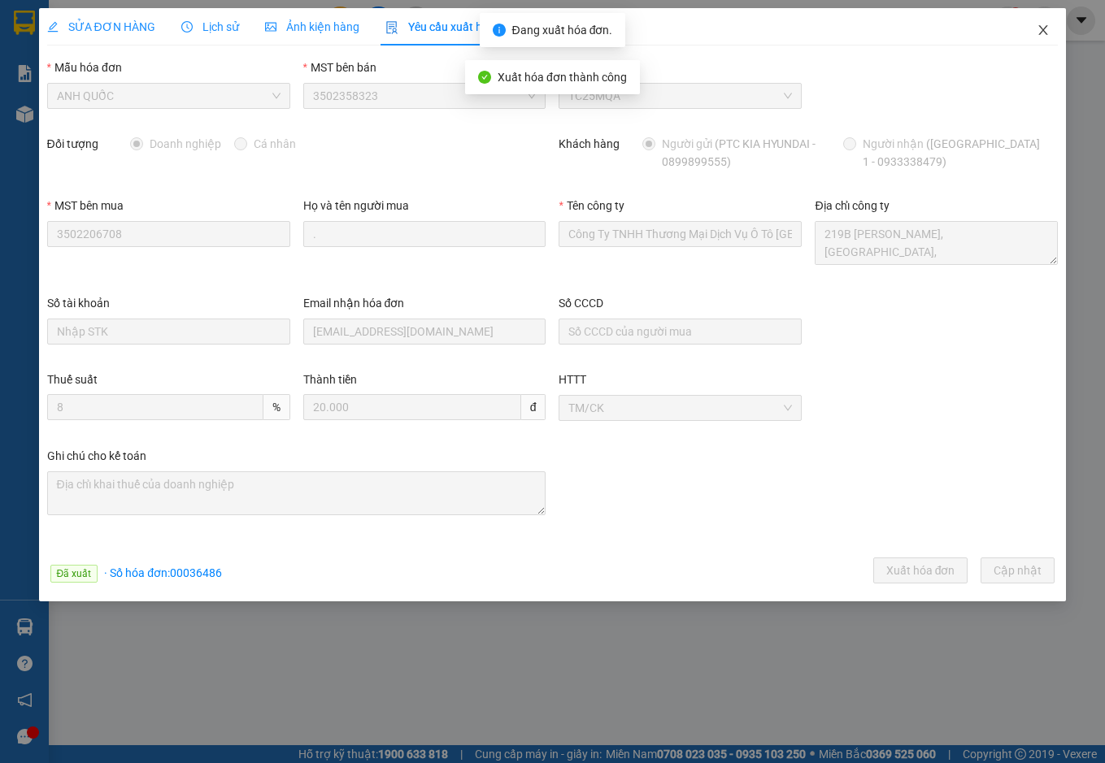
click at [1043, 30] on icon "close" at bounding box center [1043, 30] width 9 height 10
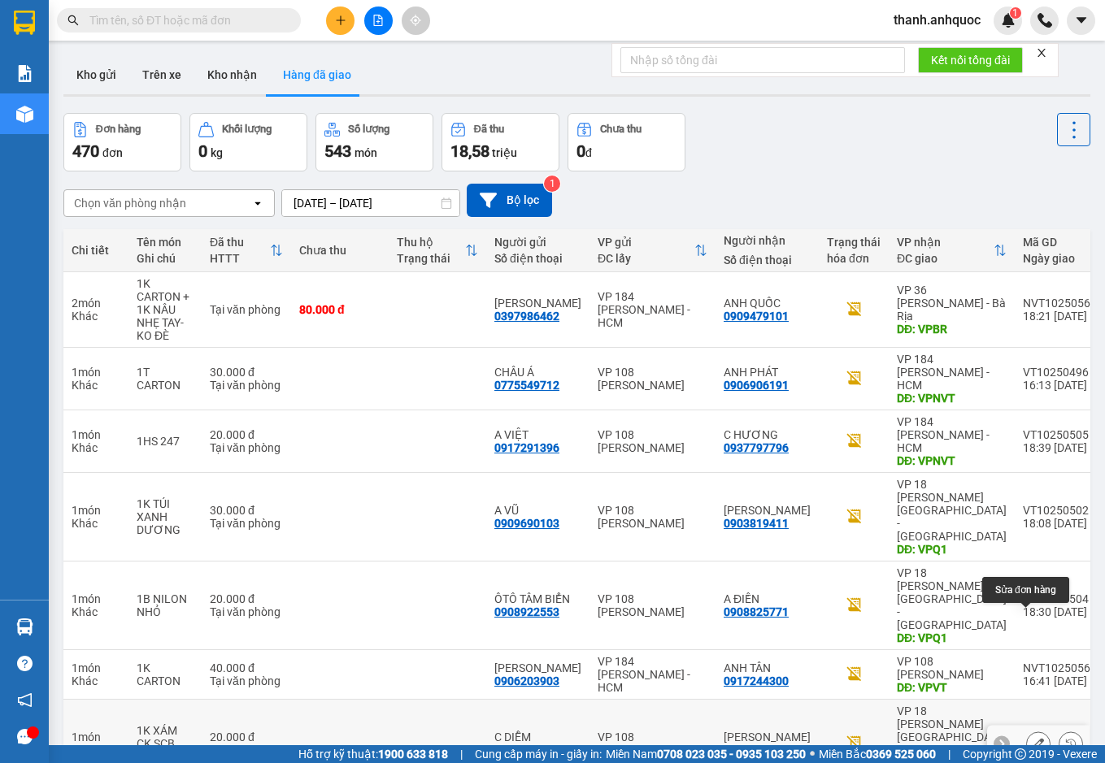
click at [1032, 738] on icon at bounding box center [1037, 743] width 11 height 11
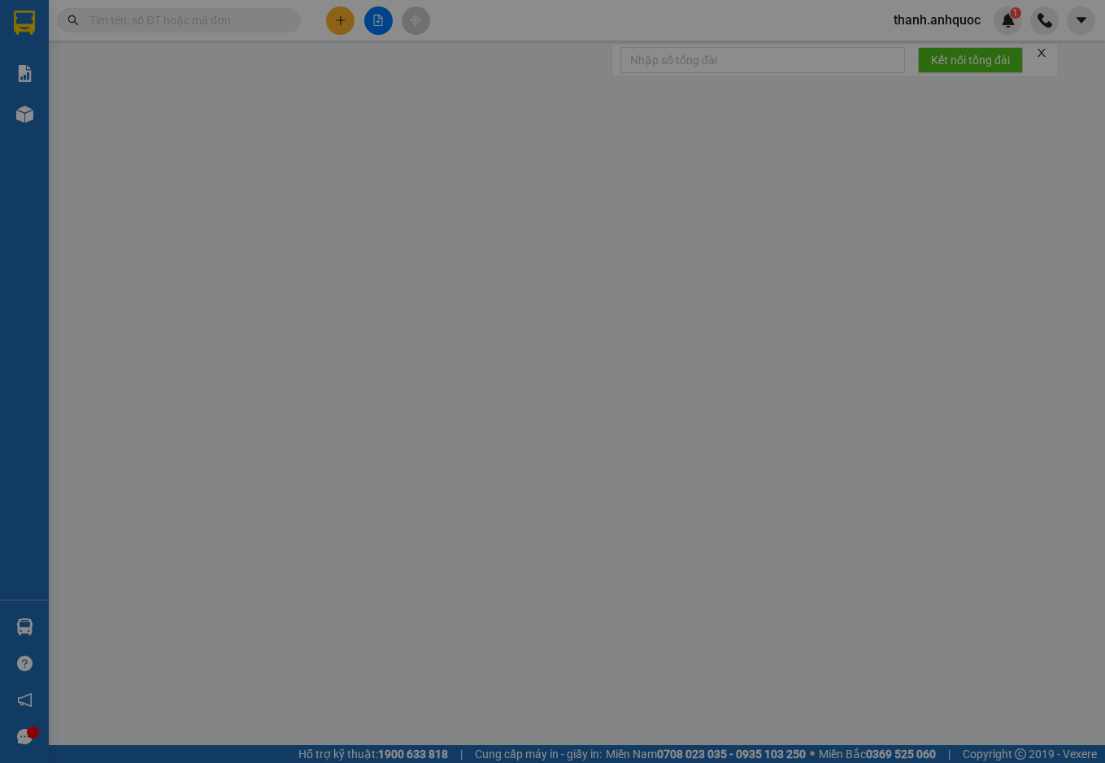
type input "0949131144"
type input "C DIỄM"
type input "0939788086"
type input "[PERSON_NAME]"
type input "VP Q1"
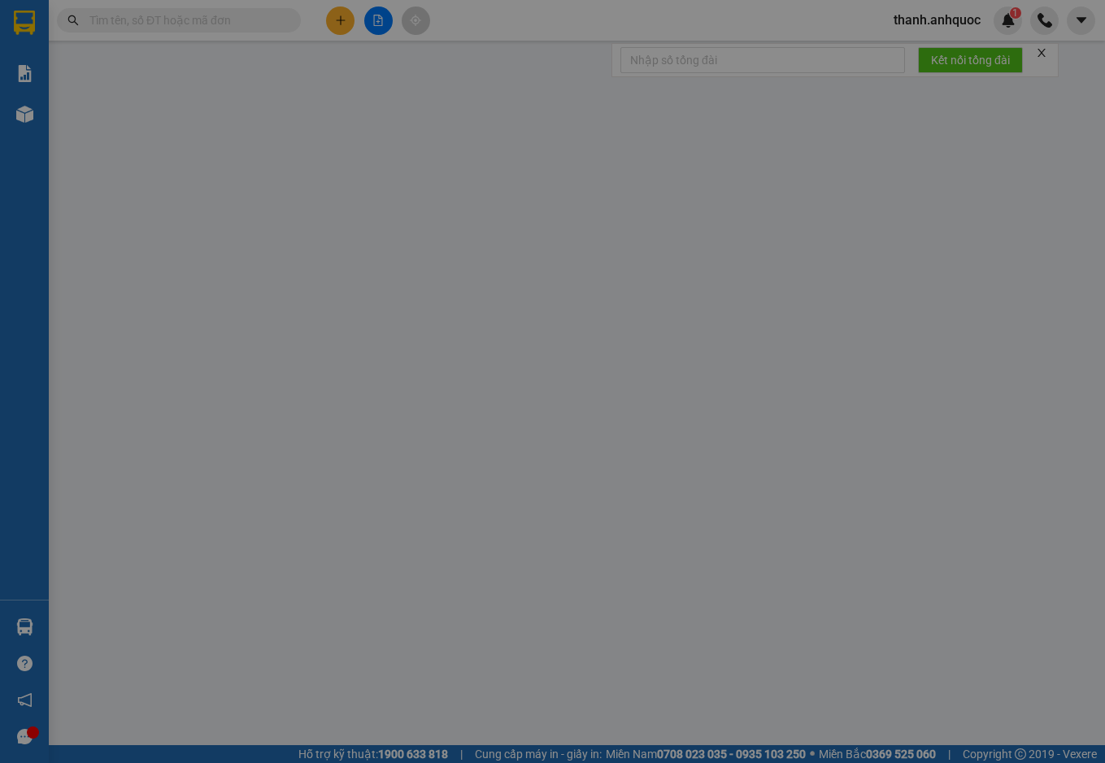
type input "20.000"
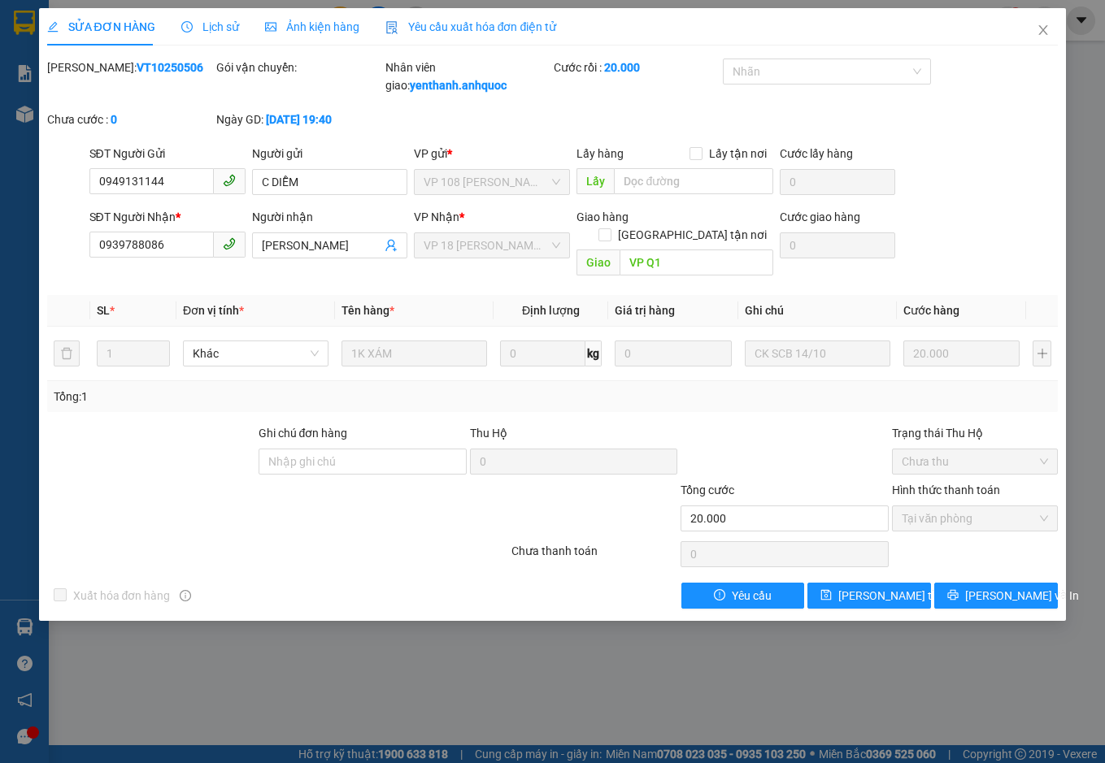
click at [460, 23] on span "Yêu cầu xuất hóa đơn điện tử" at bounding box center [470, 26] width 171 height 13
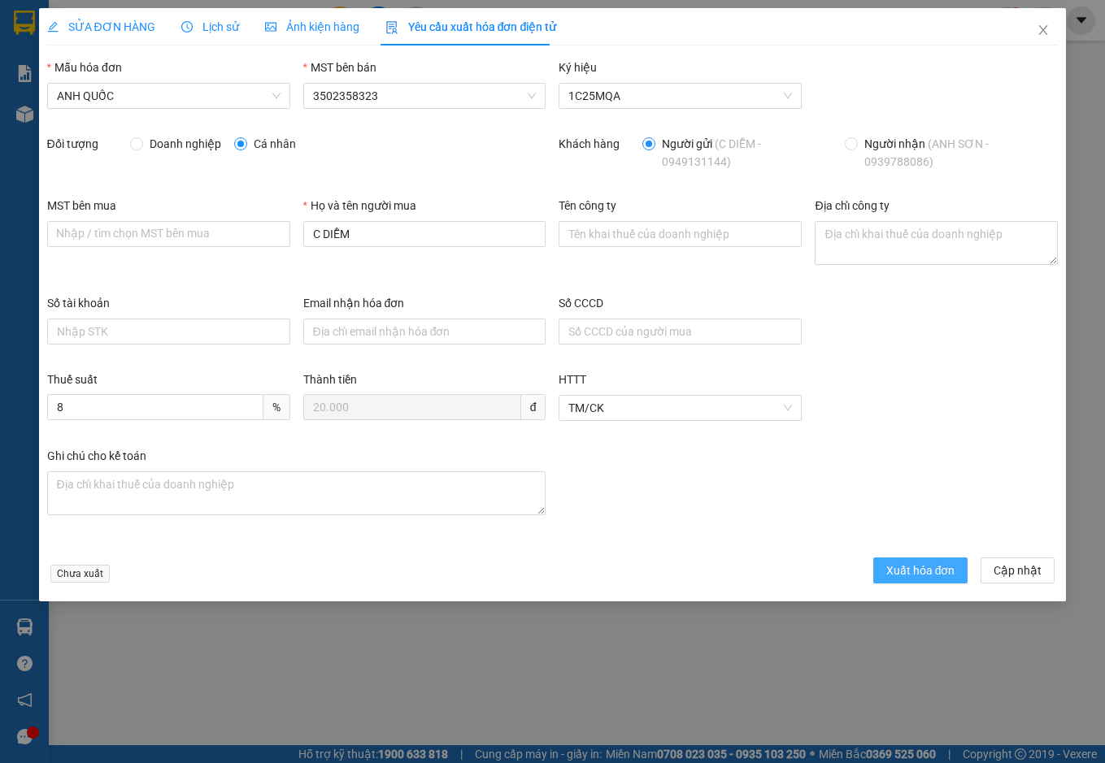
click at [953, 571] on span "Xuất hóa đơn" at bounding box center [920, 571] width 69 height 18
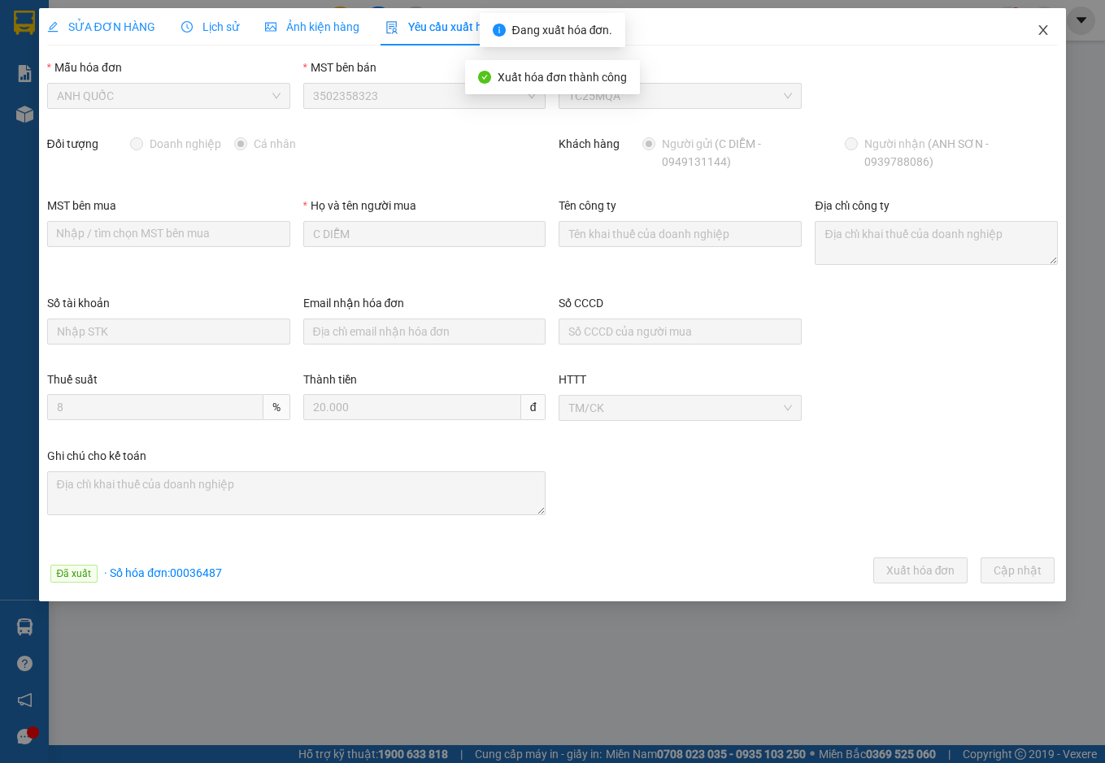
click at [1048, 28] on icon "close" at bounding box center [1042, 30] width 13 height 13
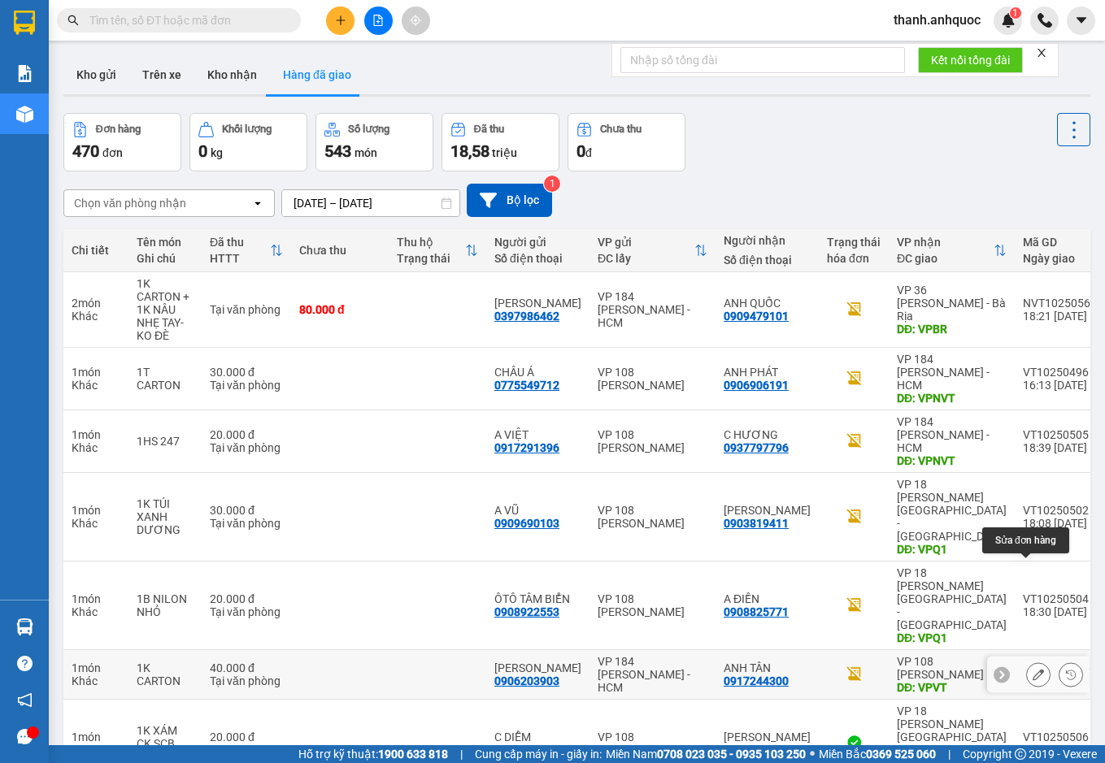
click at [1032, 669] on icon at bounding box center [1037, 674] width 11 height 11
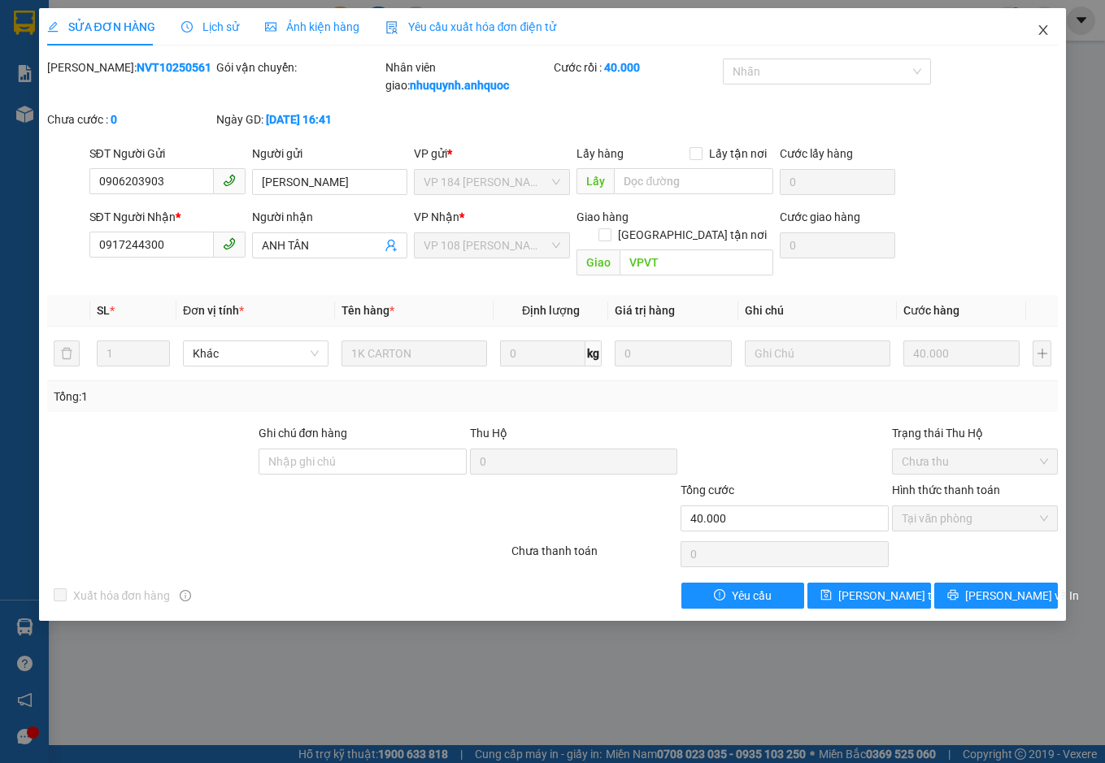
click at [1042, 24] on icon "close" at bounding box center [1042, 30] width 13 height 13
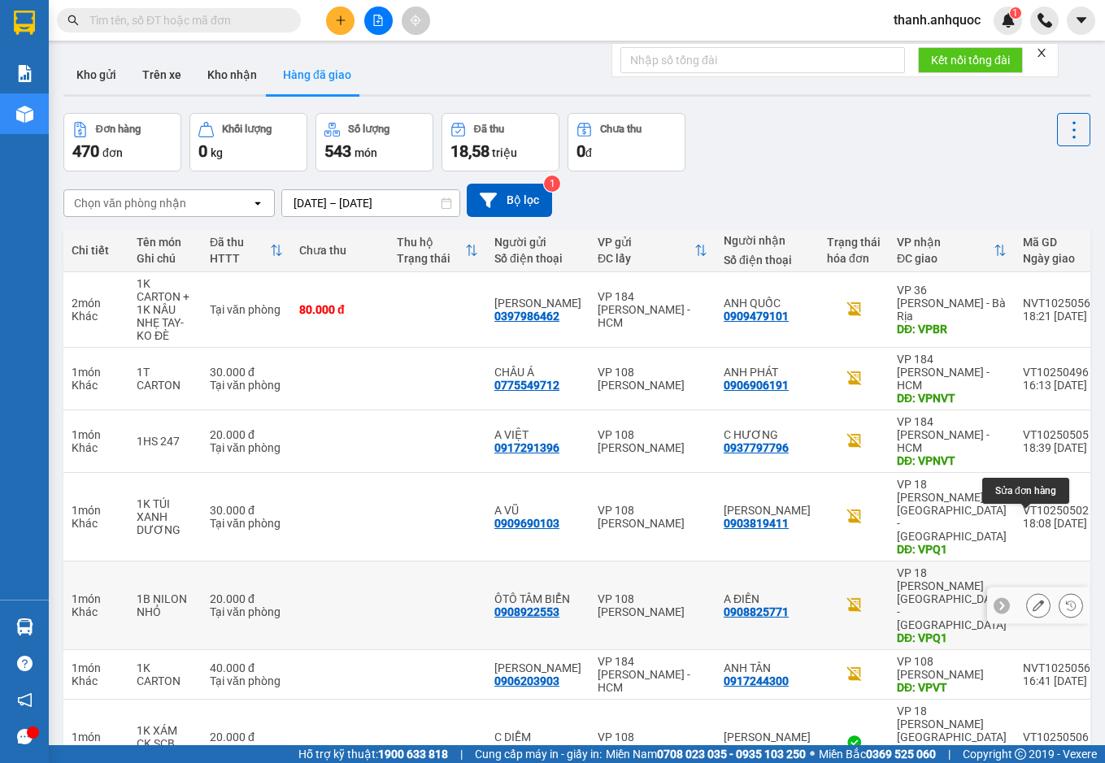
click at [1032, 600] on icon at bounding box center [1037, 605] width 11 height 11
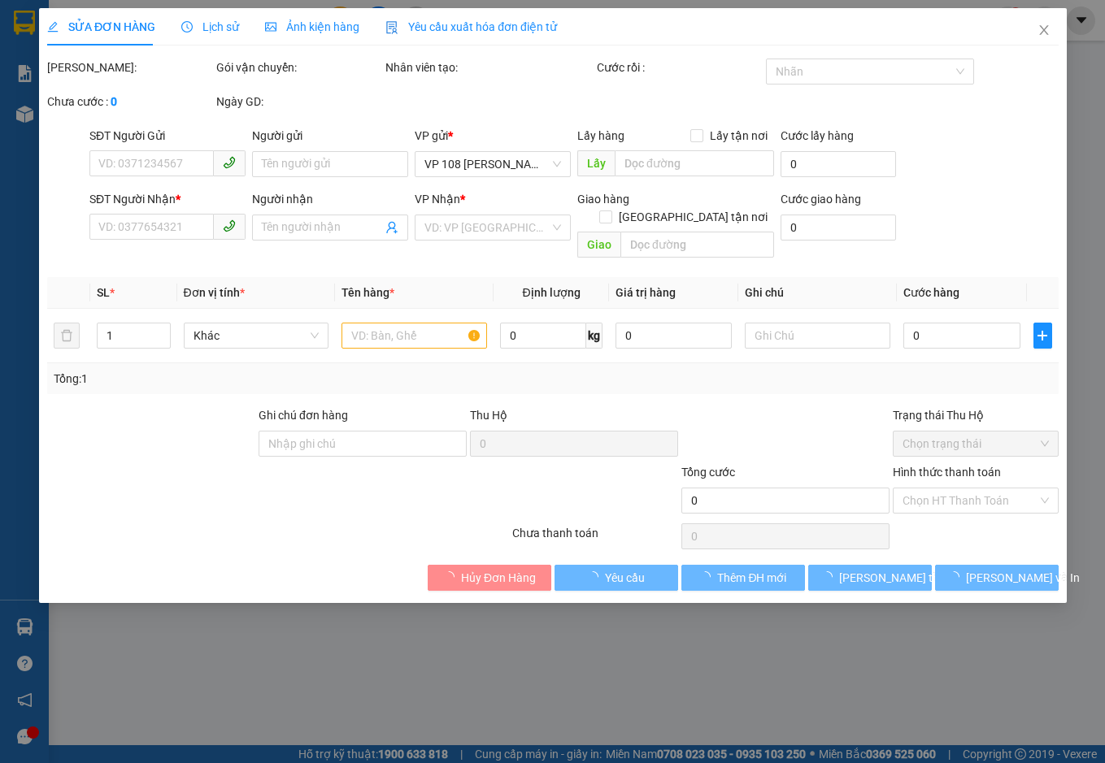
type input "0908922553"
type input "ÔTÔ TÂM BIỂN"
type input "0908825771"
type input "A ĐIỀN"
type input "VPQ1"
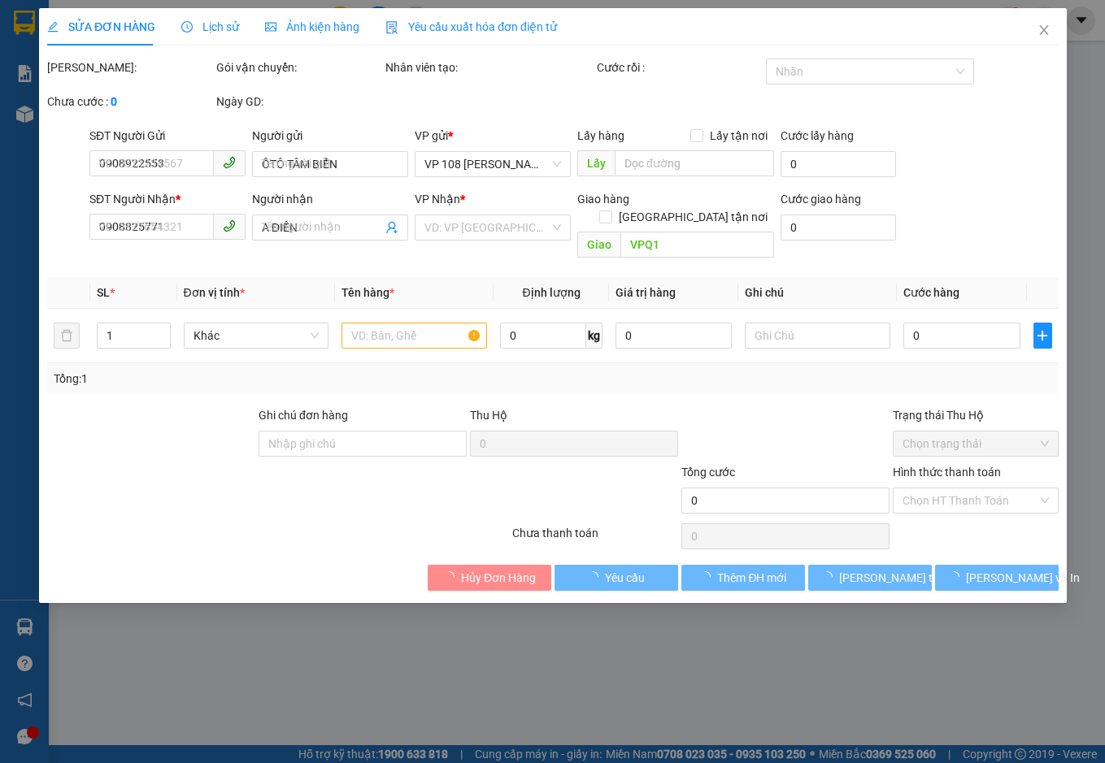
type input "20.000"
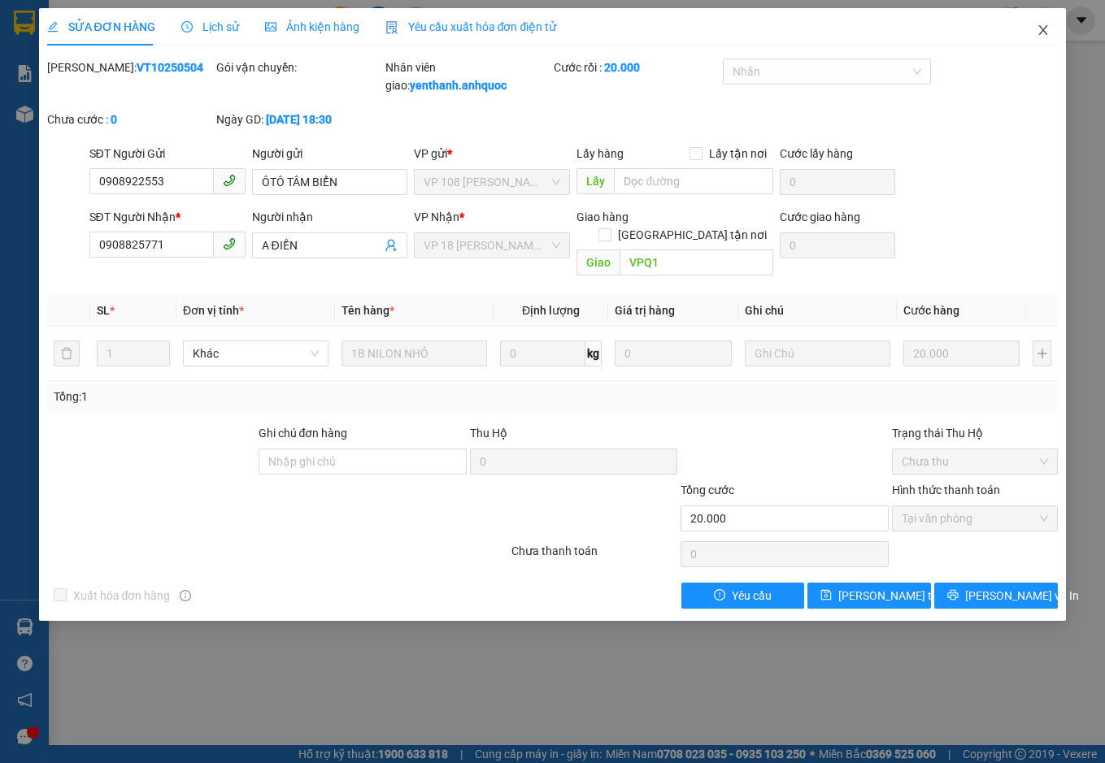
click at [1051, 30] on span "Close" at bounding box center [1043, 31] width 46 height 46
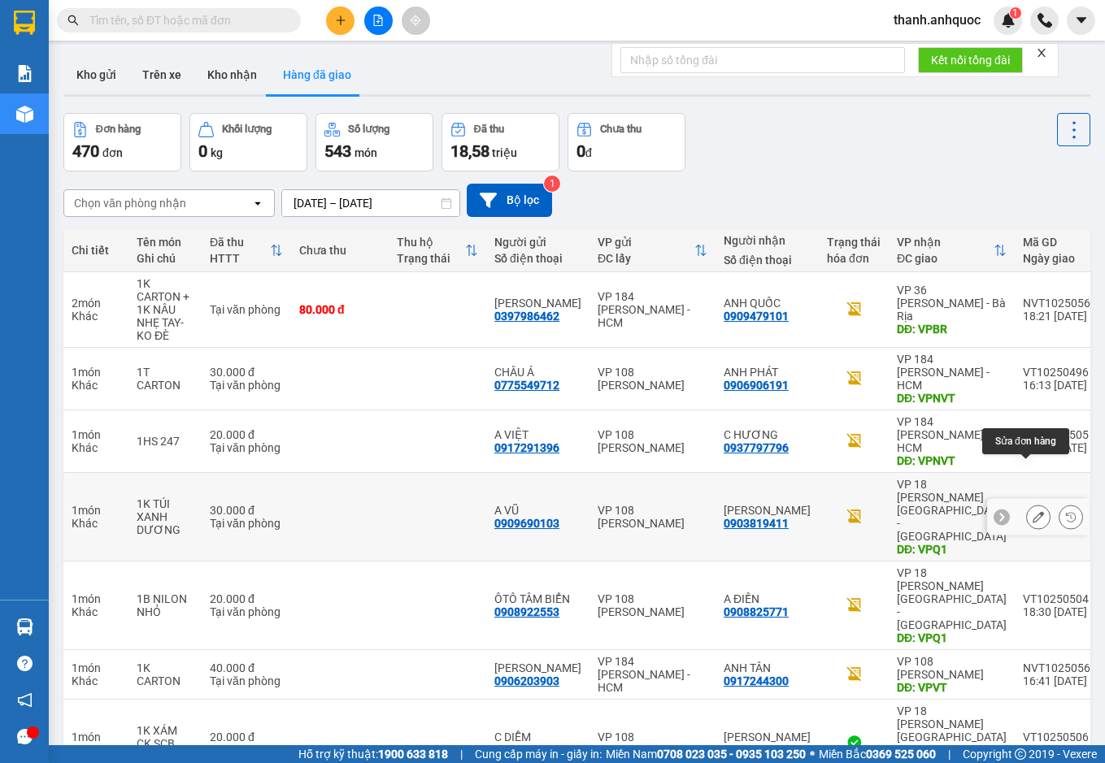
click at [1032, 511] on icon at bounding box center [1037, 516] width 11 height 11
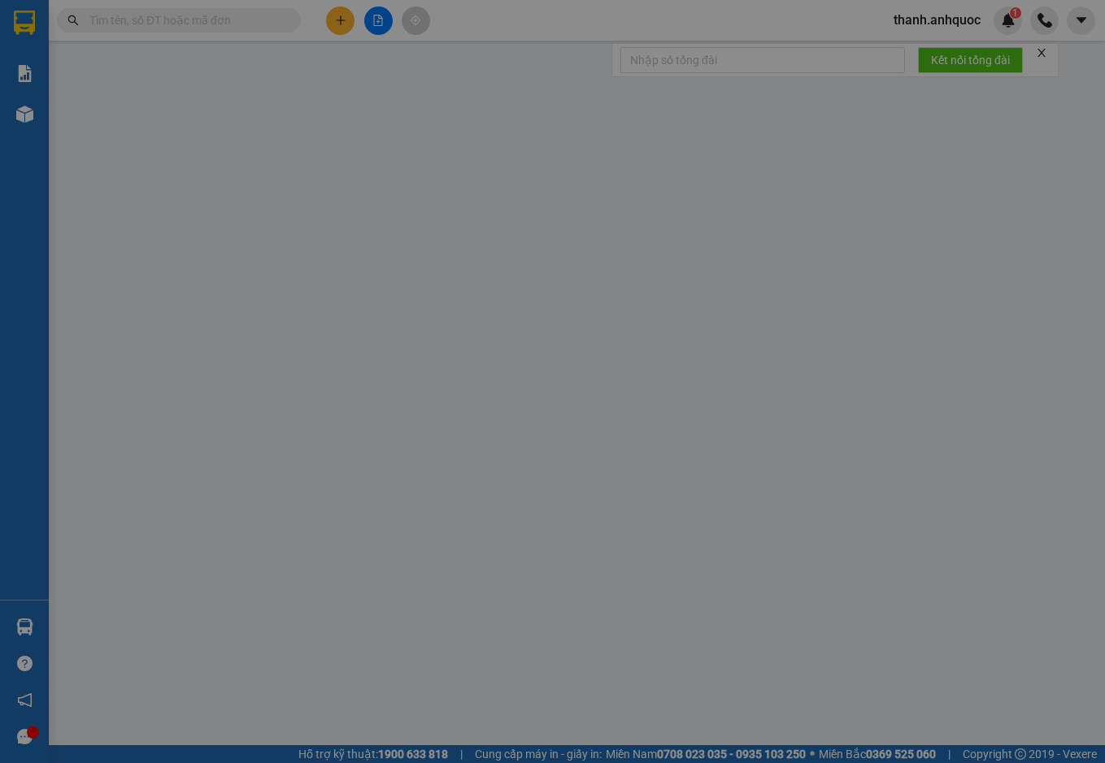
type input "0909690103"
type input "A VŨ"
type input "0903819411"
type input "[PERSON_NAME]"
type input "VPQ1"
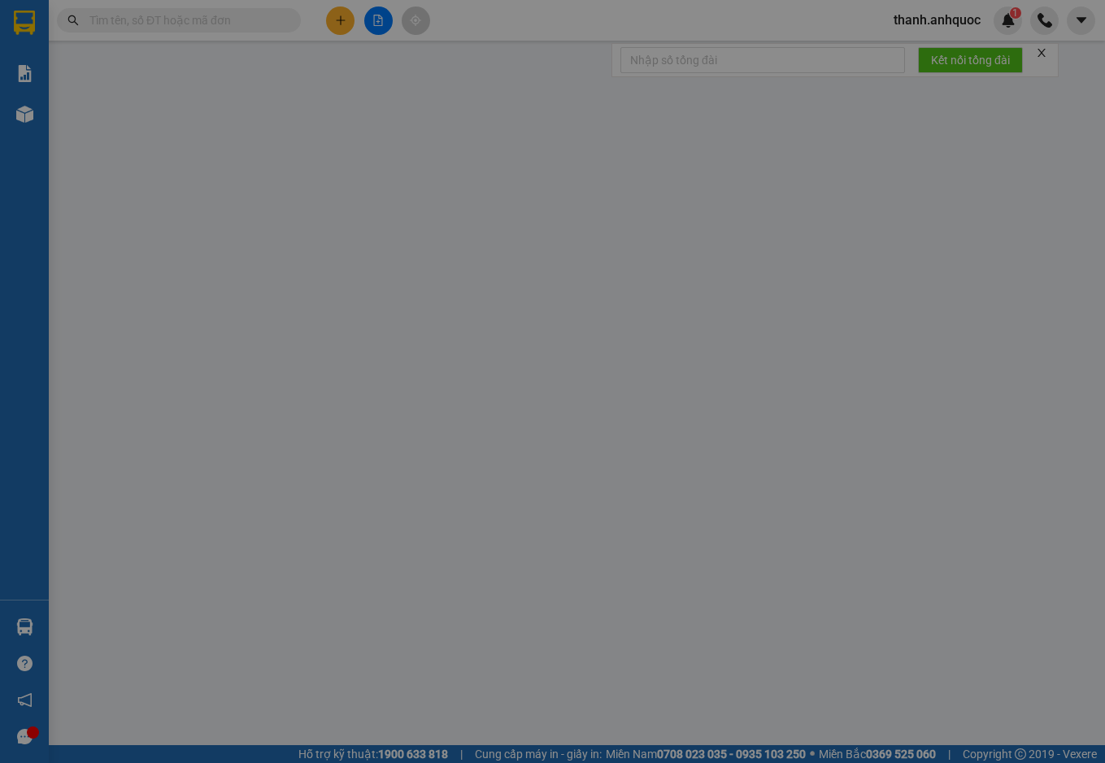
type input "30.000"
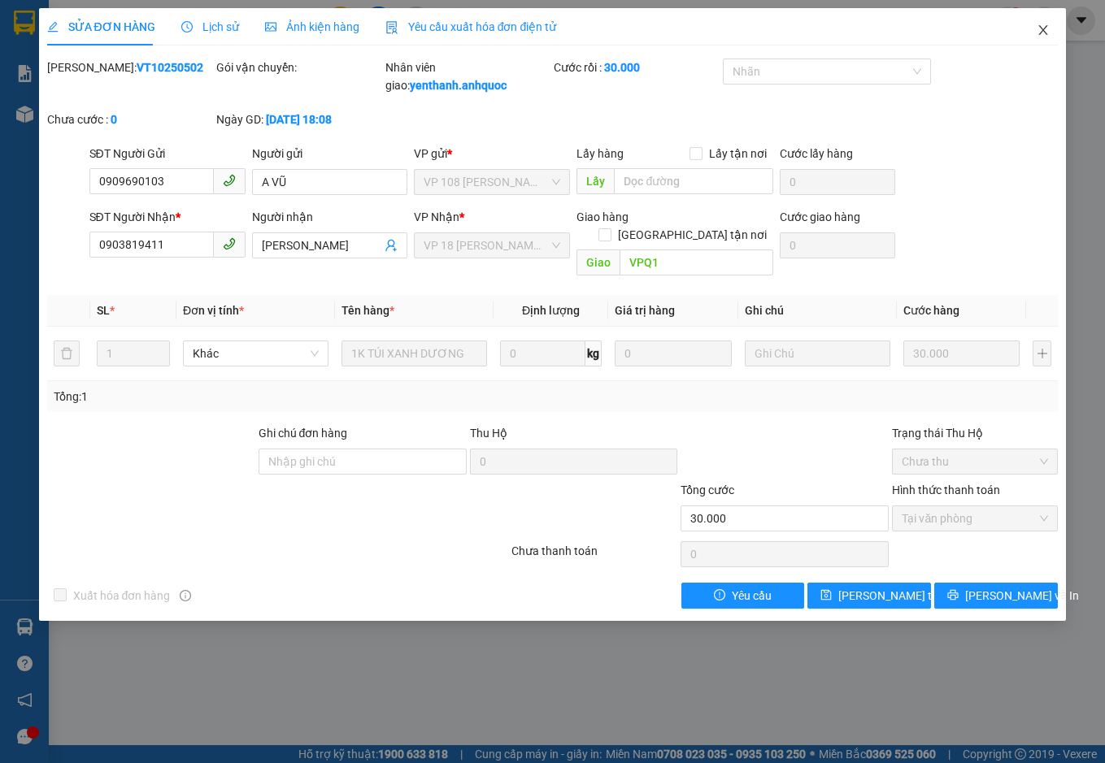
click at [1042, 30] on icon "close" at bounding box center [1043, 30] width 9 height 10
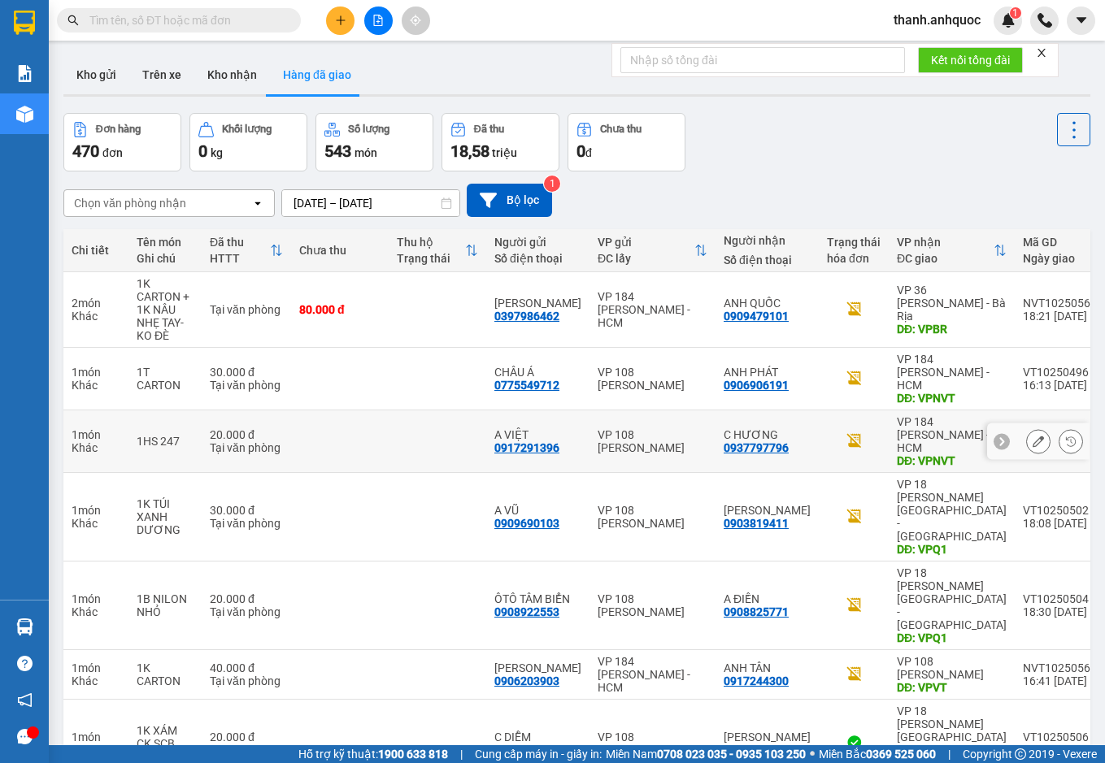
drag, startPoint x: 1016, startPoint y: 468, endPoint x: 1016, endPoint y: 410, distance: 57.7
click at [1016, 410] on tbody "2 món Khác 1K CARTON + 1K NÂU NHẸ TAY-KO ĐÈ Tại văn phòng 80.000 đ [GEOGRAPHIC_…" at bounding box center [710, 643] width 1294 height 743
click at [1032, 436] on icon at bounding box center [1037, 441] width 11 height 11
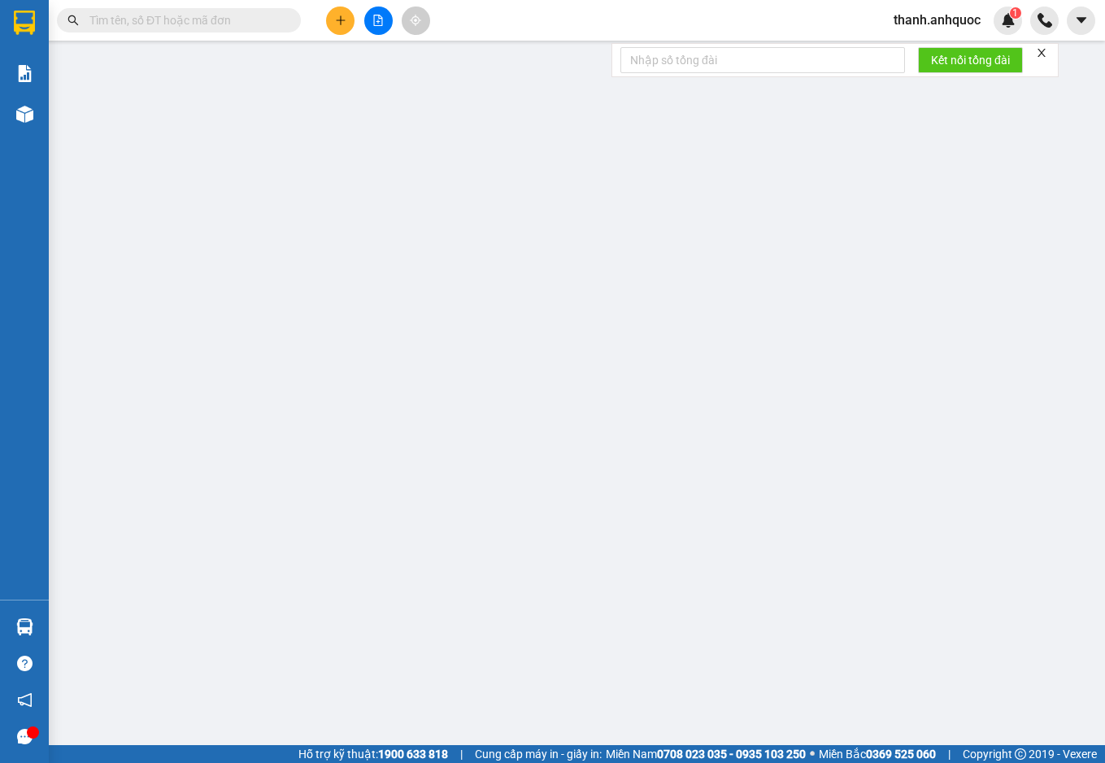
type input "0917291396"
type input "A VIỆT"
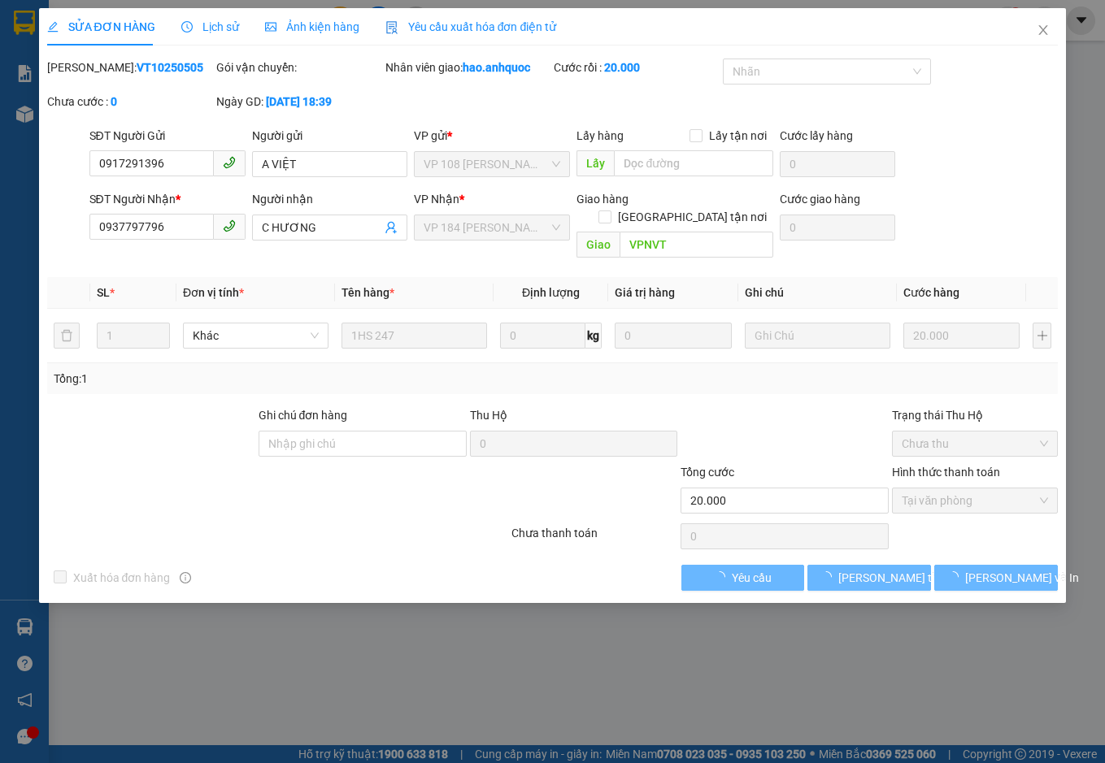
click at [469, 28] on span "Yêu cầu xuất hóa đơn điện tử" at bounding box center [470, 26] width 171 height 13
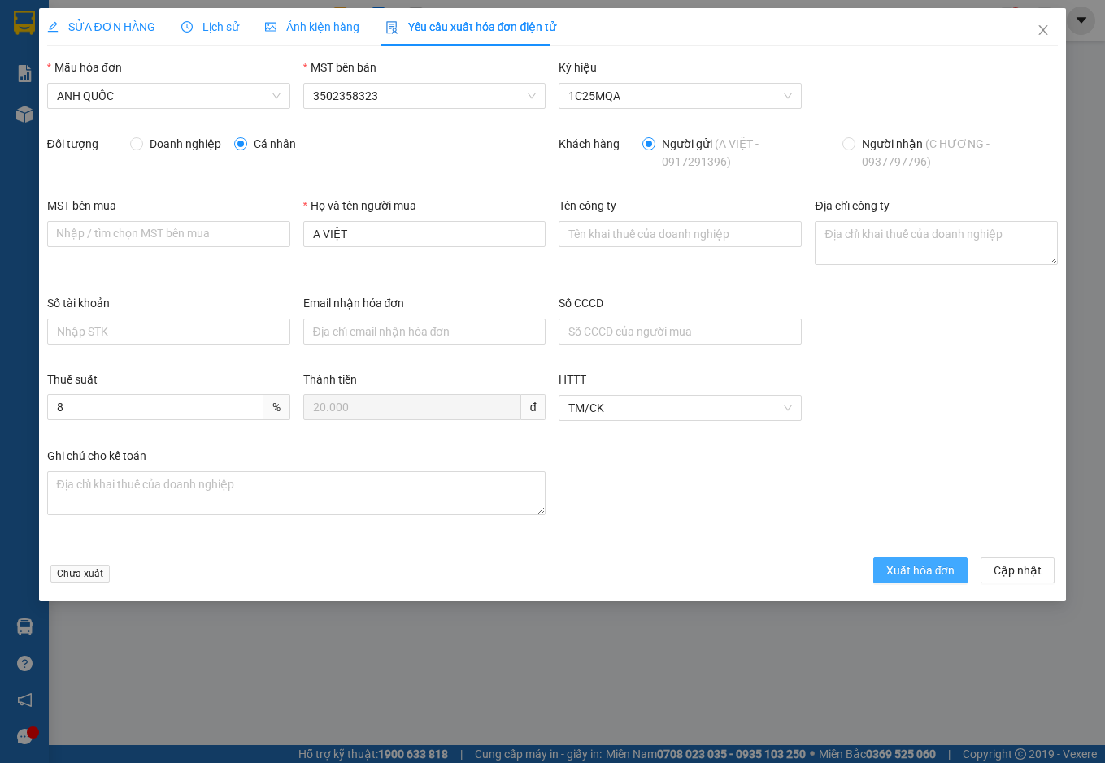
click at [927, 575] on span "Xuất hóa đơn" at bounding box center [920, 571] width 69 height 18
click at [1041, 32] on icon "close" at bounding box center [1042, 30] width 13 height 13
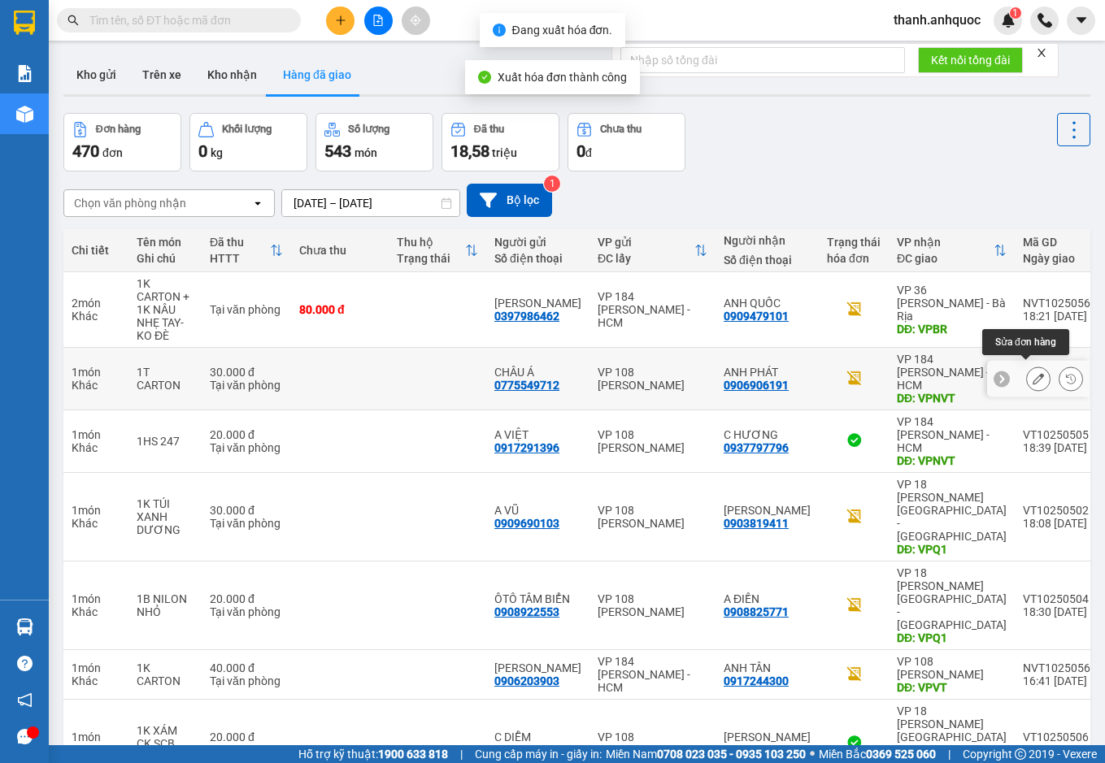
click at [1027, 373] on button at bounding box center [1038, 379] width 23 height 28
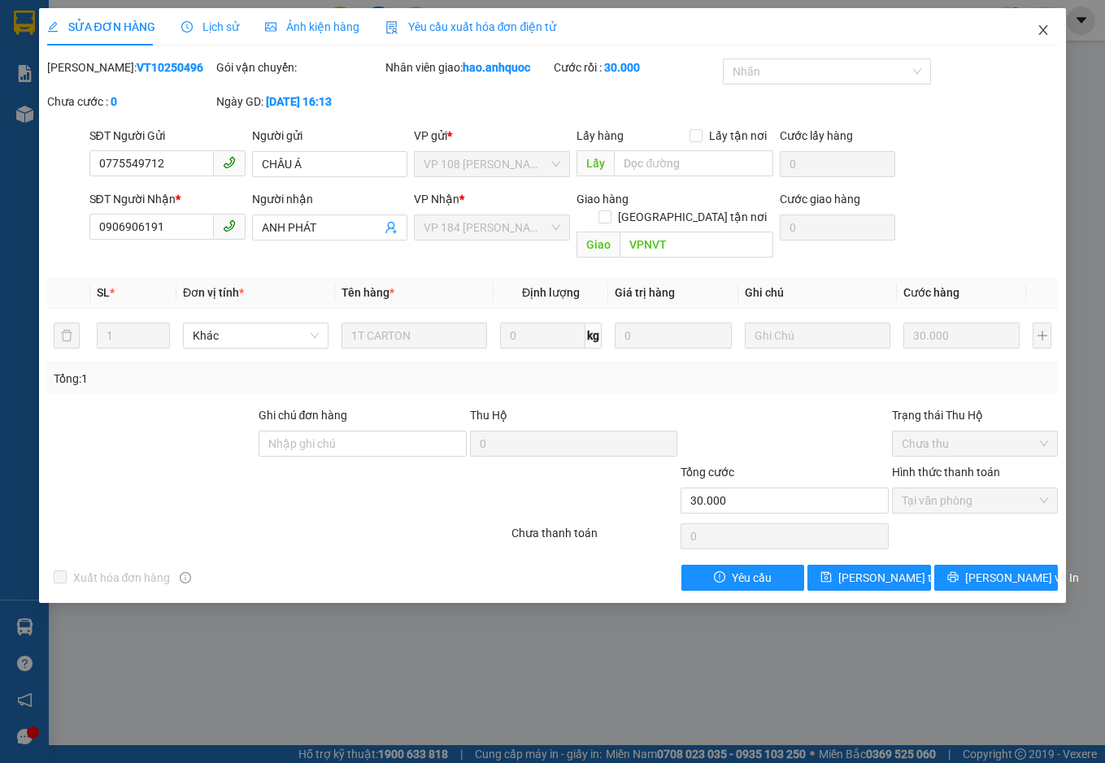
click at [1052, 31] on span "Close" at bounding box center [1043, 31] width 46 height 46
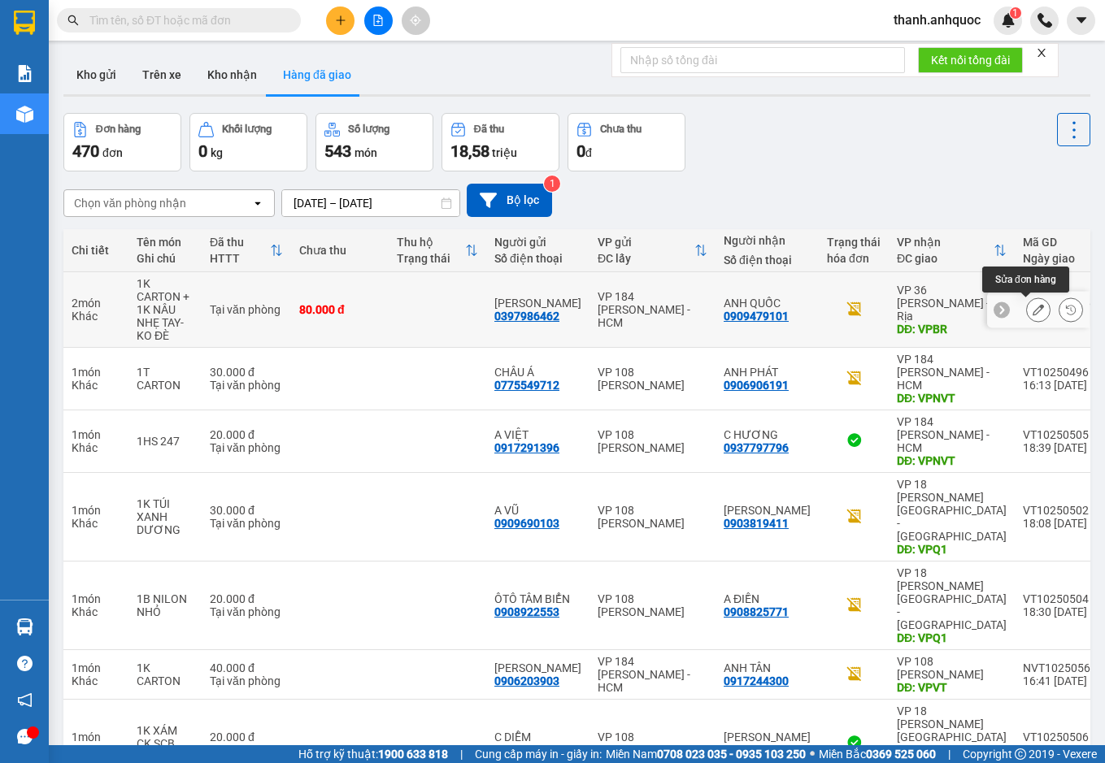
click at [1032, 305] on icon at bounding box center [1037, 309] width 11 height 11
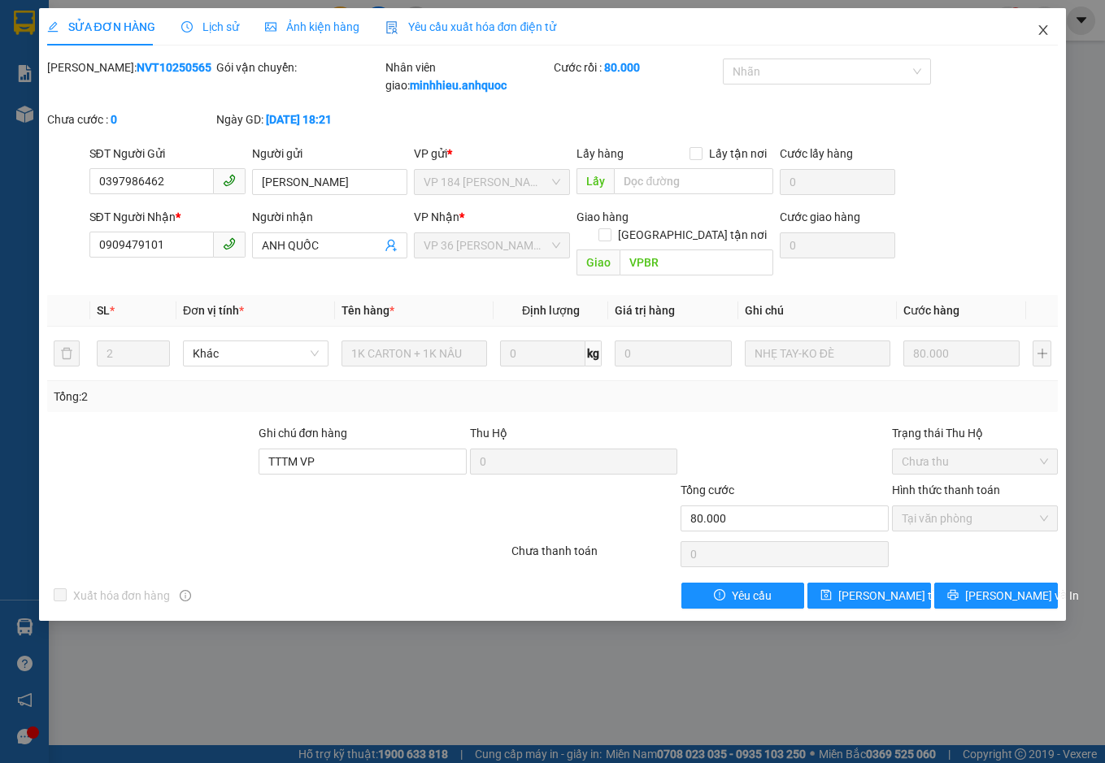
click at [1040, 24] on icon "close" at bounding box center [1042, 30] width 13 height 13
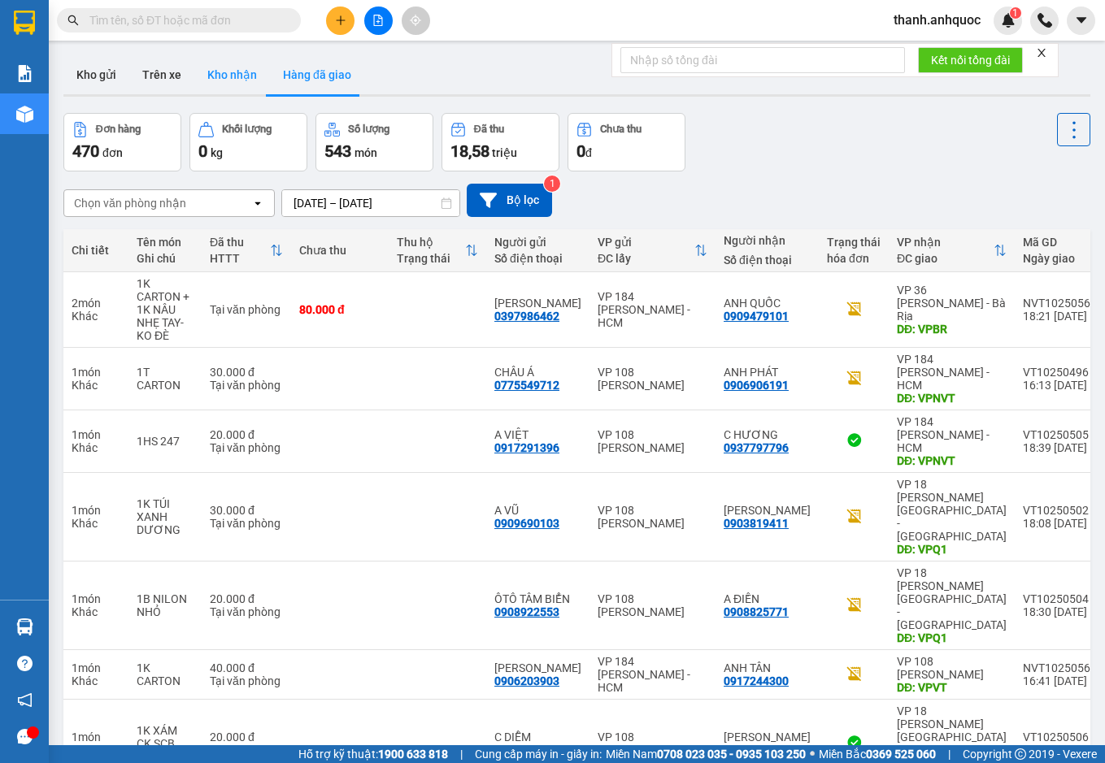
click at [224, 76] on button "Kho nhận" at bounding box center [232, 74] width 76 height 39
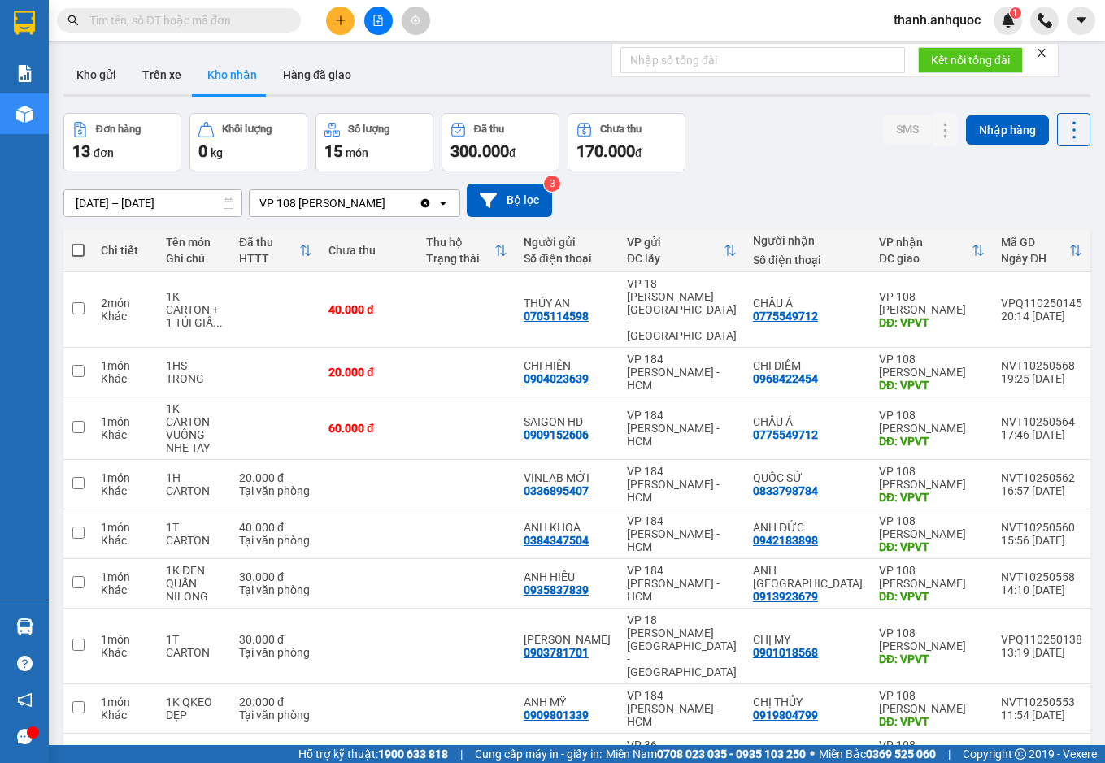
click at [430, 203] on icon "Clear value" at bounding box center [425, 202] width 9 height 9
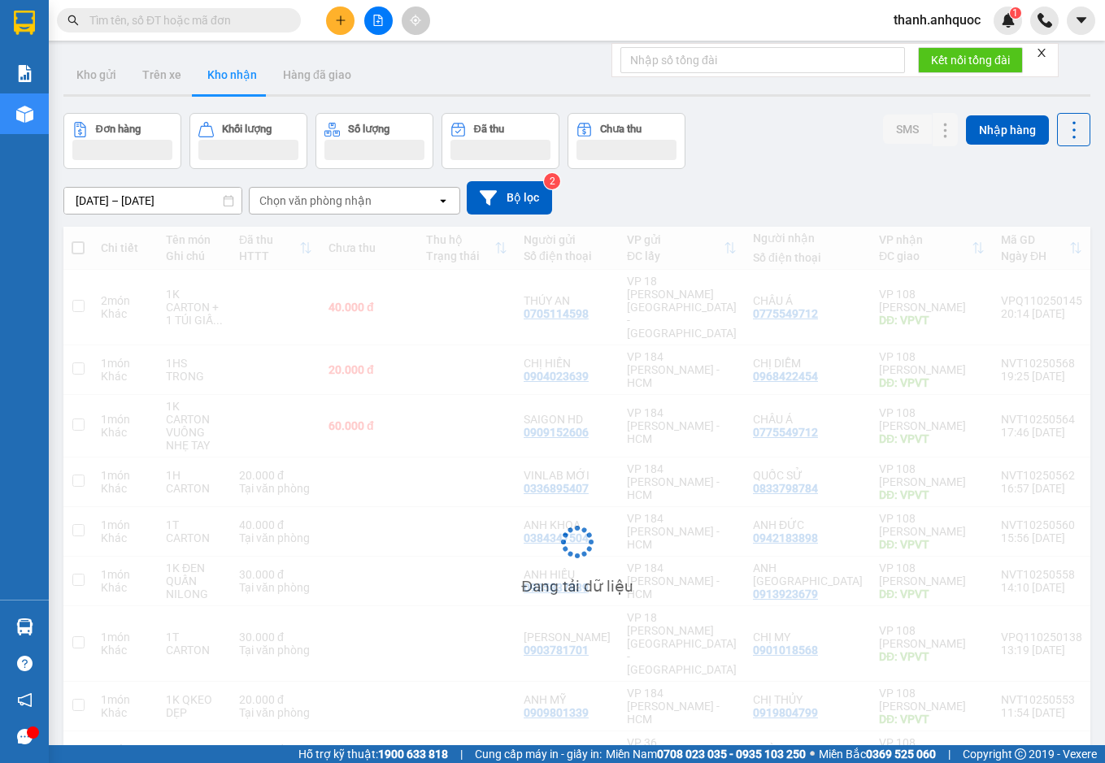
click at [208, 200] on input "[DATE] – [DATE]" at bounding box center [152, 201] width 177 height 26
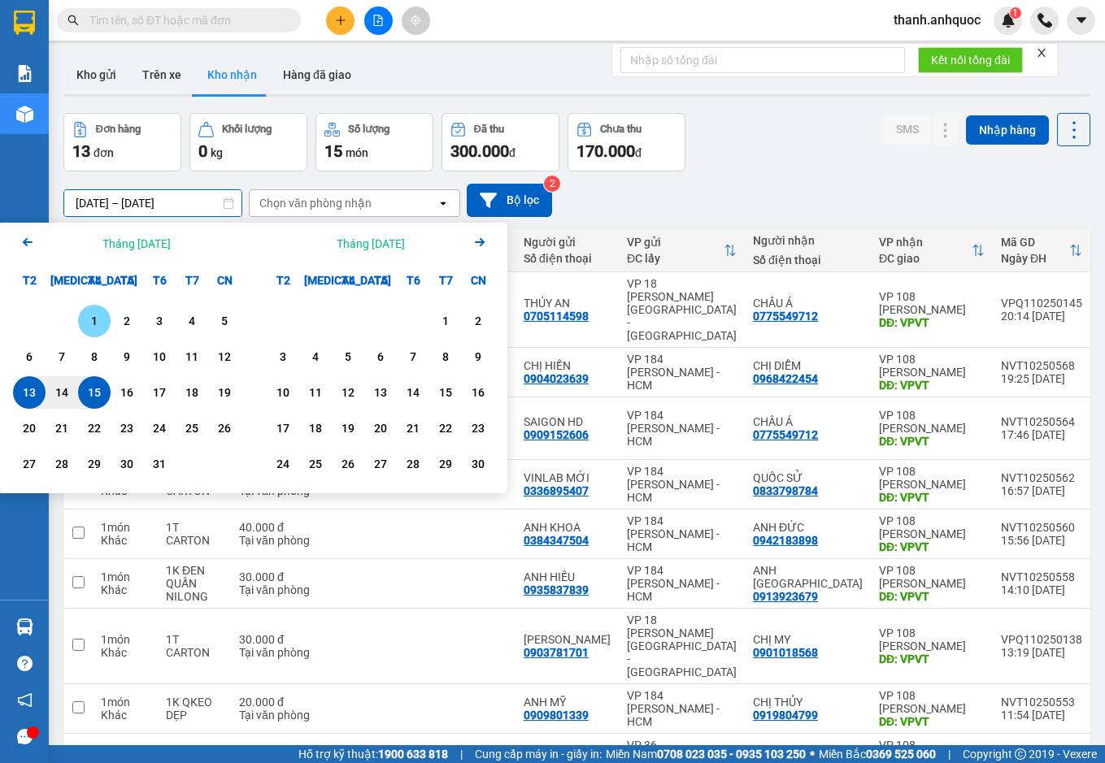
drag, startPoint x: 88, startPoint y: 315, endPoint x: 98, endPoint y: 372, distance: 57.9
click at [88, 316] on div "1" at bounding box center [94, 321] width 23 height 20
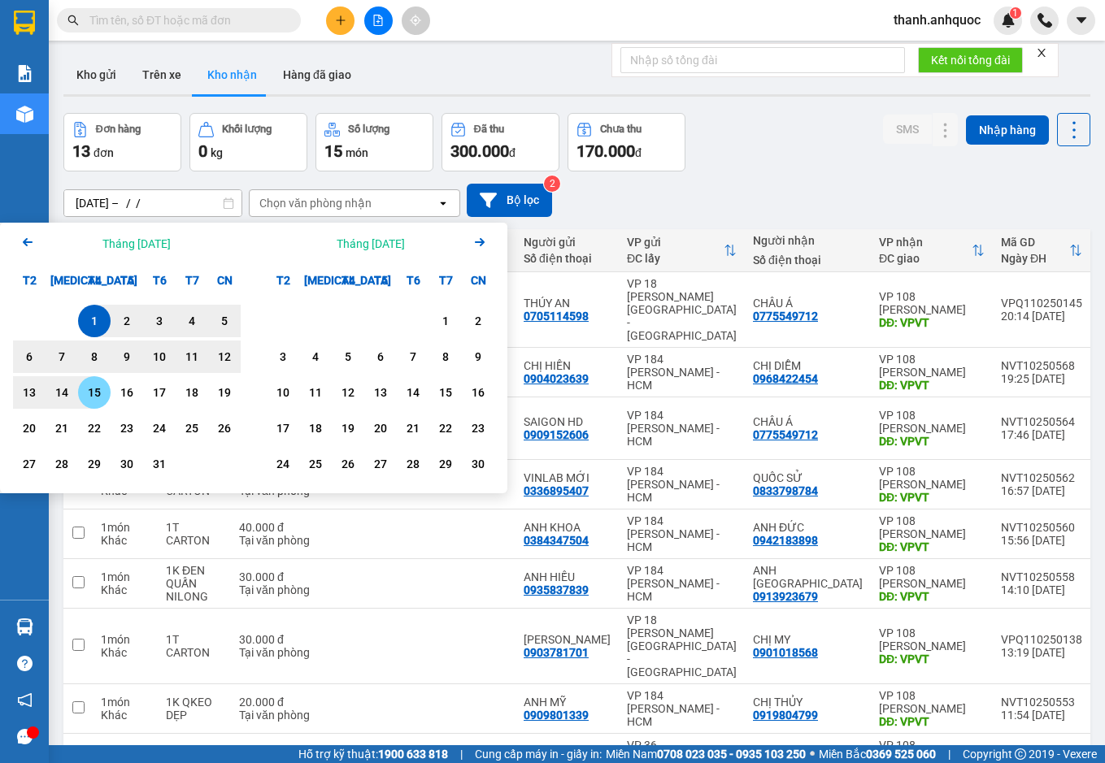
click at [101, 389] on div "15" at bounding box center [94, 393] width 23 height 20
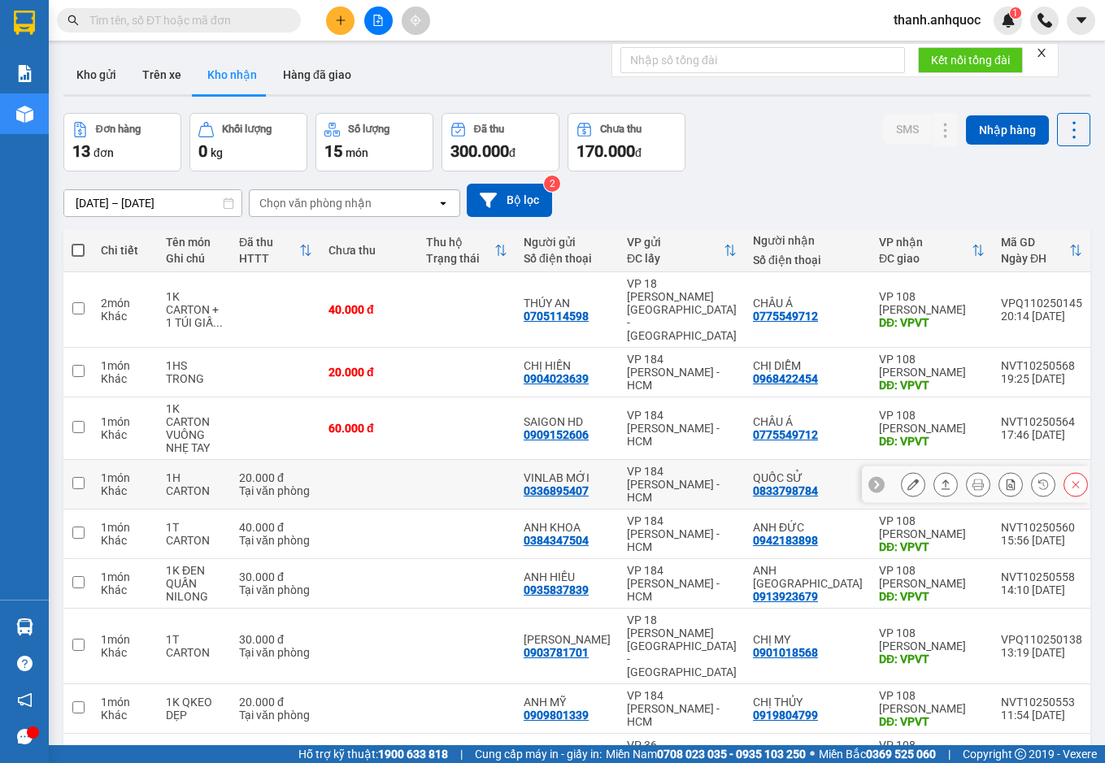
scroll to position [109, 0]
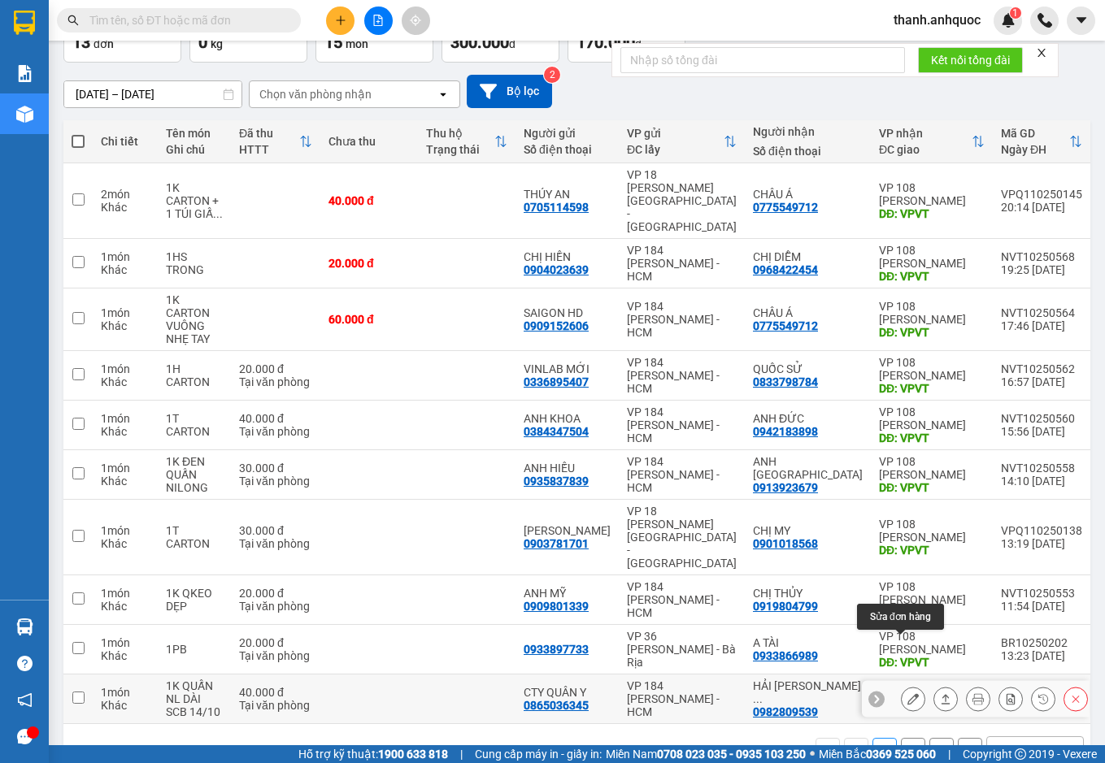
click at [907, 693] on icon at bounding box center [912, 698] width 11 height 11
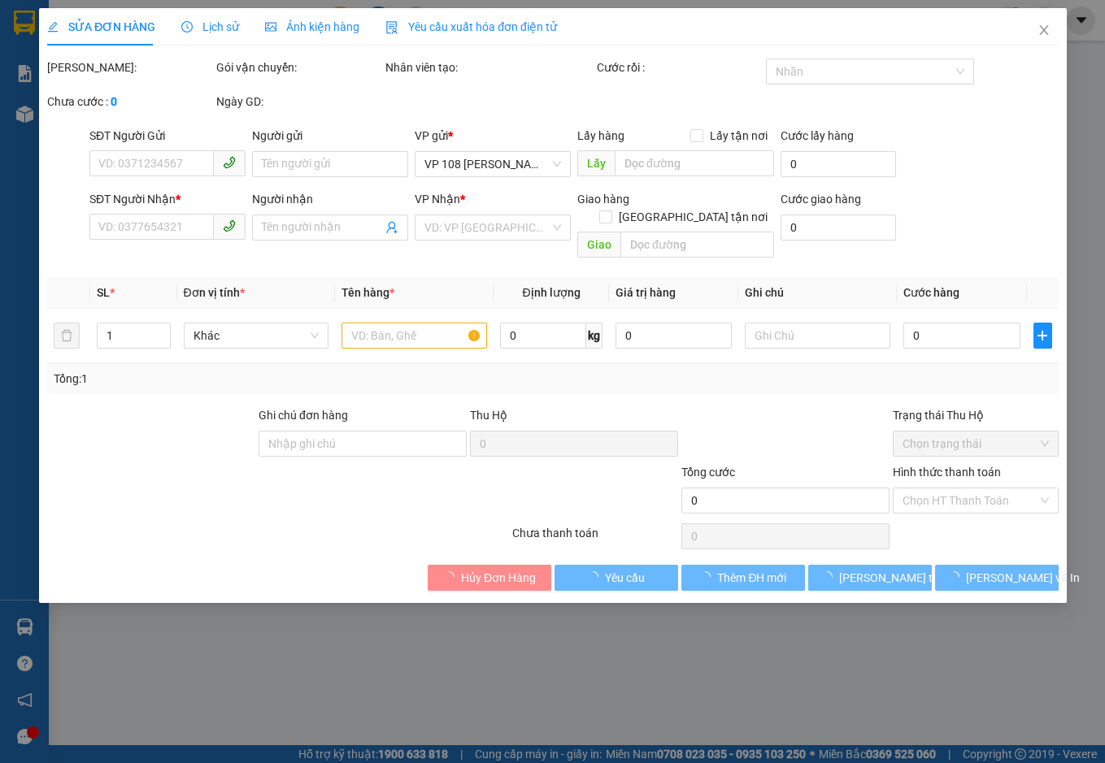
type input "0865036345"
type input "CTY QUÂN Y"
type input "0982809539"
type input "HẢI ÂU BEN BẮP"
type input "VPVT"
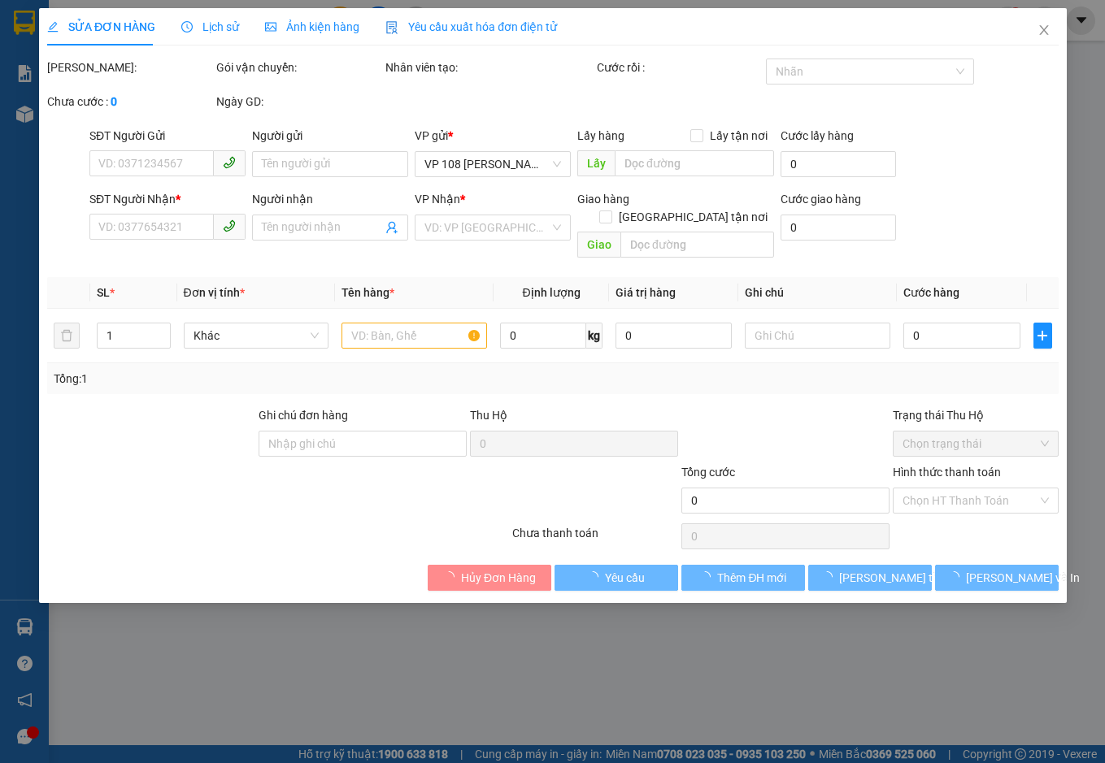
type input "40.000"
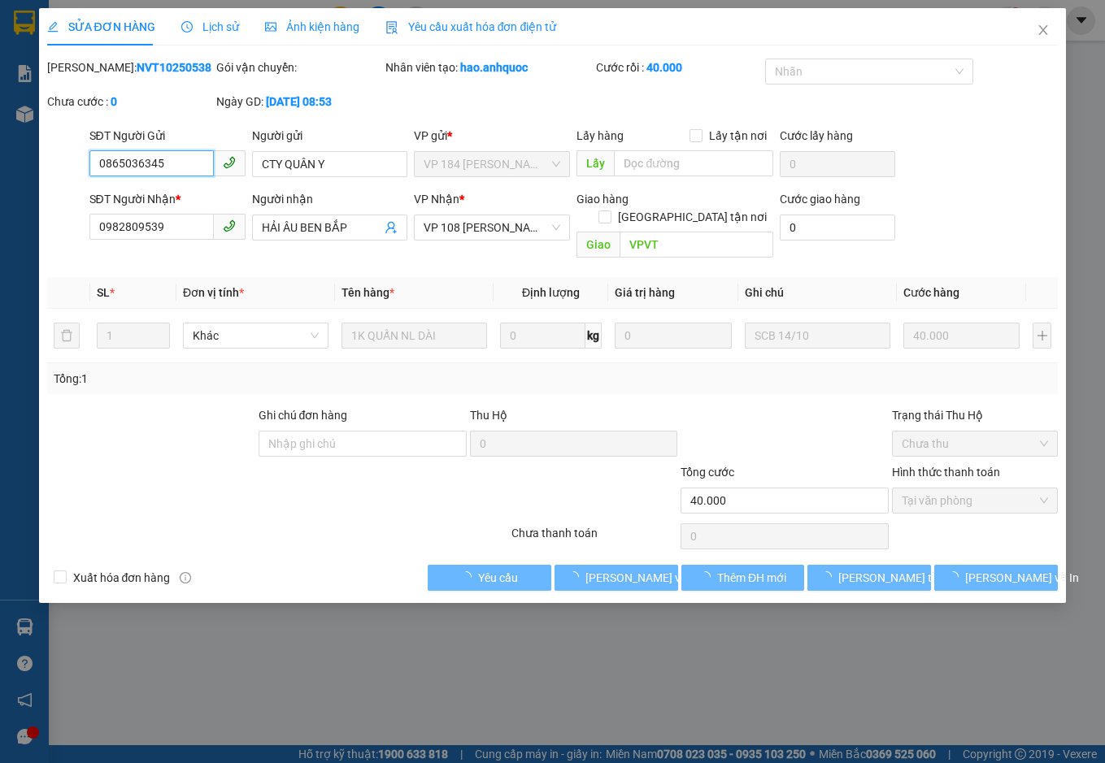
checkbox input "true"
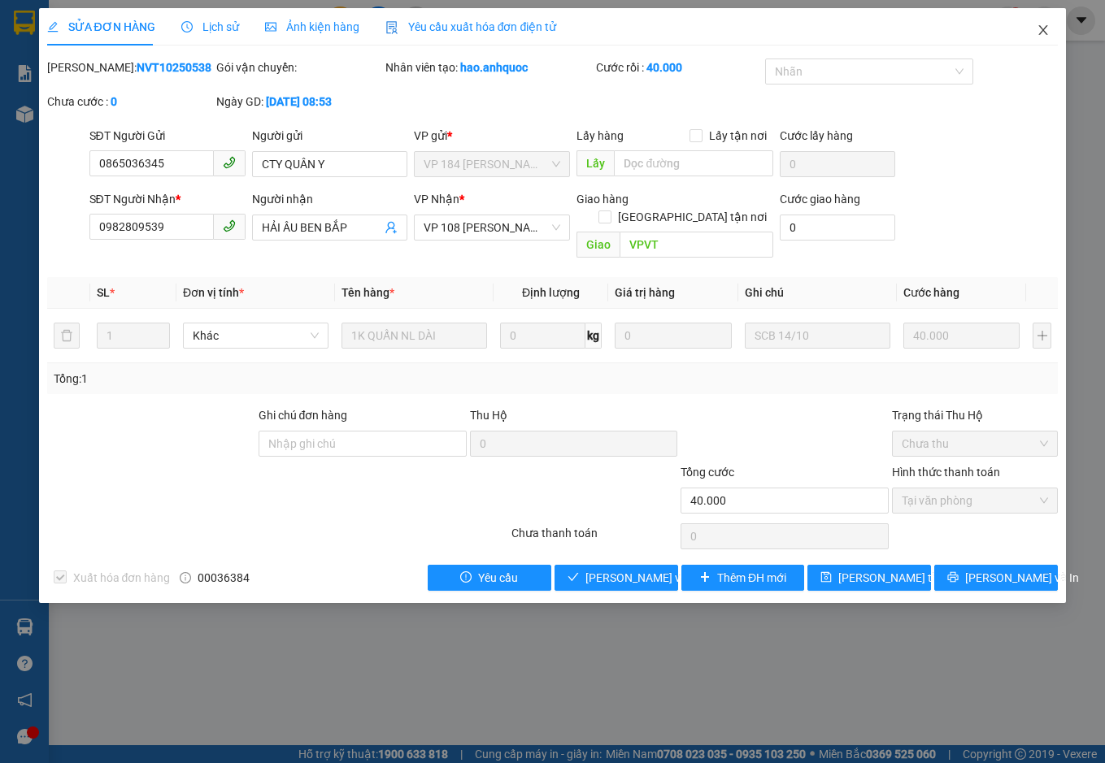
click at [1051, 23] on span "Close" at bounding box center [1043, 31] width 46 height 46
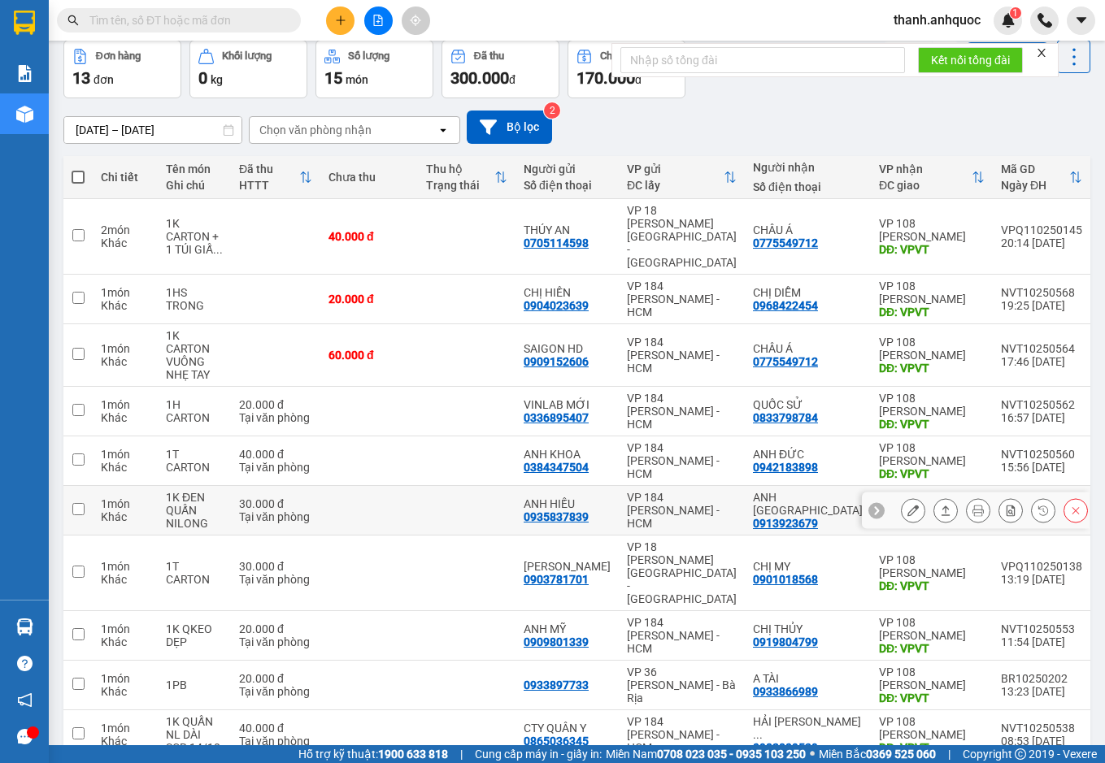
scroll to position [109, 0]
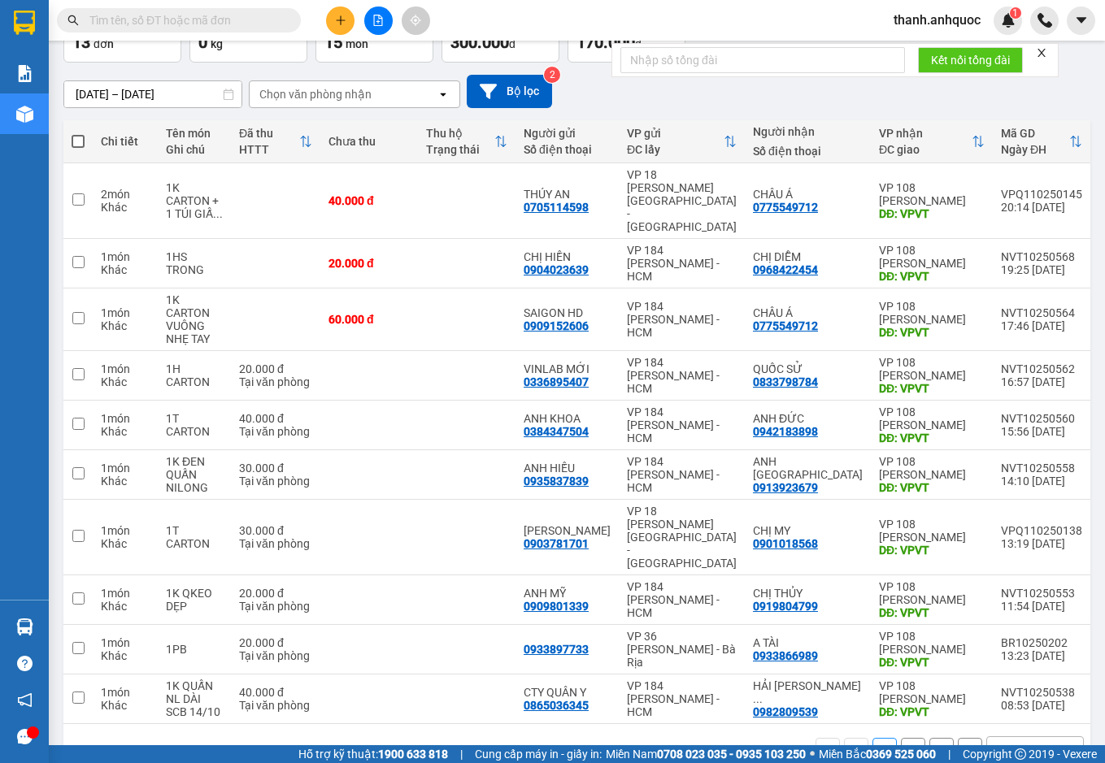
click at [901, 738] on button "2" at bounding box center [913, 750] width 24 height 24
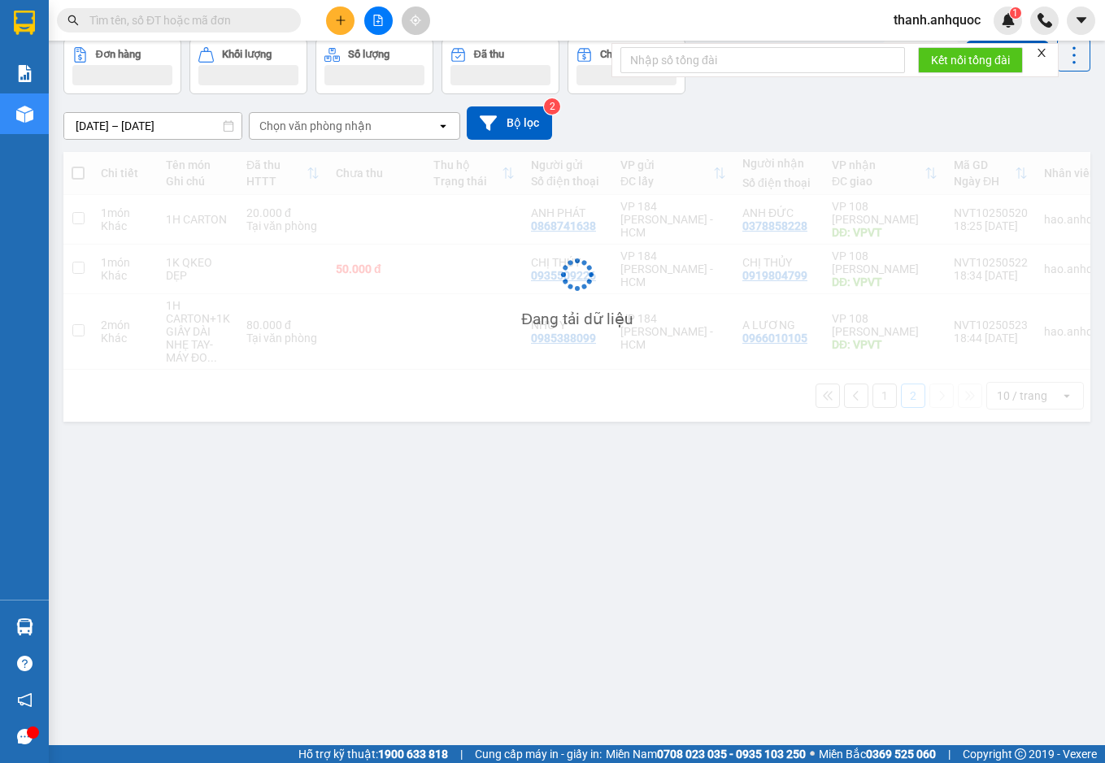
scroll to position [75, 0]
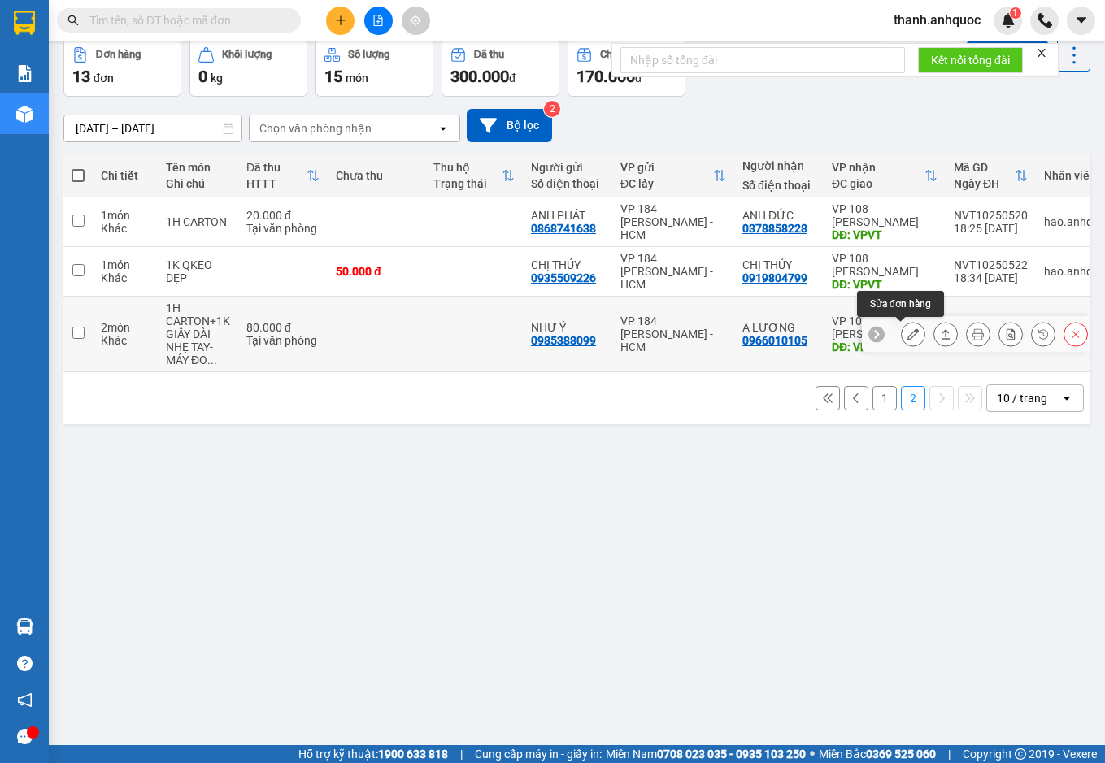
click at [907, 333] on icon at bounding box center [912, 333] width 11 height 11
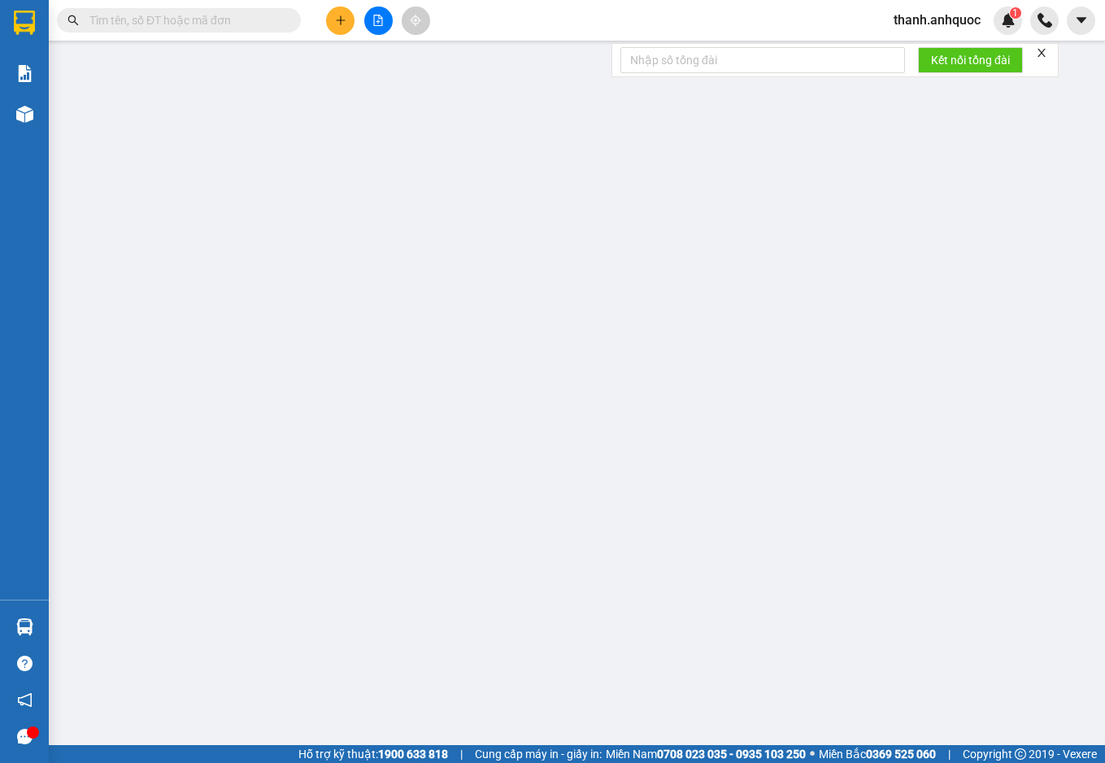
type input "0985388099"
type input "NHƯ Ý"
type input "0966010105"
type input "A LƯƠNG"
type input "VPVT"
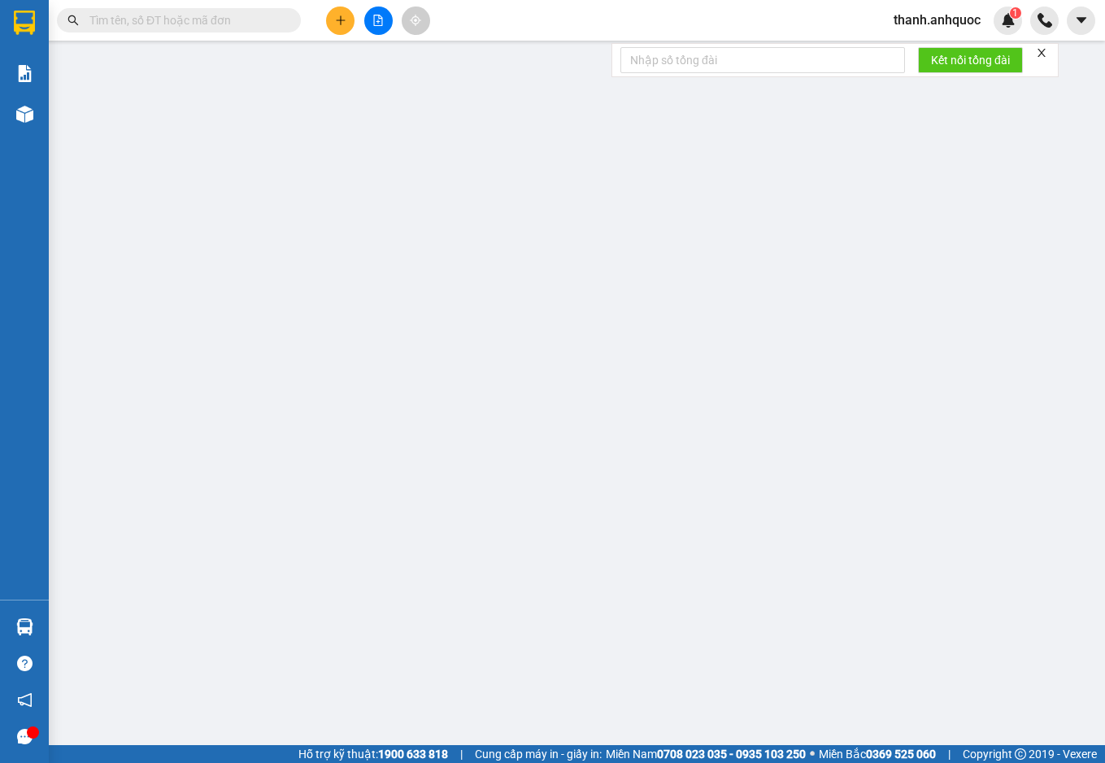
type input "TM 13/10 VP184 HẢO"
type input "80.000"
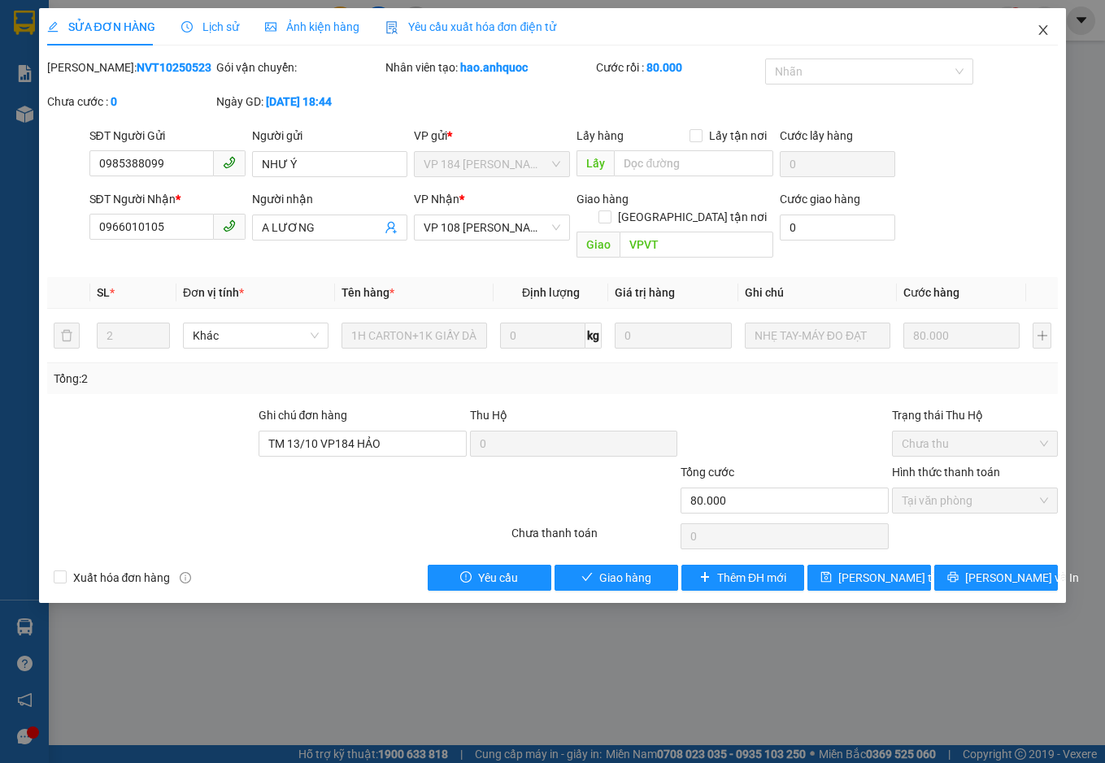
click at [1039, 28] on icon "close" at bounding box center [1042, 30] width 13 height 13
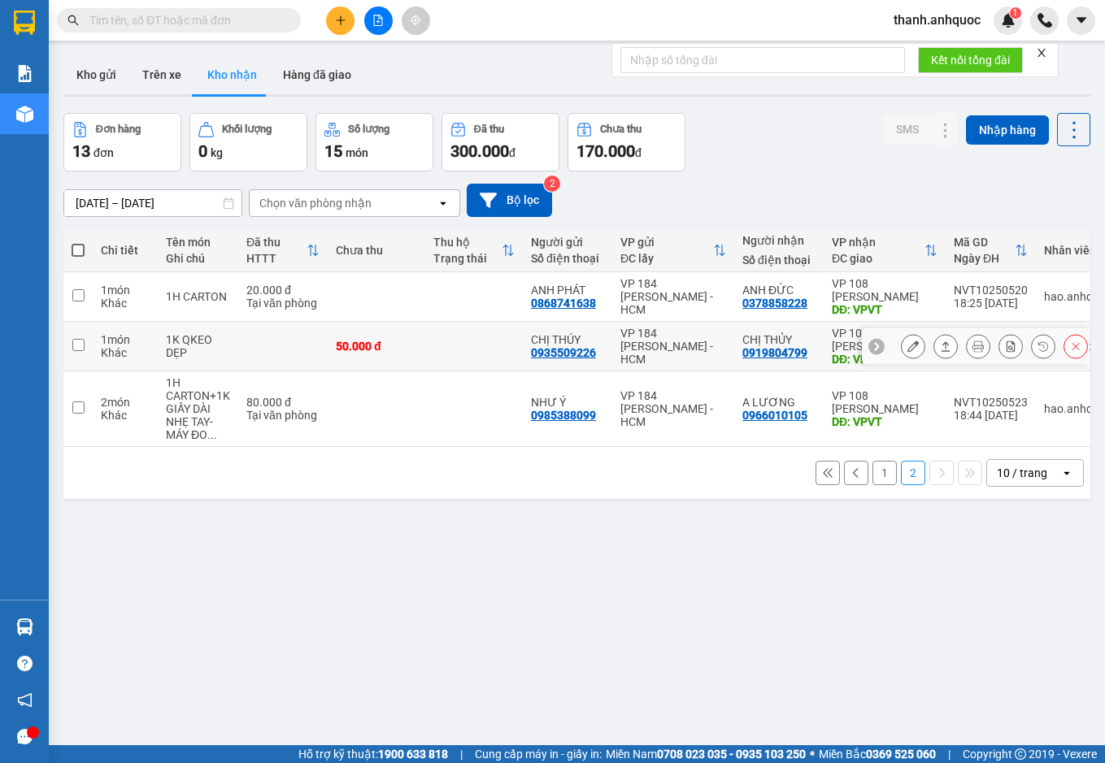
drag, startPoint x: 919, startPoint y: 347, endPoint x: 898, endPoint y: 347, distance: 21.1
click at [901, 347] on div at bounding box center [994, 346] width 187 height 24
click at [907, 347] on icon at bounding box center [912, 346] width 11 height 11
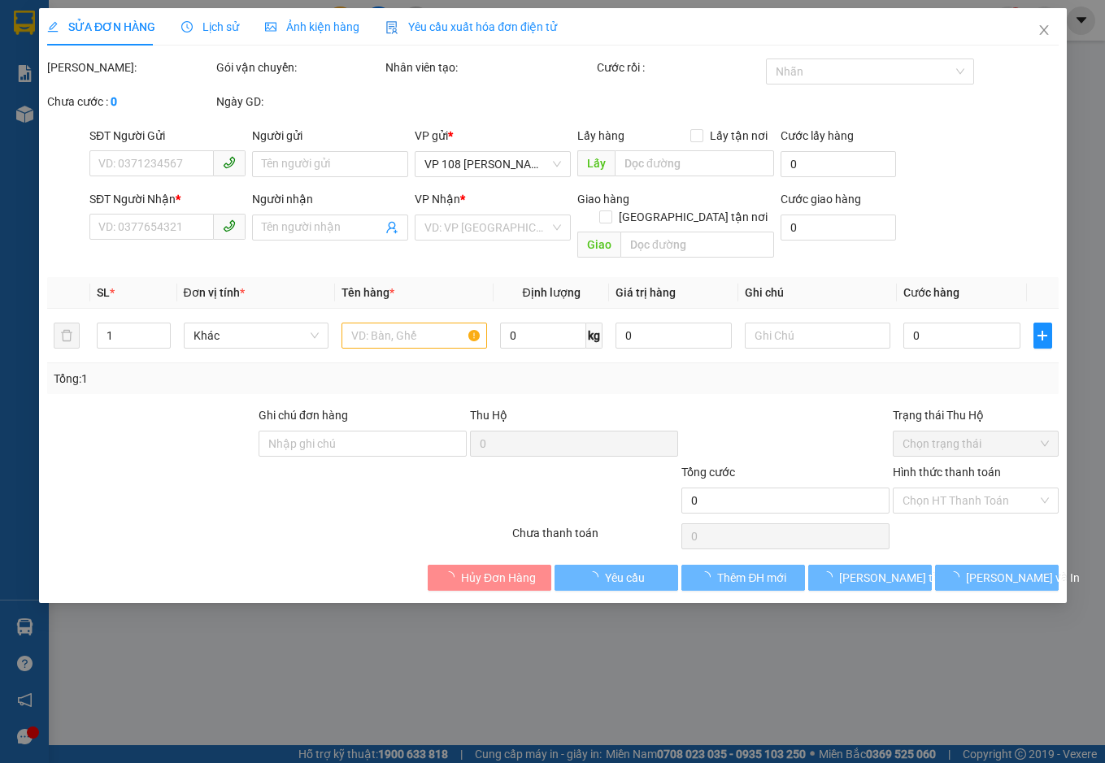
type input "0935509226"
type input "CHỊ THÚY"
type input "0919804799"
type input "CHỊ THỦY"
type input "VPVT"
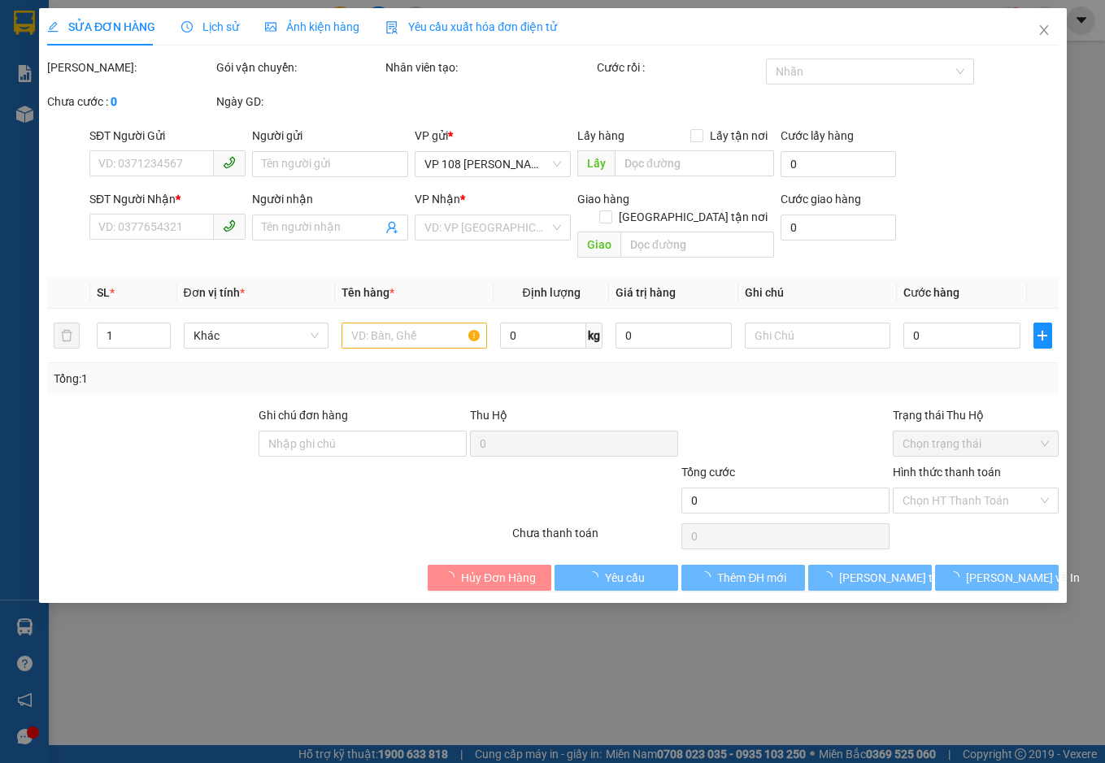
type input "50.000"
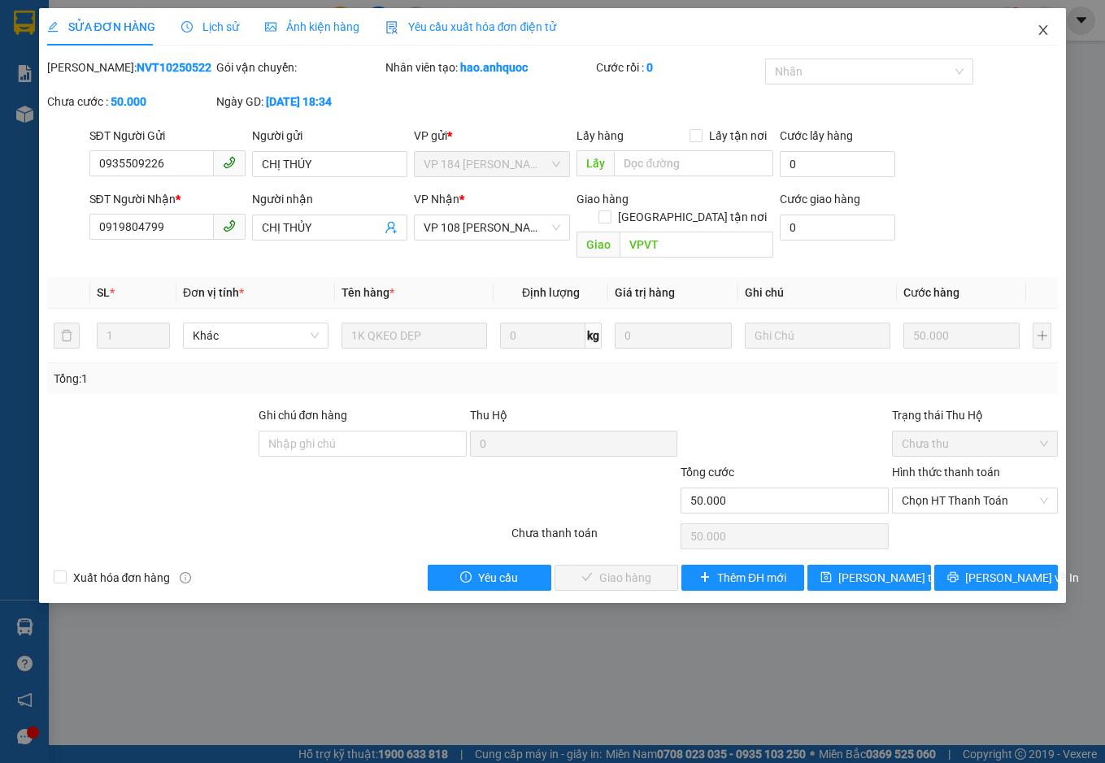
click at [1040, 33] on icon "close" at bounding box center [1042, 30] width 13 height 13
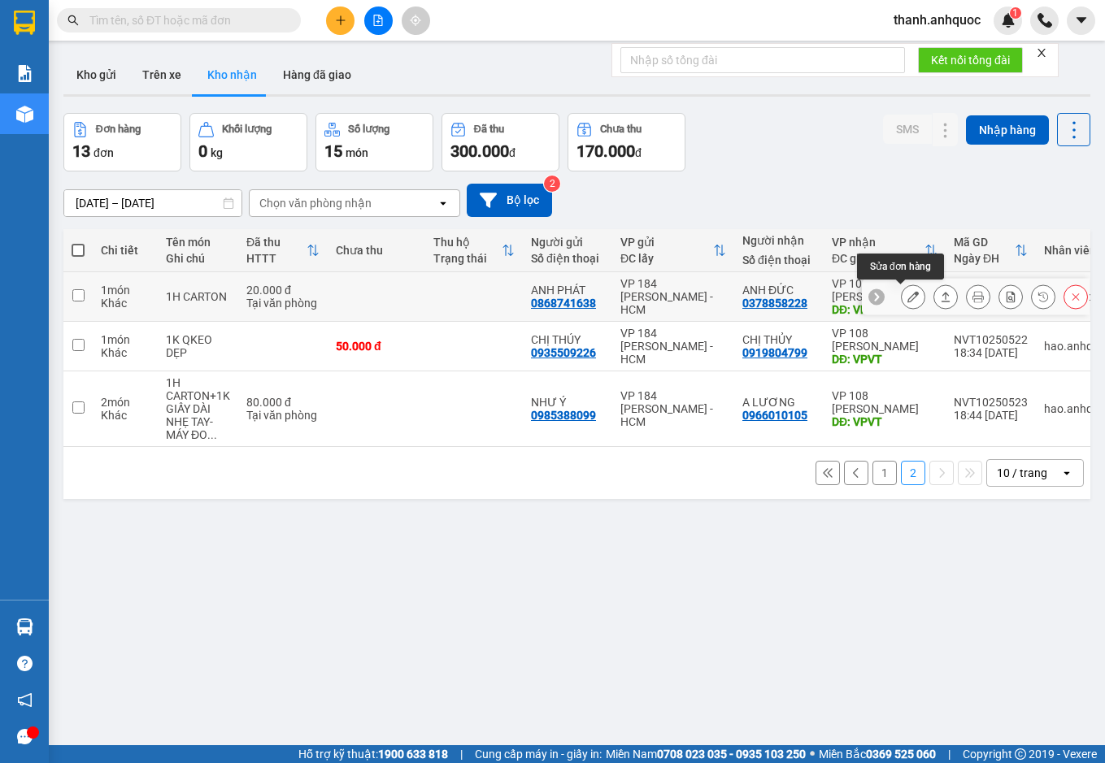
click at [907, 294] on icon at bounding box center [912, 296] width 11 height 11
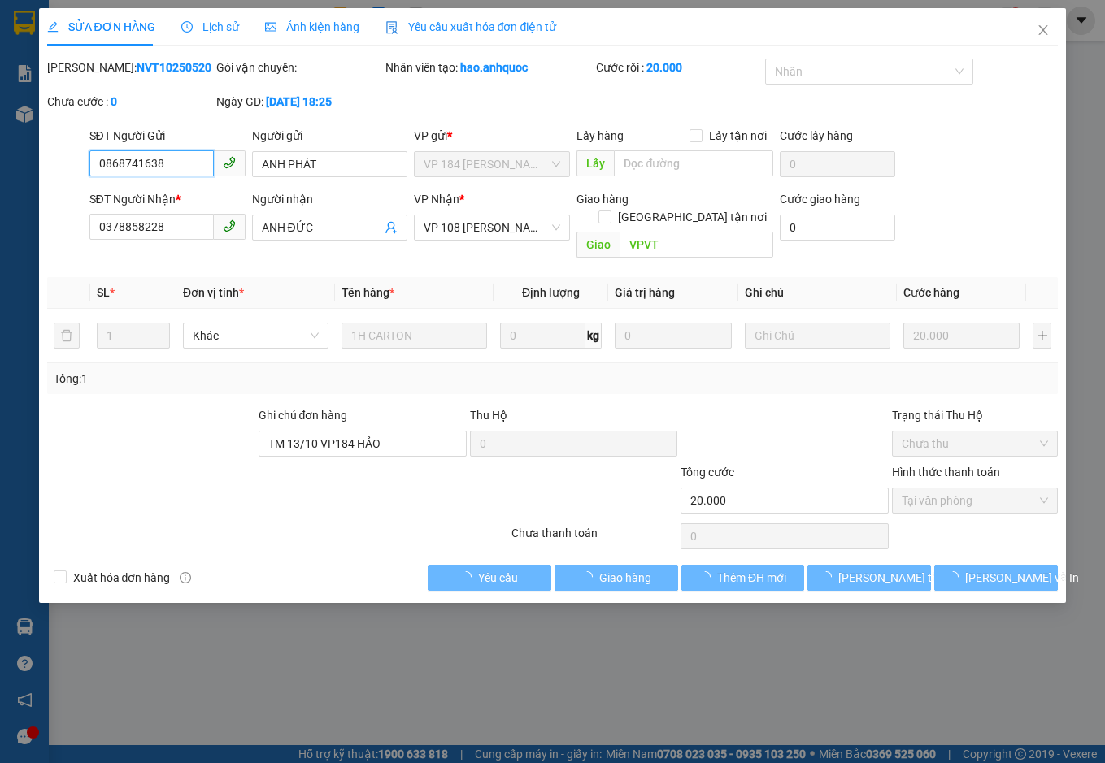
checkbox input "true"
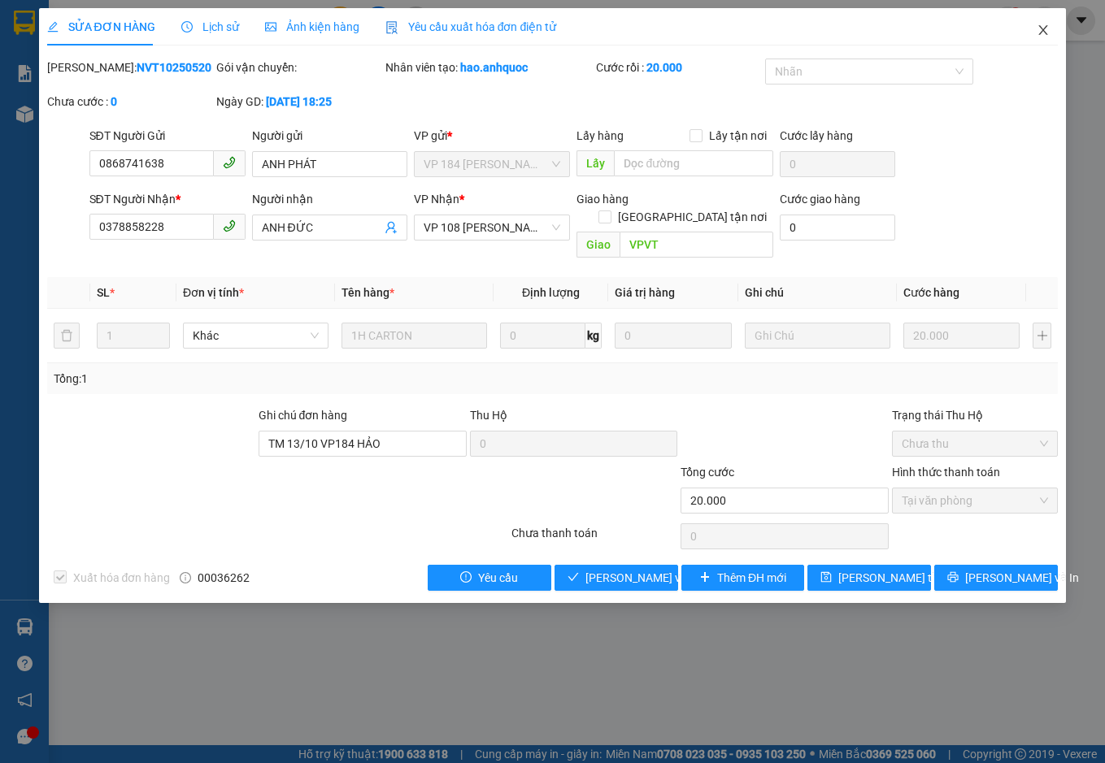
click at [1042, 27] on icon "close" at bounding box center [1042, 30] width 13 height 13
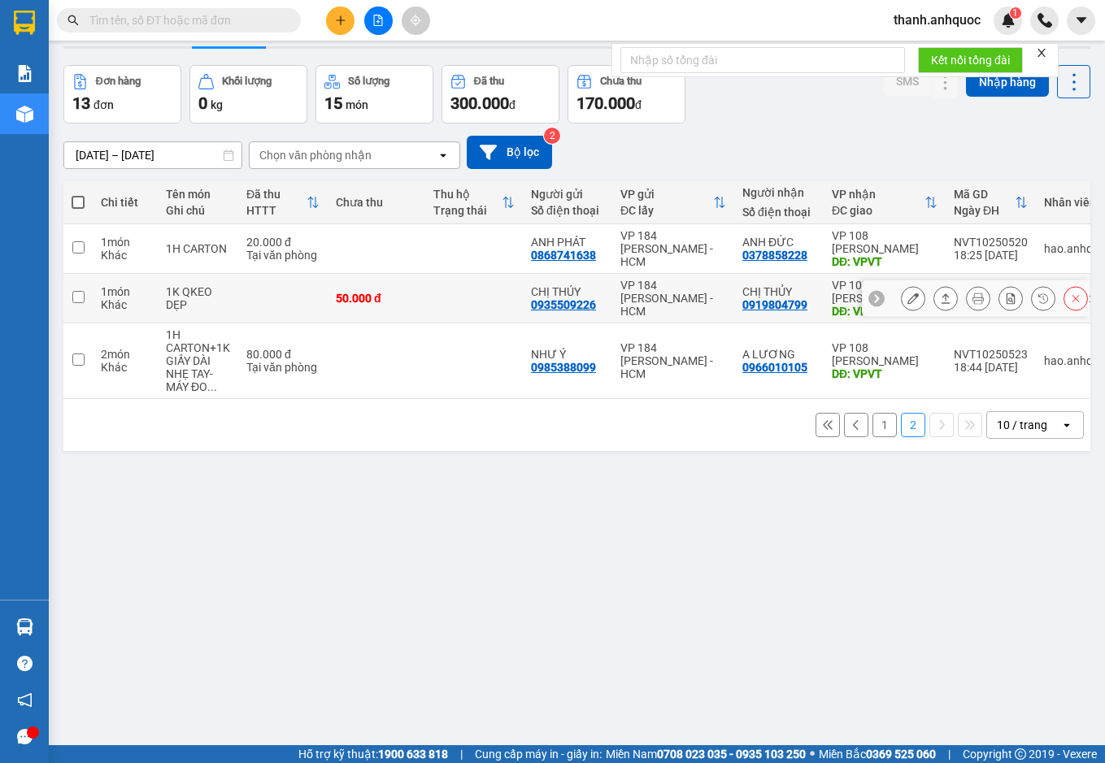
scroll to position [75, 0]
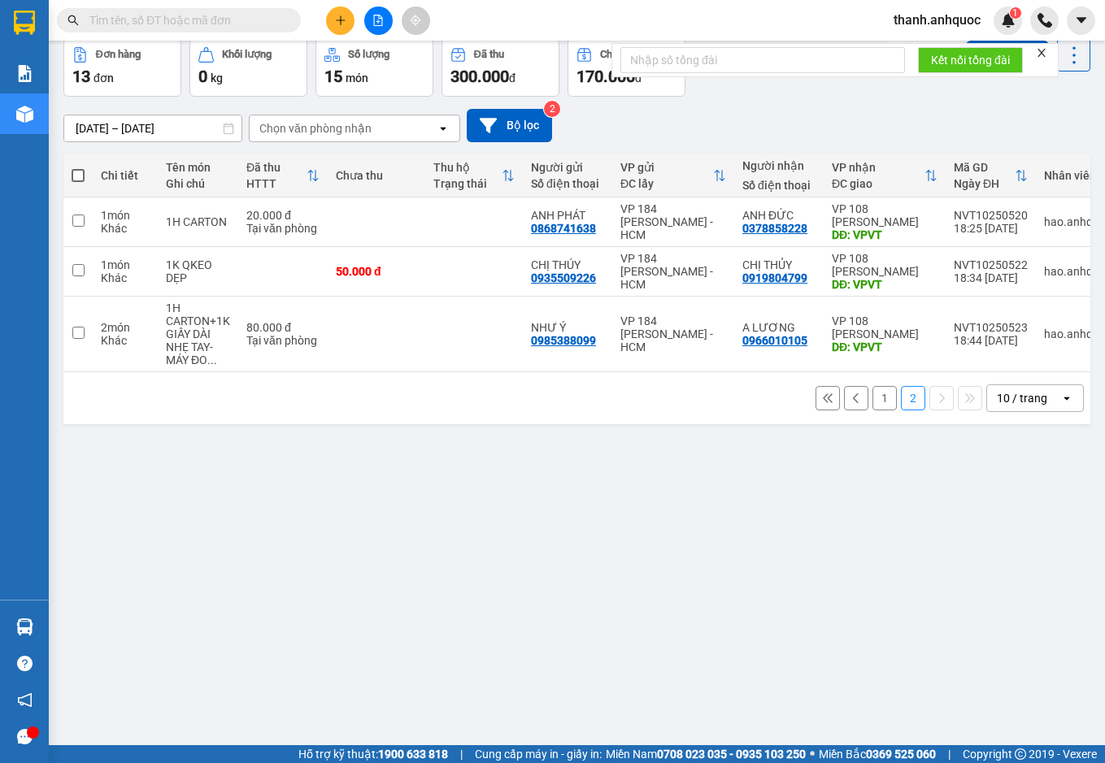
click at [873, 406] on button "1" at bounding box center [884, 398] width 24 height 24
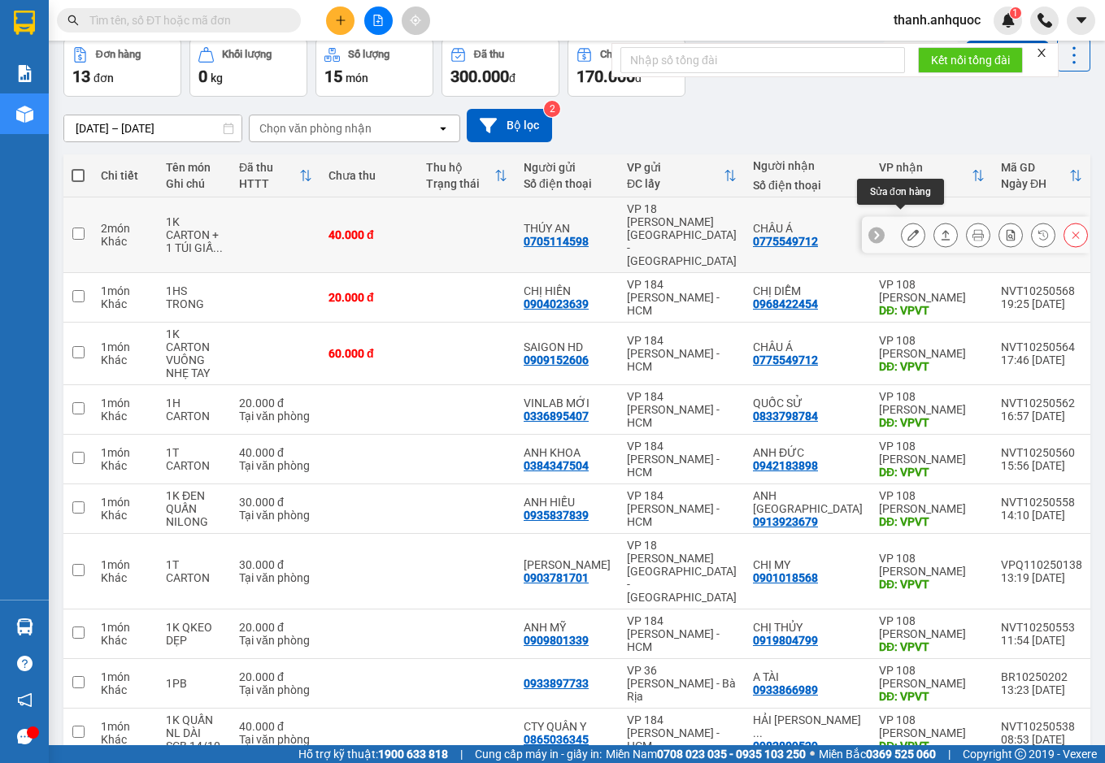
click at [907, 229] on icon at bounding box center [912, 234] width 11 height 11
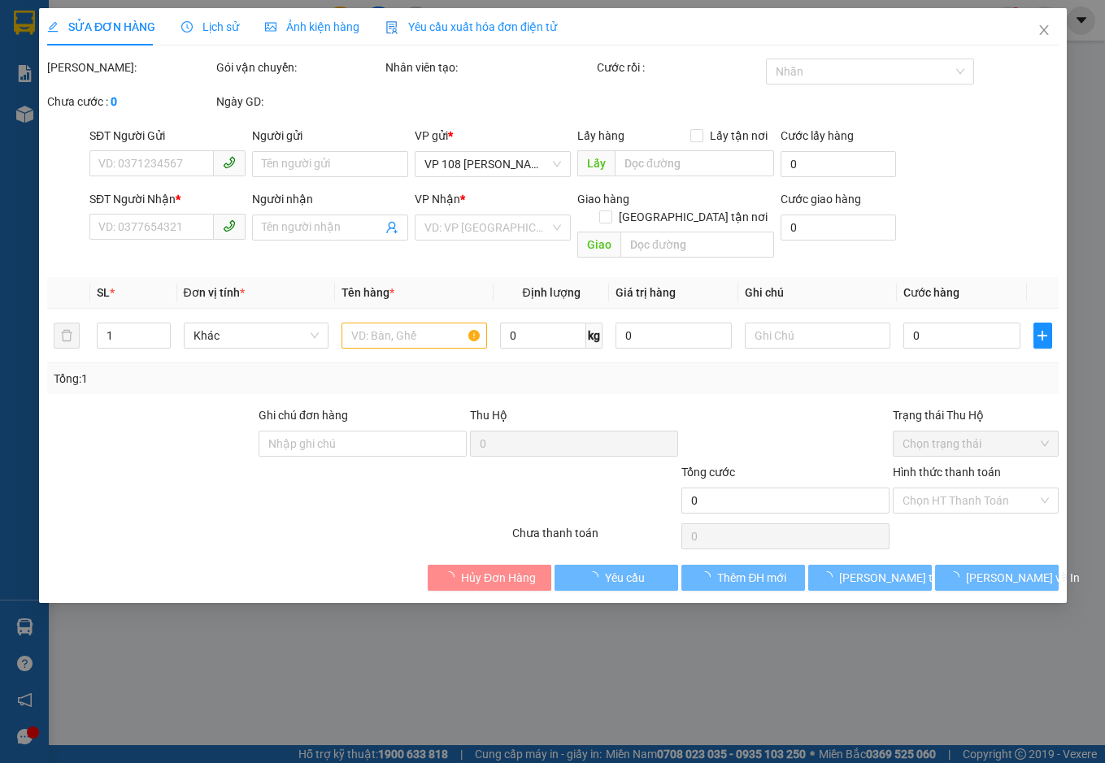
type input "0705114598"
type input "THÚY AN"
type input "0775549712"
type input "CHÂU Á"
type input "VPVT"
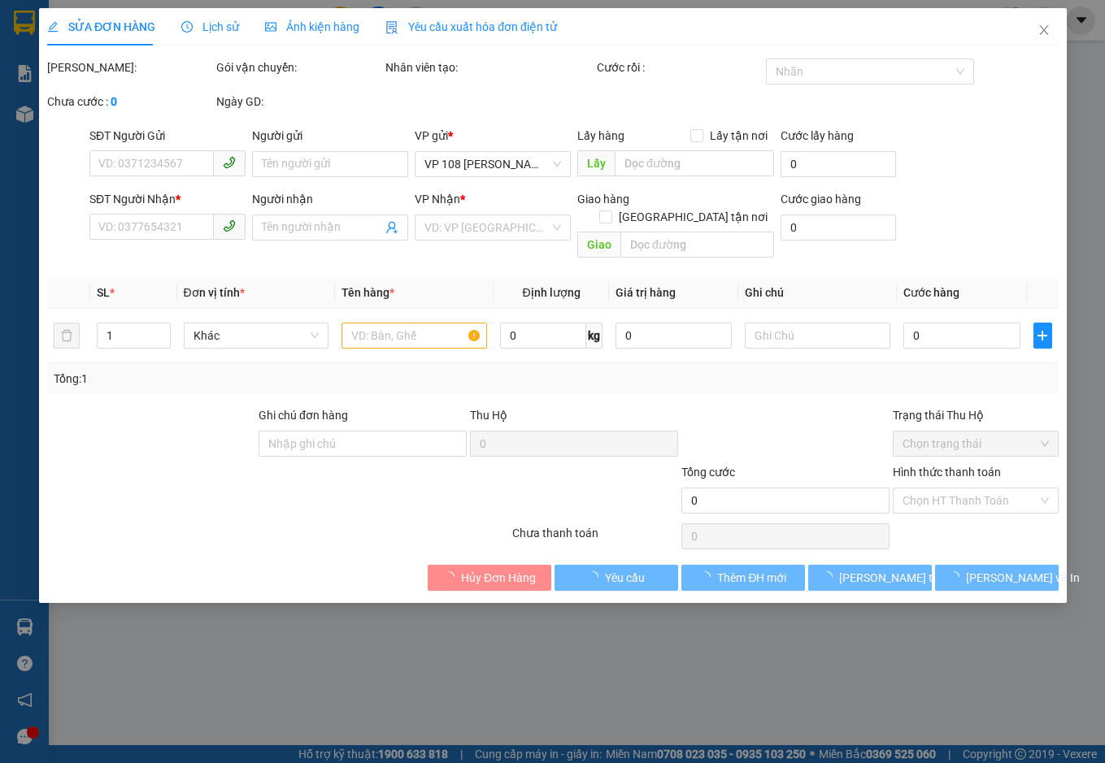
type input "40.000"
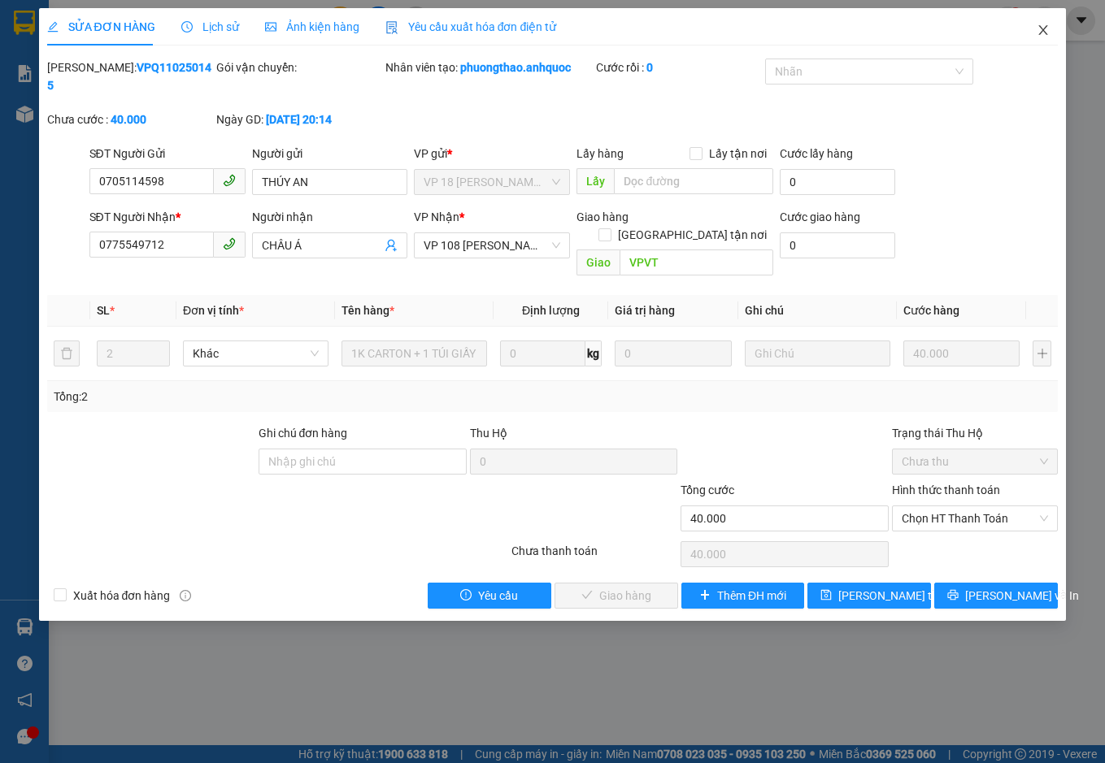
click at [1045, 26] on icon "close" at bounding box center [1042, 30] width 13 height 13
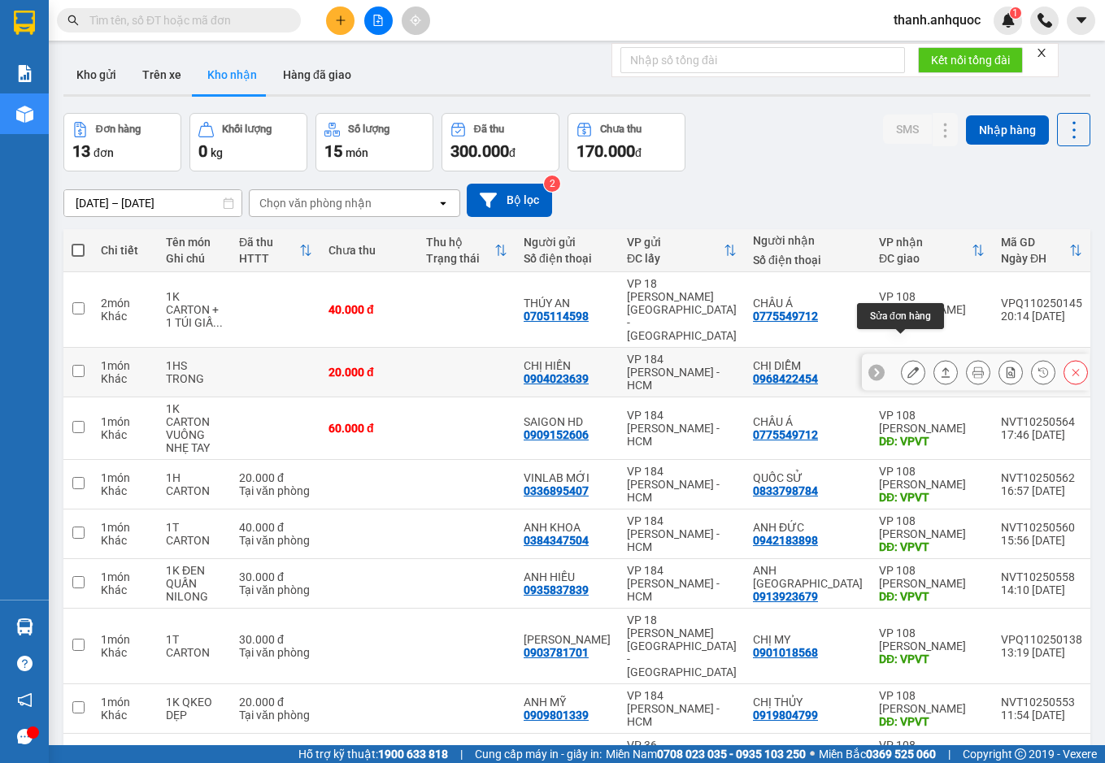
click at [901, 358] on button at bounding box center [912, 372] width 23 height 28
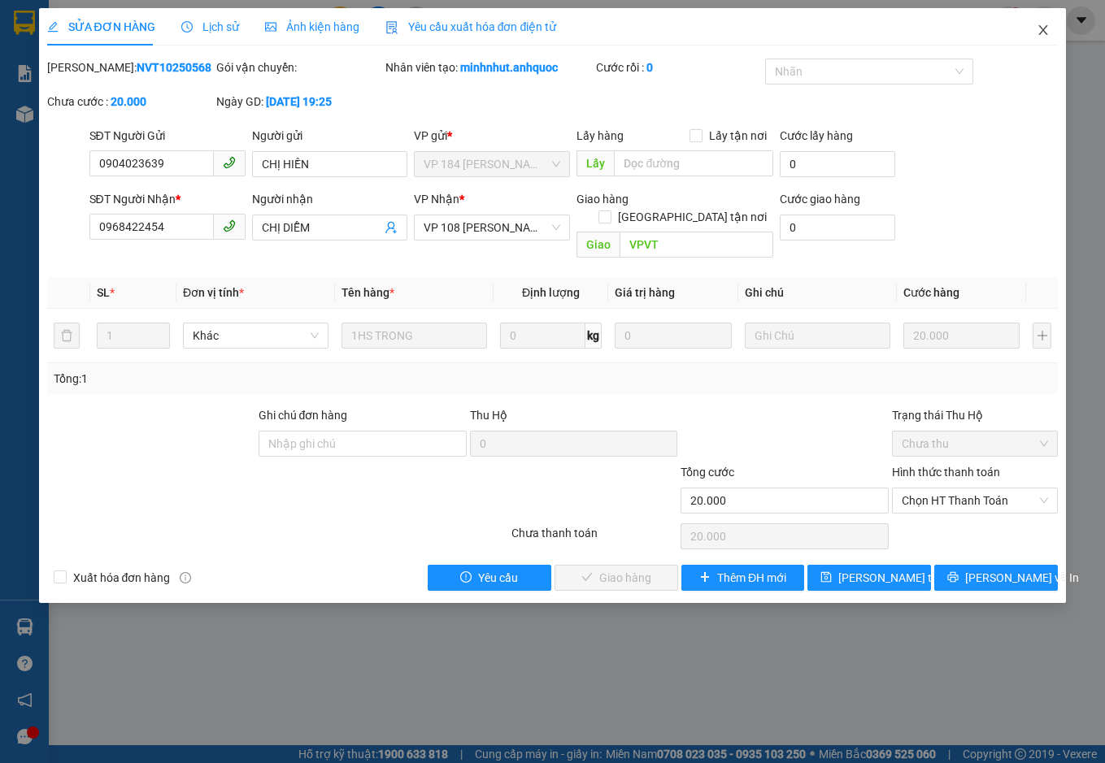
click at [1038, 29] on icon "close" at bounding box center [1042, 30] width 13 height 13
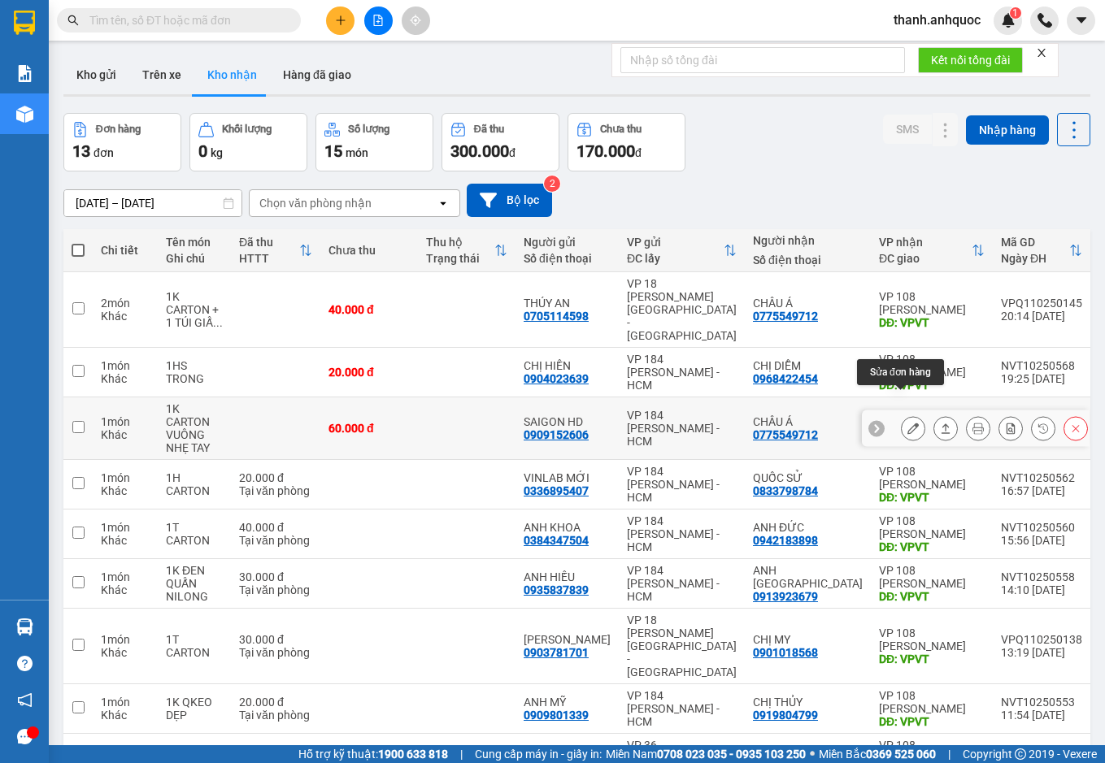
click at [907, 423] on icon at bounding box center [912, 428] width 11 height 11
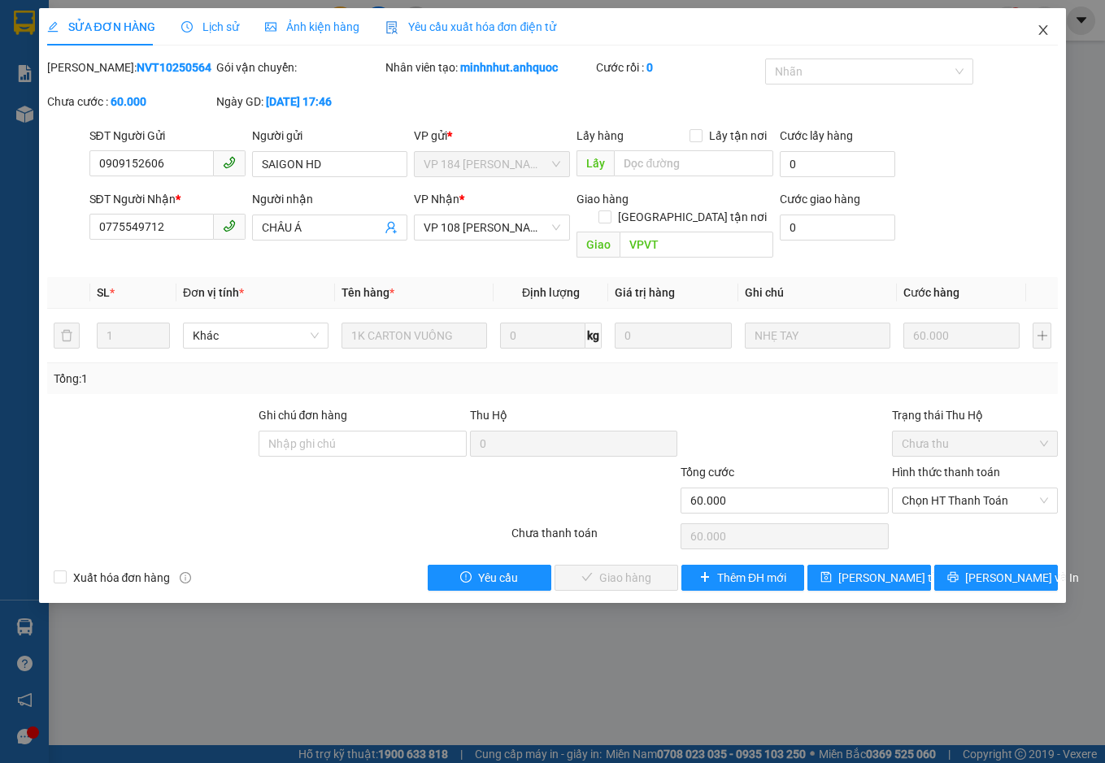
click at [1047, 28] on icon "close" at bounding box center [1042, 30] width 13 height 13
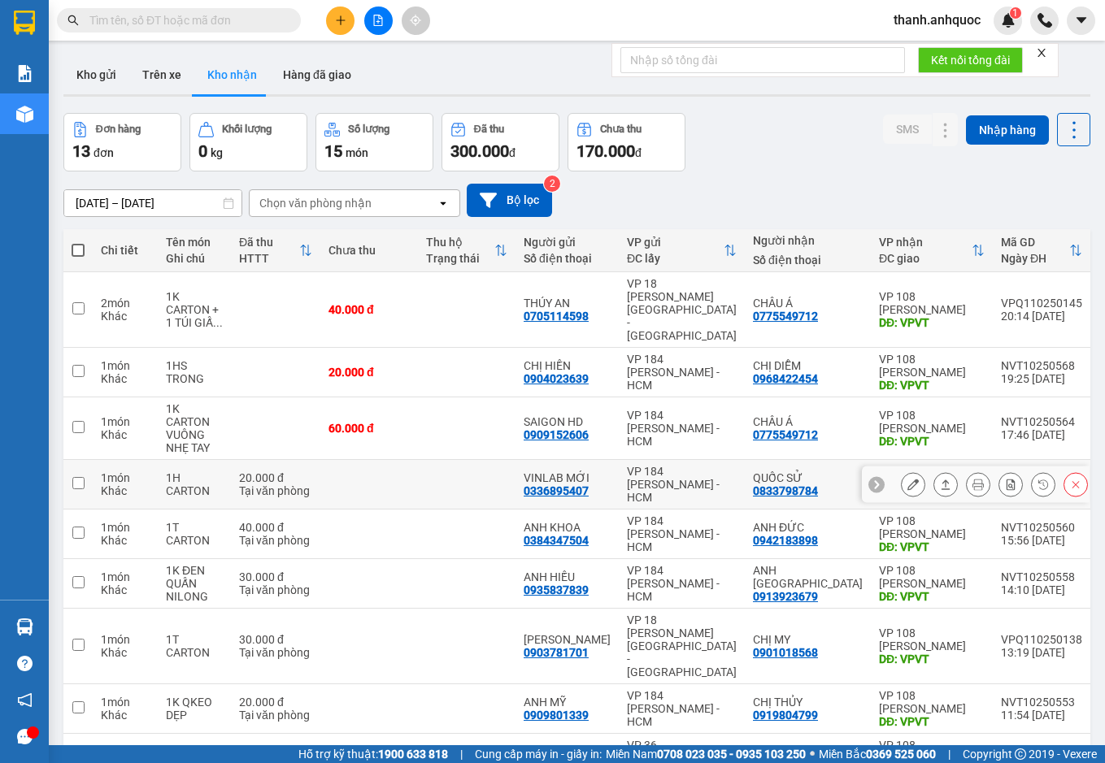
click at [907, 479] on icon at bounding box center [912, 484] width 11 height 11
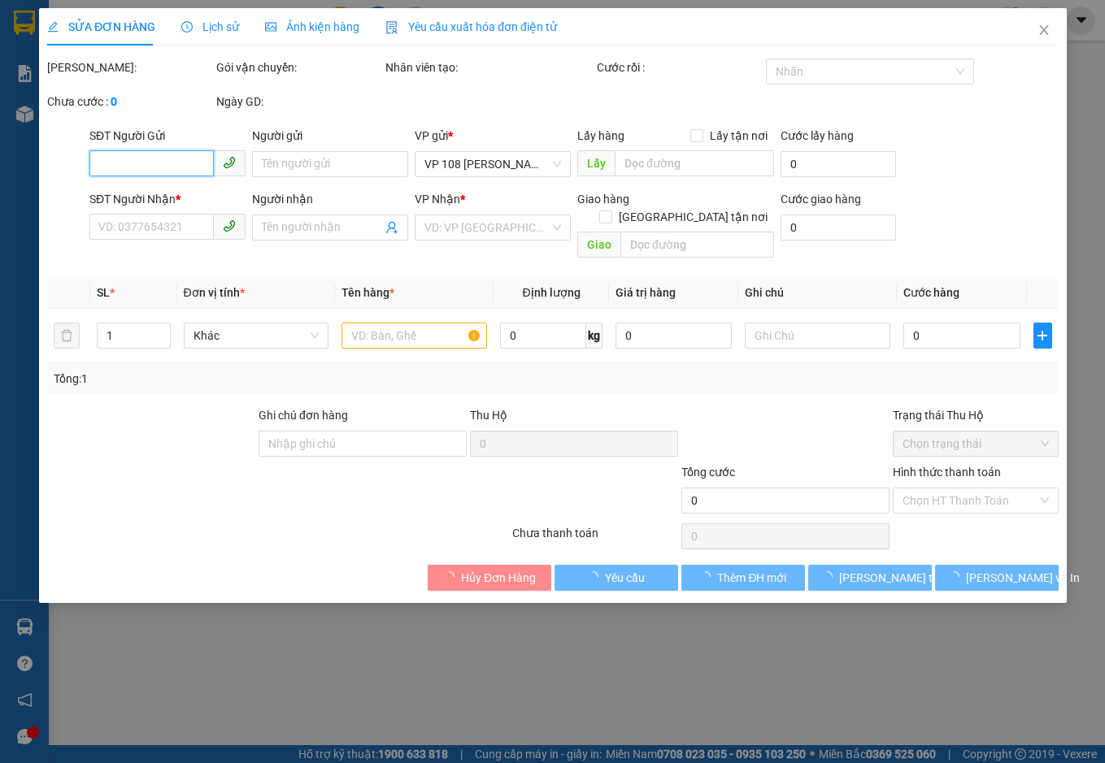
type input "0336895407"
type input "VINLAB MỚI"
type input "0833798784"
type input "QUỐC SỬ"
type input "VPVT"
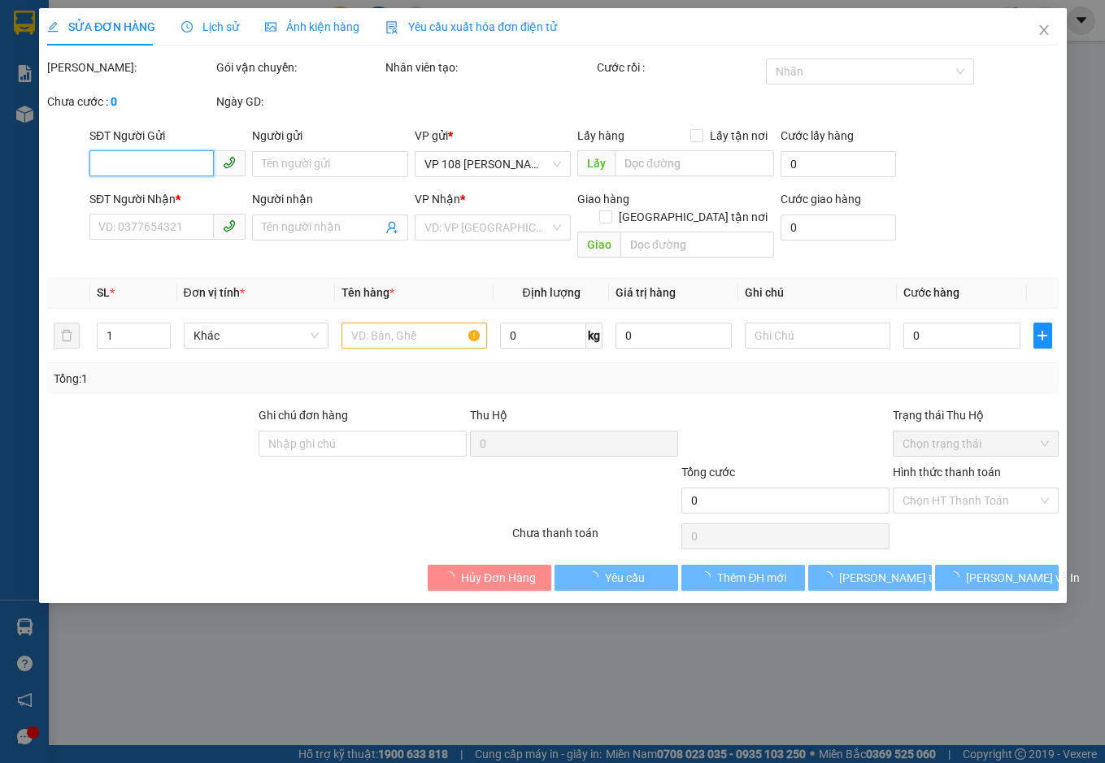
type input "20.000"
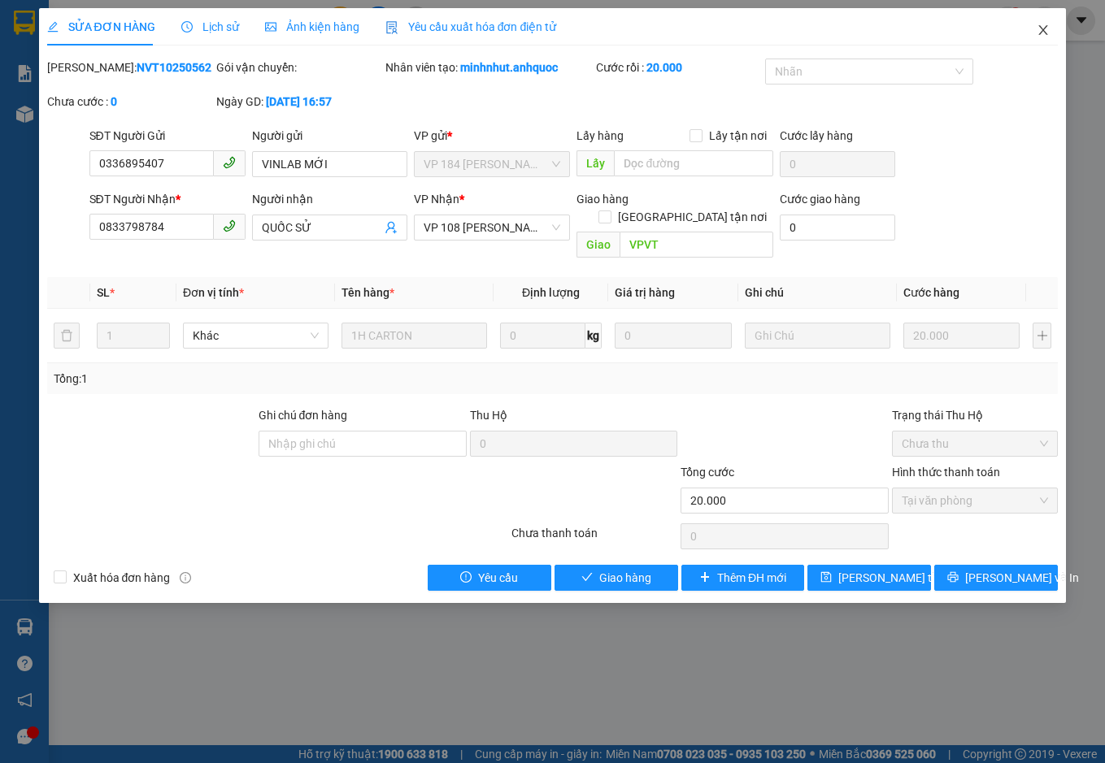
click at [1045, 28] on icon "close" at bounding box center [1043, 30] width 9 height 10
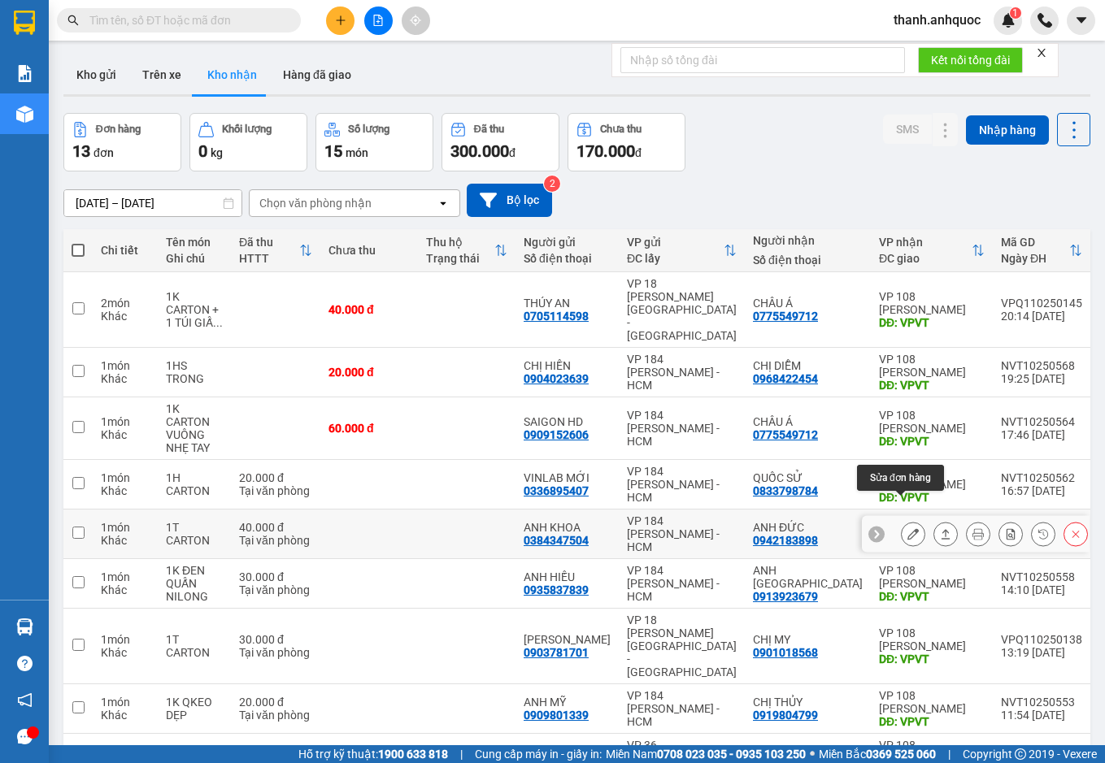
click at [905, 520] on button at bounding box center [912, 534] width 23 height 28
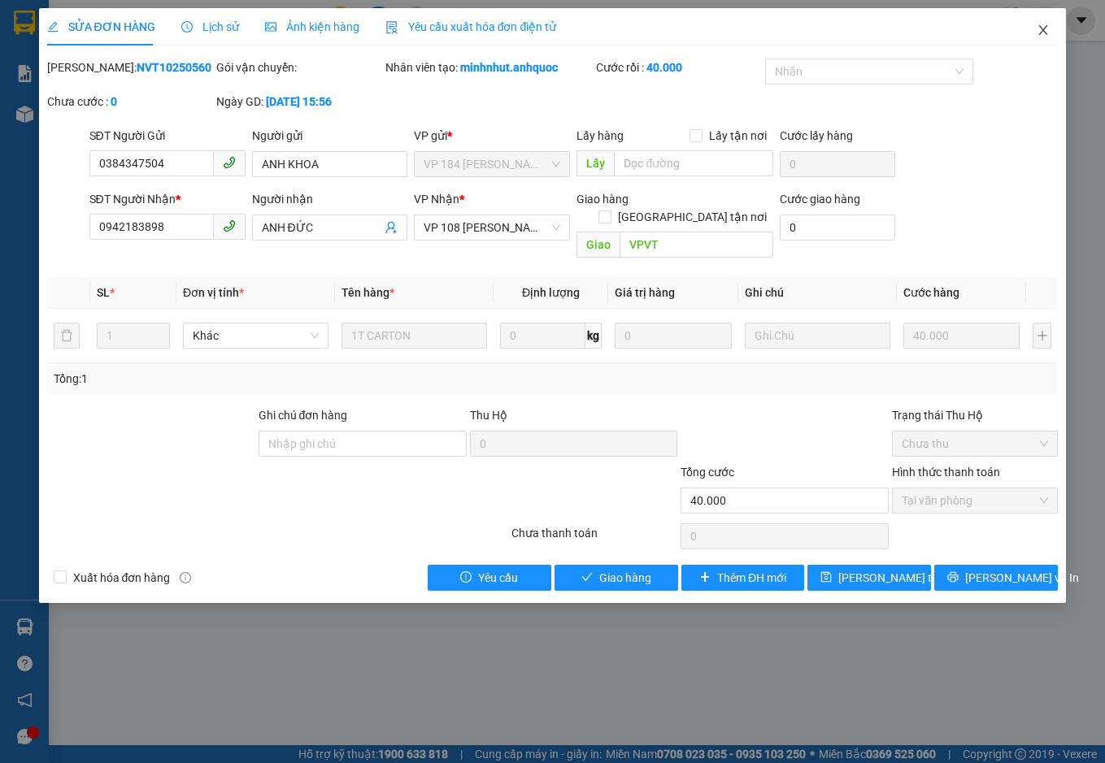
click at [1041, 26] on icon "close" at bounding box center [1042, 30] width 13 height 13
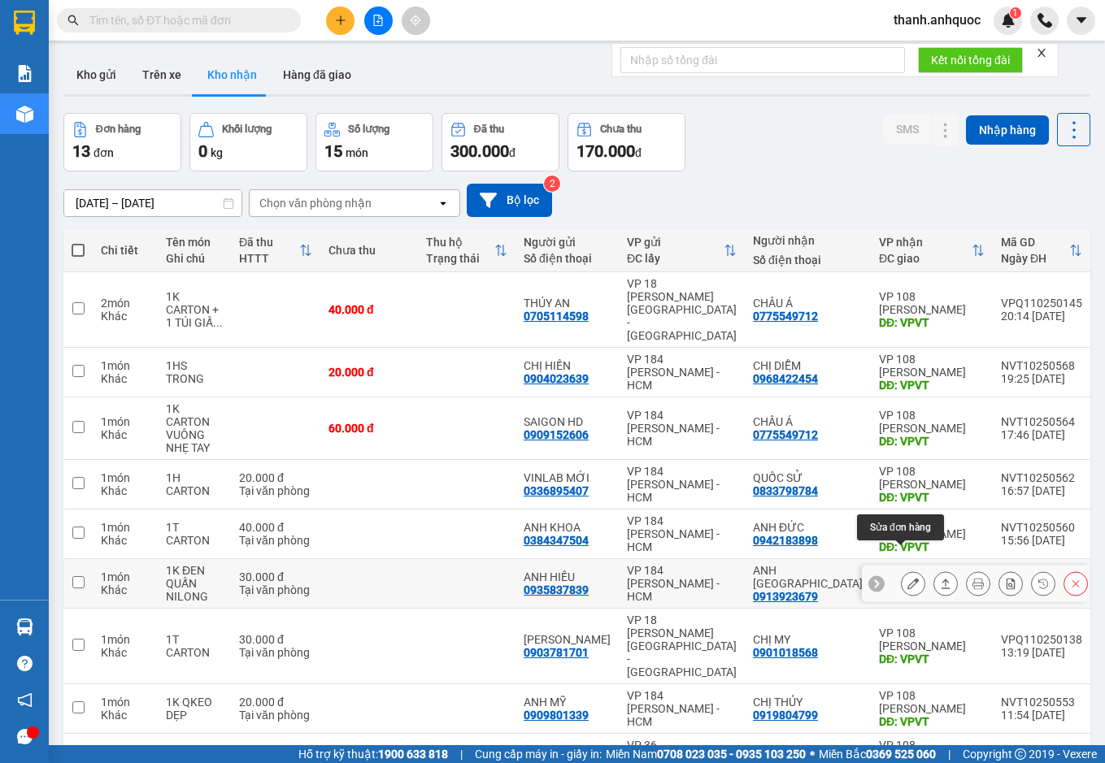
click at [907, 578] on icon at bounding box center [912, 583] width 11 height 11
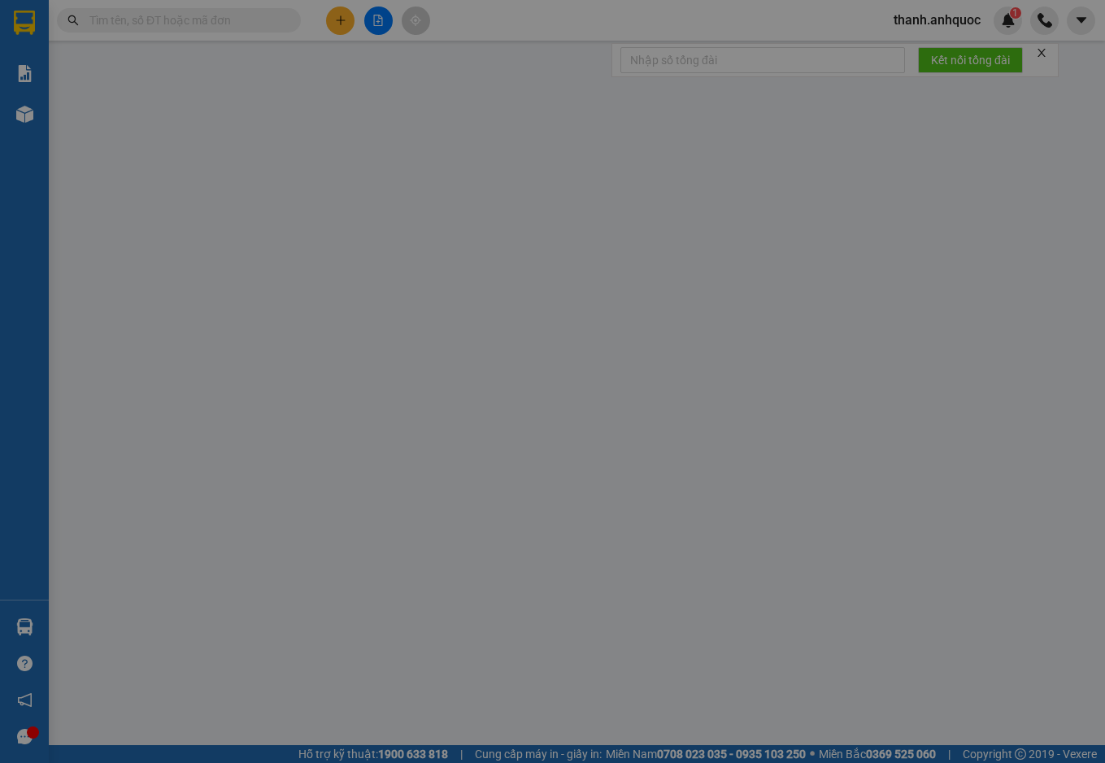
type input "0935837839"
type input "ANH HIẾU"
type input "0913923679"
type input "ANH [GEOGRAPHIC_DATA]"
type input "VPVT"
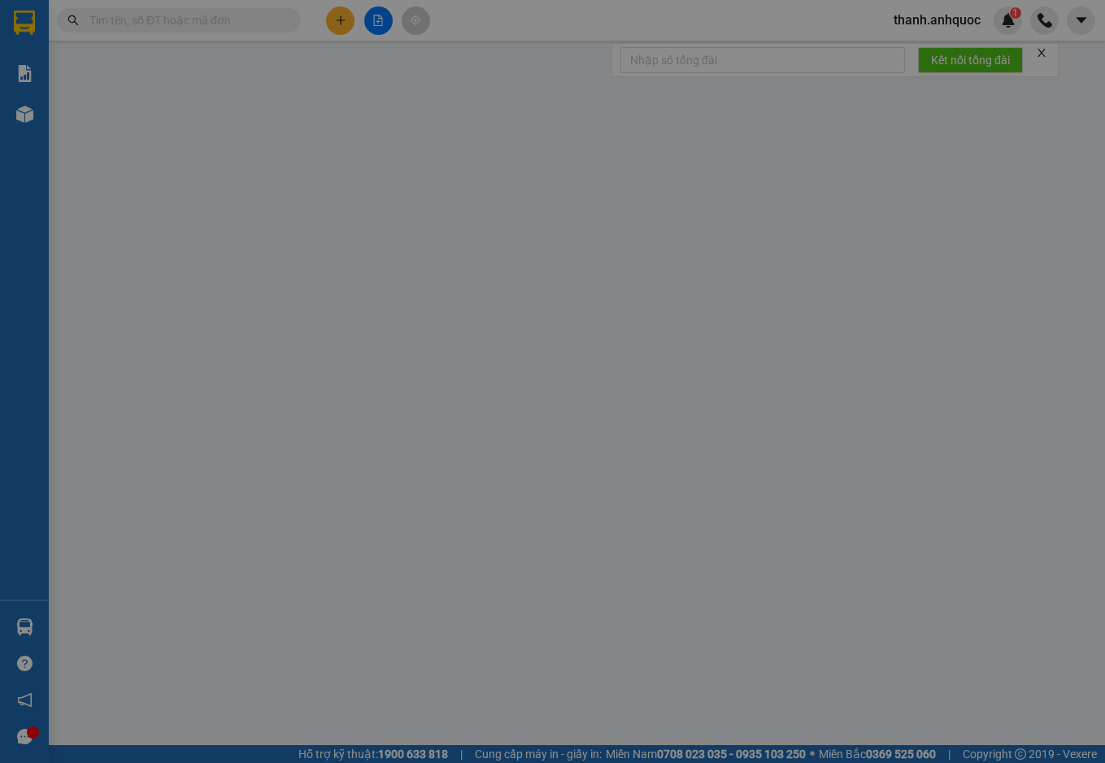
type input "30.000"
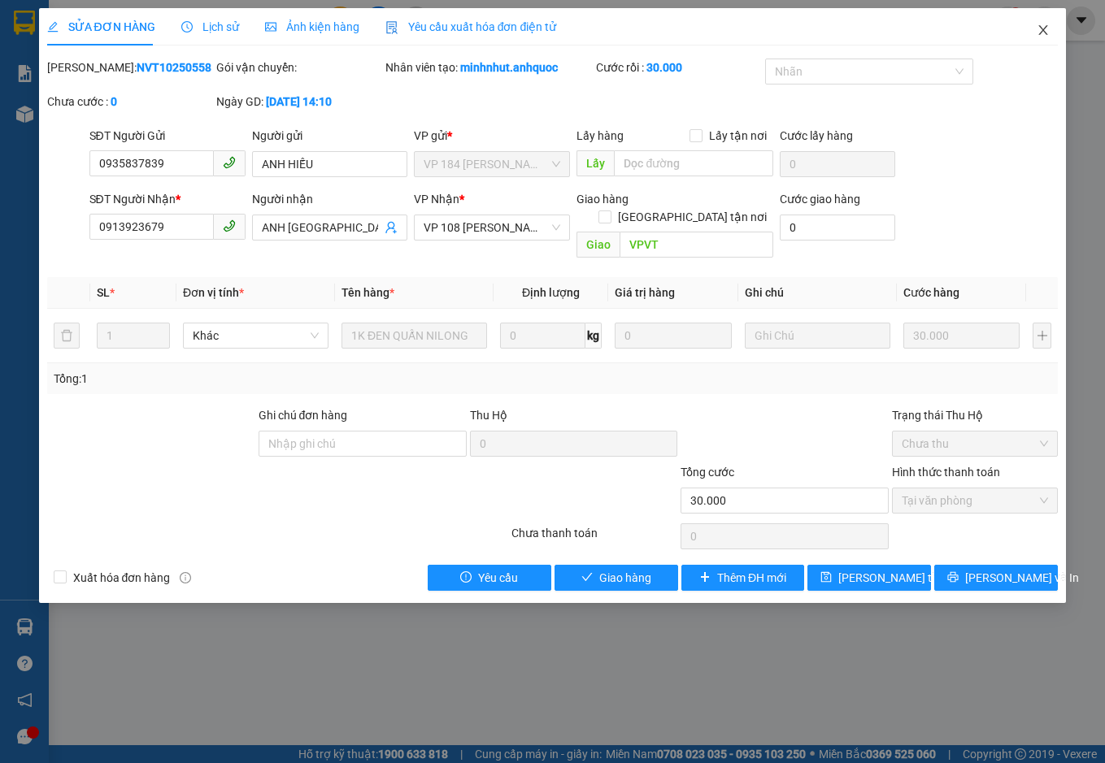
click at [1045, 24] on icon "close" at bounding box center [1042, 30] width 13 height 13
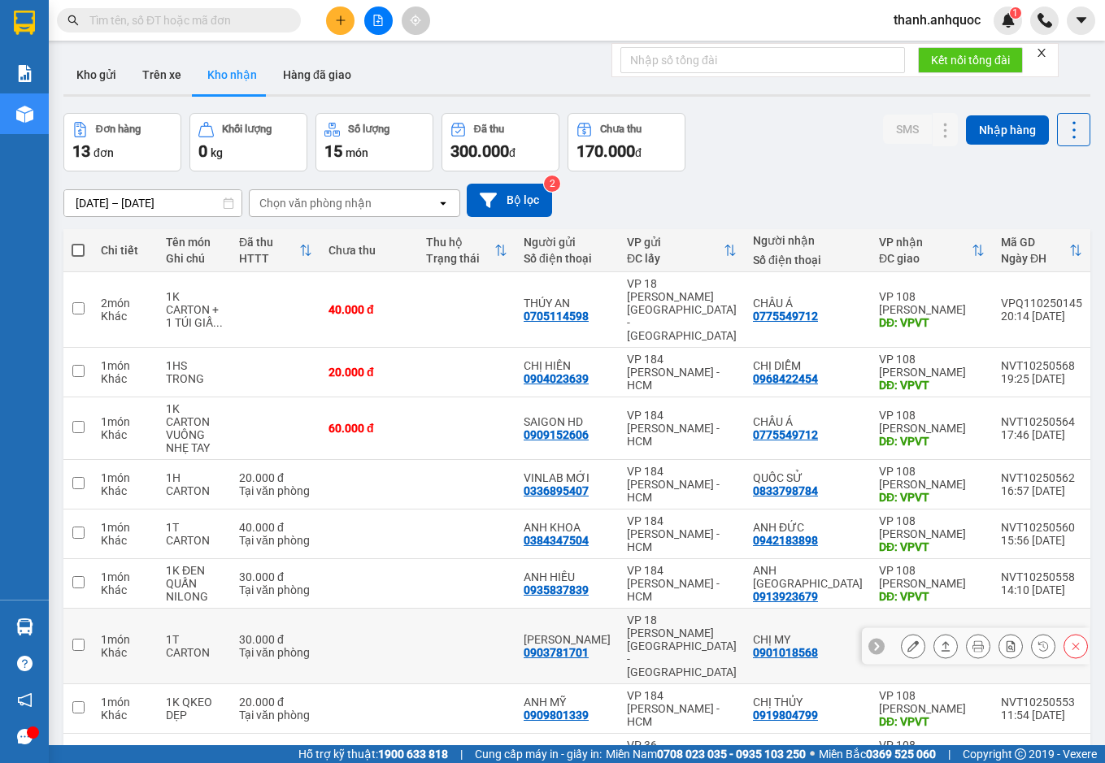
click at [907, 640] on icon at bounding box center [912, 645] width 11 height 11
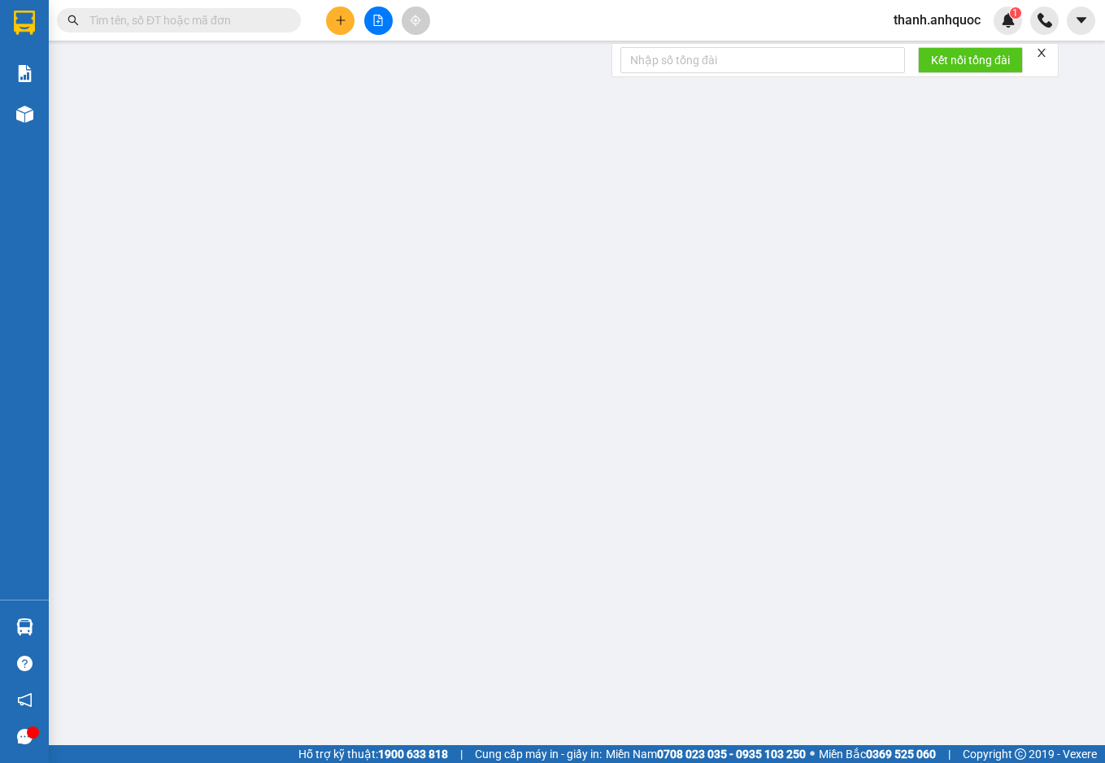
type input "0903781701"
type input "[PERSON_NAME]"
type input "0901018568"
type input "CHỊ MY"
type input "VPVT"
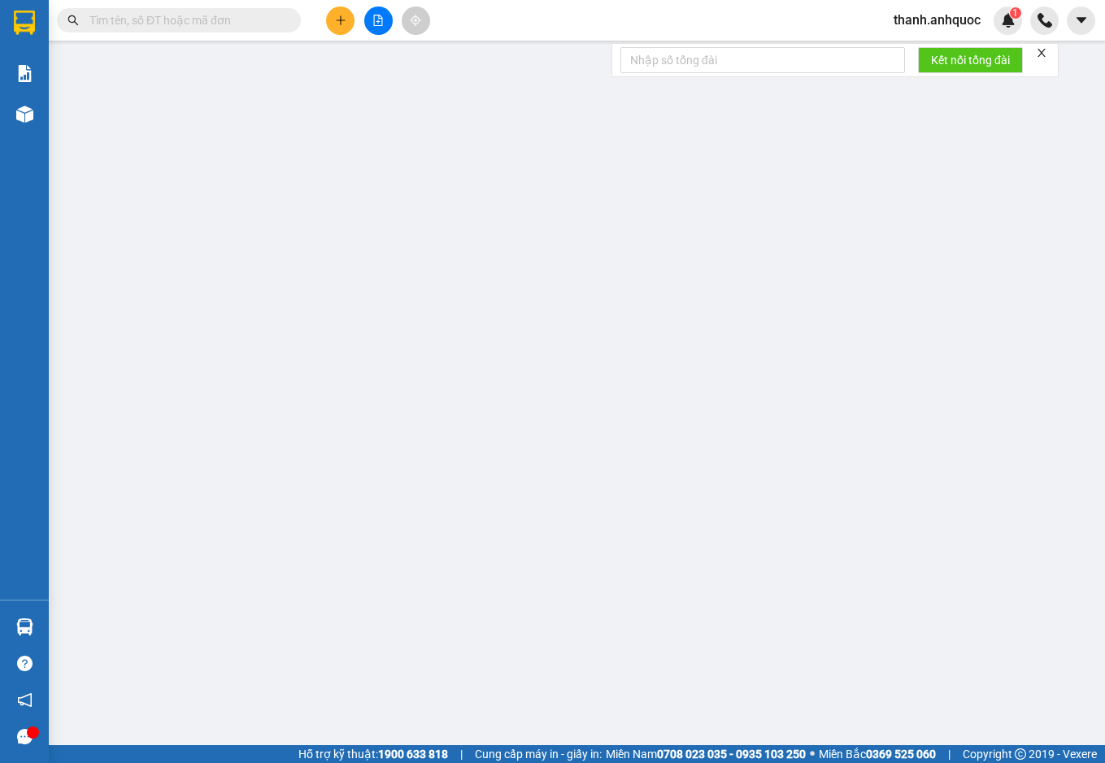
type input "TM 14/10 THANH"
type input "30.000"
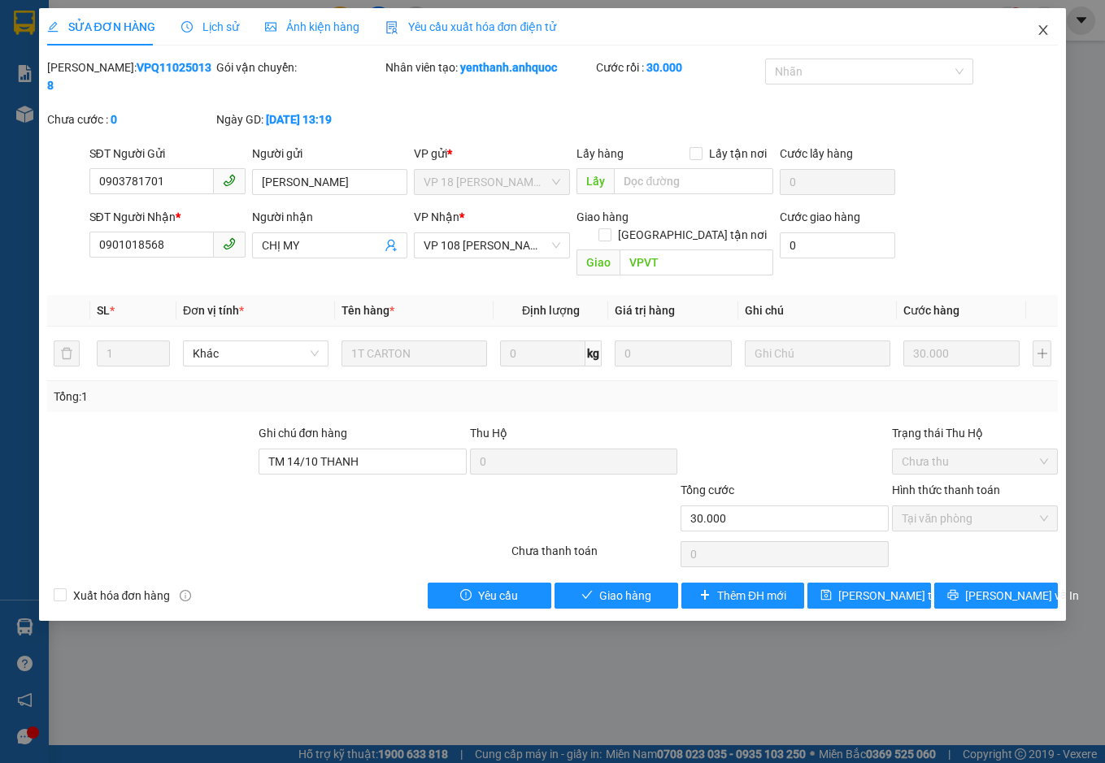
click at [1044, 27] on icon "close" at bounding box center [1042, 30] width 13 height 13
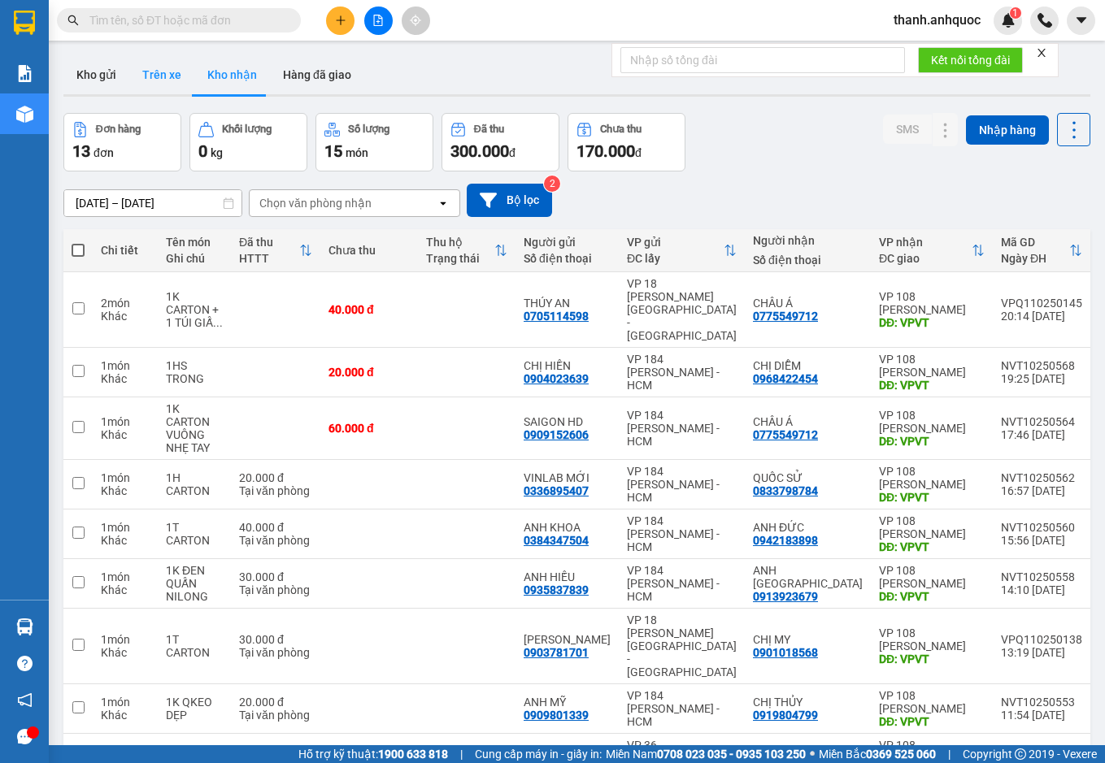
click at [172, 84] on button "Trên xe" at bounding box center [161, 74] width 65 height 39
type input "[DATE] – [DATE]"
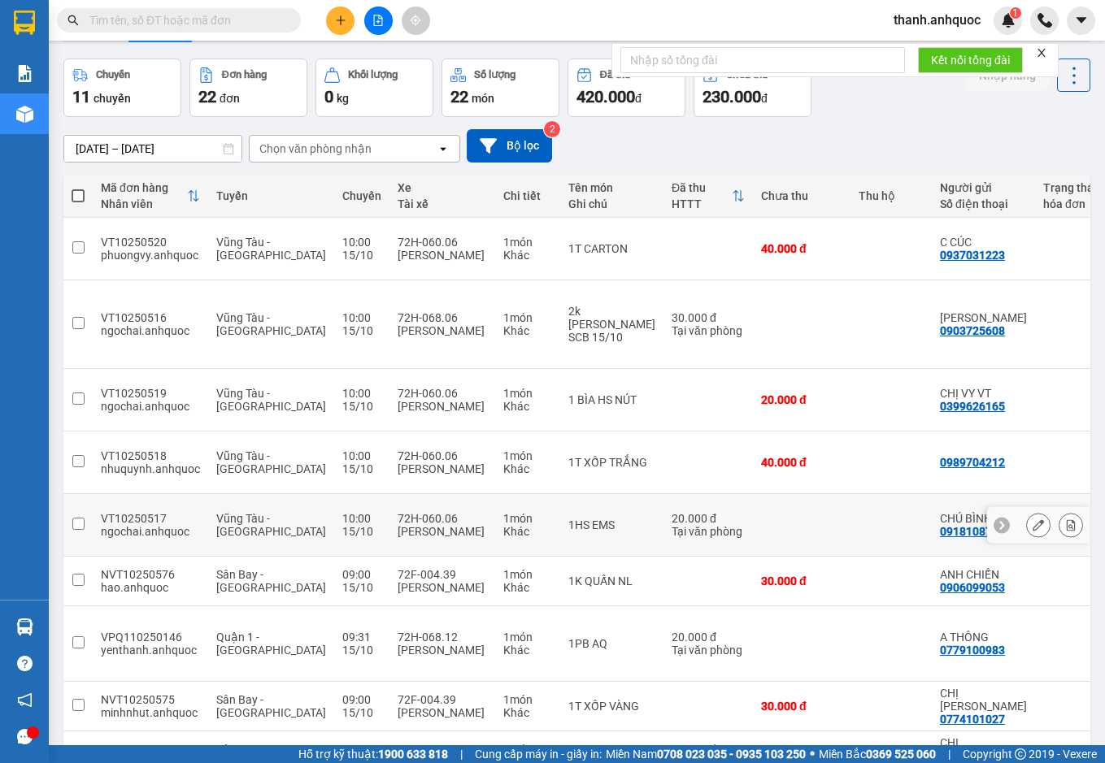
scroll to position [109, 0]
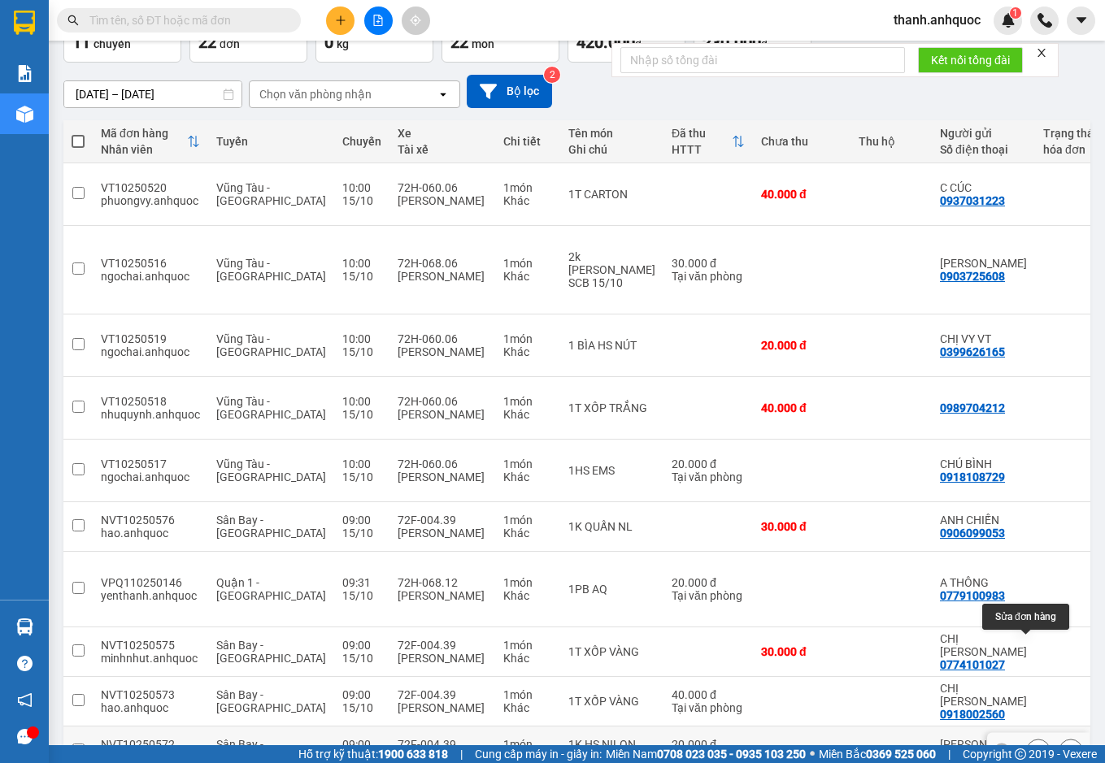
click at [1032, 745] on icon at bounding box center [1037, 750] width 11 height 11
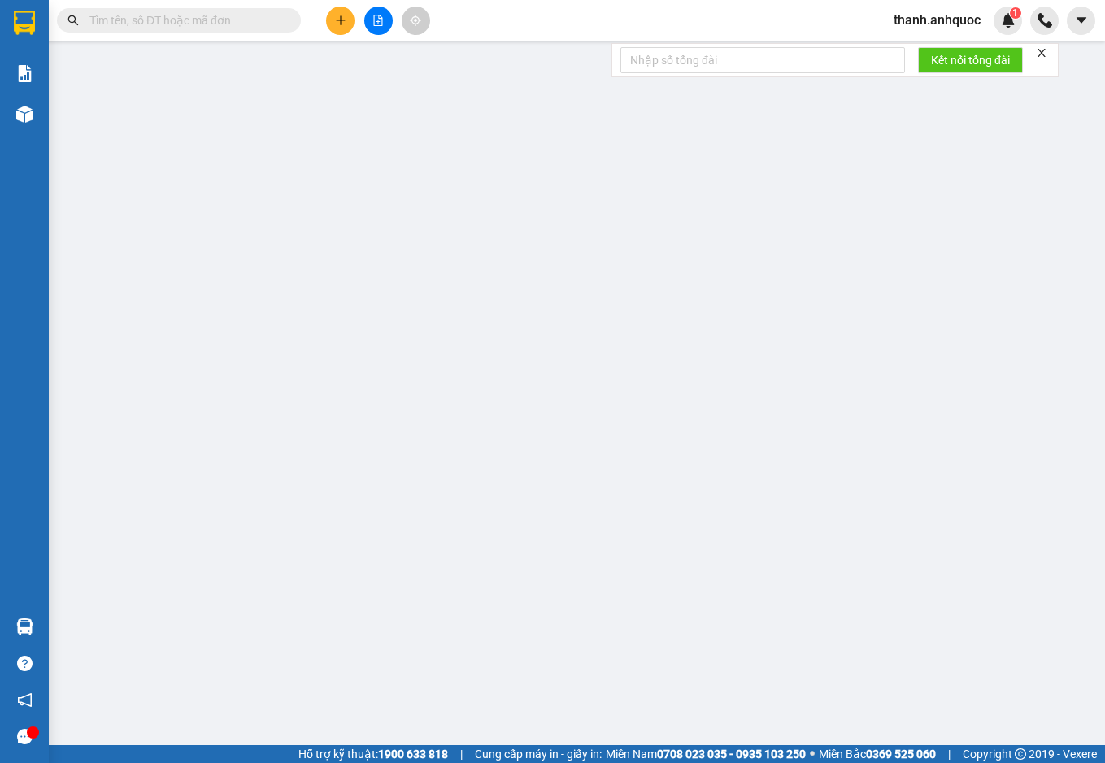
type input "0936220244"
type input "[PERSON_NAME]"
type input "0983676774"
type input "CHỊ THẮM"
type input "VPVT"
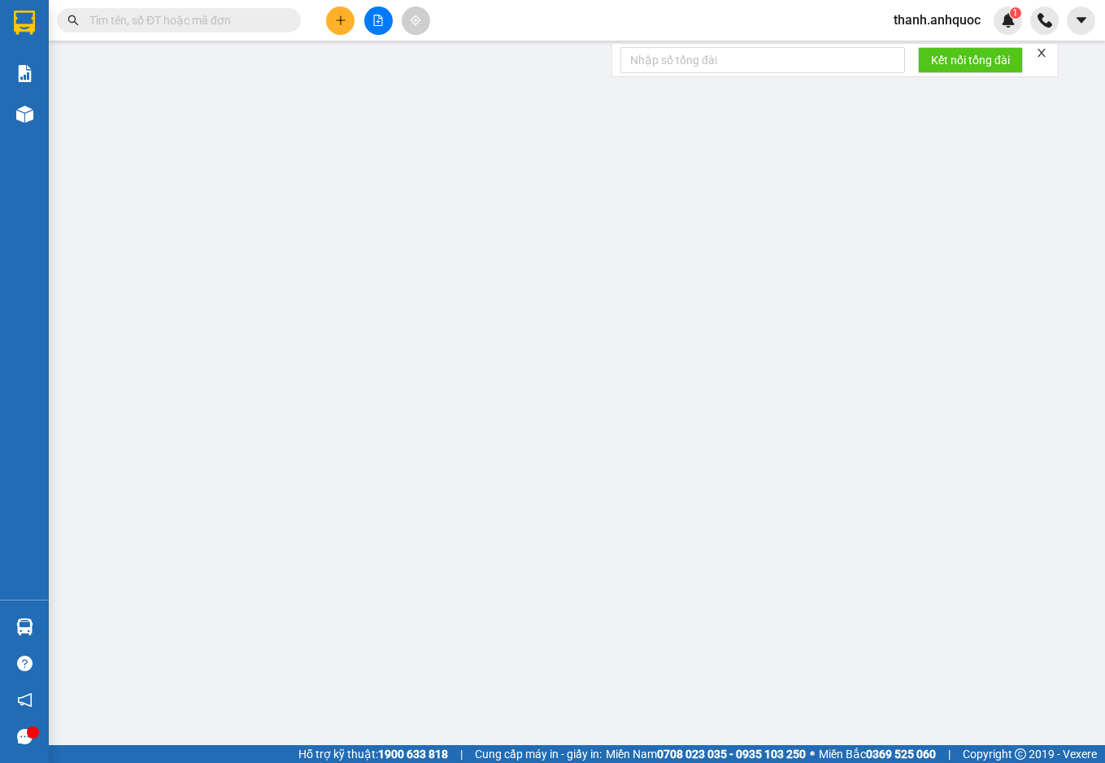
type input "20.000"
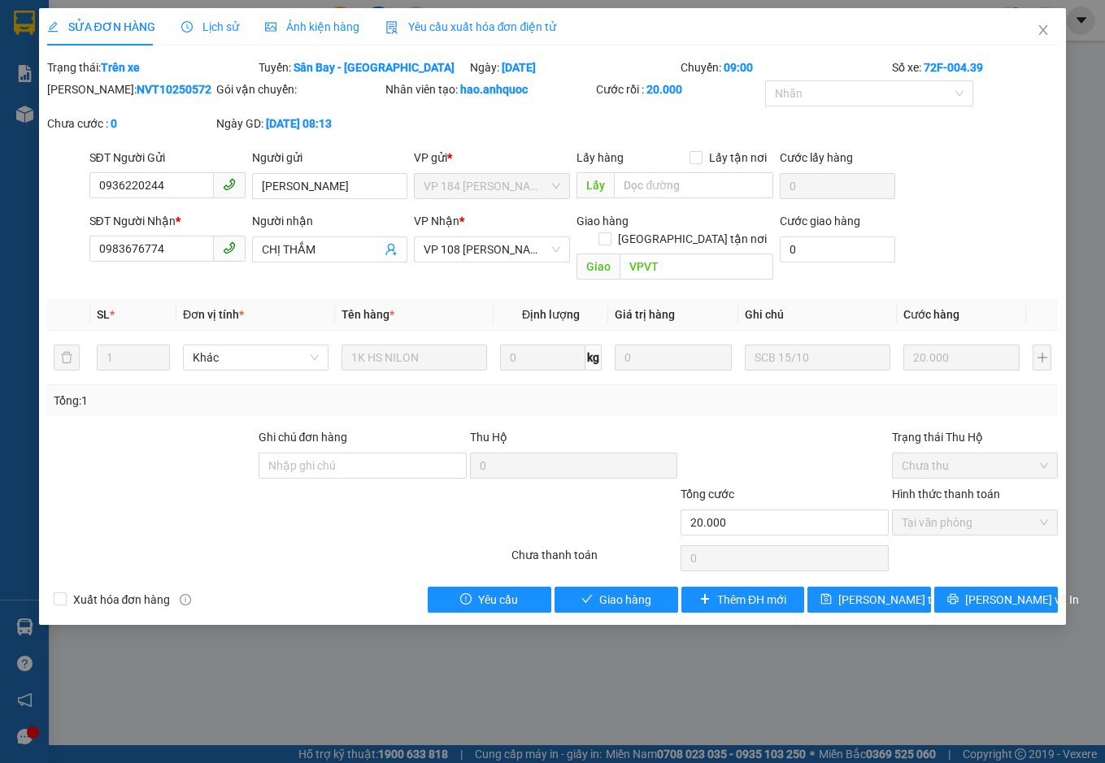
click at [519, 22] on span "Yêu cầu xuất hóa đơn điện tử" at bounding box center [470, 26] width 171 height 13
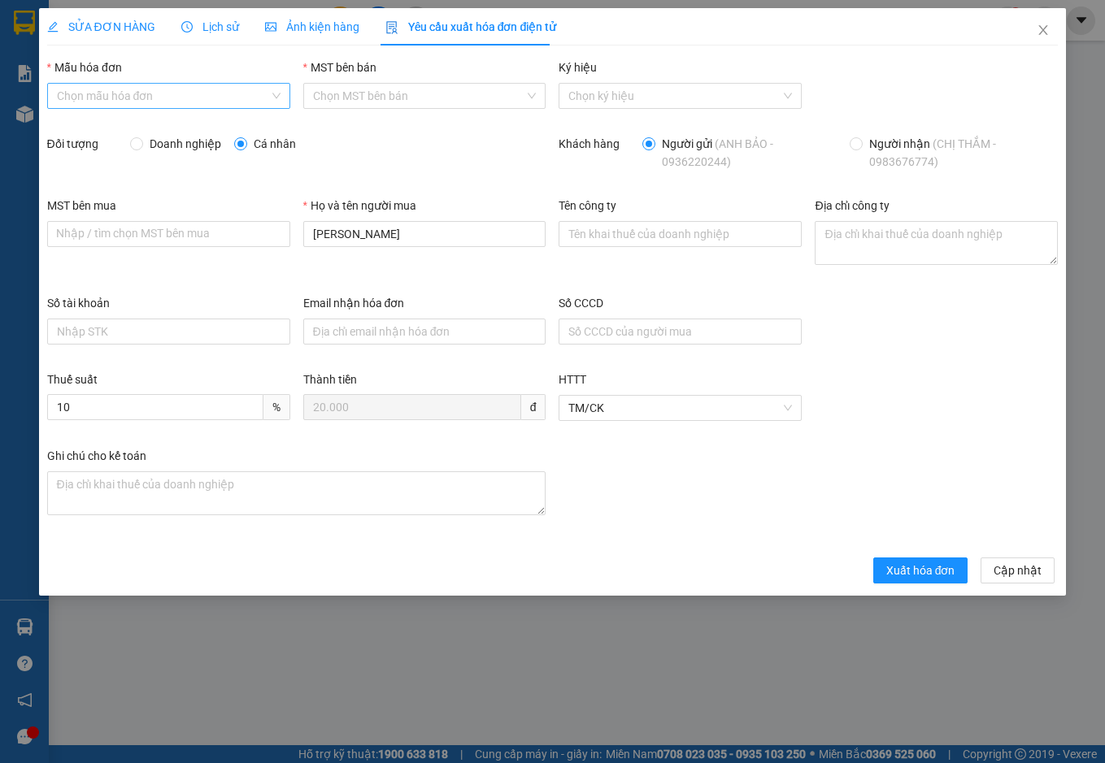
click at [189, 93] on input "Mẫu hóa đơn" at bounding box center [163, 96] width 212 height 24
click at [188, 135] on div "ANH QUỐC" at bounding box center [169, 128] width 224 height 18
type input "8"
click at [899, 570] on span "Xuất hóa đơn" at bounding box center [920, 571] width 69 height 18
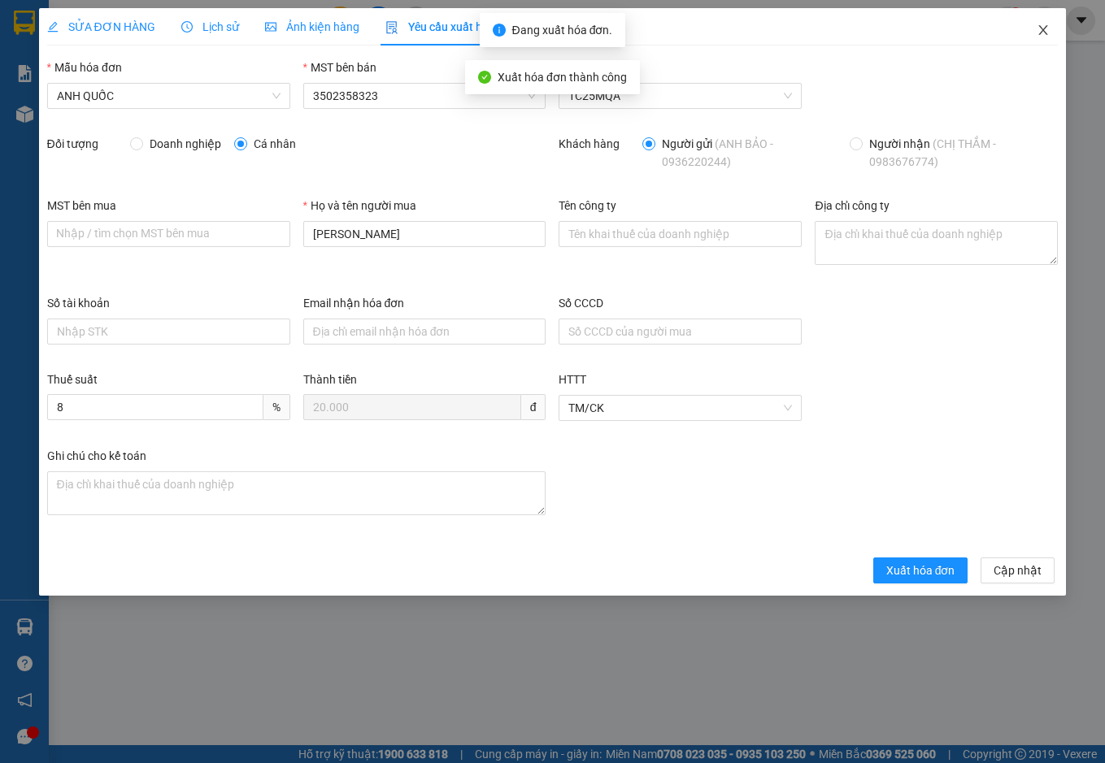
click at [1045, 25] on icon "close" at bounding box center [1042, 30] width 13 height 13
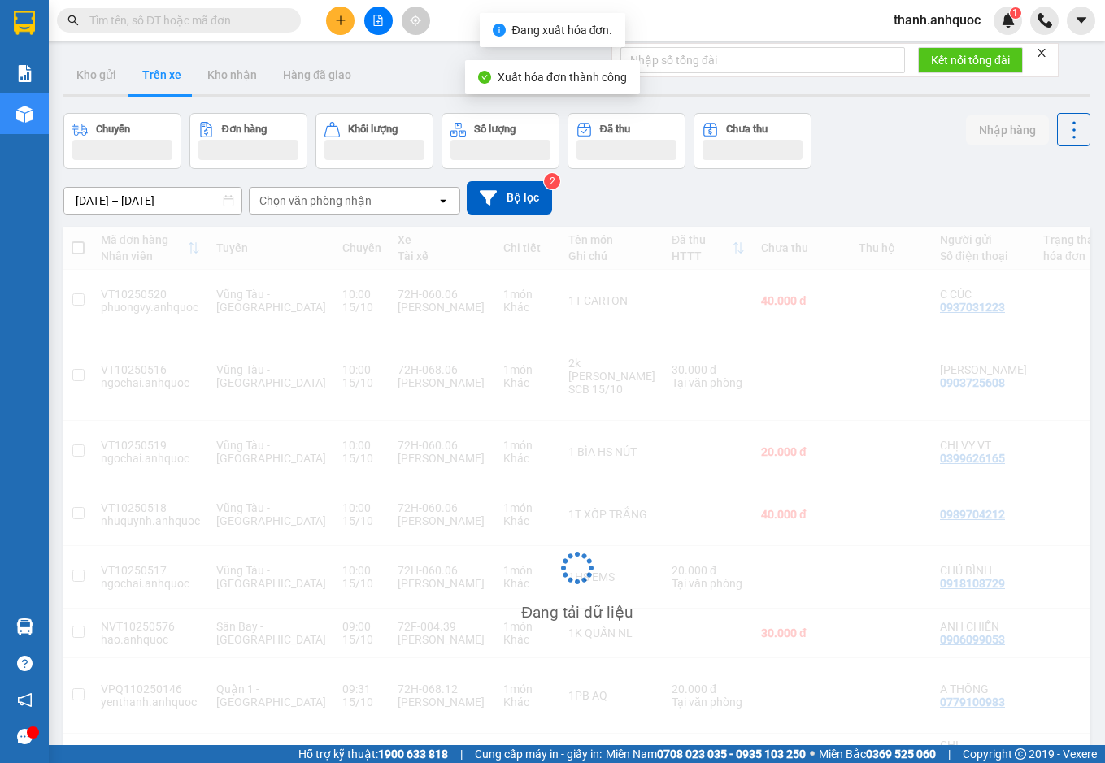
scroll to position [106, 0]
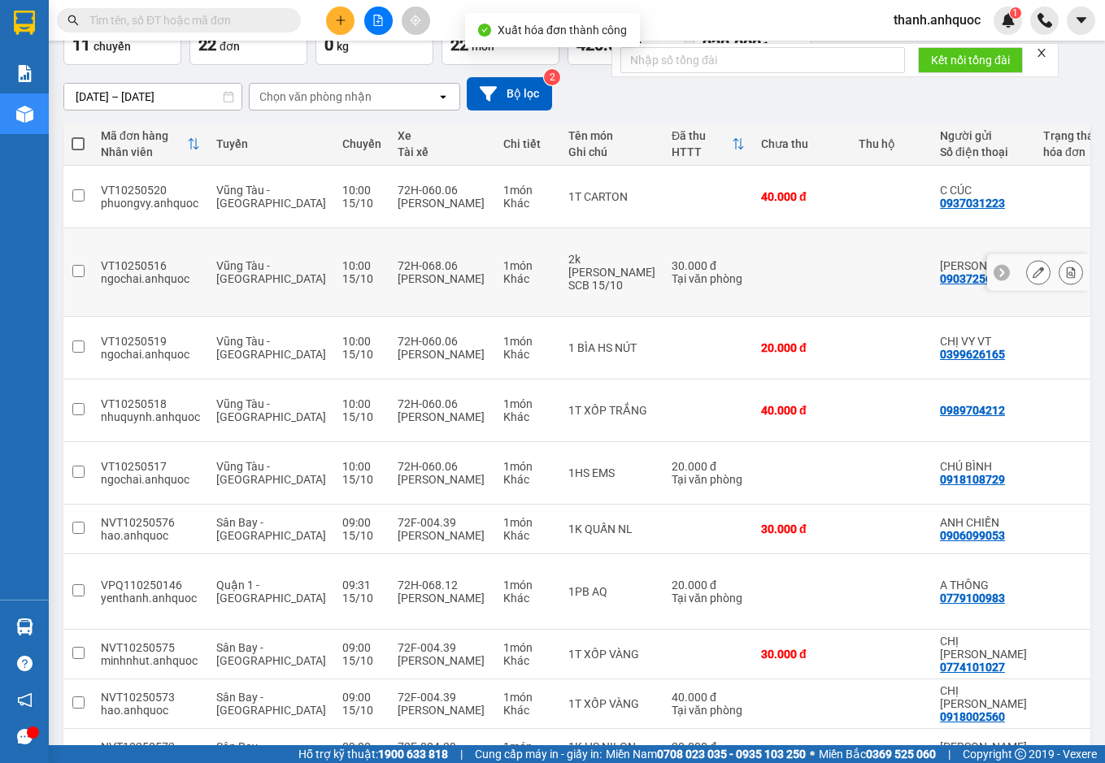
click at [1032, 267] on icon at bounding box center [1037, 272] width 11 height 11
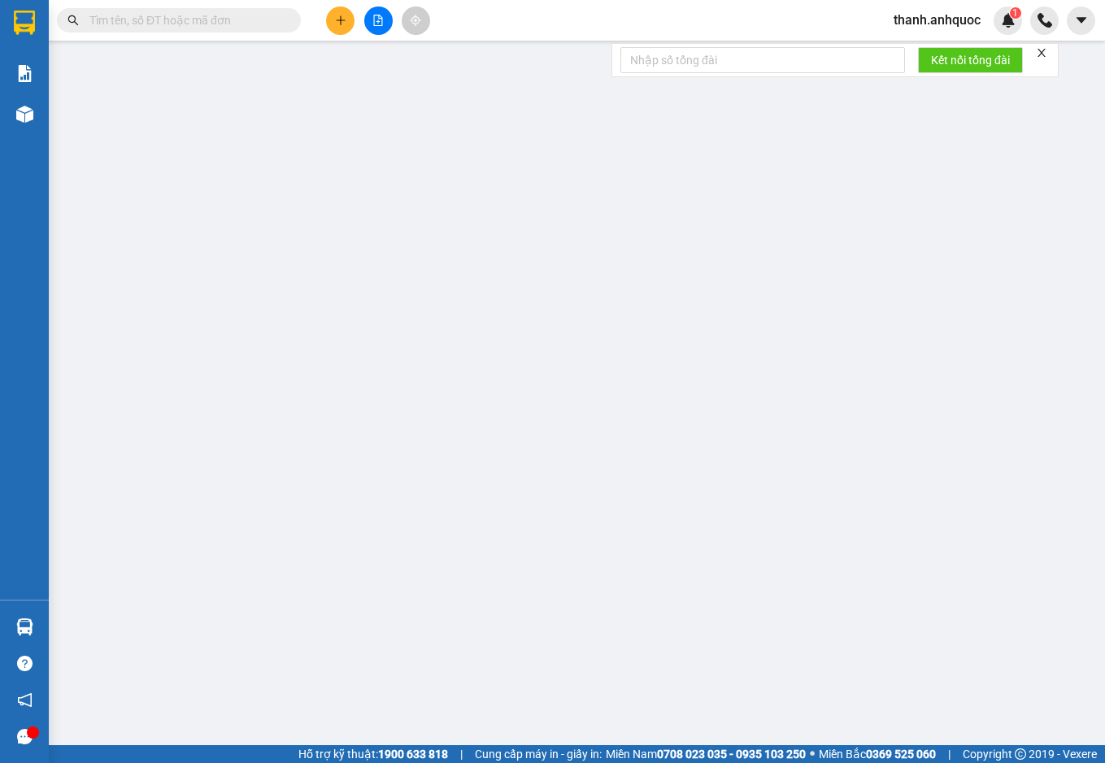
type input "0903725608"
type input "C TRINH"
type input "0839642113"
type input "C HÀ"
type input "VPQ1"
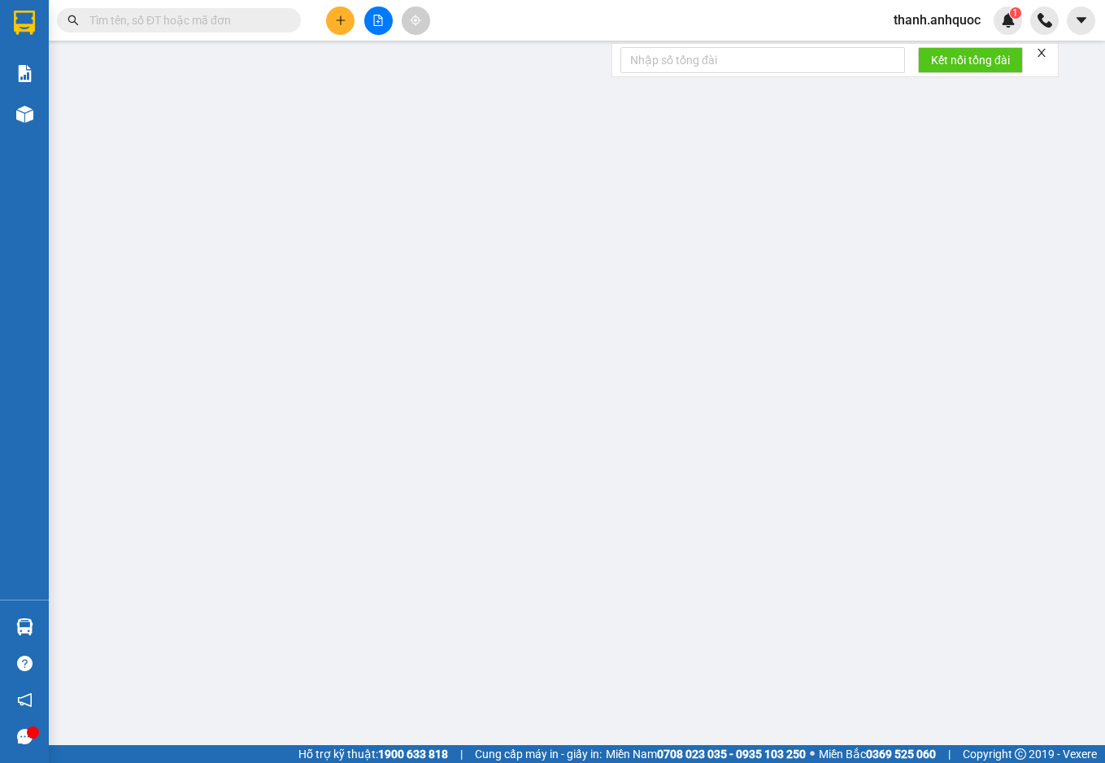
type input "30.000"
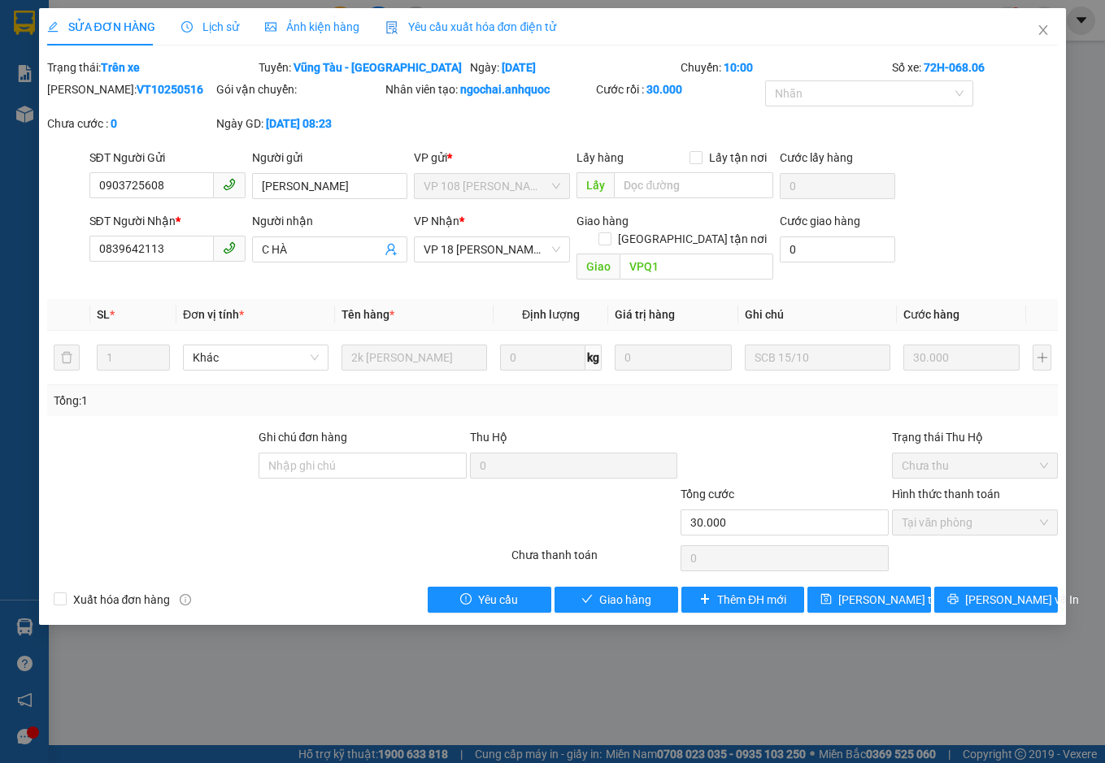
click at [449, 24] on span "Yêu cầu xuất hóa đơn điện tử" at bounding box center [470, 26] width 171 height 13
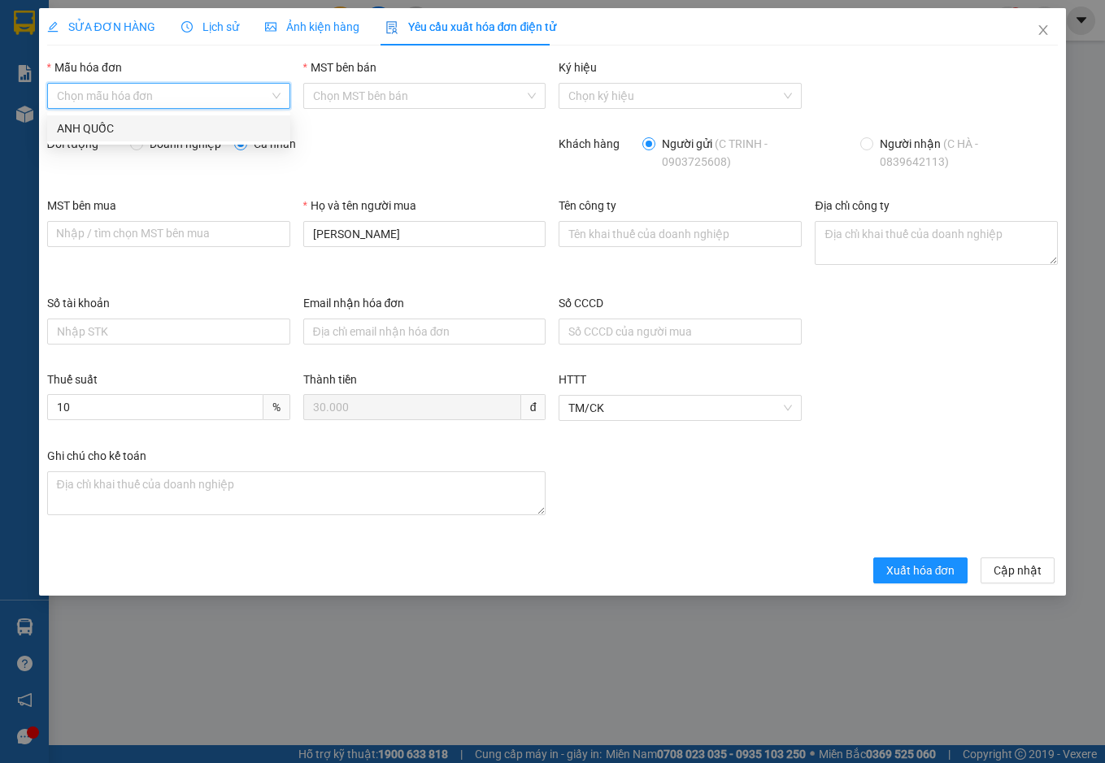
click at [200, 95] on input "Mẫu hóa đơn" at bounding box center [163, 96] width 212 height 24
click at [200, 126] on div "ANH QUỐC" at bounding box center [169, 128] width 224 height 18
type input "8"
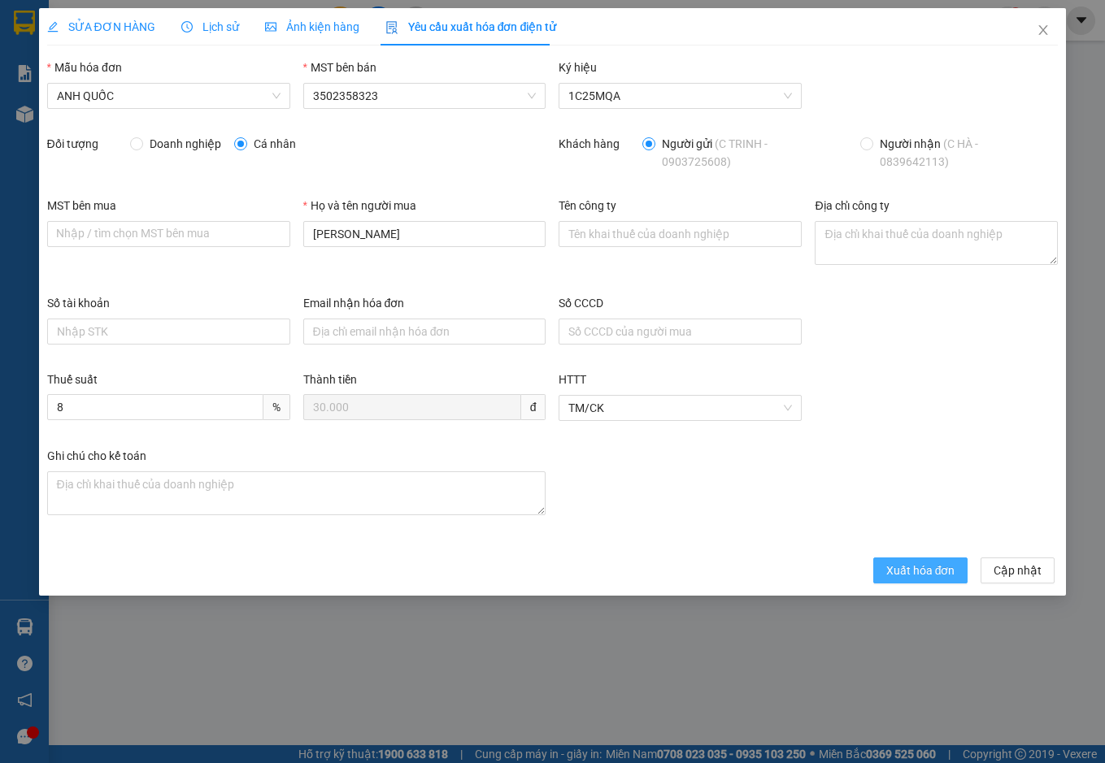
click at [913, 567] on span "Xuất hóa đơn" at bounding box center [920, 571] width 69 height 18
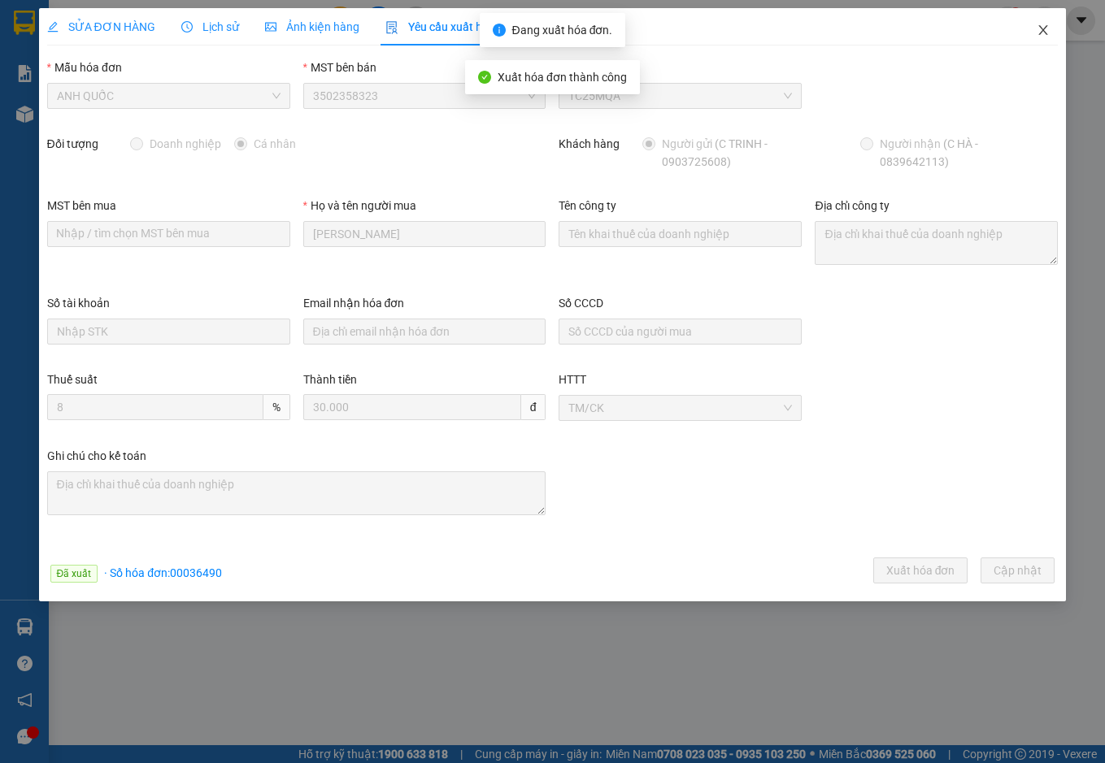
click at [1046, 24] on icon "close" at bounding box center [1042, 30] width 13 height 13
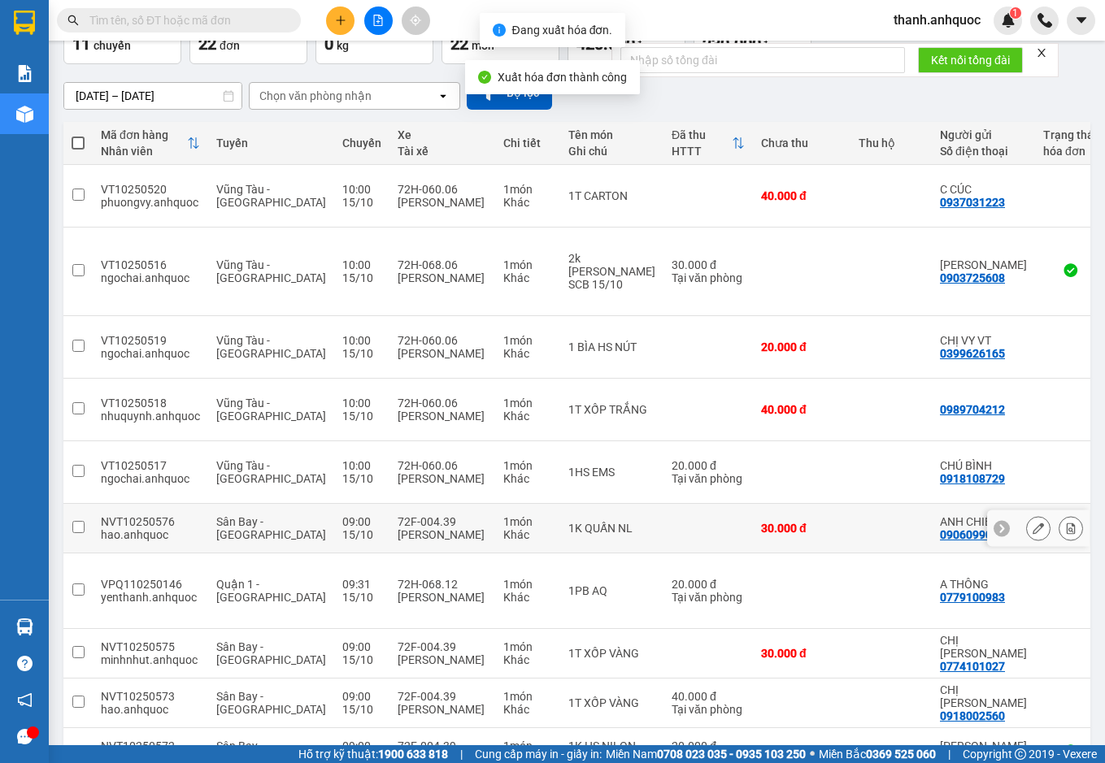
scroll to position [109, 0]
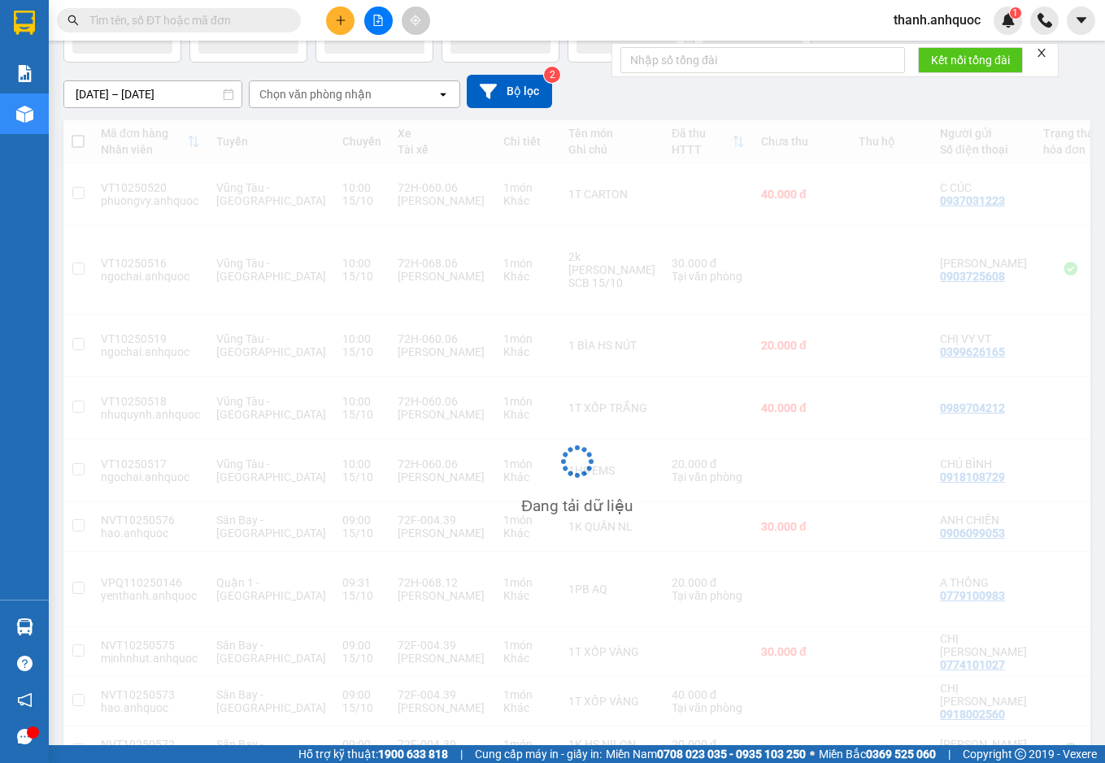
scroll to position [75, 0]
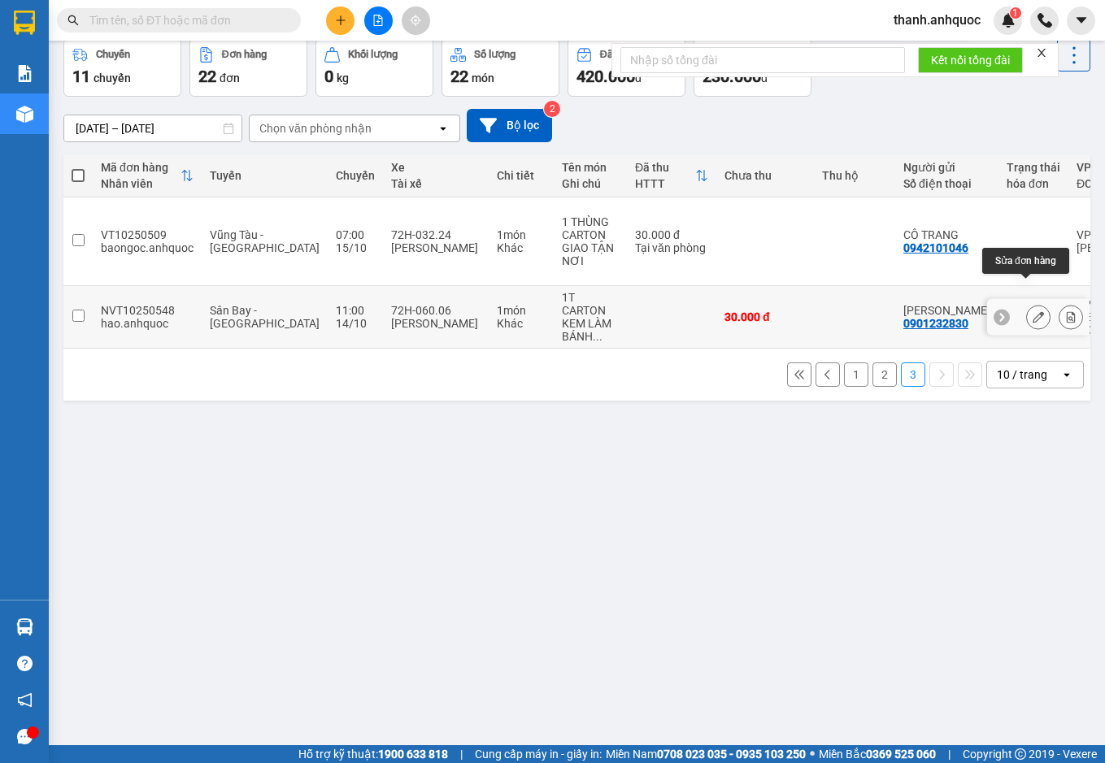
click at [1032, 311] on icon at bounding box center [1037, 316] width 11 height 11
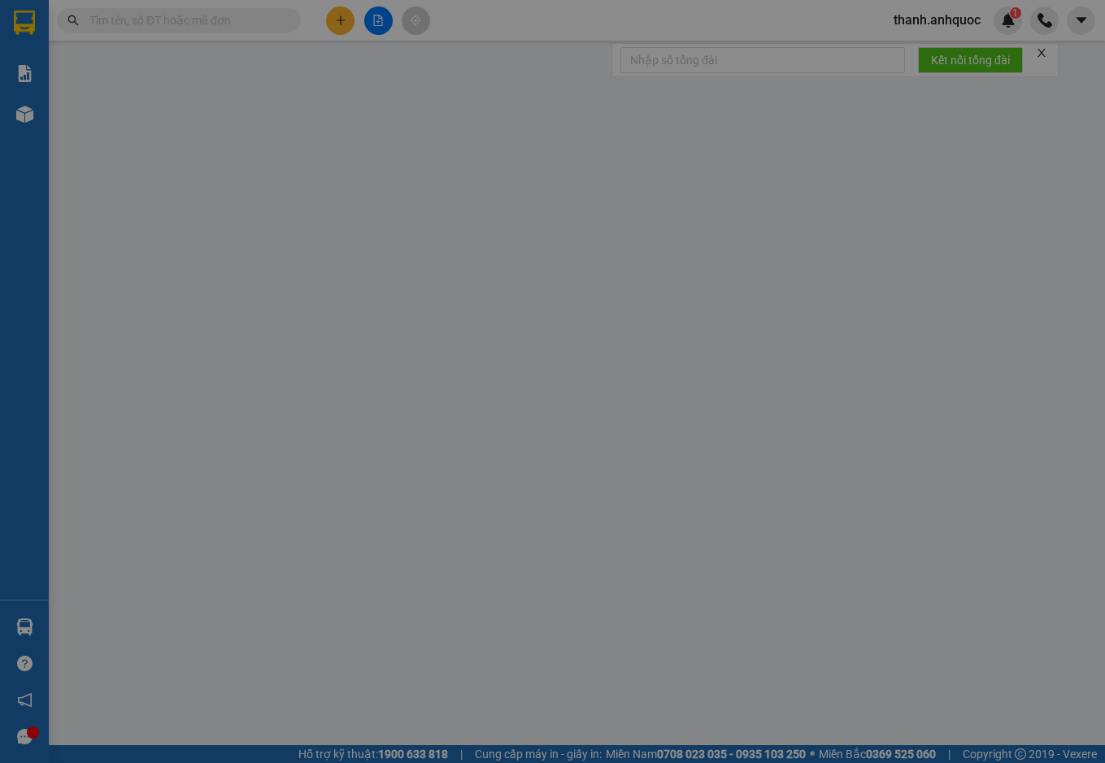
type input "0901232830"
type input "ANH VĂN"
type input "0987897534"
type input "A MINH"
type input "CHÙA ĐẠI TÙNG LÂM"
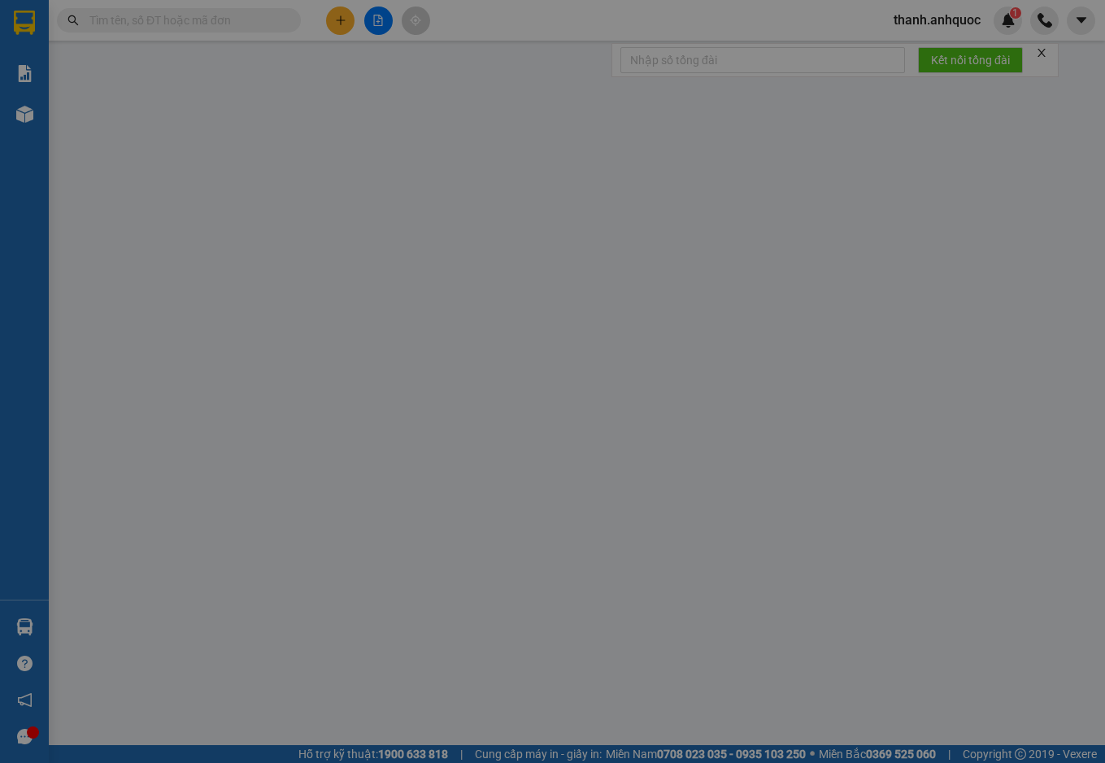
type input "30.000"
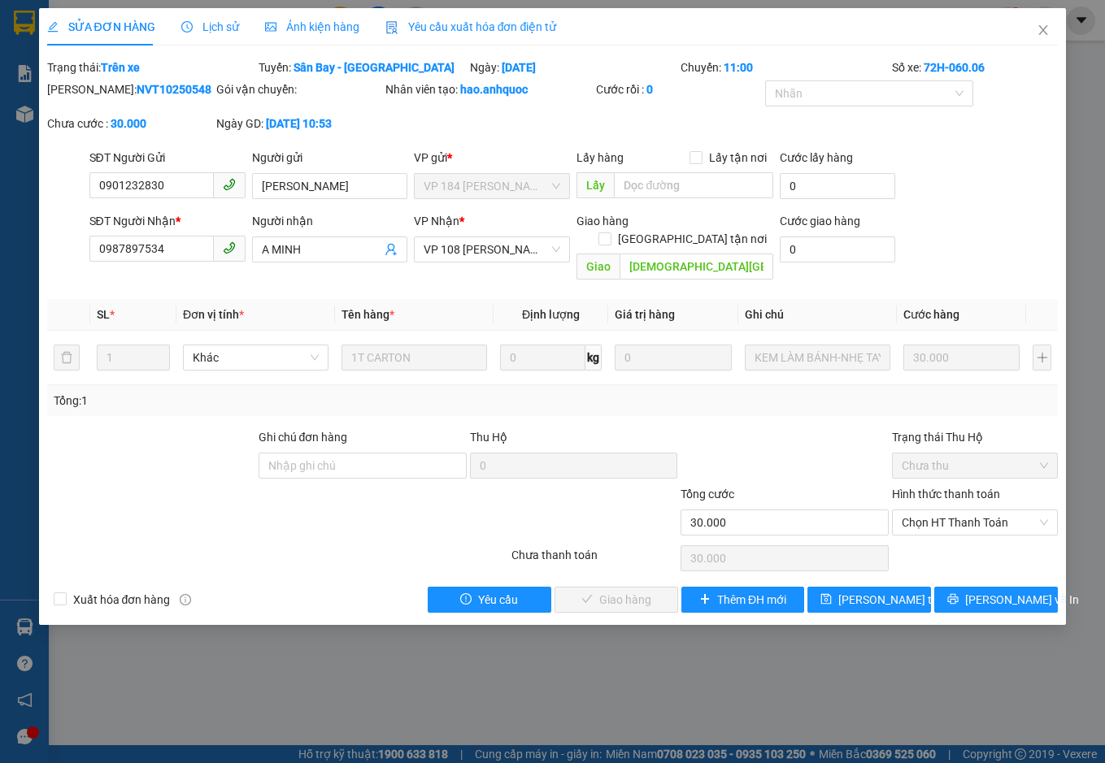
click at [218, 542] on div at bounding box center [278, 558] width 465 height 33
click at [211, 16] on div "Lịch sử" at bounding box center [210, 26] width 58 height 37
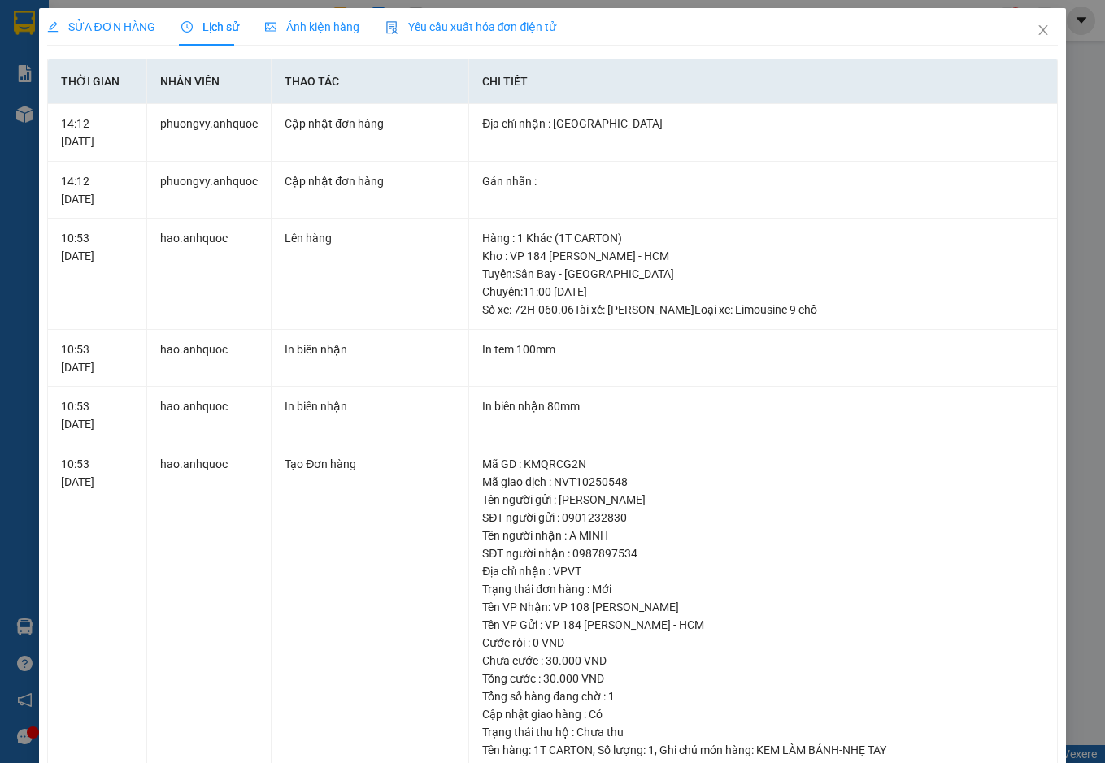
click at [104, 29] on span "SỬA ĐƠN HÀNG" at bounding box center [101, 26] width 108 height 13
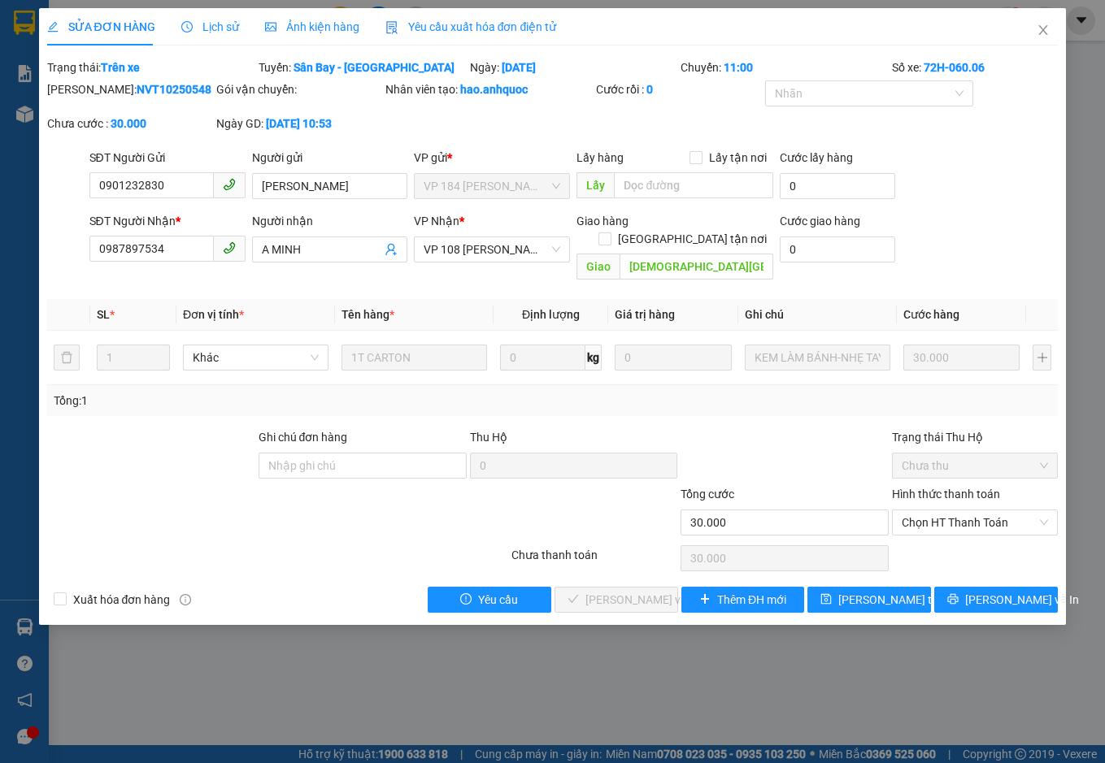
click at [216, 31] on span "Lịch sử" at bounding box center [210, 26] width 58 height 13
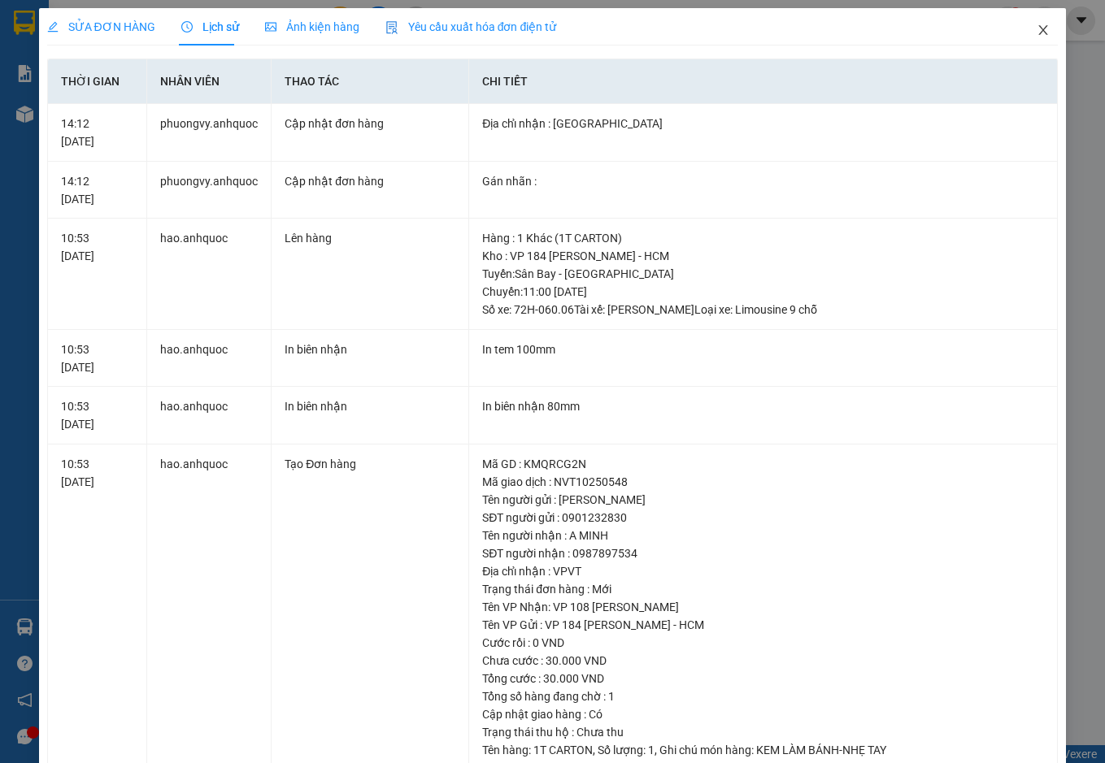
drag, startPoint x: 1033, startPoint y: 23, endPoint x: 1027, endPoint y: 34, distance: 12.7
click at [1033, 23] on span "Close" at bounding box center [1043, 31] width 46 height 46
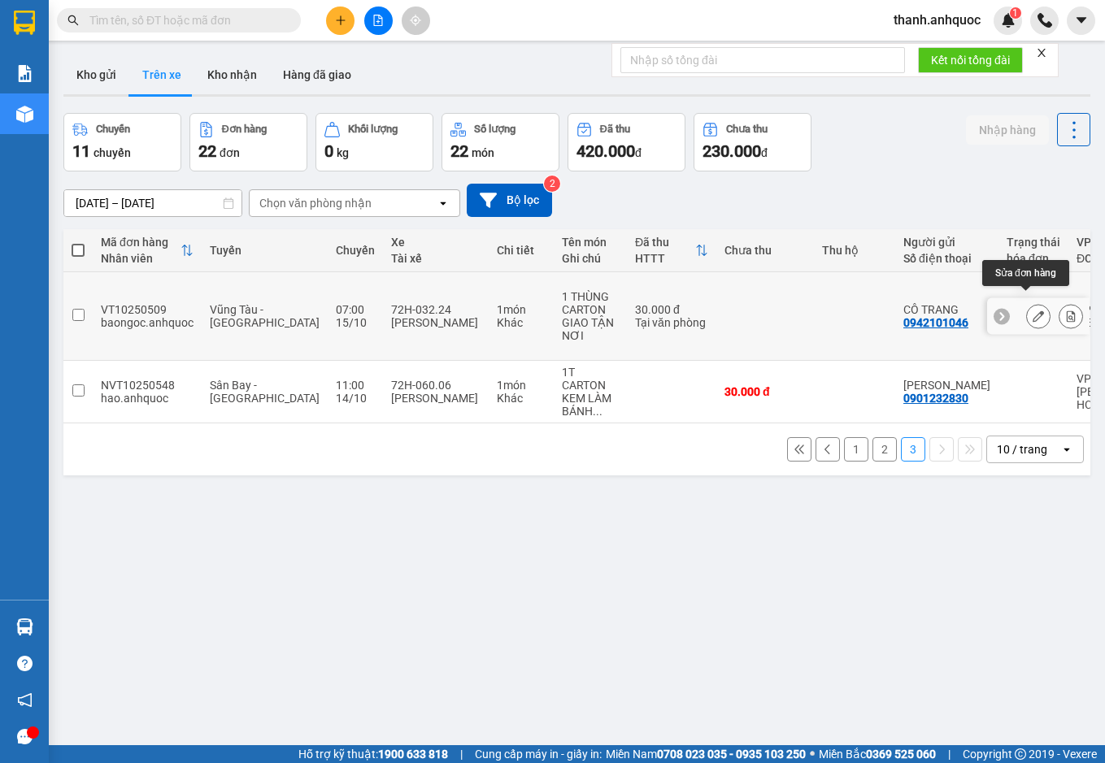
click at [1032, 310] on icon at bounding box center [1037, 315] width 11 height 11
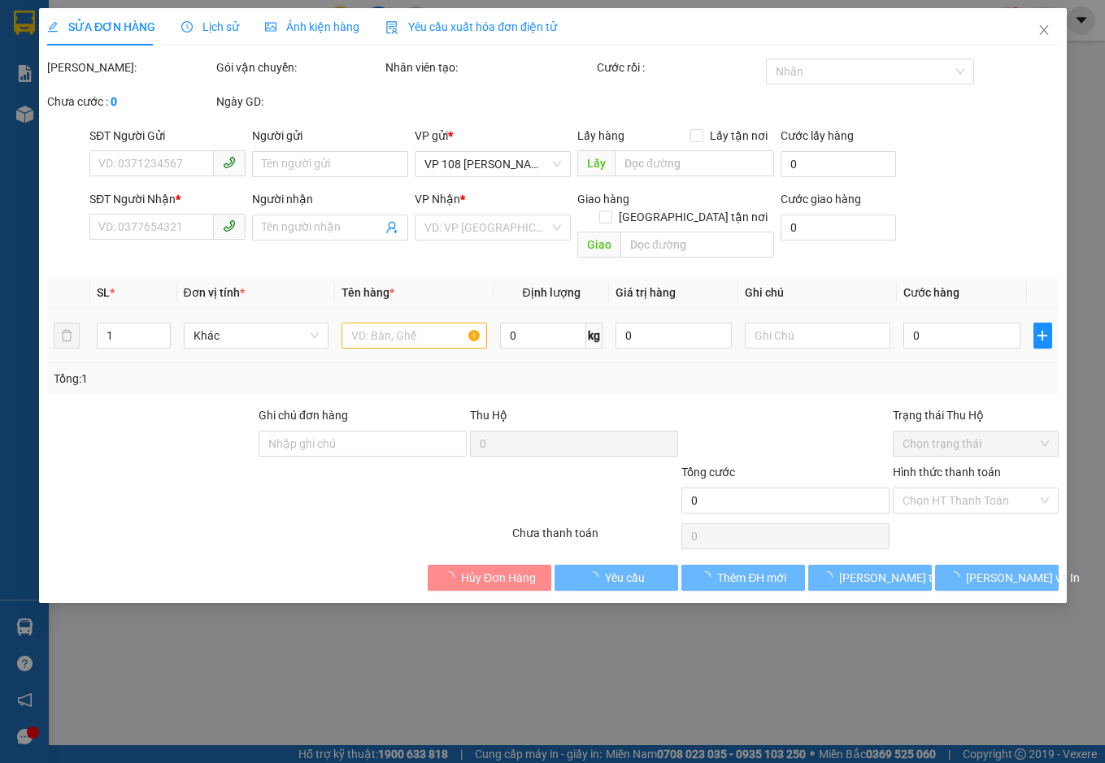
type input "0942101046"
type input "CÔ TRANG"
type input "0933654826"
type input "CÔ LAN"
checkbox input "true"
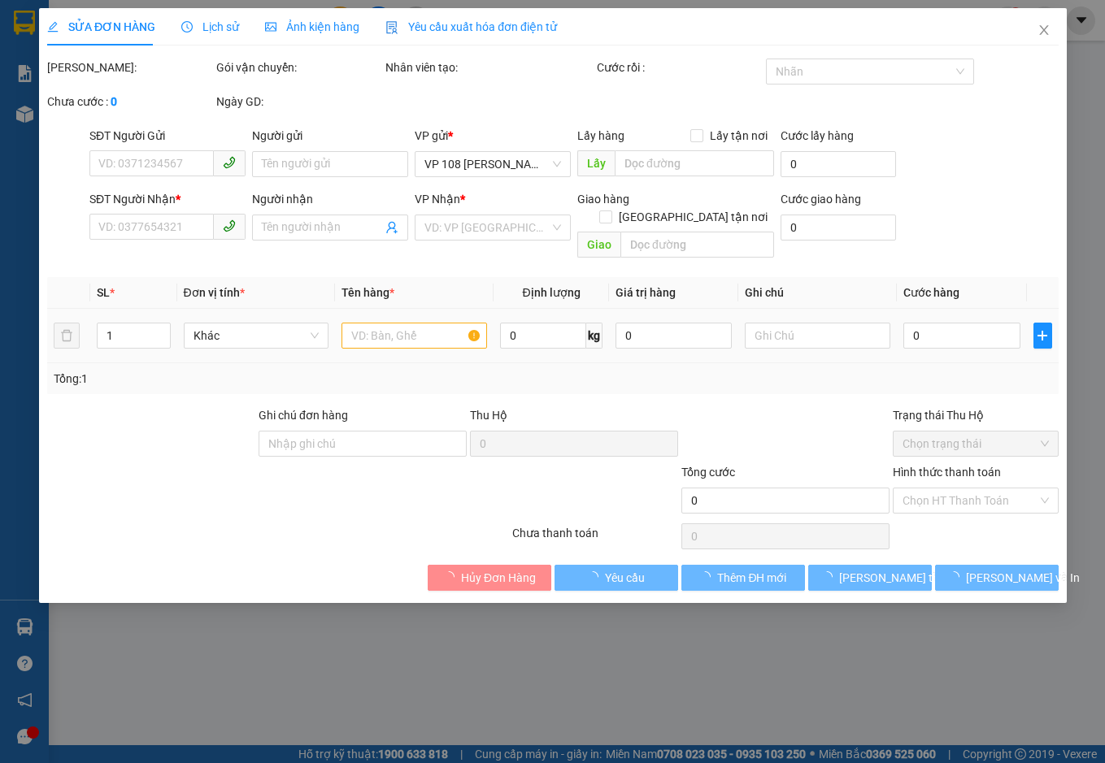
type input "188 NGUYỄN XÍ, QUẬN BÌNH THẠNH"
type input "30.000"
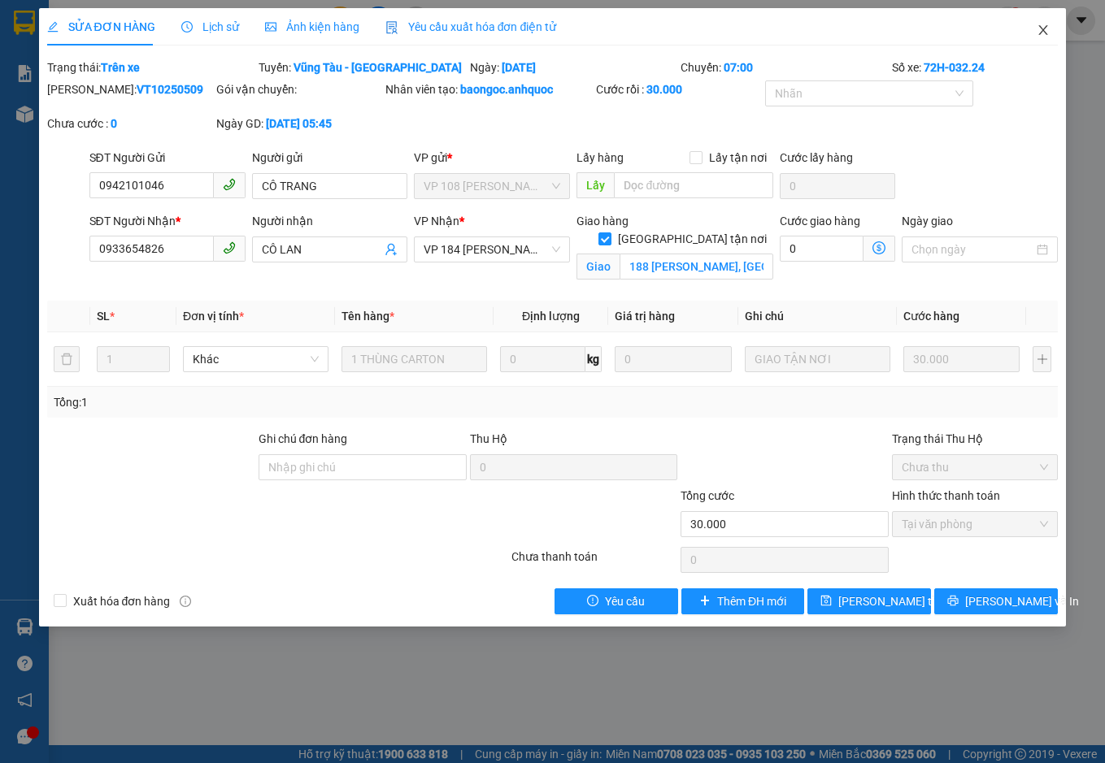
click at [1048, 26] on icon "close" at bounding box center [1042, 30] width 13 height 13
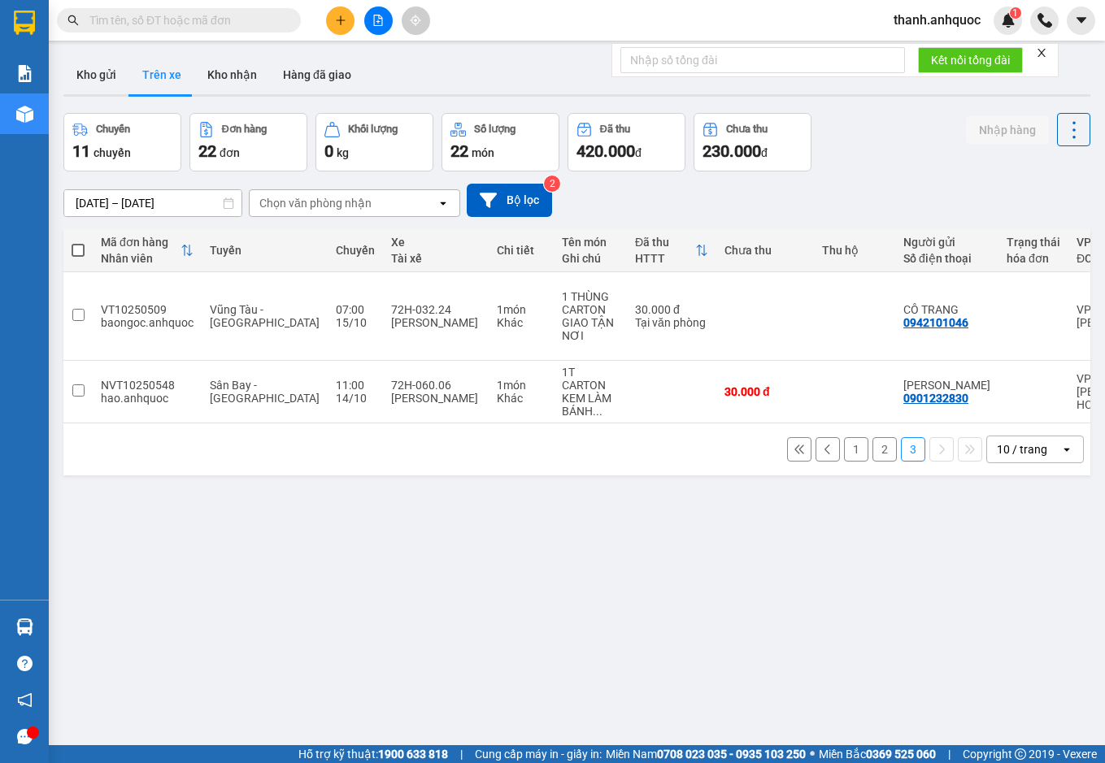
click at [878, 437] on button "2" at bounding box center [884, 449] width 24 height 24
